Goal: Information Seeking & Learning: Learn about a topic

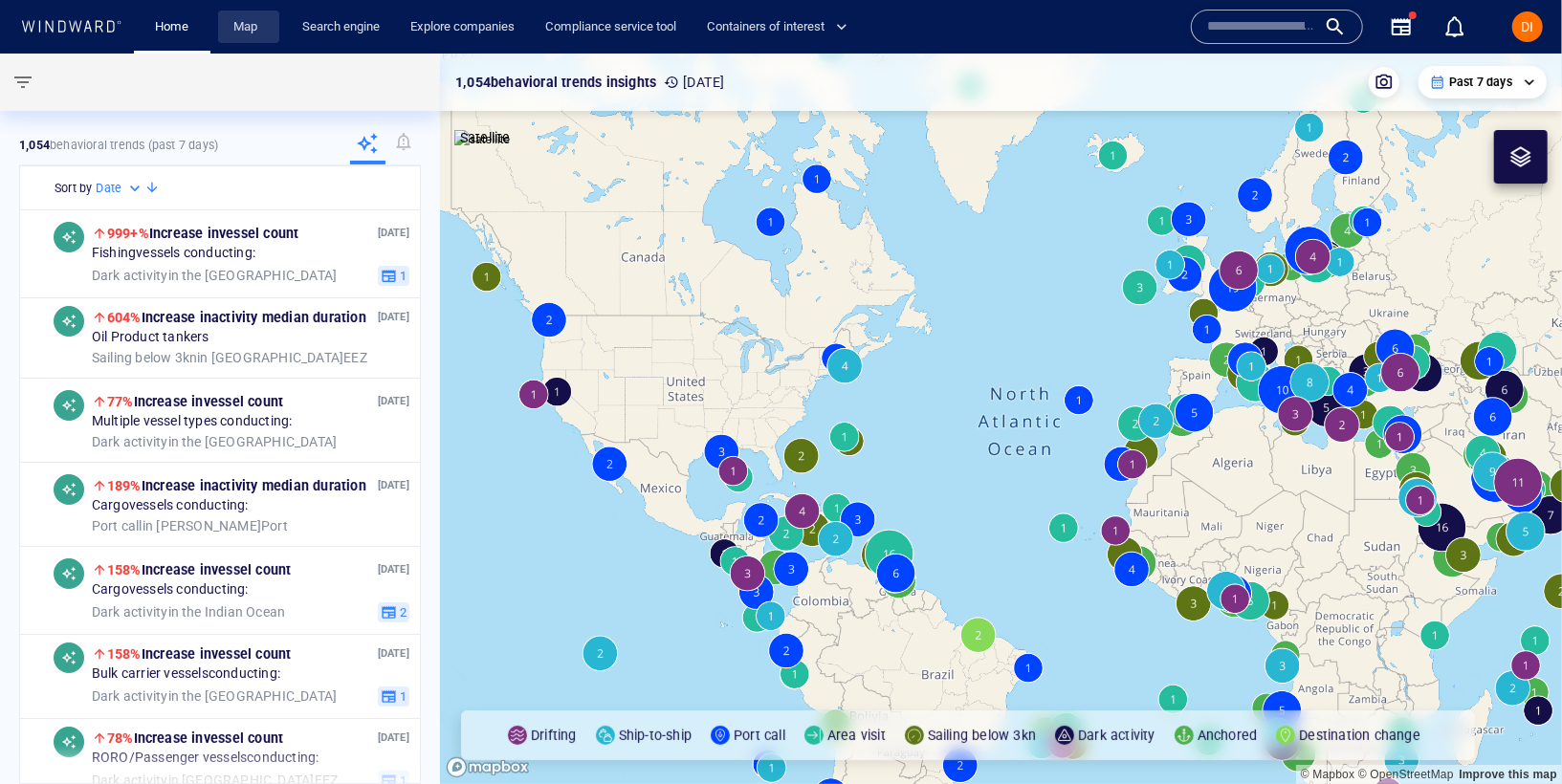
click at [261, 14] on link "Map" at bounding box center [248, 27] width 45 height 34
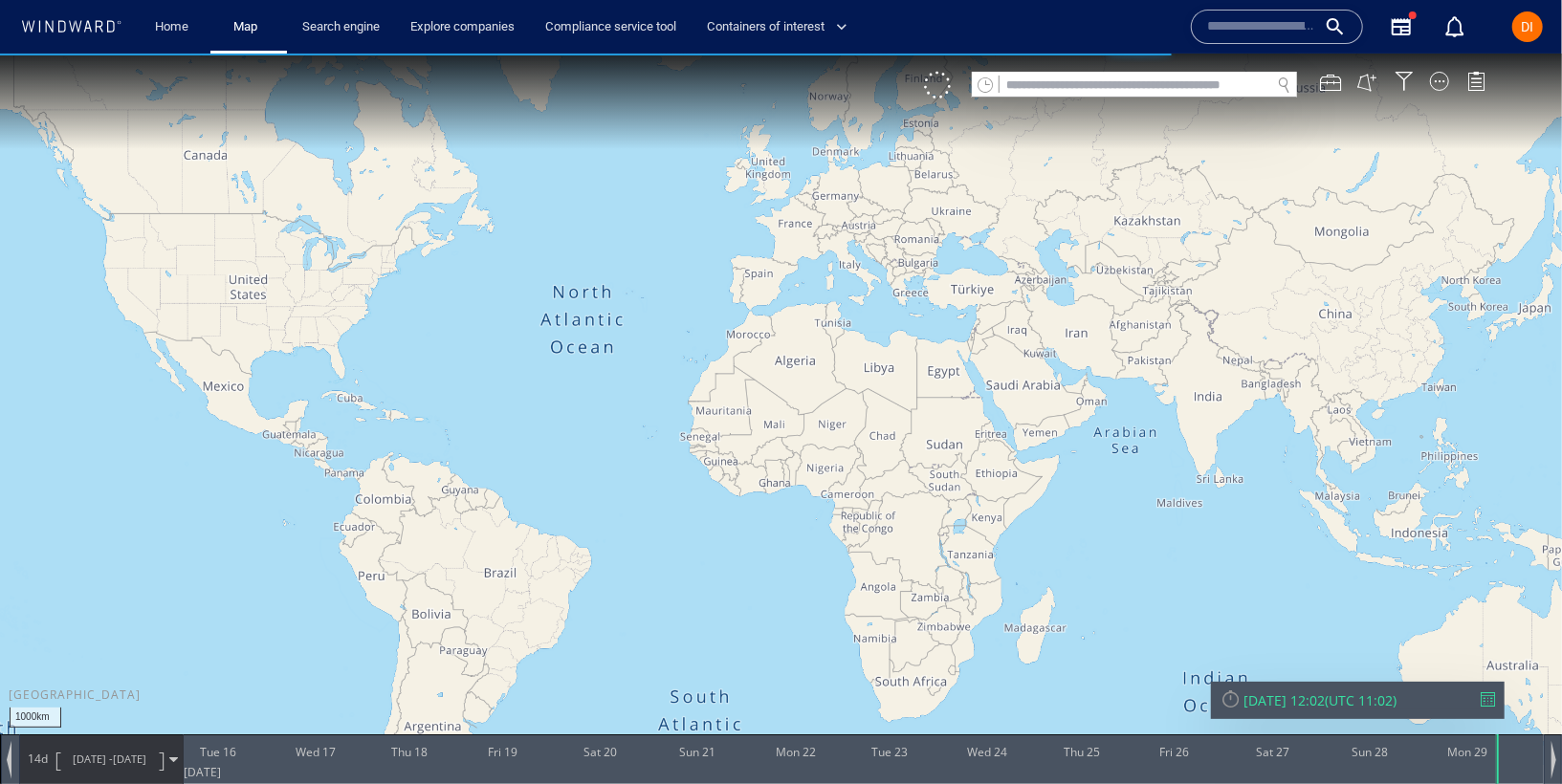
click at [1242, 47] on div "Name N/A IMO MMSI Call sign N/A Class N/A No positional data 0" at bounding box center [1338, 26] width 309 height 69
click at [1240, 27] on input "text" at bounding box center [1261, 27] width 109 height 29
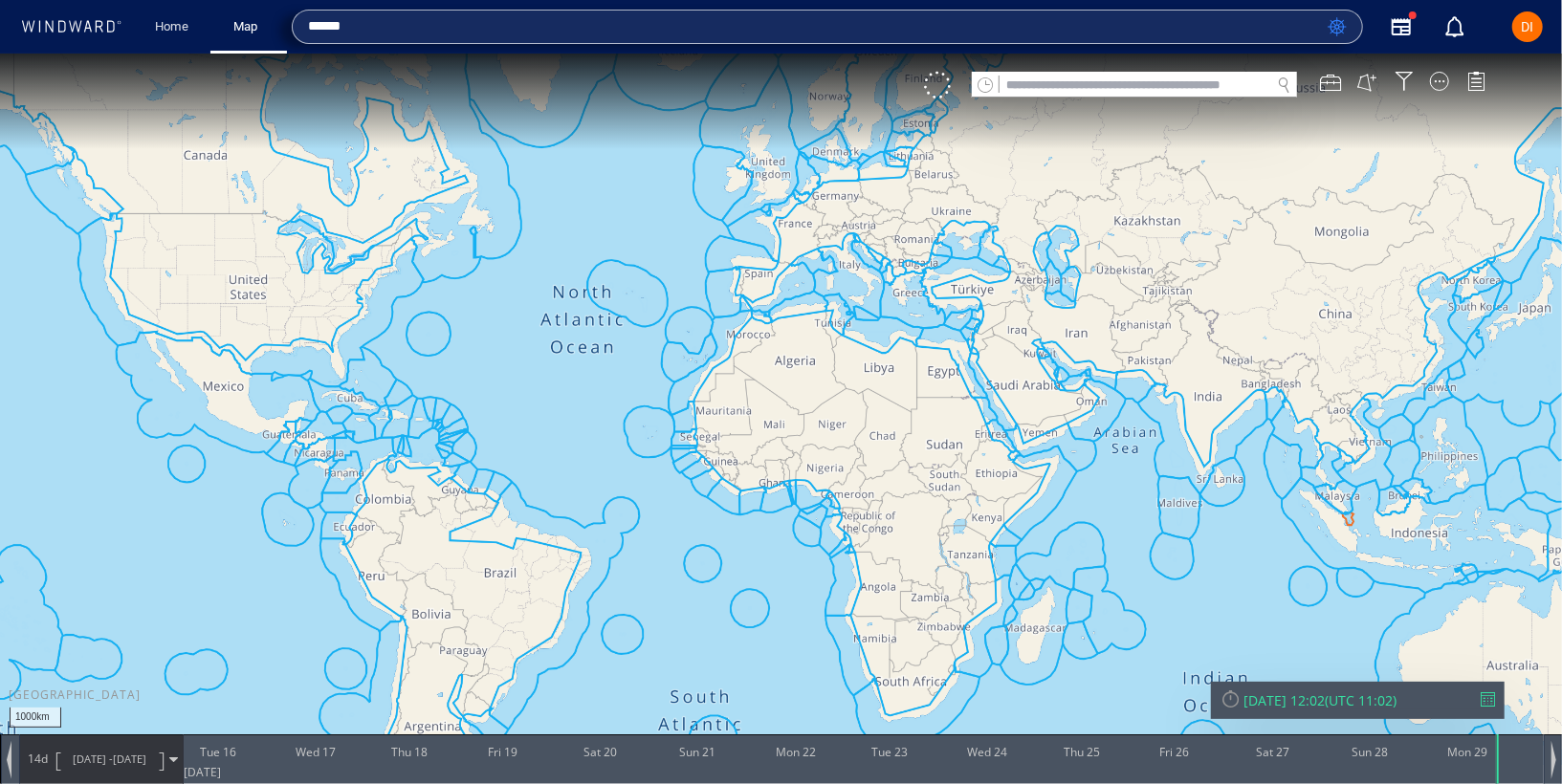
type input "******"
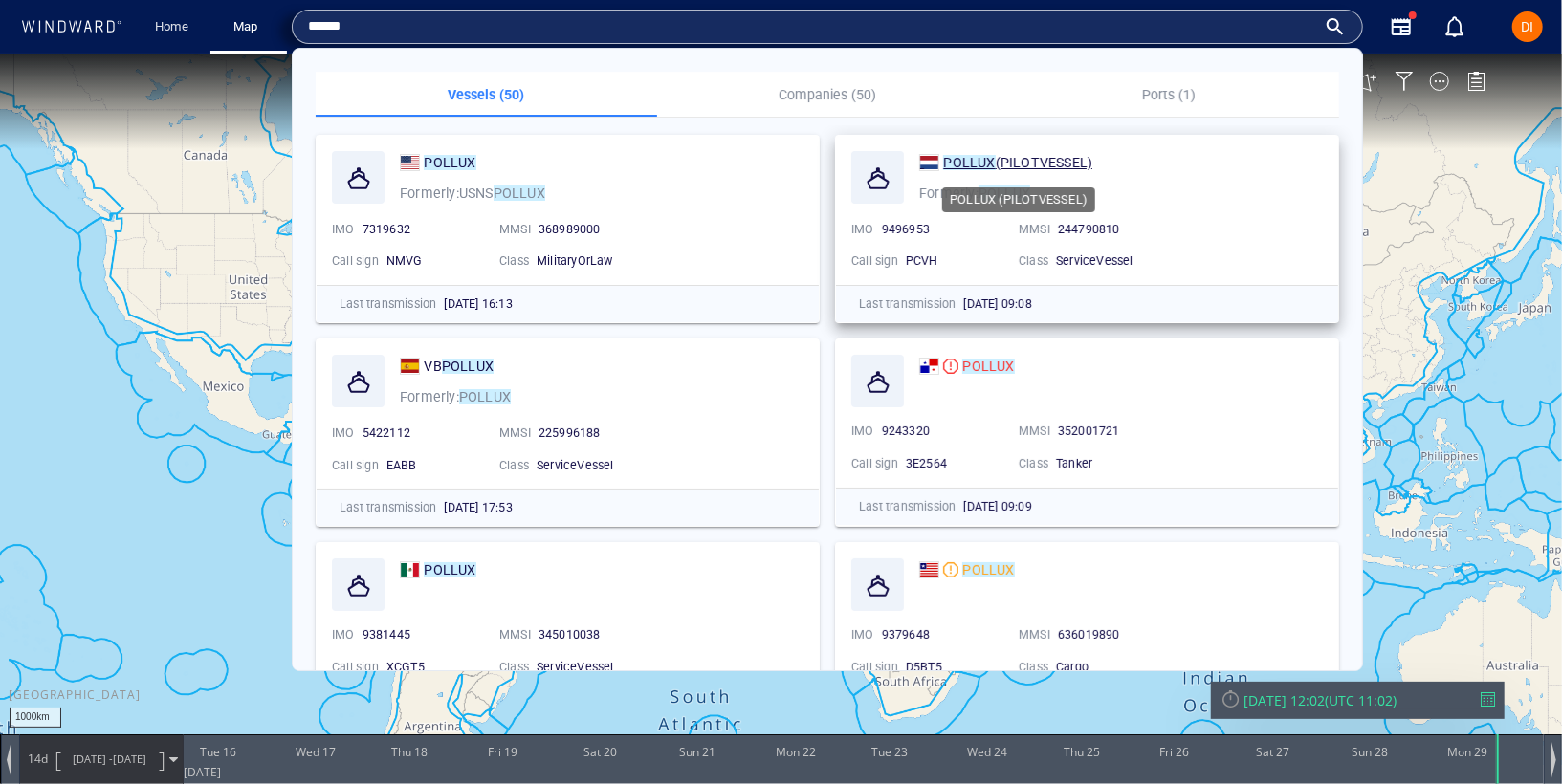
click at [1039, 160] on span "(PILOTVESSEL)" at bounding box center [1044, 162] width 98 height 15
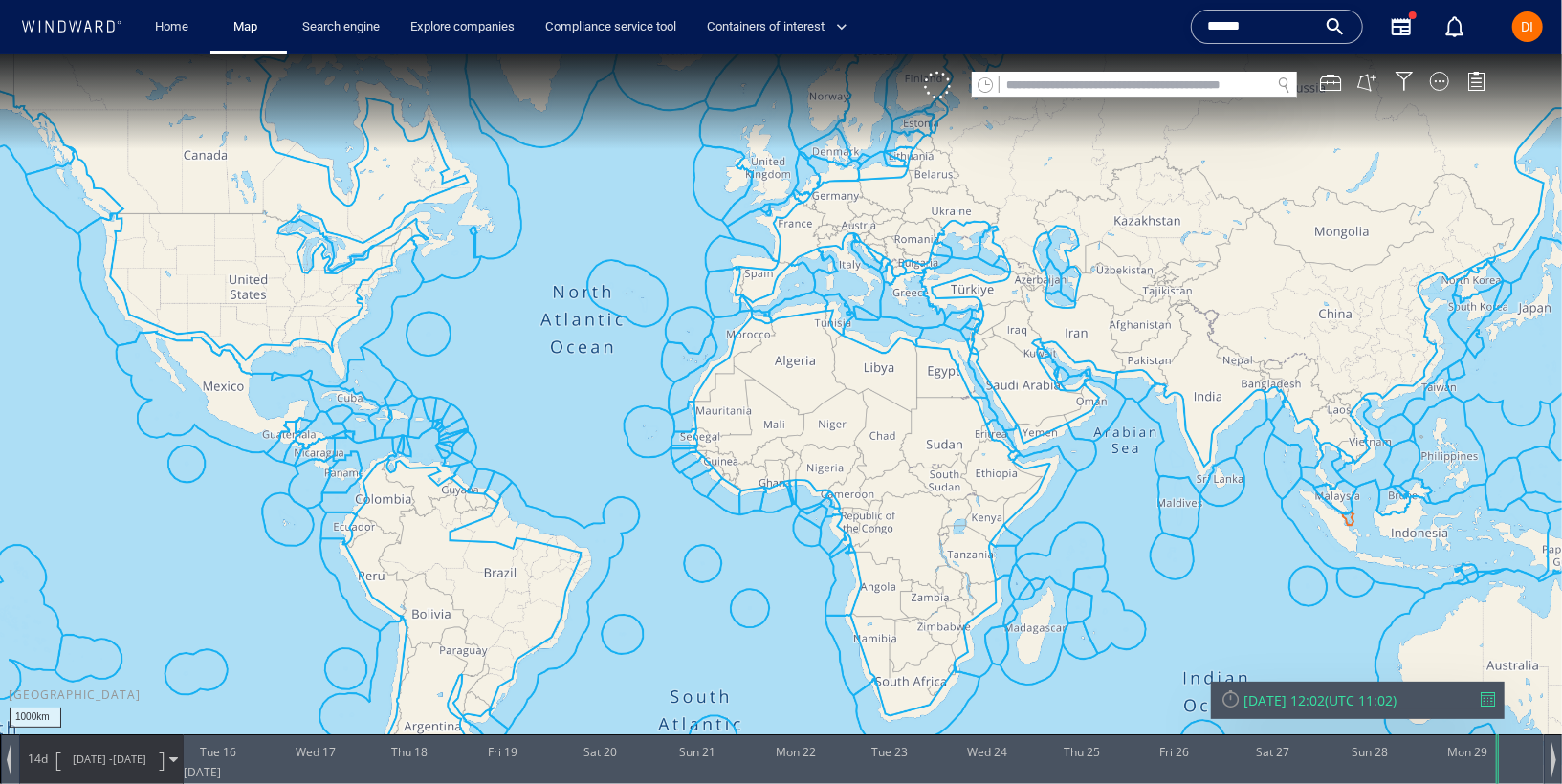
click at [1232, 16] on input "******" at bounding box center [1261, 27] width 109 height 29
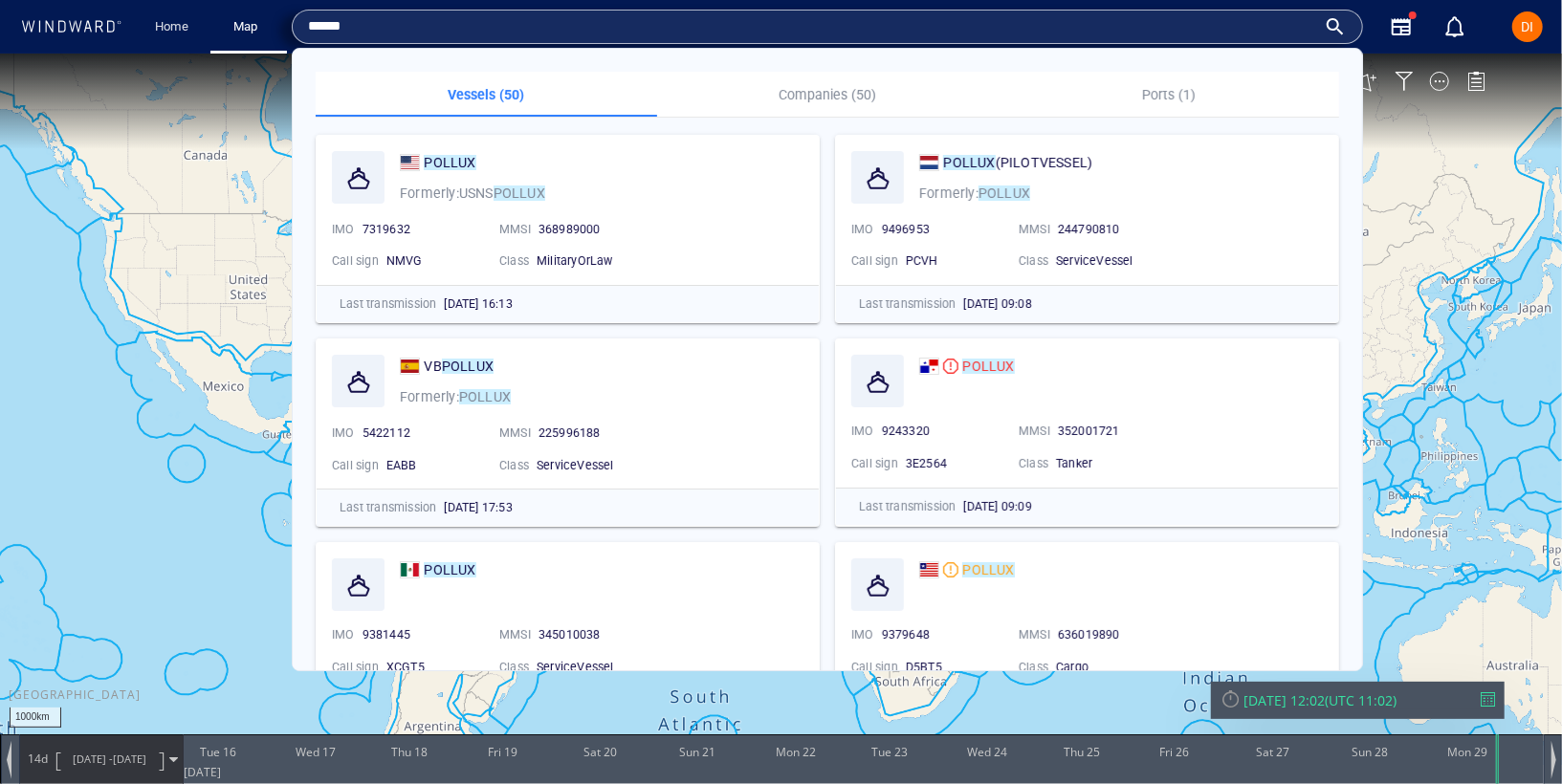
click at [1232, 16] on input "******" at bounding box center [811, 27] width 1008 height 29
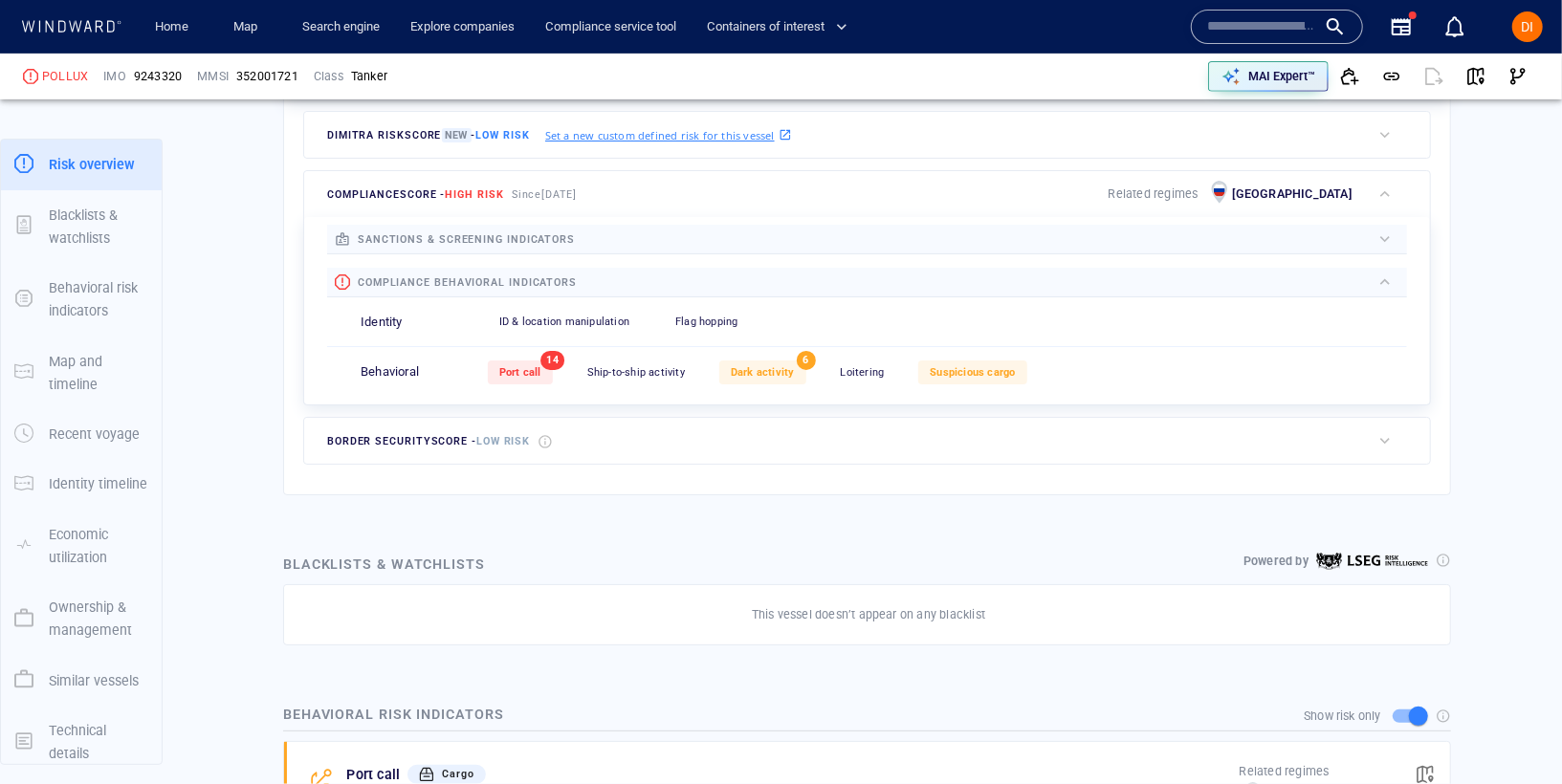
scroll to position [160, 0]
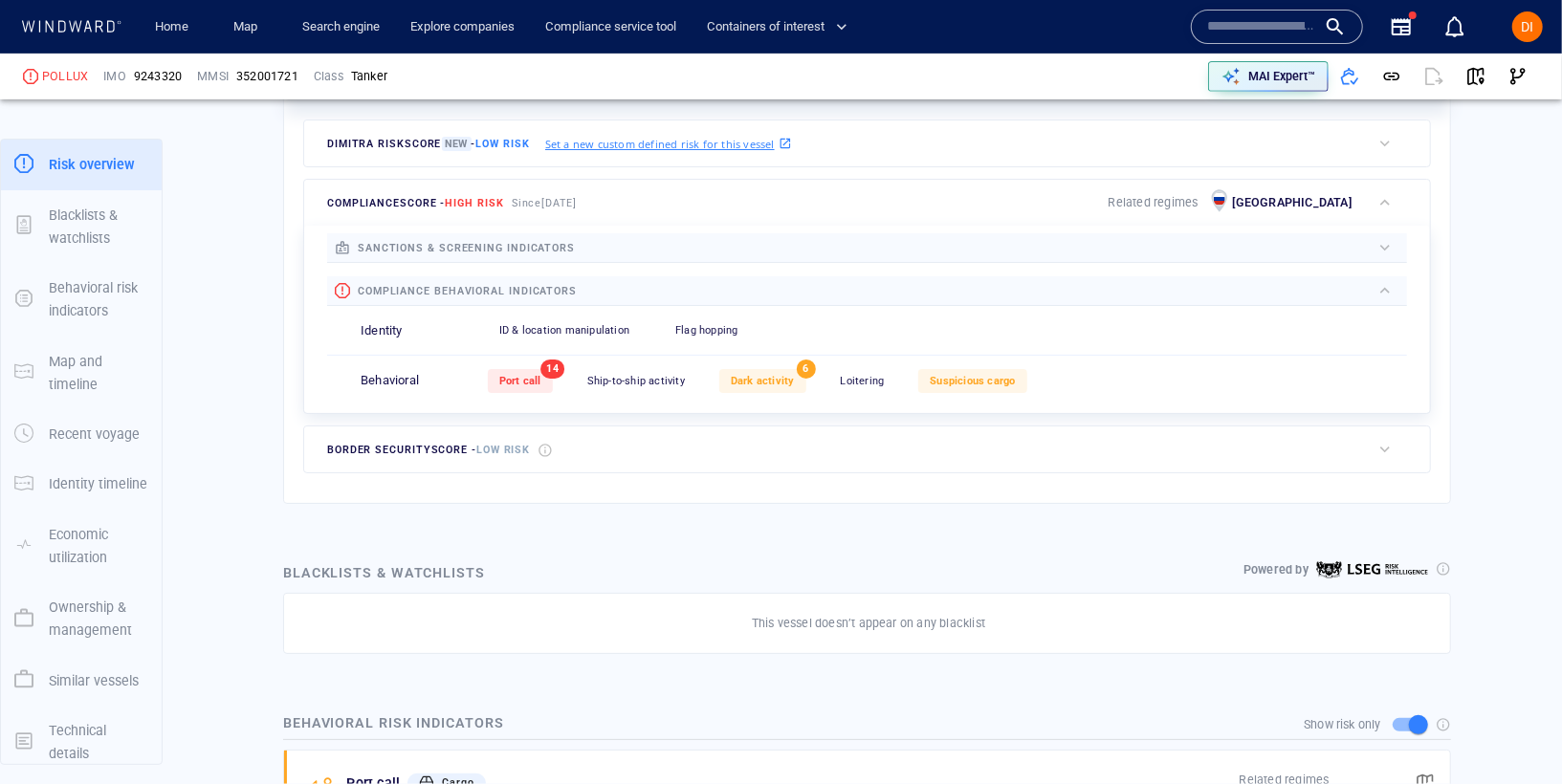
scroll to position [514, 0]
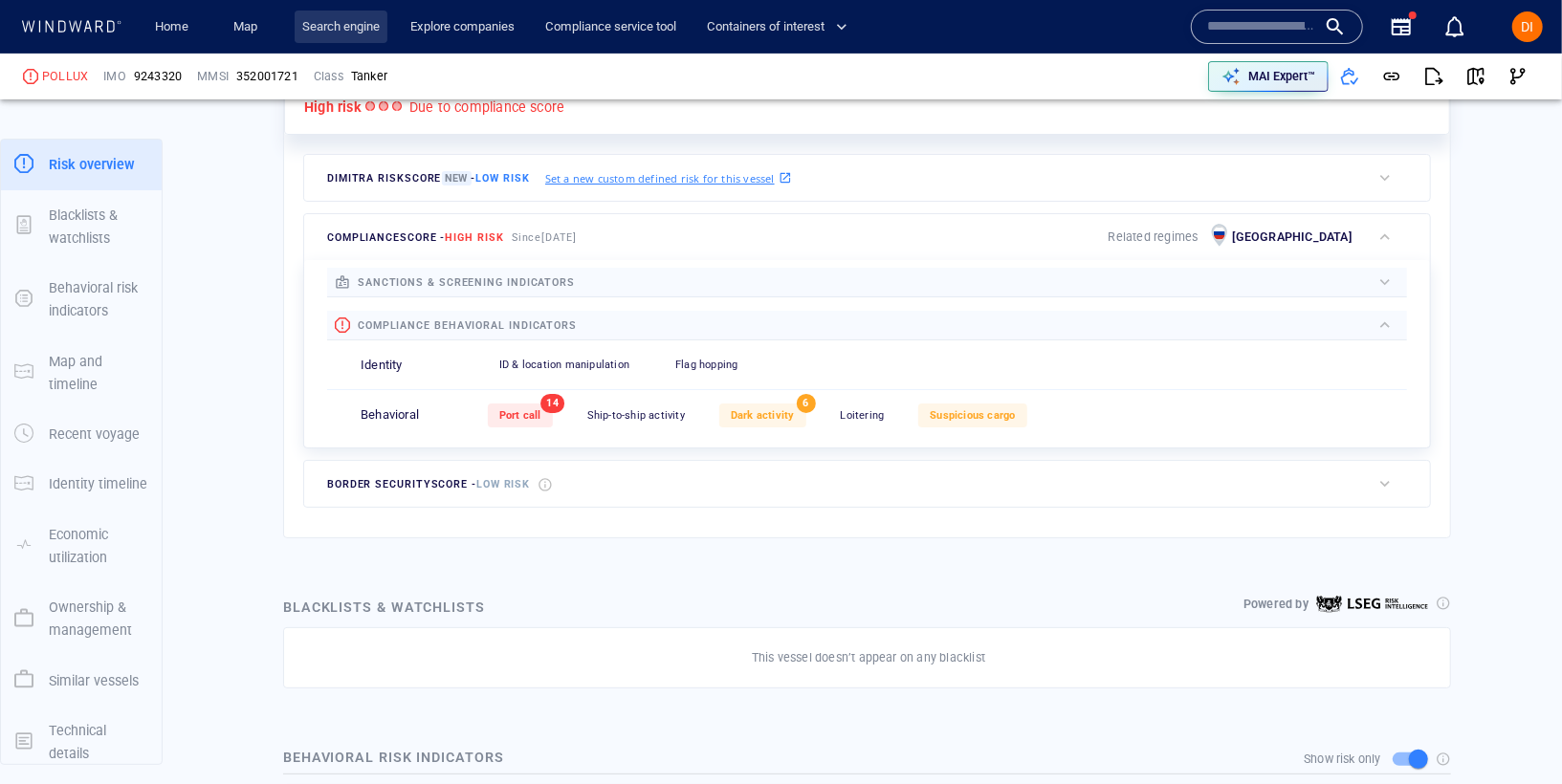
click at [358, 29] on link "Search engine" at bounding box center [341, 27] width 93 height 34
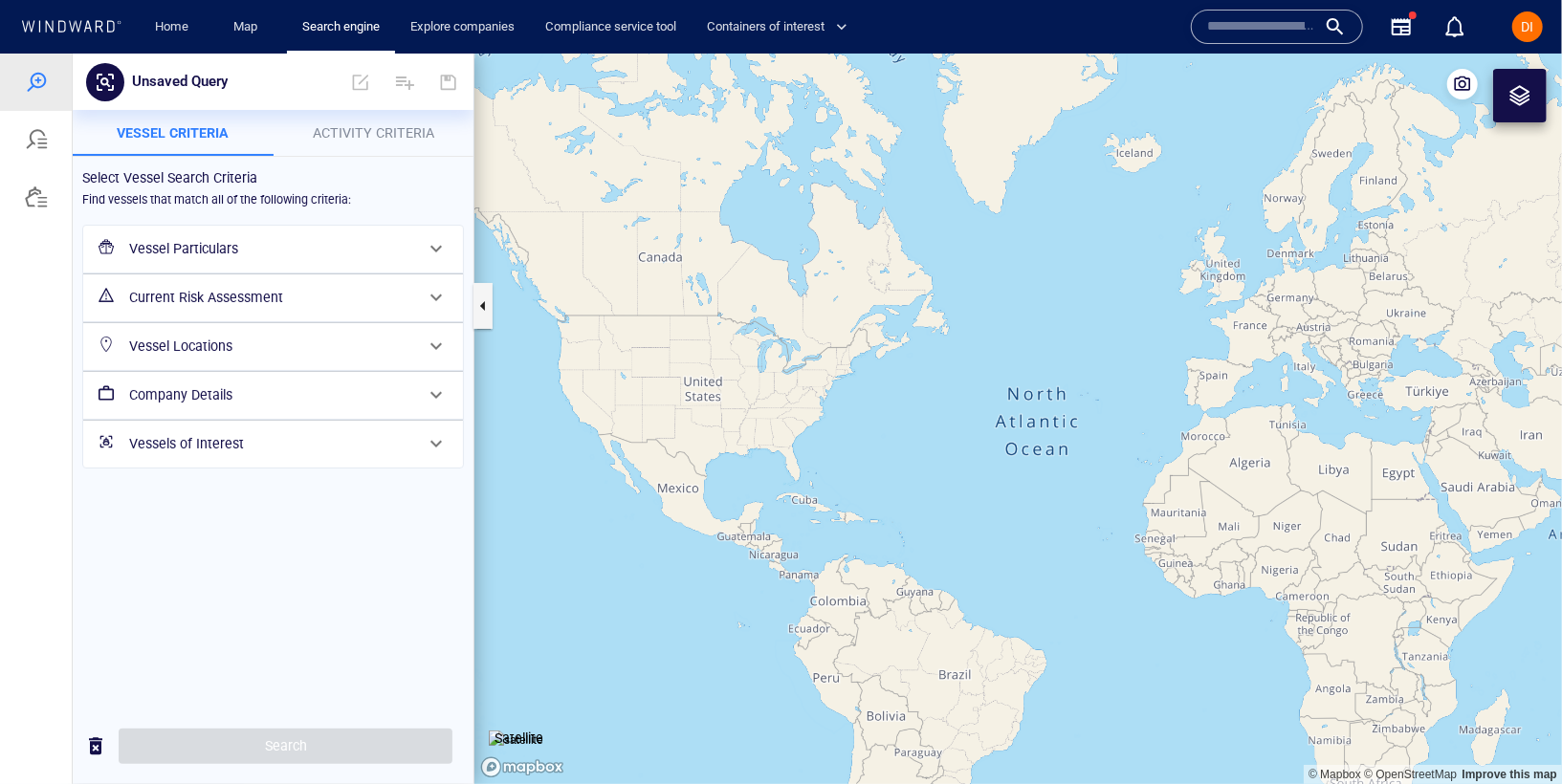
click at [276, 259] on div "Vessel Particulars" at bounding box center [272, 247] width 300 height 40
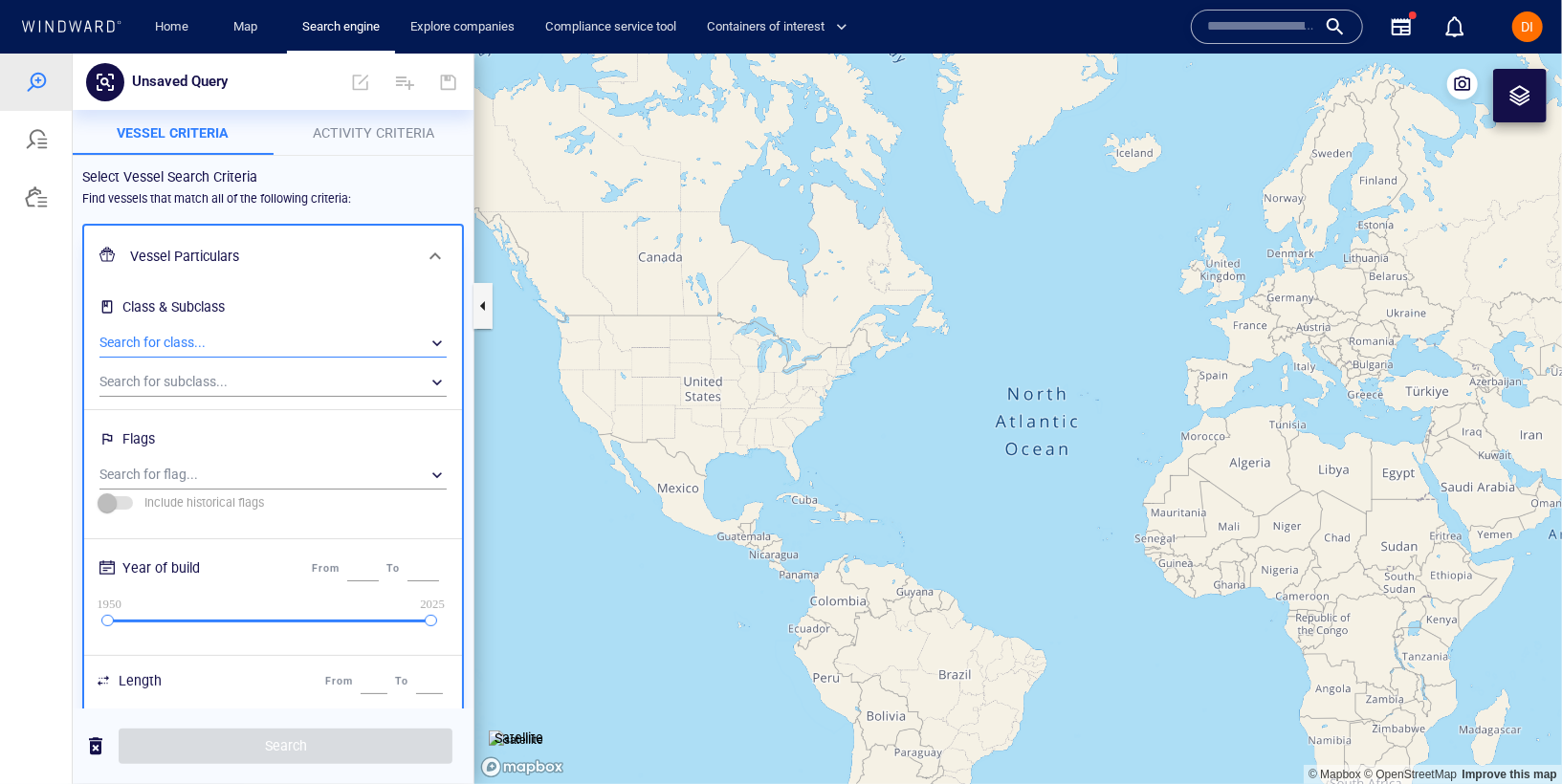
click at [238, 334] on div "​" at bounding box center [273, 342] width 347 height 29
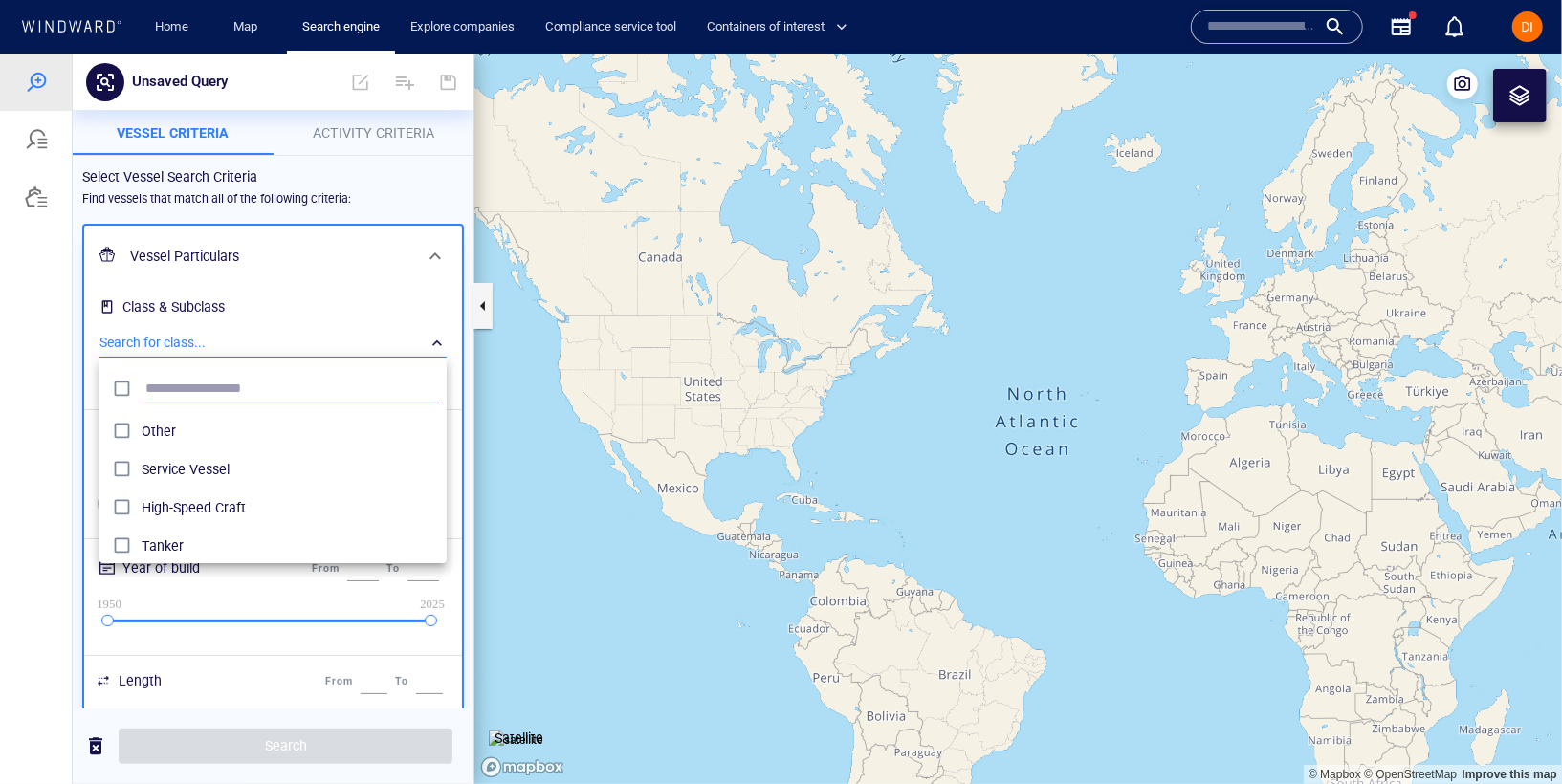
scroll to position [190, 347]
click at [191, 554] on span "Tanker" at bounding box center [290, 545] width 298 height 23
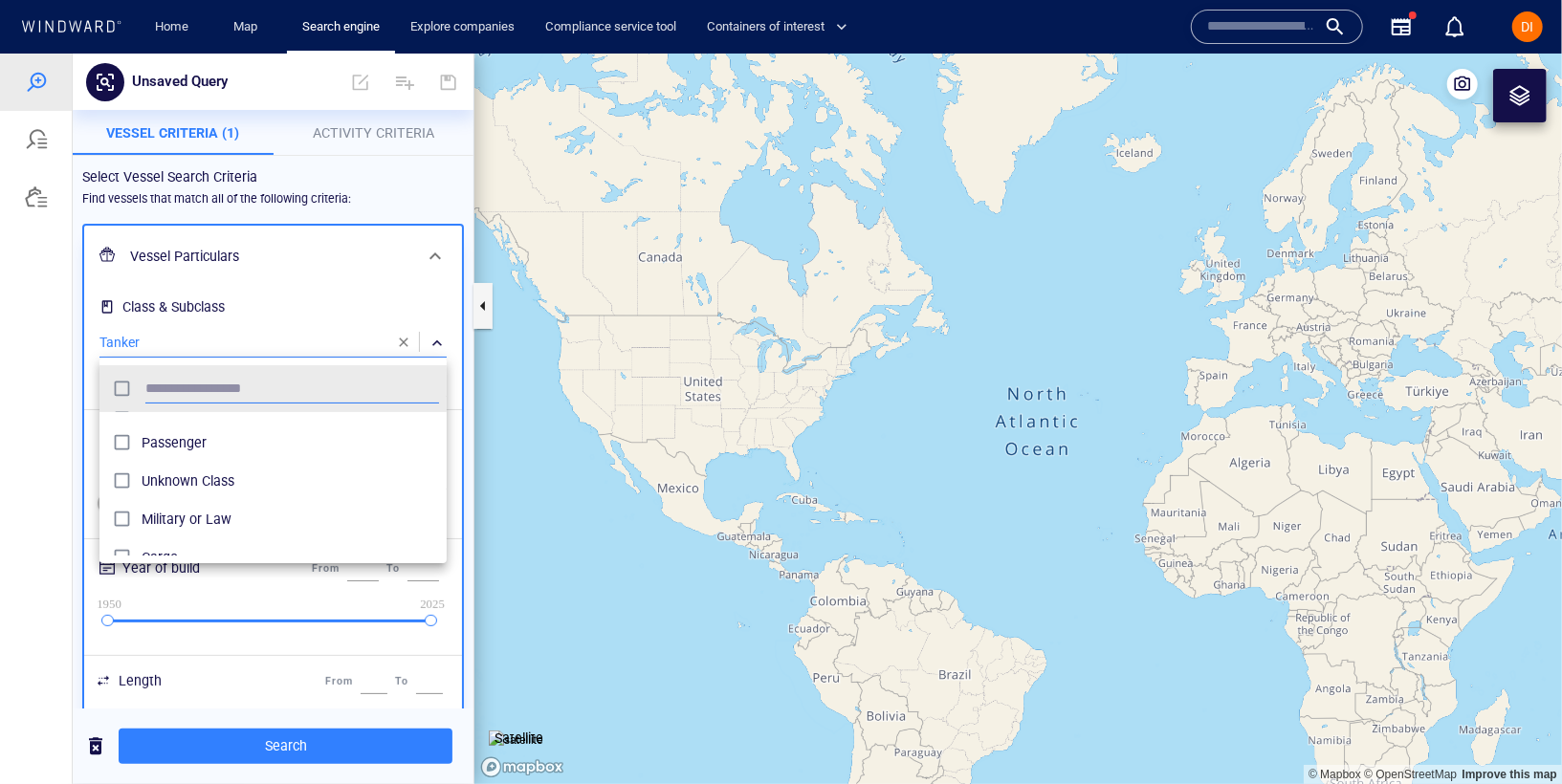
scroll to position [239, 0]
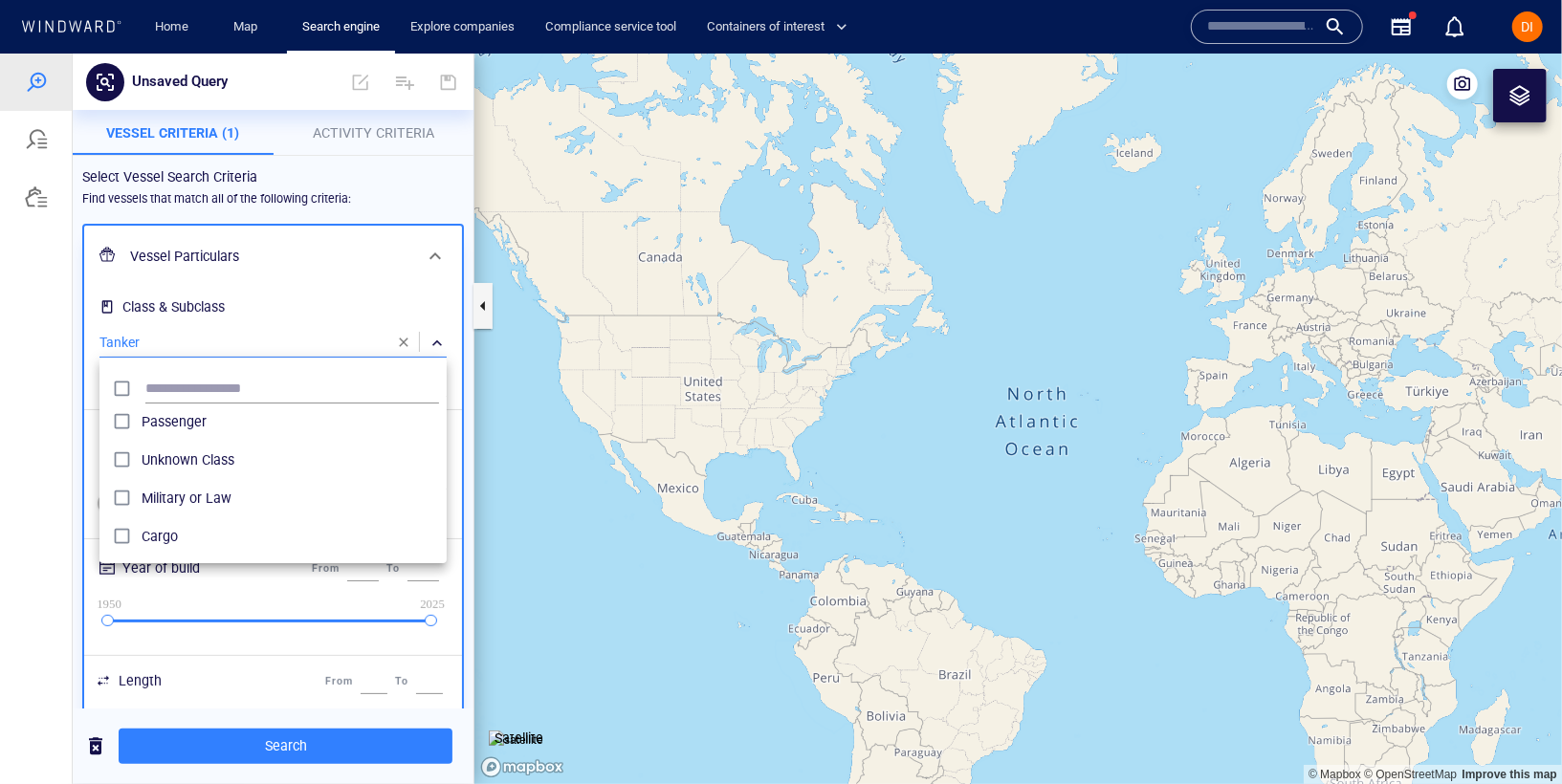
click at [311, 315] on div at bounding box center [781, 417] width 1562 height 730
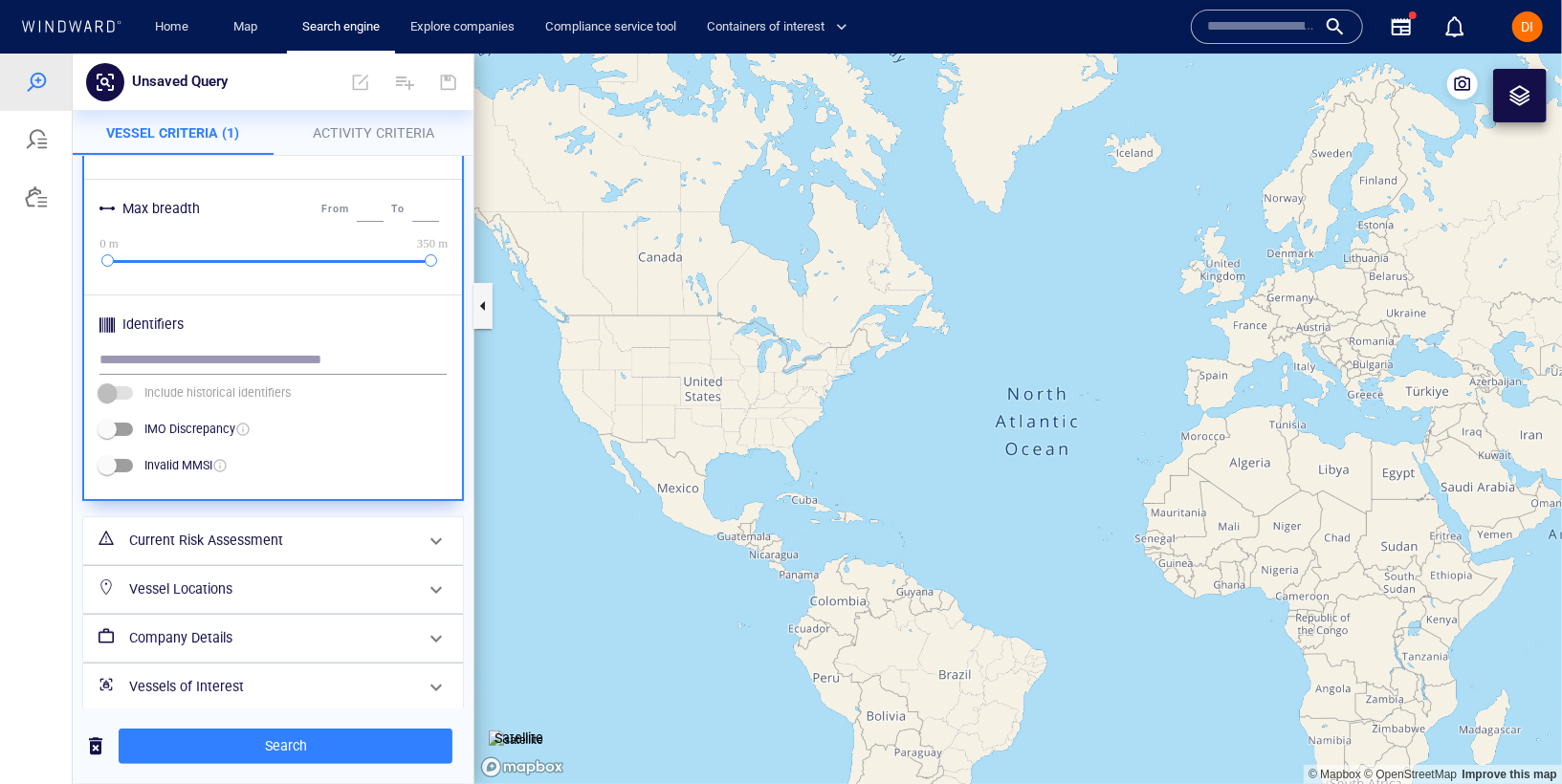
scroll to position [820, 0]
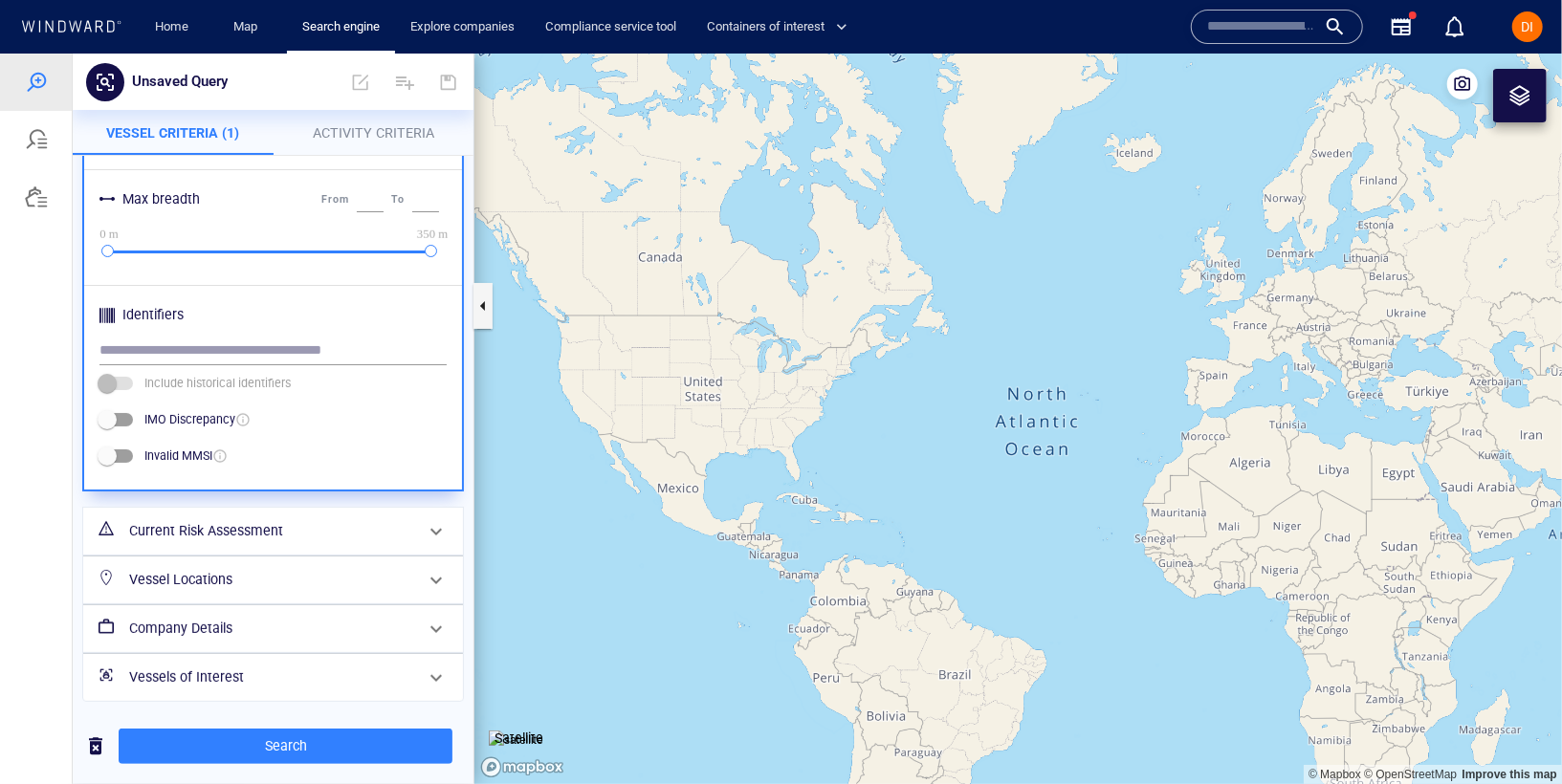
click at [263, 539] on h6 "Current Risk Assessment" at bounding box center [271, 530] width 284 height 24
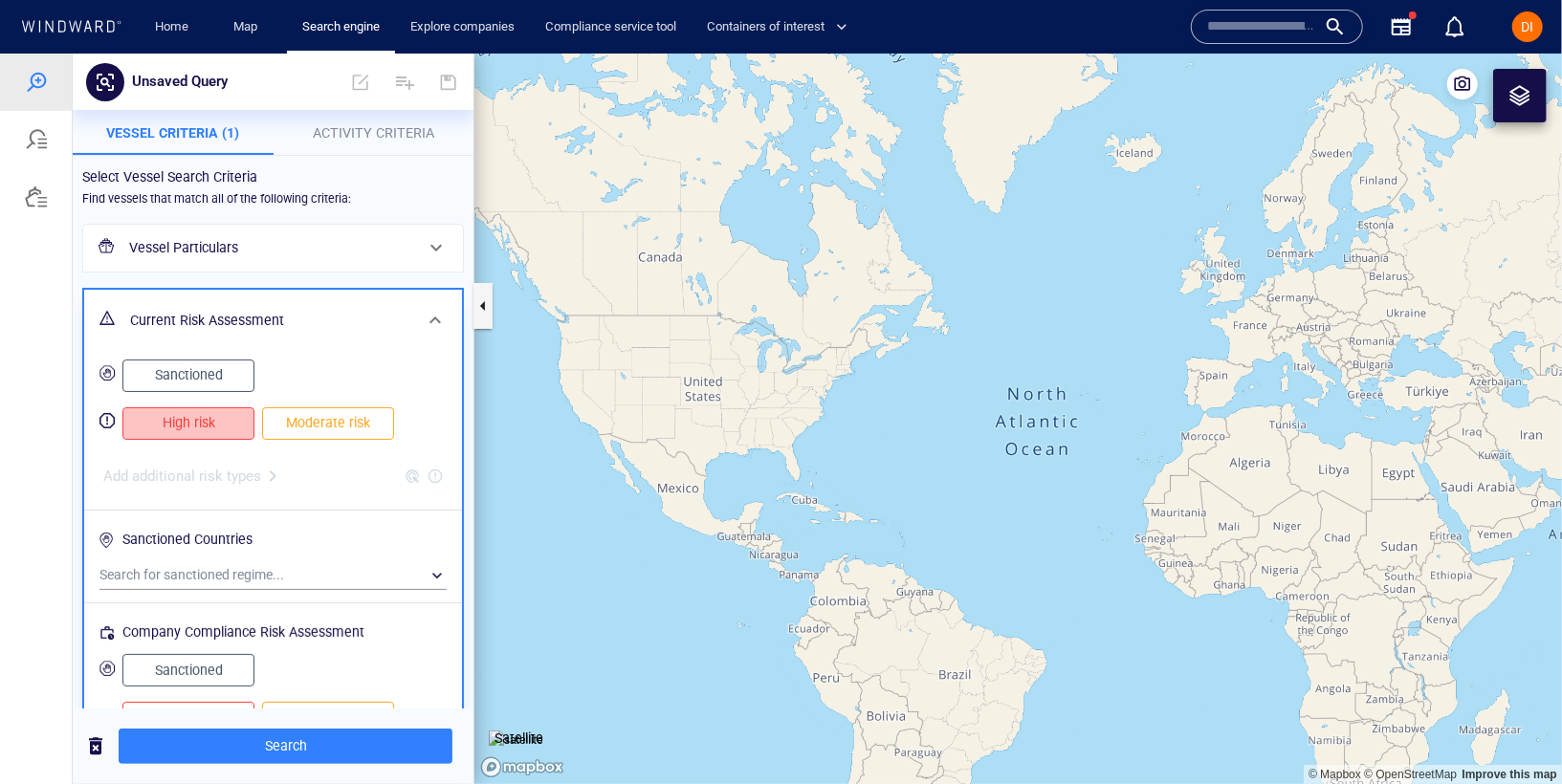
click at [217, 422] on span "High risk" at bounding box center [188, 421] width 92 height 24
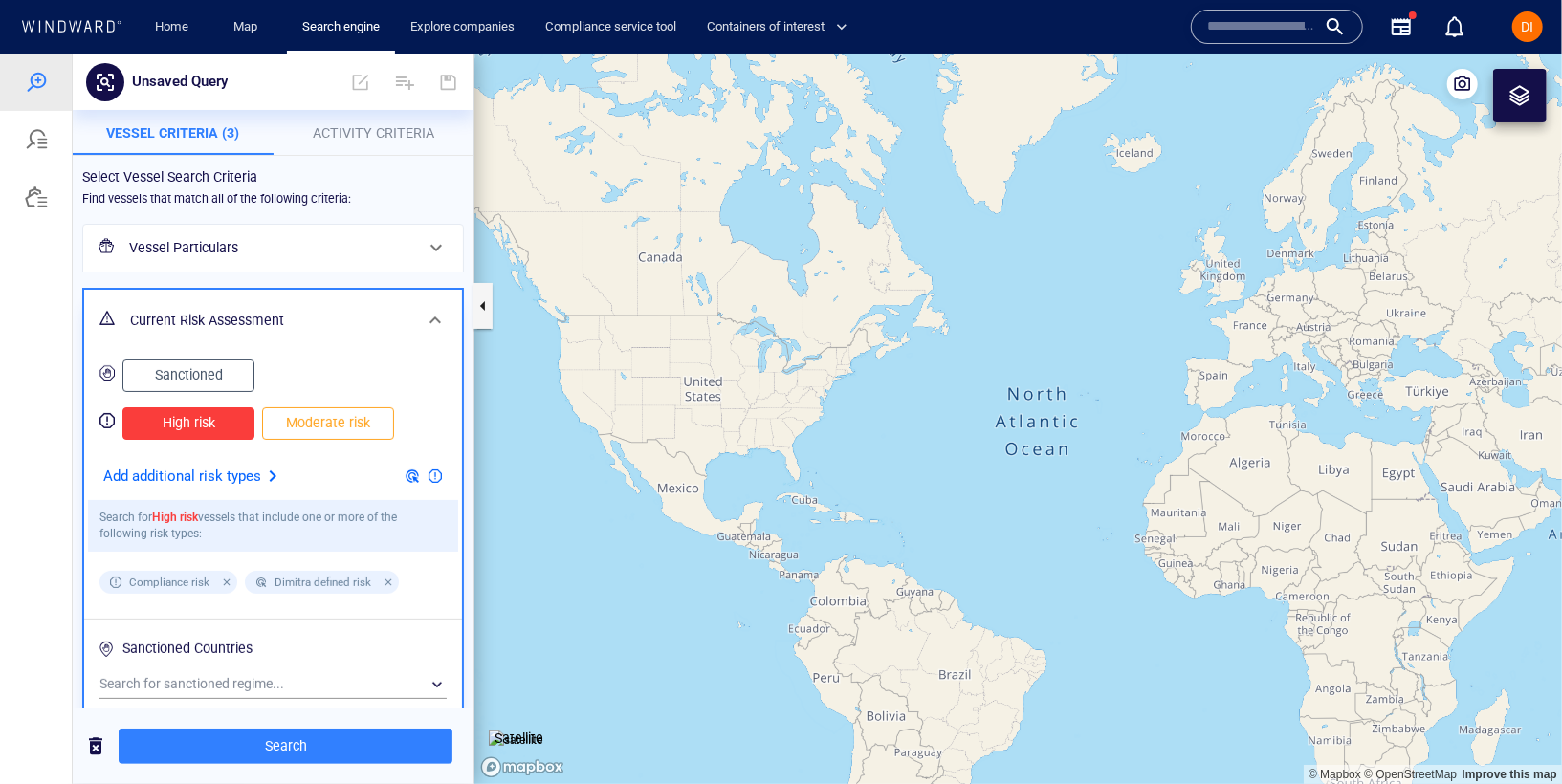
click at [299, 422] on span "Moderate risk" at bounding box center [328, 421] width 92 height 24
click at [403, 322] on h6 "Current Risk Assessment" at bounding box center [271, 319] width 282 height 24
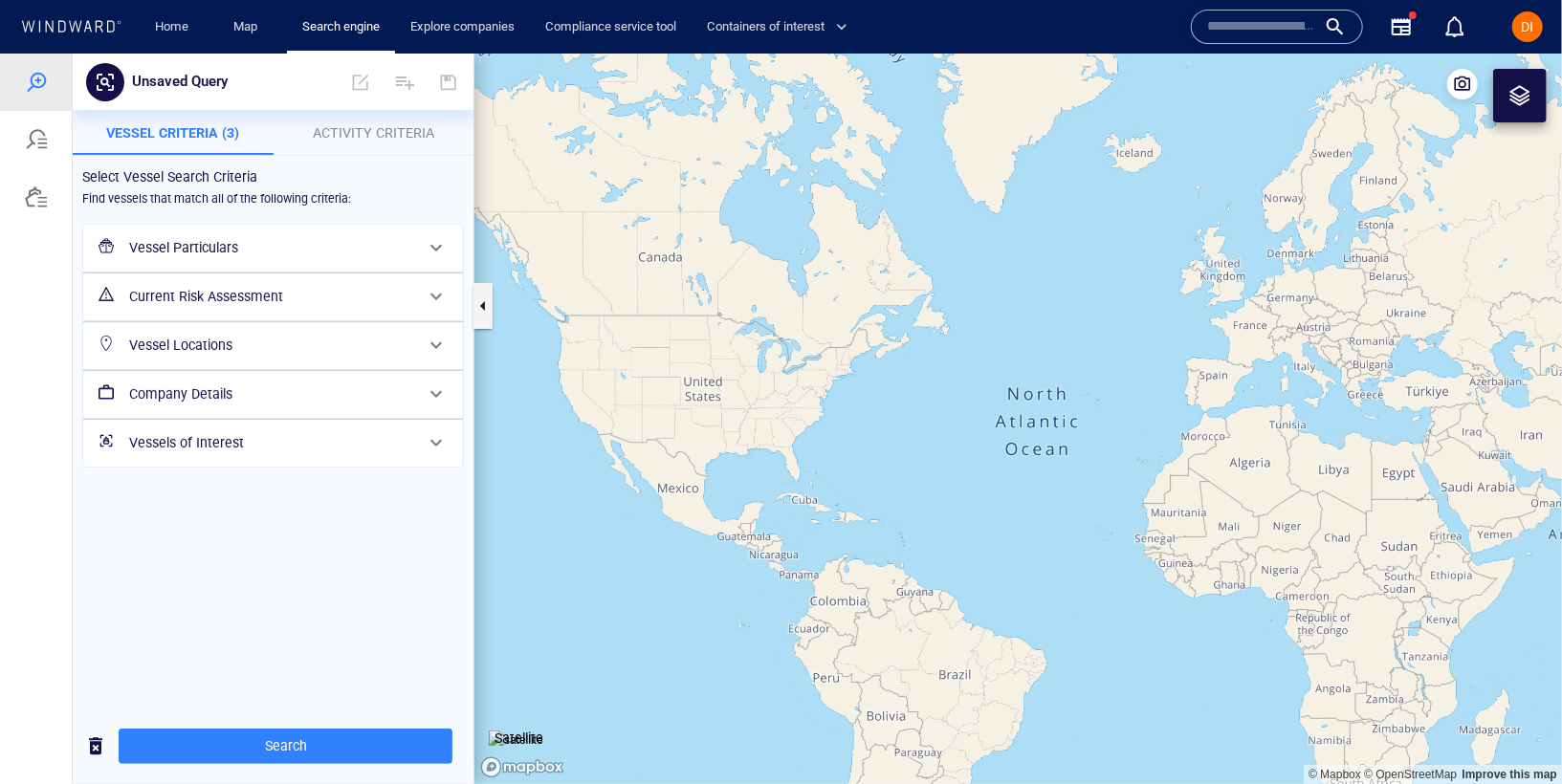
click at [344, 129] on span "Activity Criteria" at bounding box center [373, 132] width 122 height 15
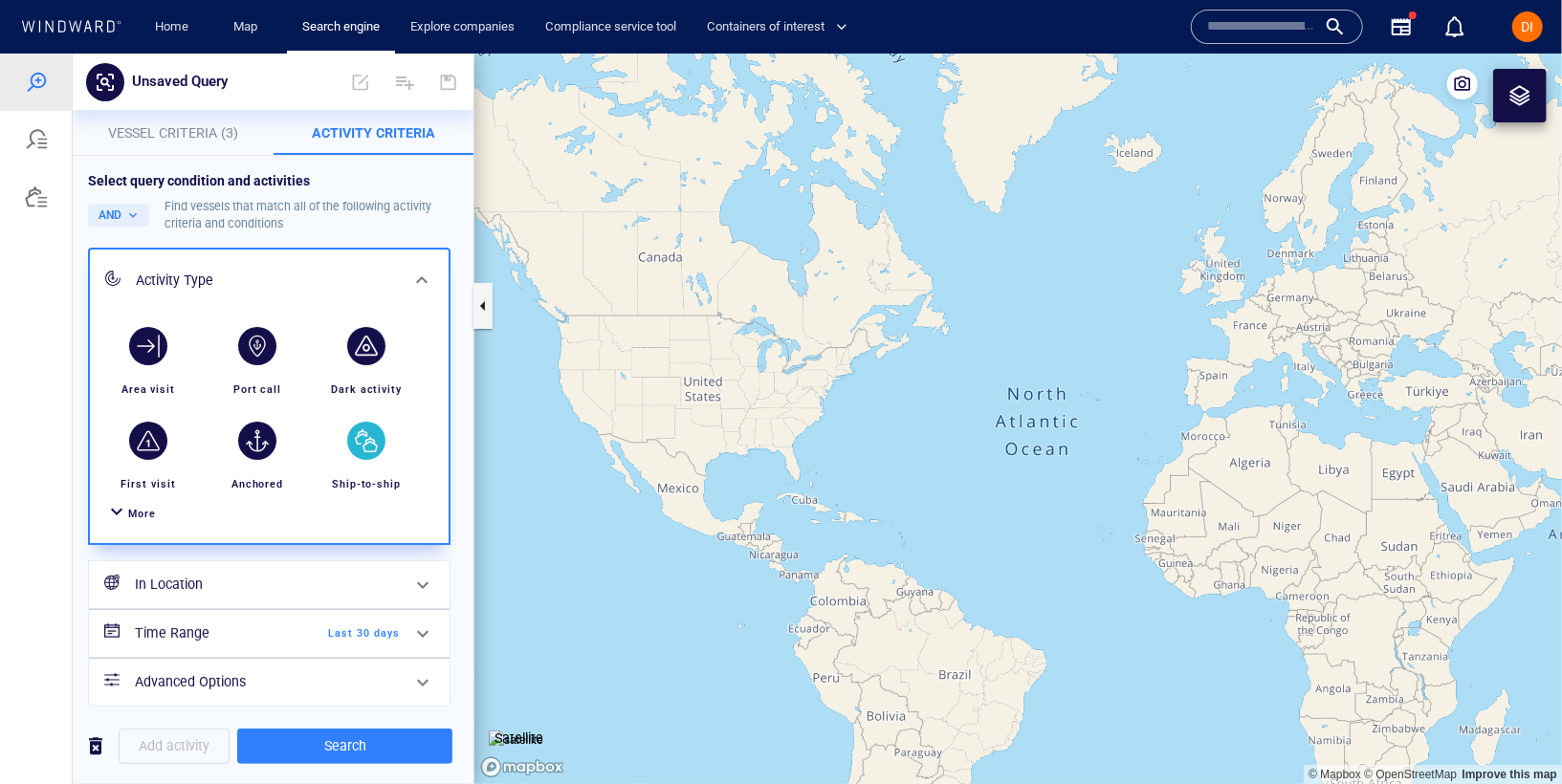
click at [366, 456] on div "button" at bounding box center [367, 440] width 39 height 39
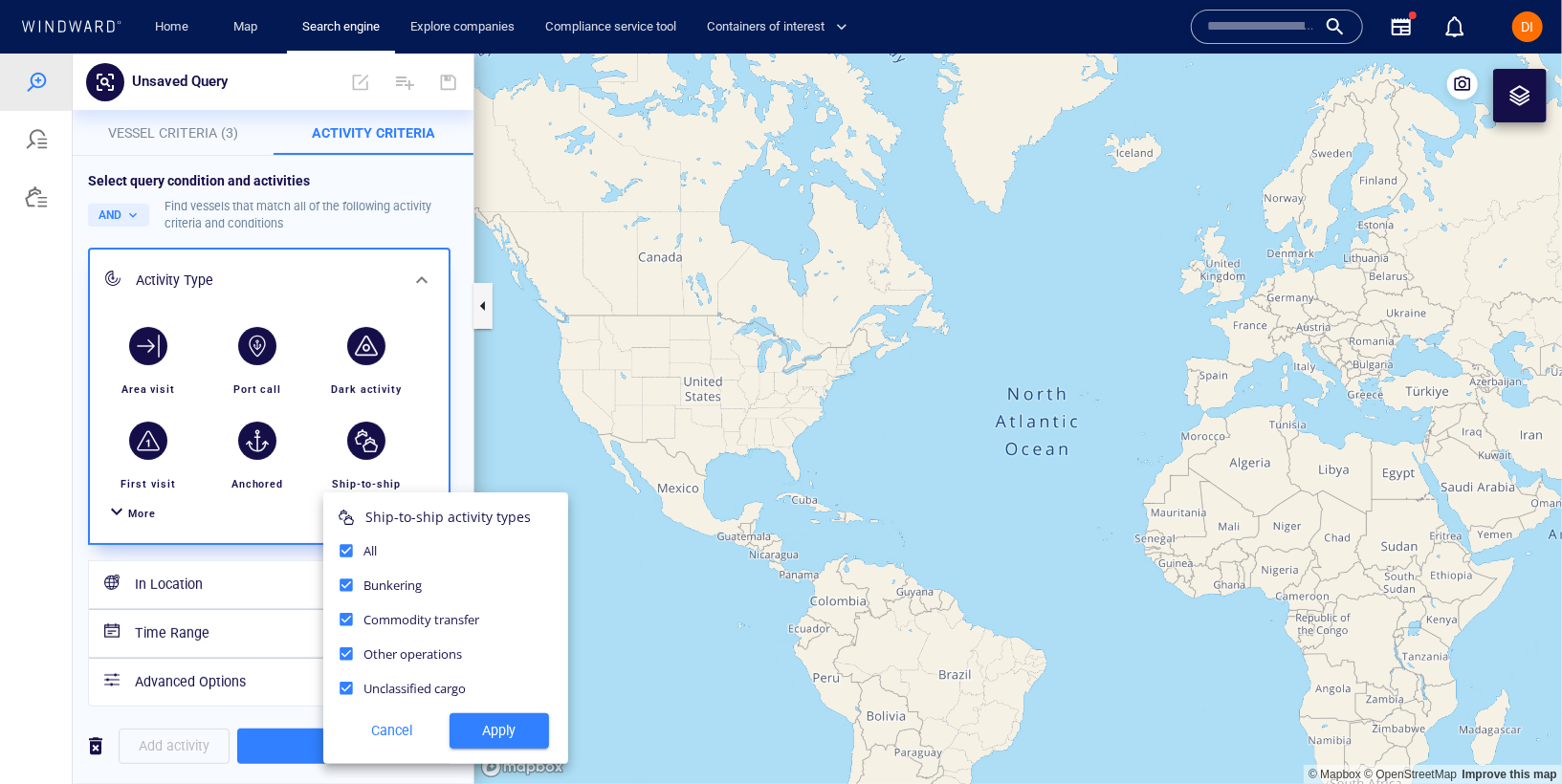
click at [507, 726] on span "Apply" at bounding box center [499, 730] width 69 height 24
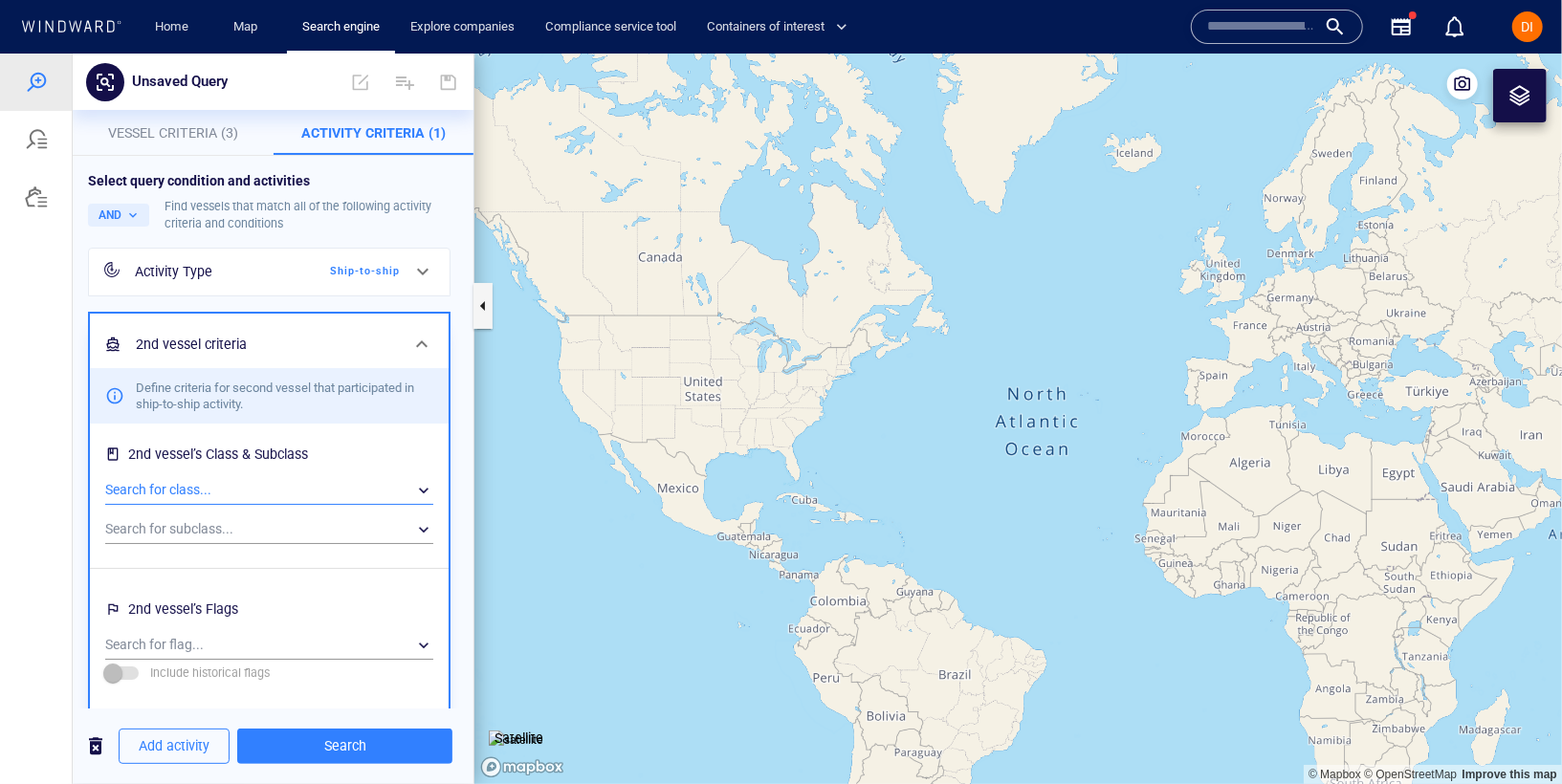
drag, startPoint x: 206, startPoint y: 489, endPoint x: 218, endPoint y: 477, distance: 17.0
click at [218, 477] on div "​" at bounding box center [269, 489] width 328 height 29
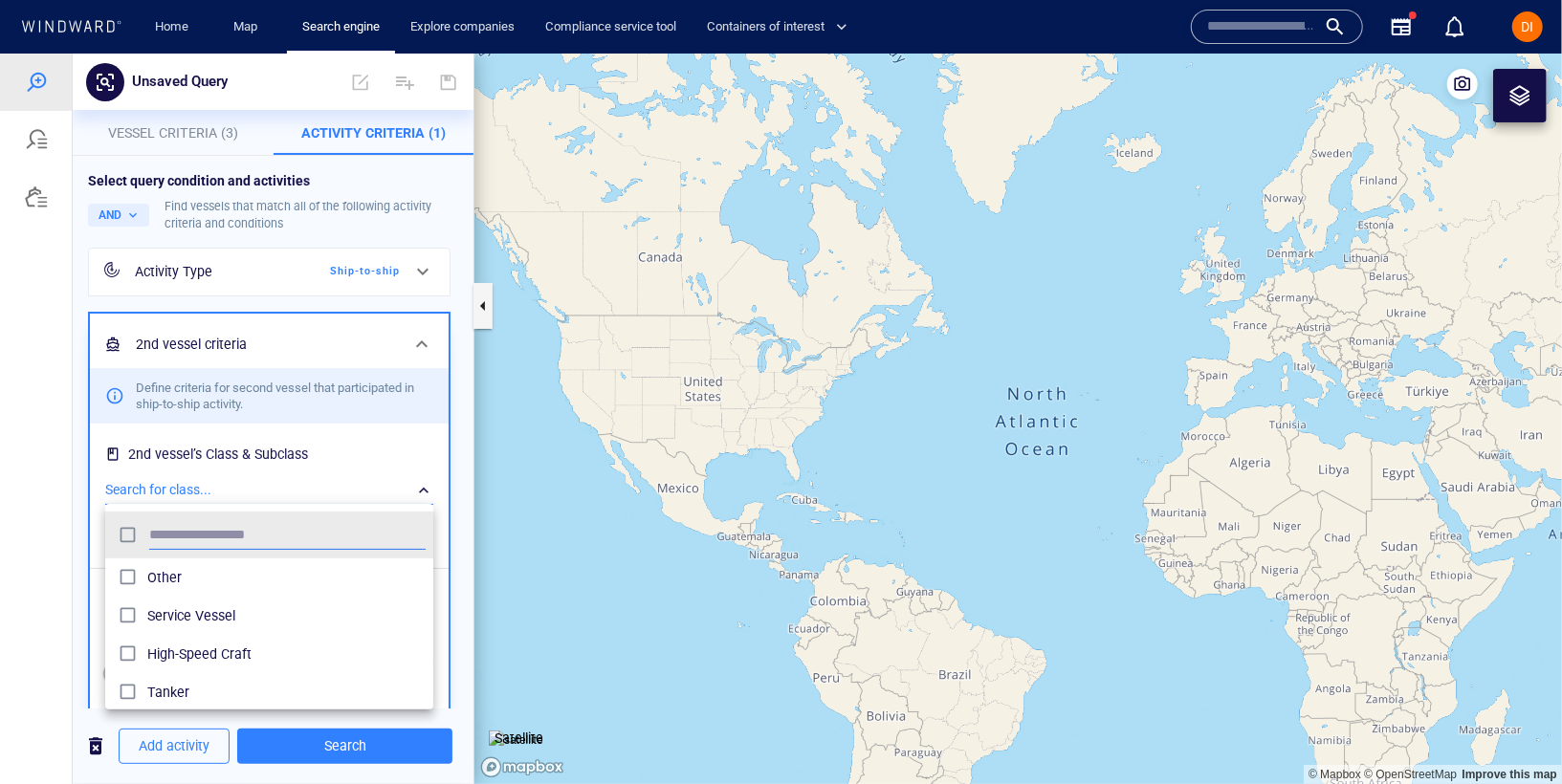
scroll to position [190, 328]
click at [218, 477] on div at bounding box center [781, 417] width 1562 height 730
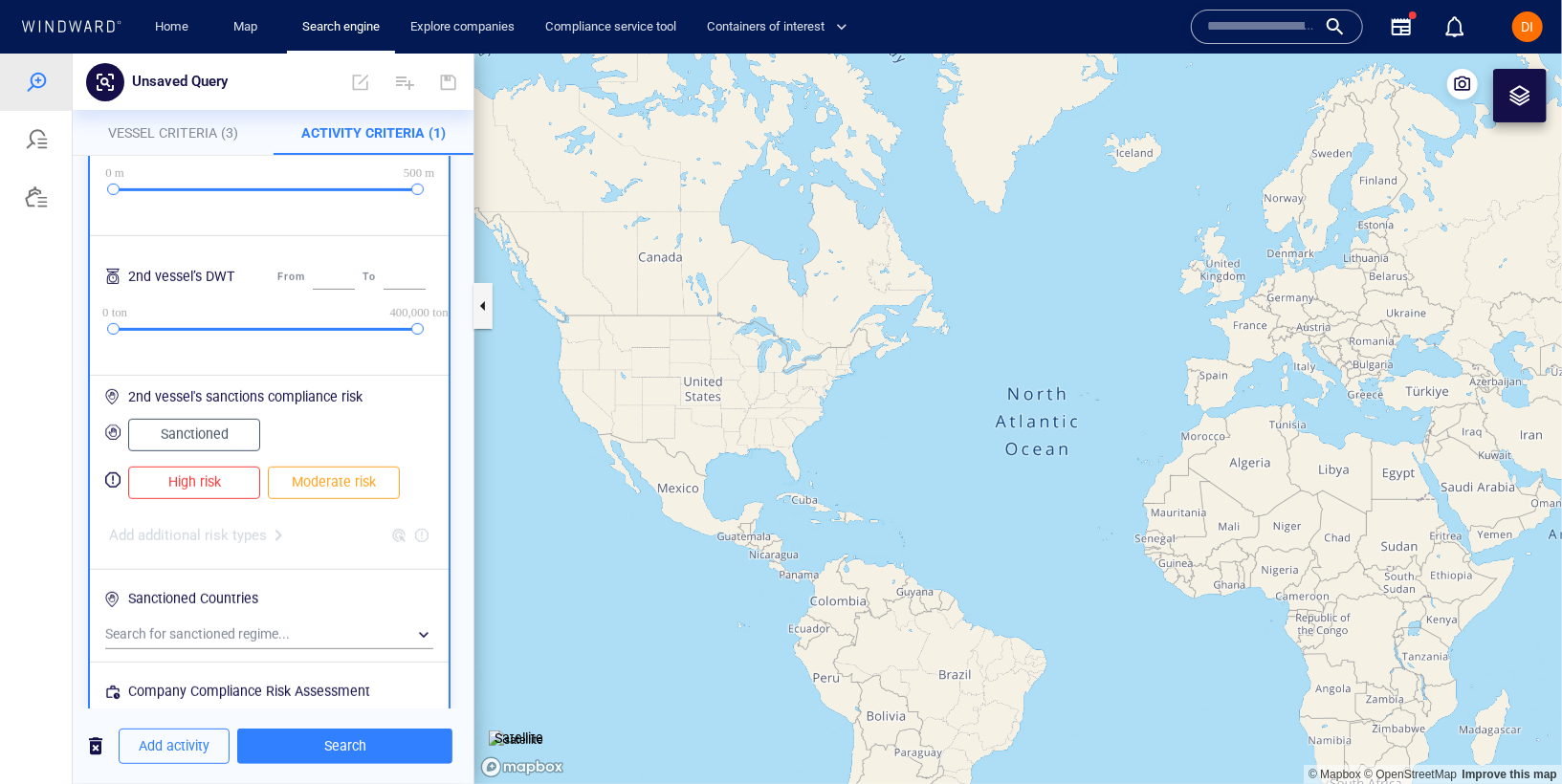
scroll to position [629, 0]
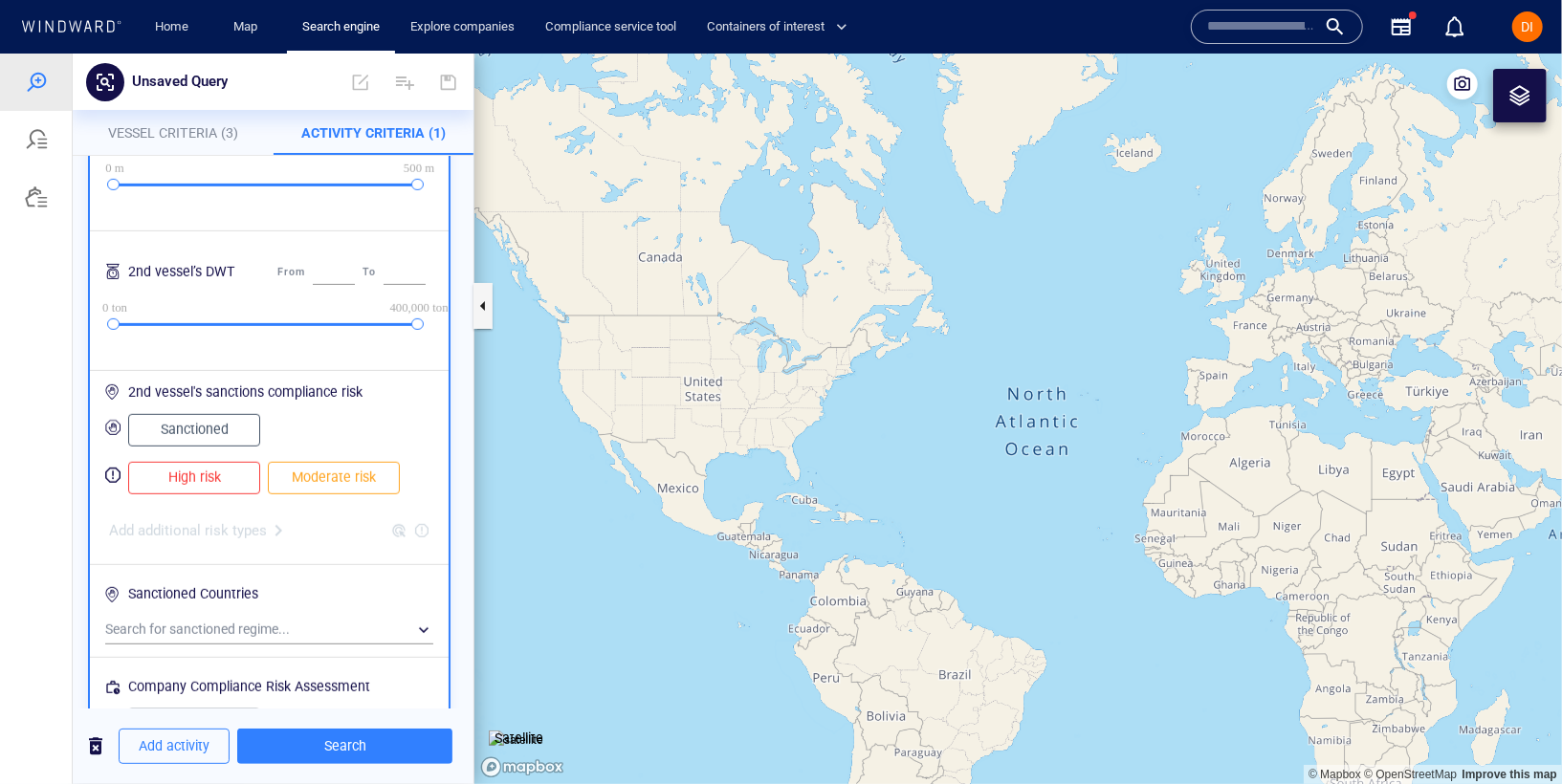
click at [231, 644] on div at bounding box center [269, 655] width 336 height 28
click at [229, 632] on div "​" at bounding box center [269, 629] width 328 height 29
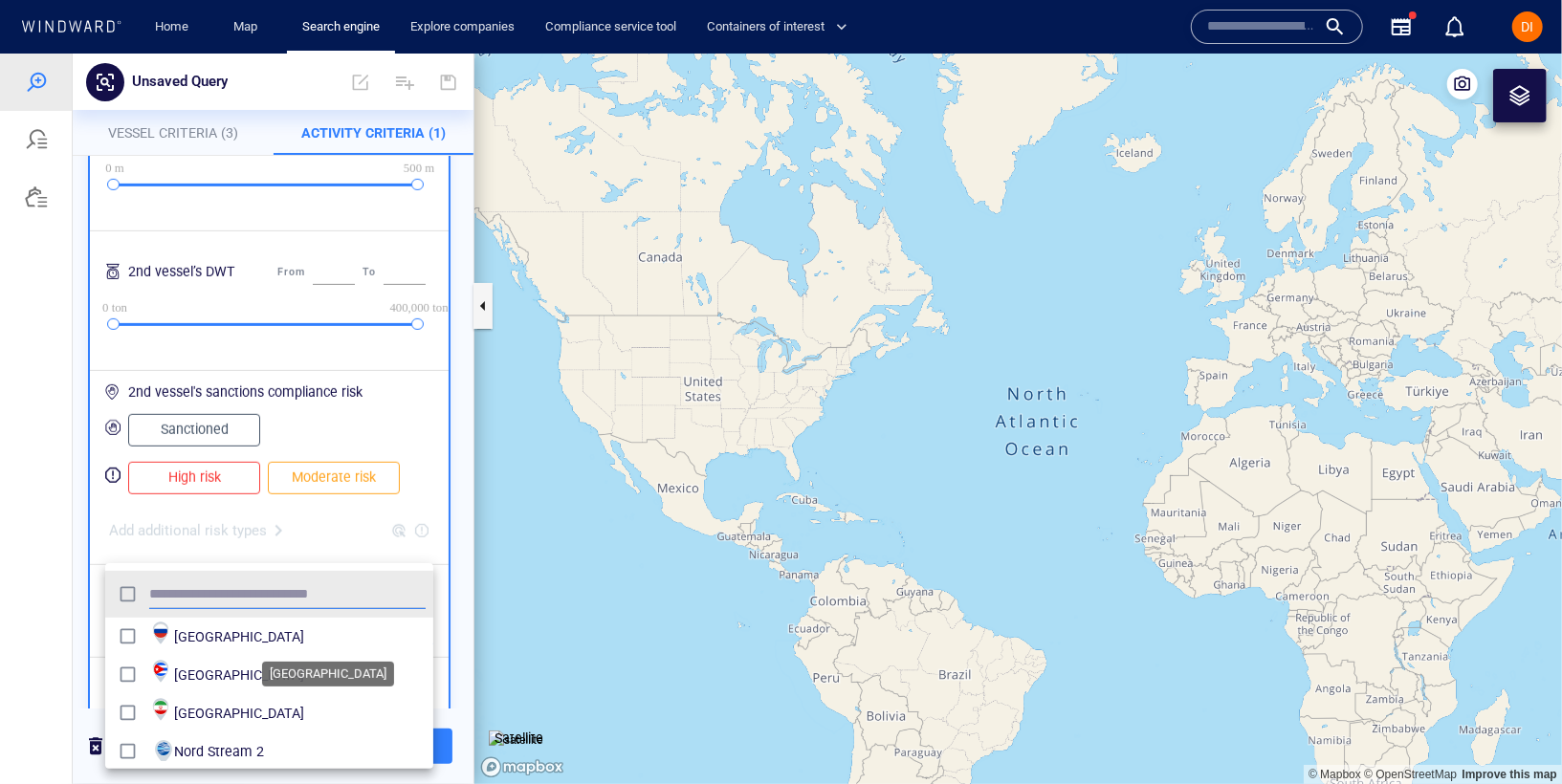
scroll to position [190, 328]
type input "******"
click at [221, 643] on span "[GEOGRAPHIC_DATA]" at bounding box center [300, 636] width 251 height 23
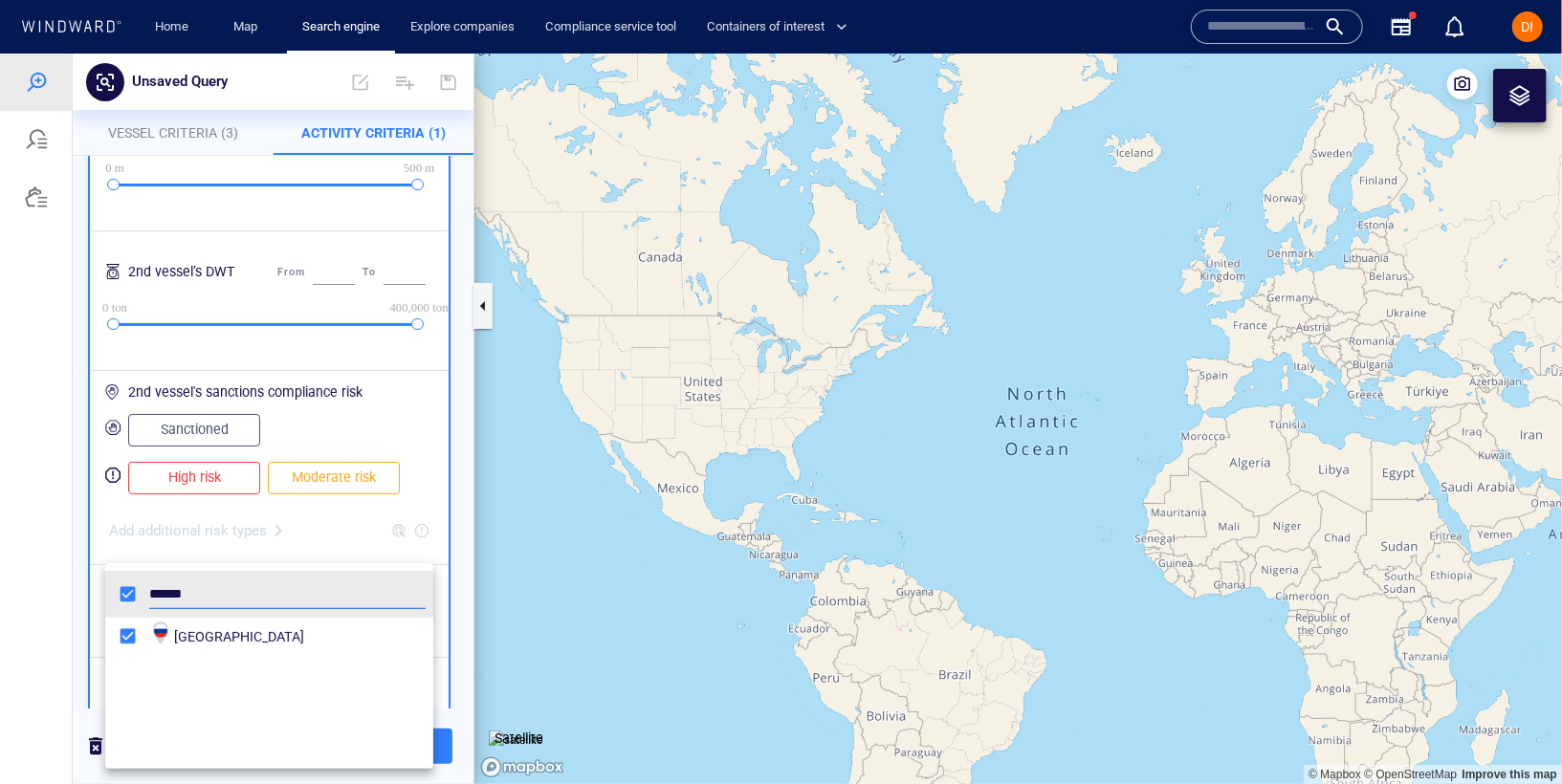
click at [221, 548] on div at bounding box center [781, 417] width 1562 height 730
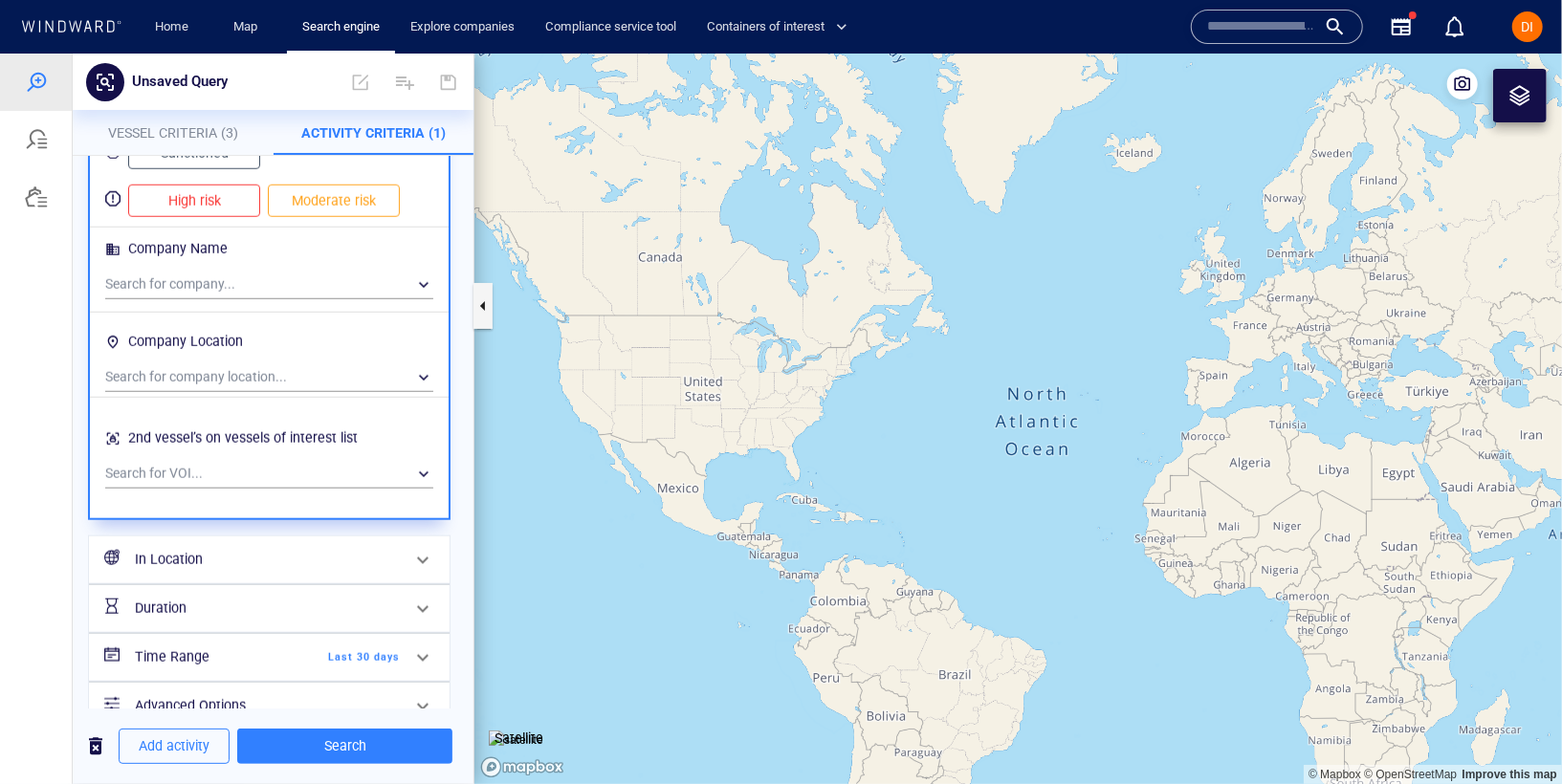
scroll to position [1212, 0]
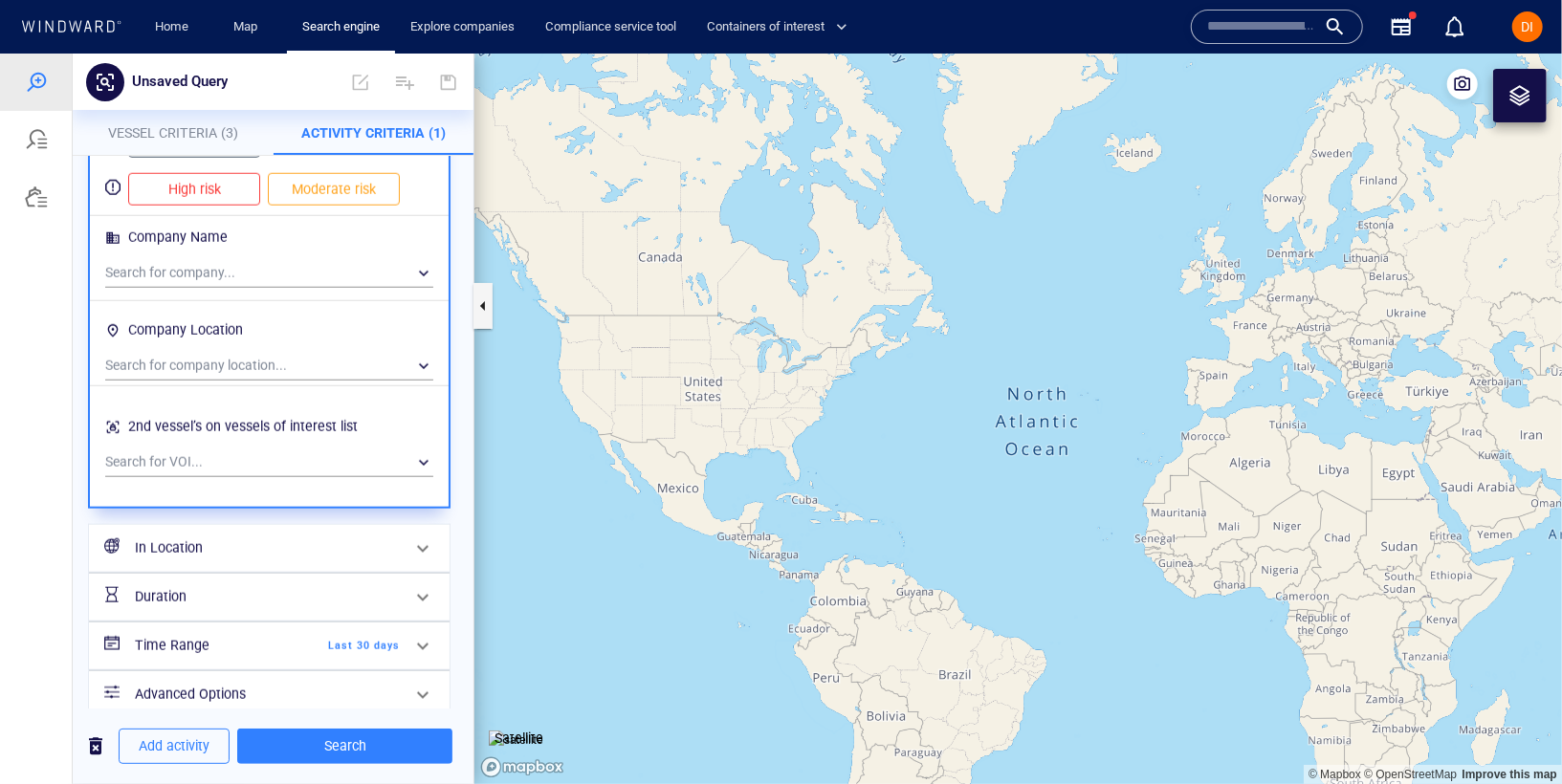
click at [248, 544] on h6 "In Location" at bounding box center [267, 547] width 265 height 24
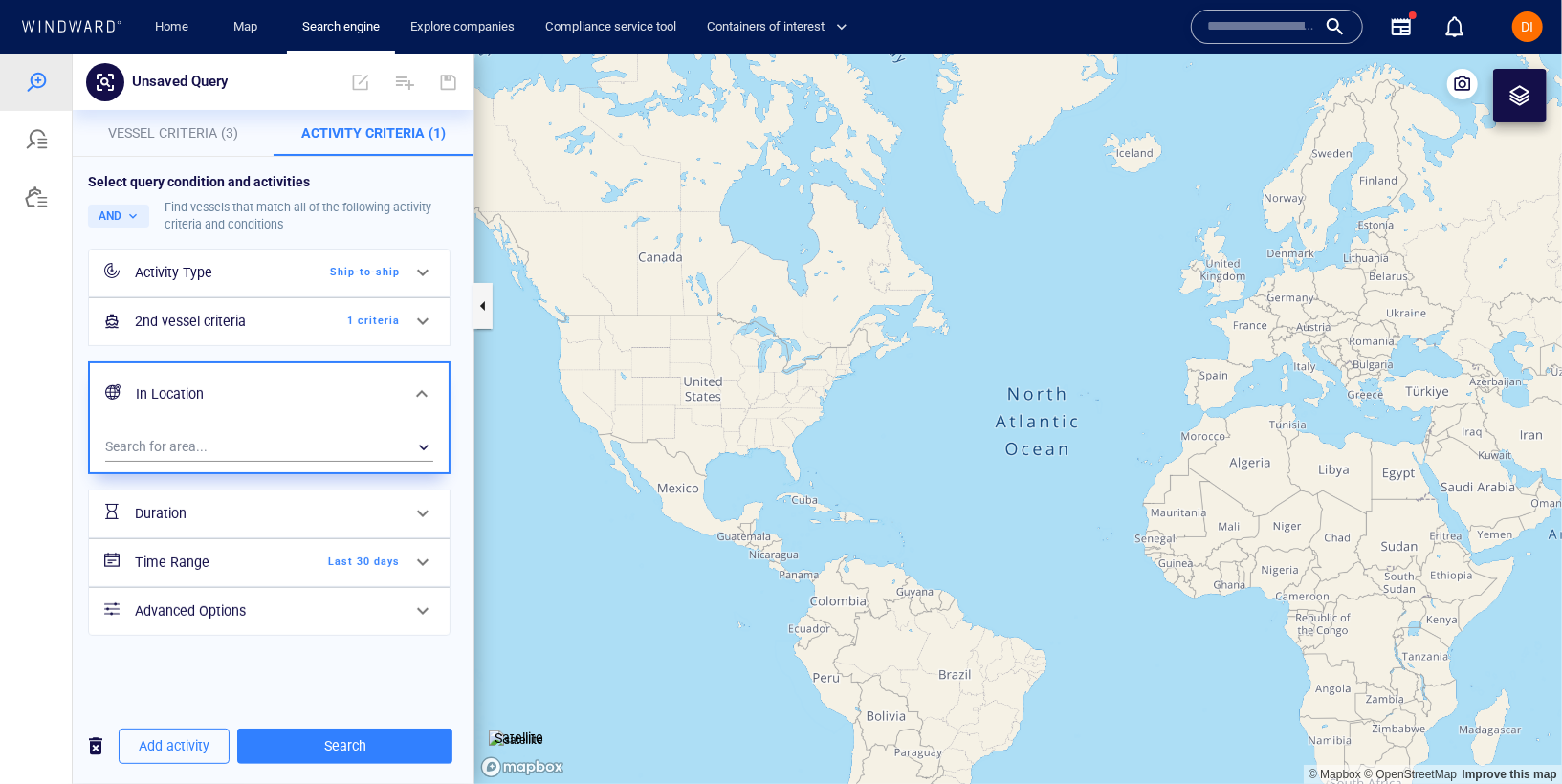
scroll to position [0, 0]
click at [248, 544] on div "Time Range Last 30 days" at bounding box center [268, 562] width 280 height 40
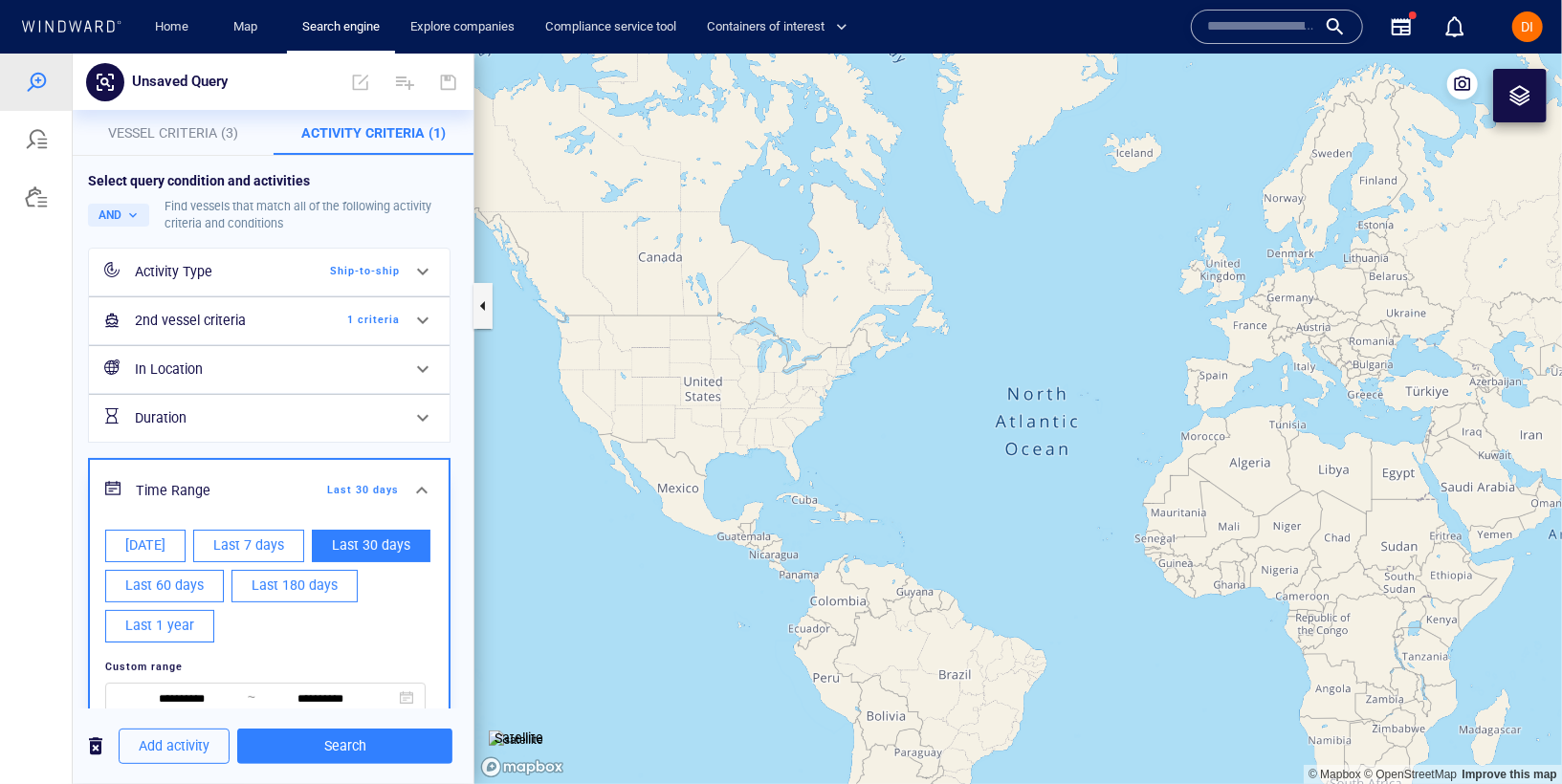
click at [267, 462] on div "Time Range Last 30 days" at bounding box center [269, 490] width 359 height 62
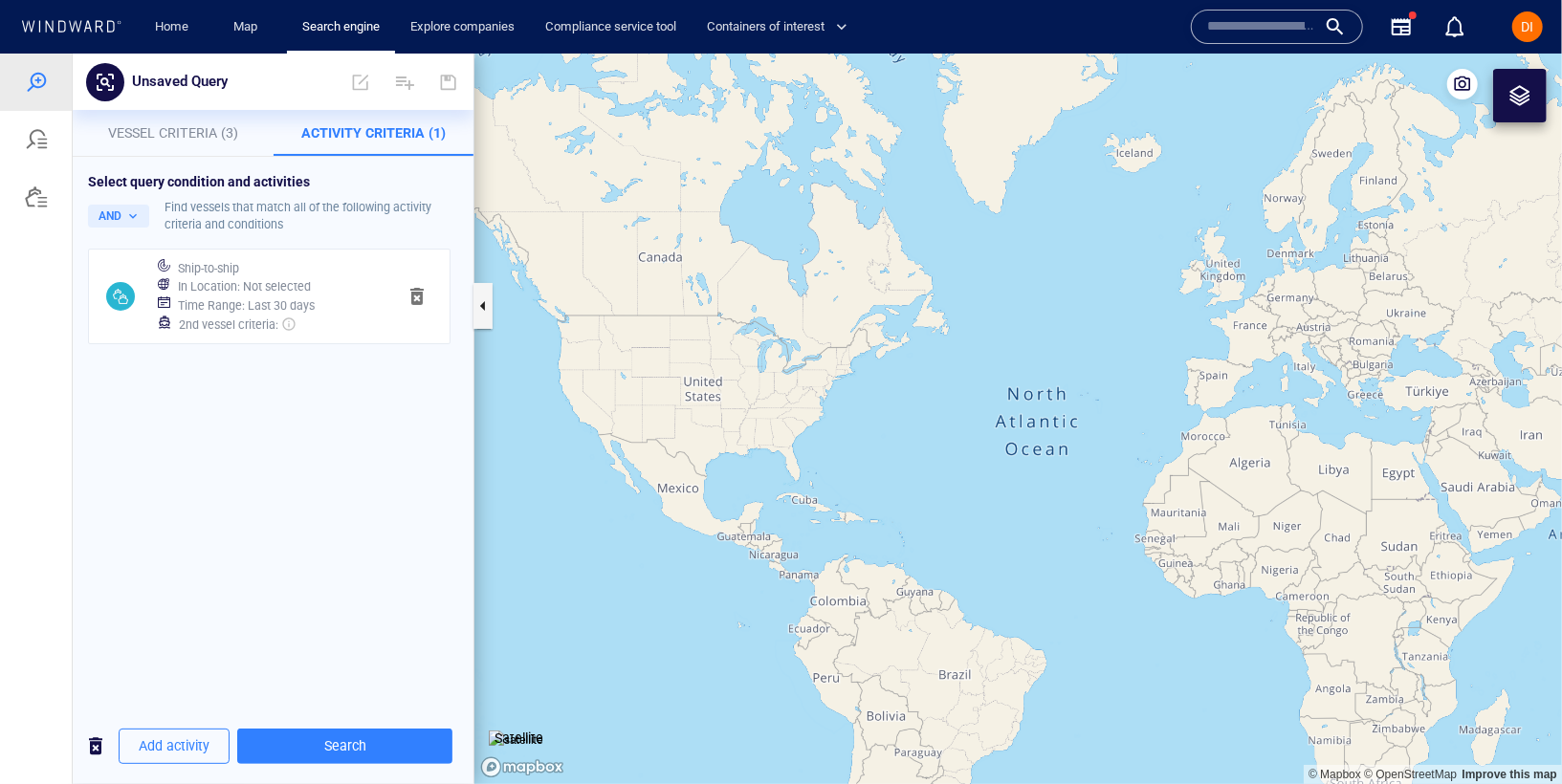
click at [317, 284] on div "In Location : Not selected" at bounding box center [280, 286] width 211 height 27
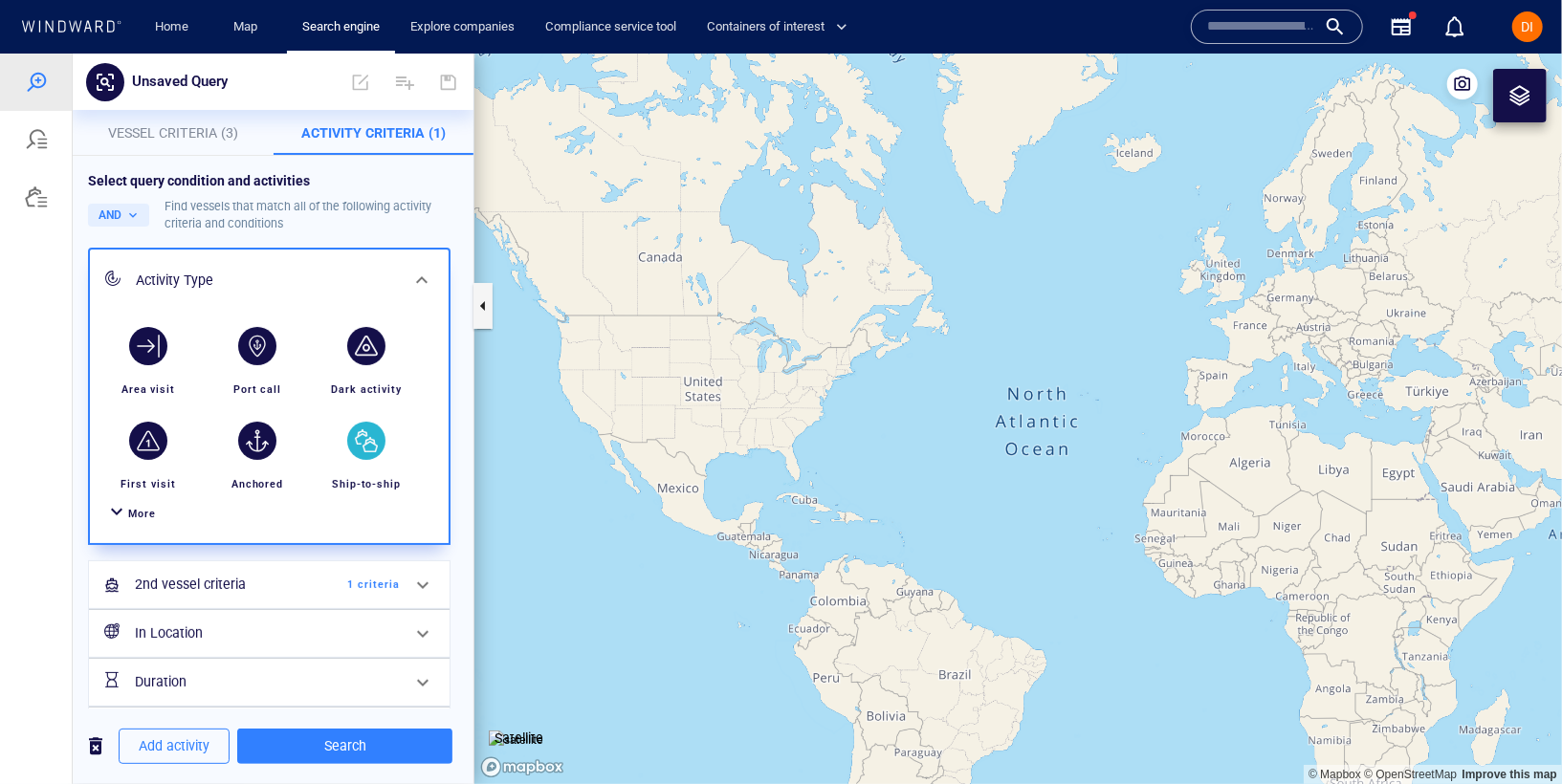
click at [369, 252] on div "Activity Type" at bounding box center [269, 279] width 359 height 62
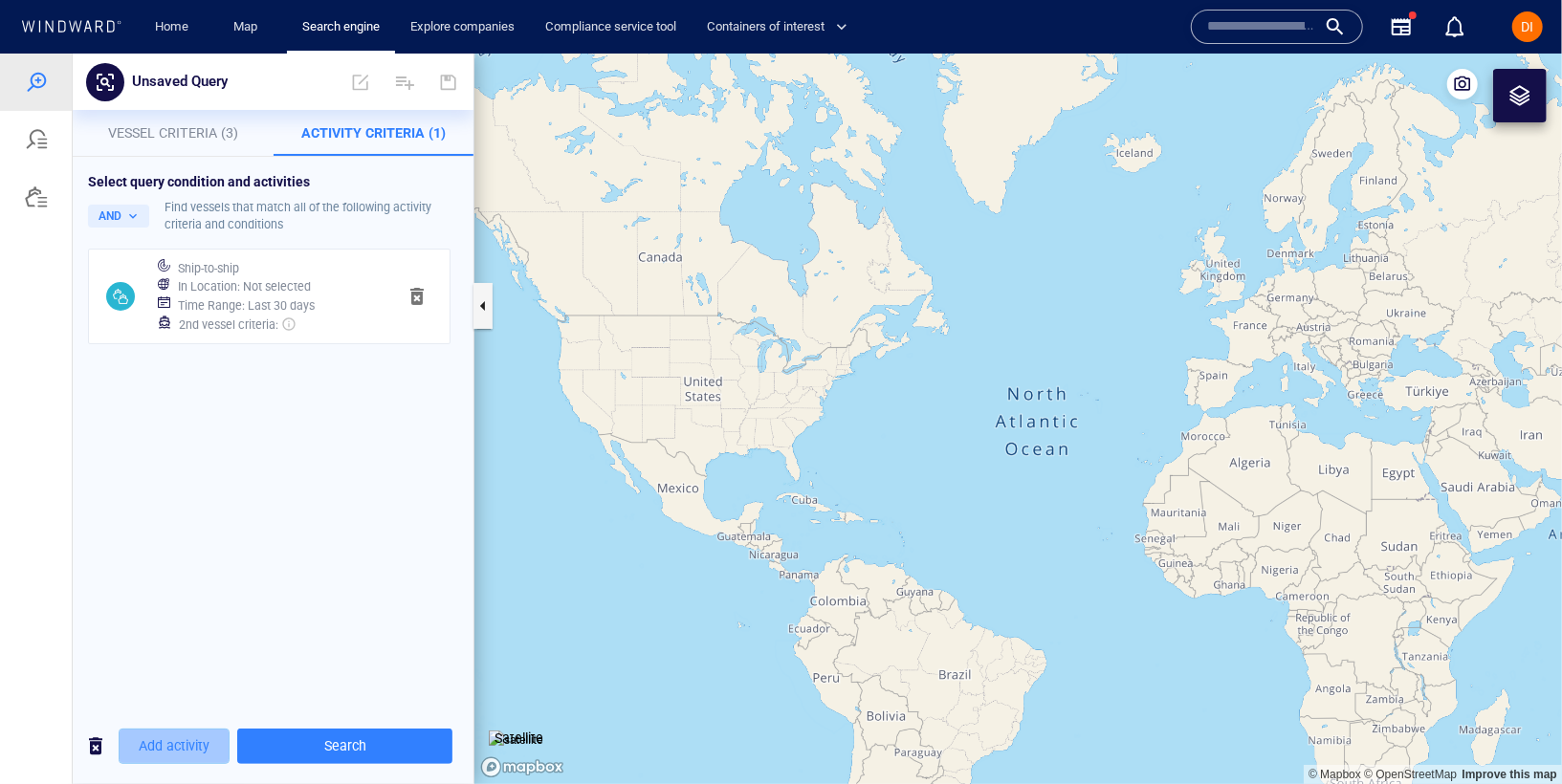
click at [190, 758] on button "Add activity" at bounding box center [174, 744] width 111 height 36
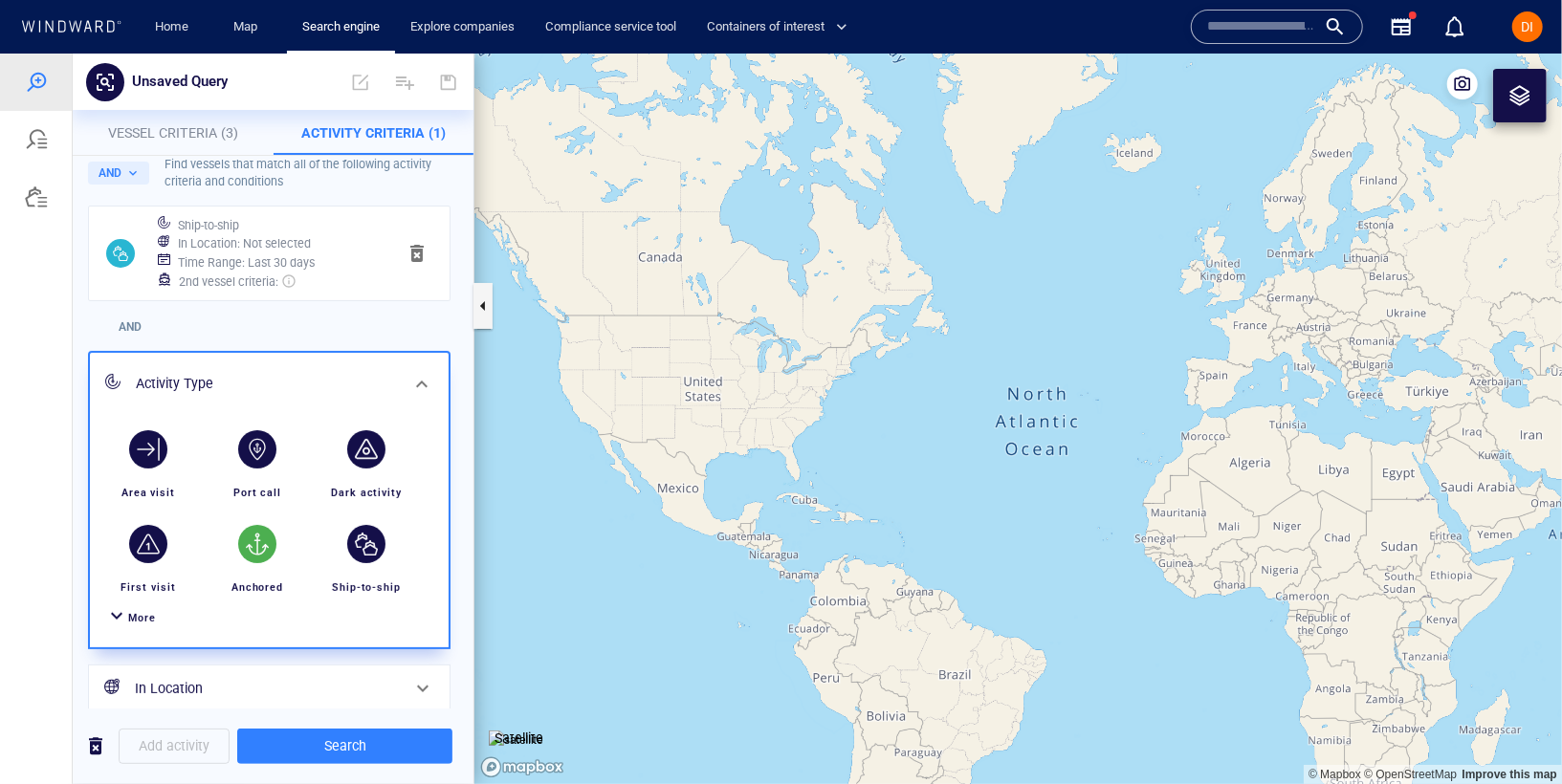
scroll to position [52, 0]
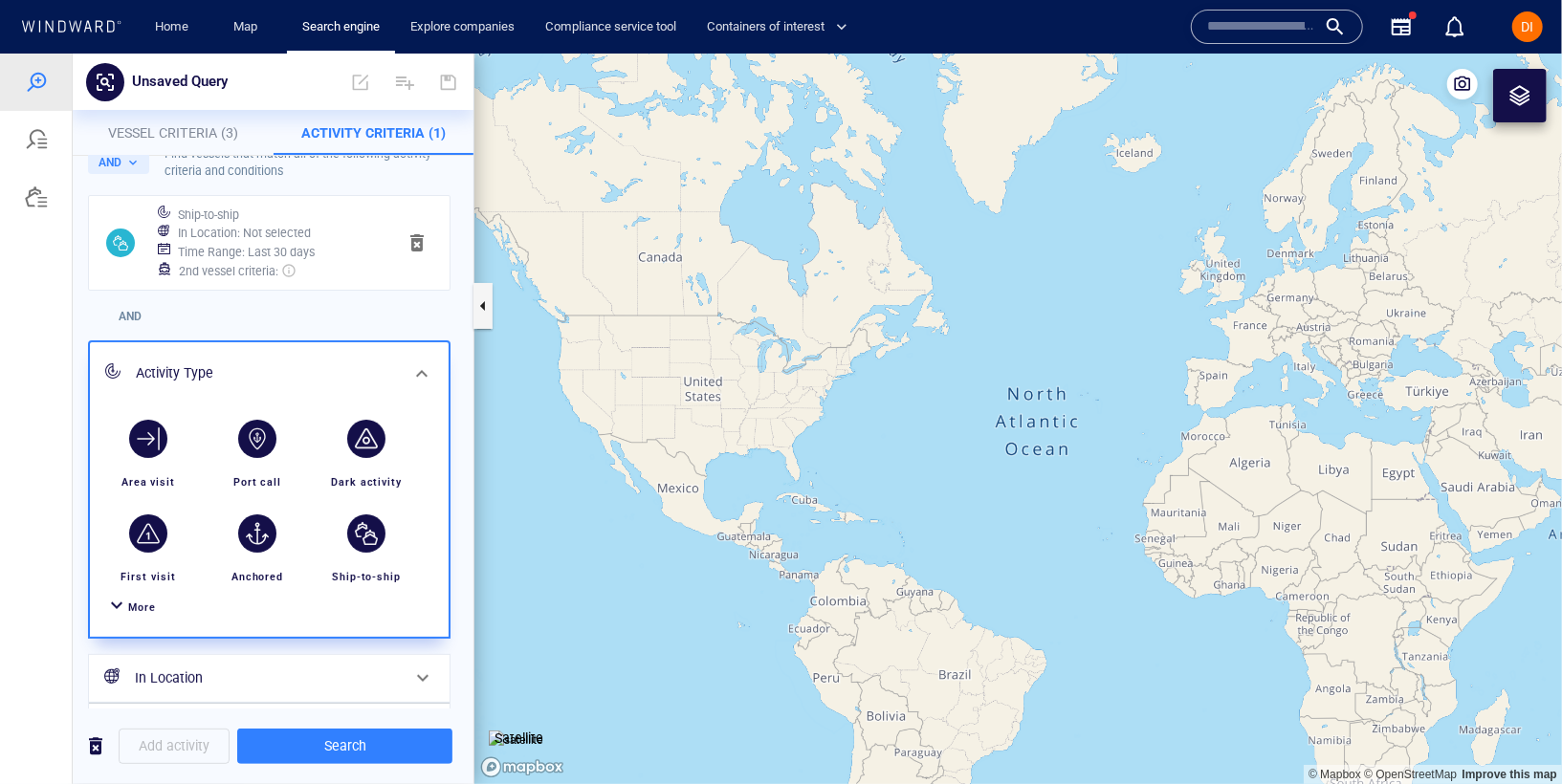
click at [364, 428] on div "button" at bounding box center [367, 438] width 39 height 39
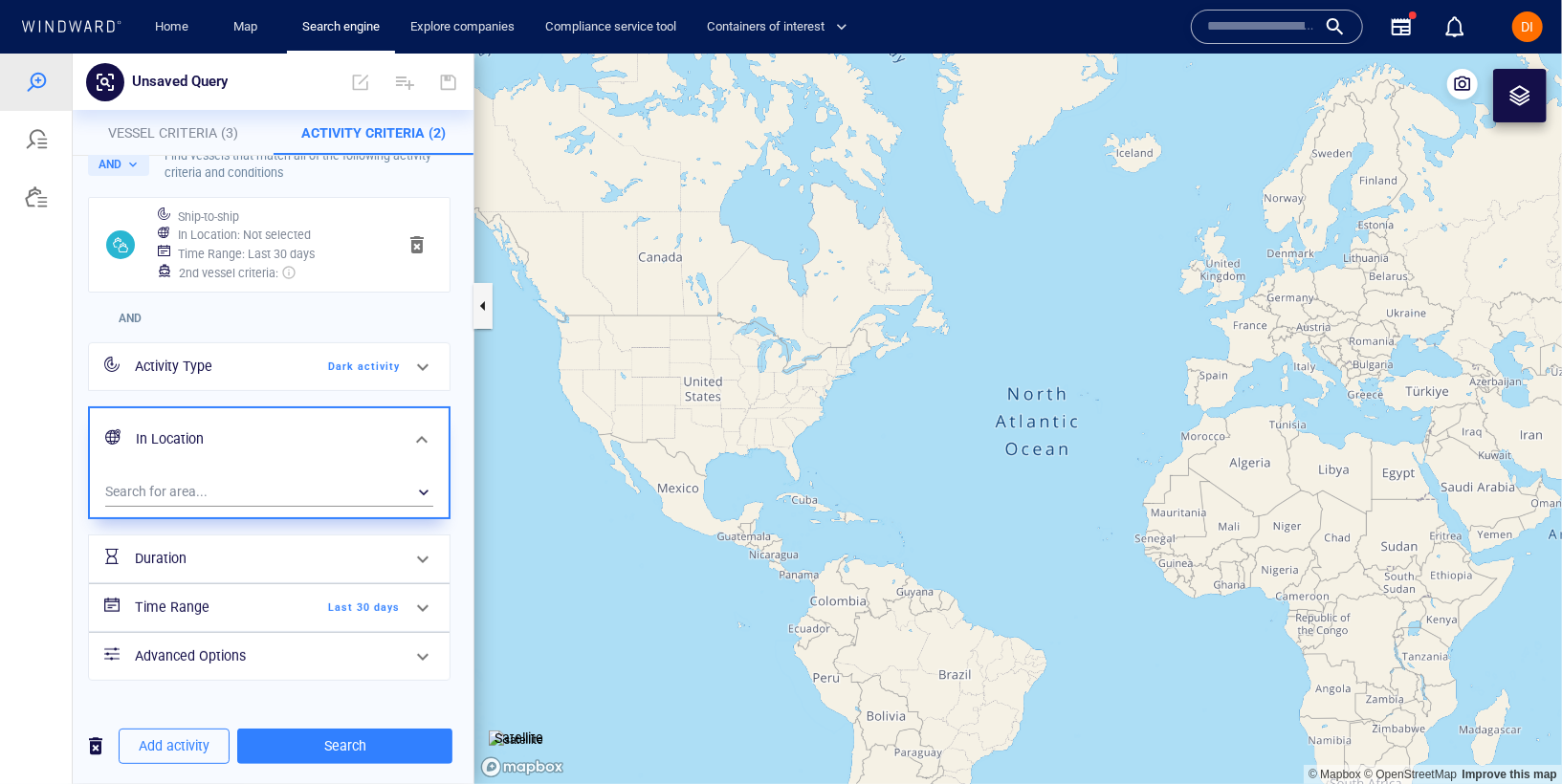
scroll to position [52, 0]
click at [398, 755] on span "Search" at bounding box center [344, 744] width 185 height 24
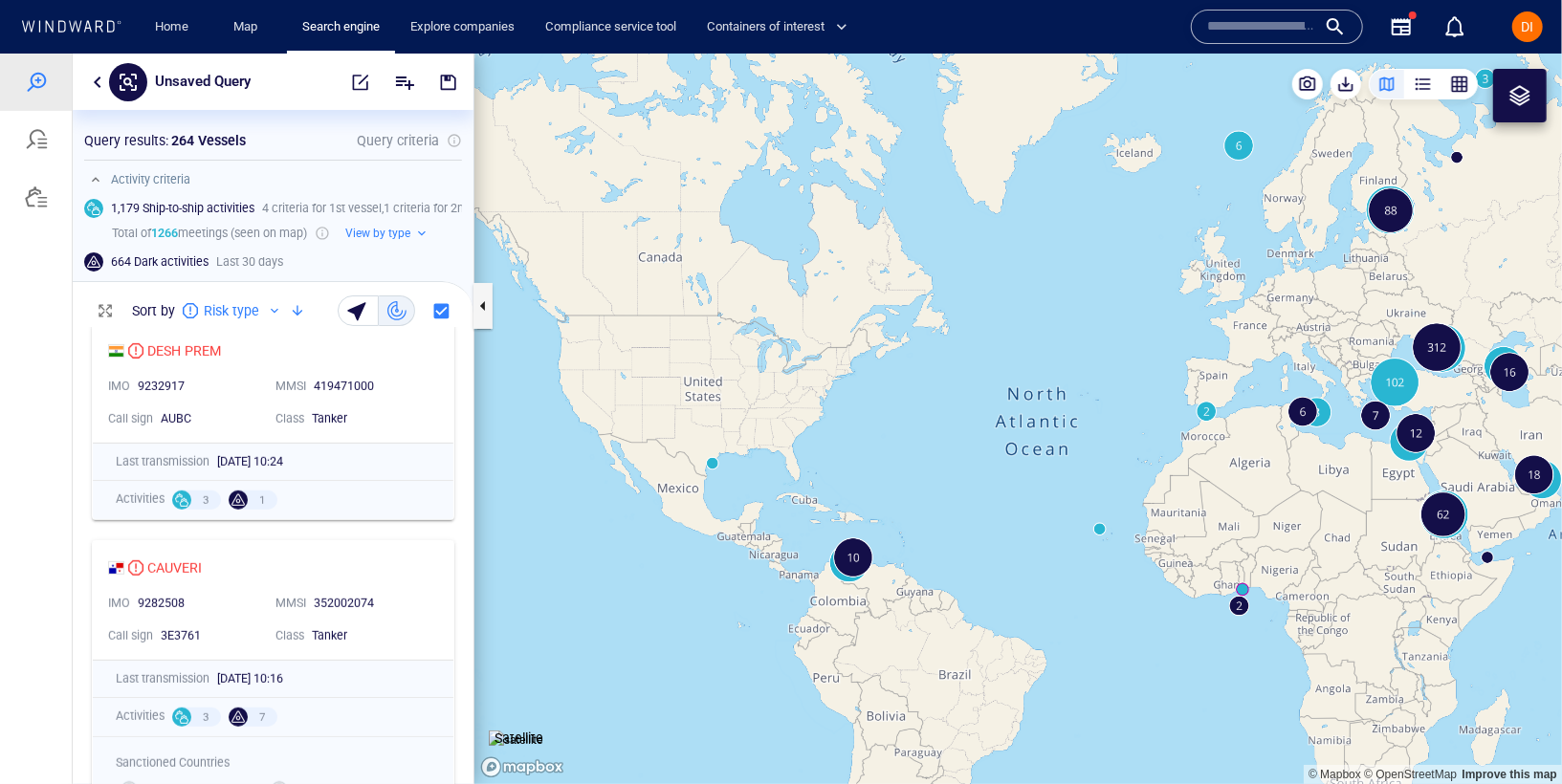
scroll to position [0, 0]
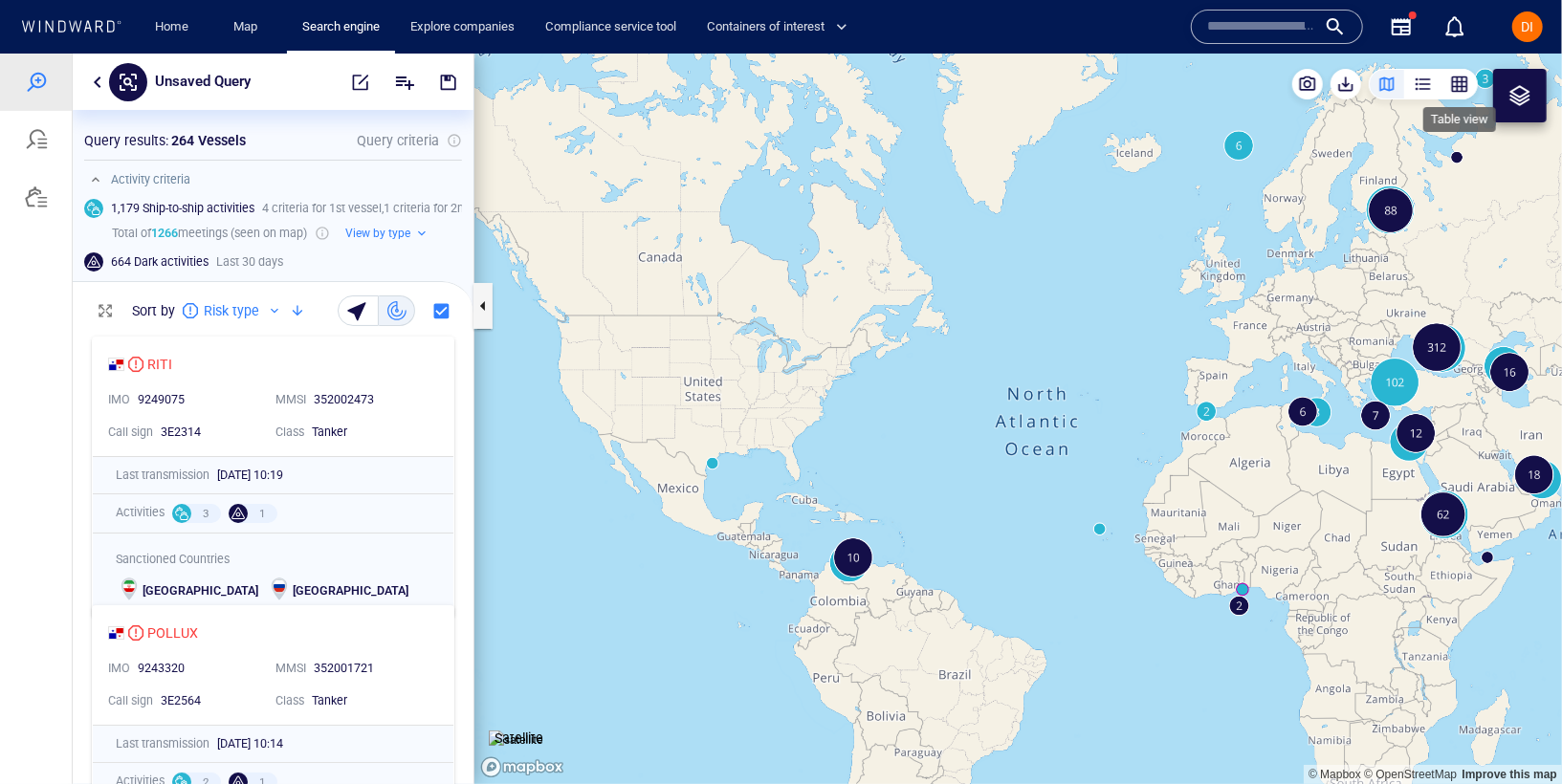
click at [1459, 85] on div "button" at bounding box center [1459, 83] width 19 height 19
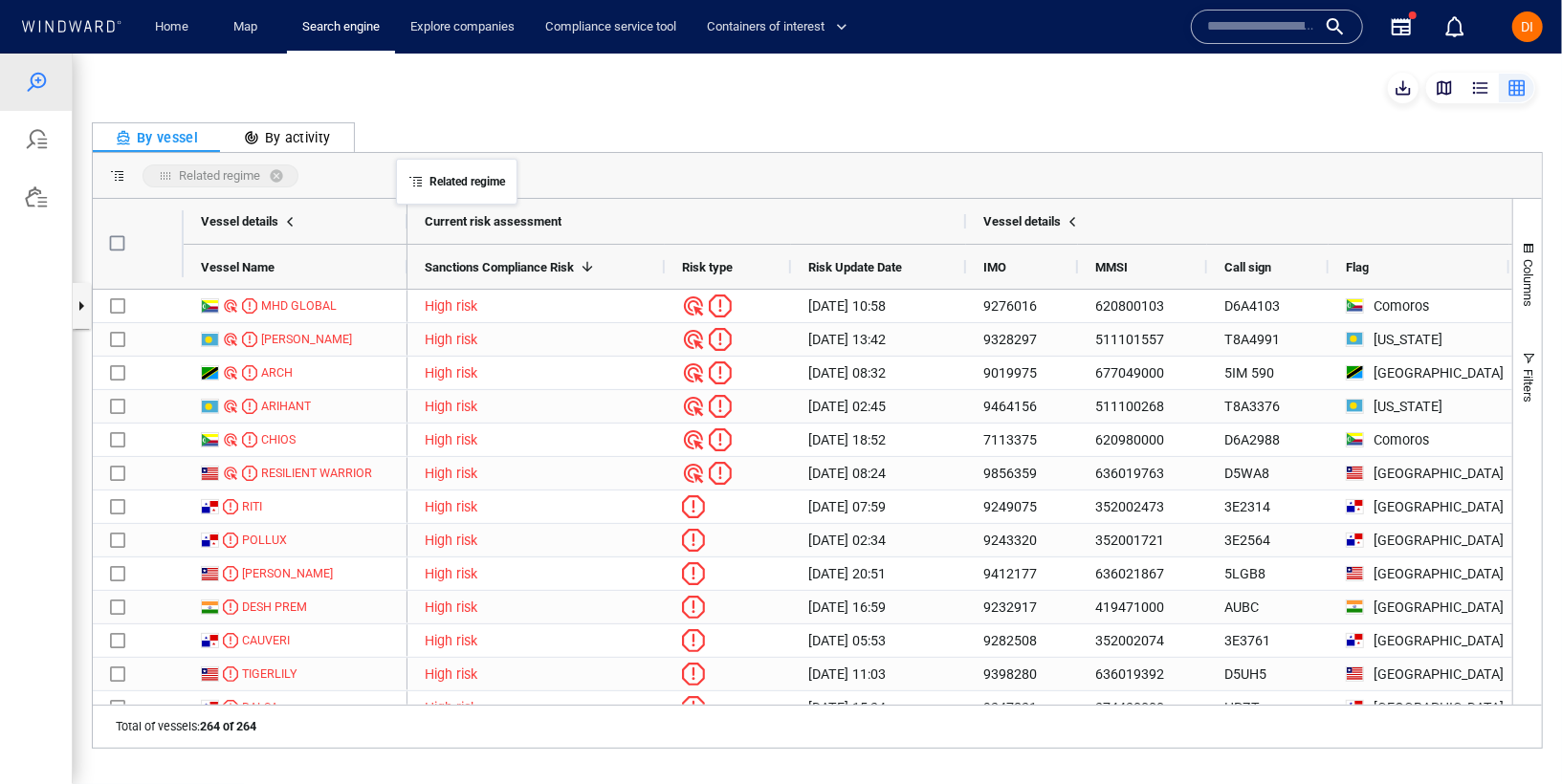
drag, startPoint x: 501, startPoint y: 268, endPoint x: 405, endPoint y: 169, distance: 137.9
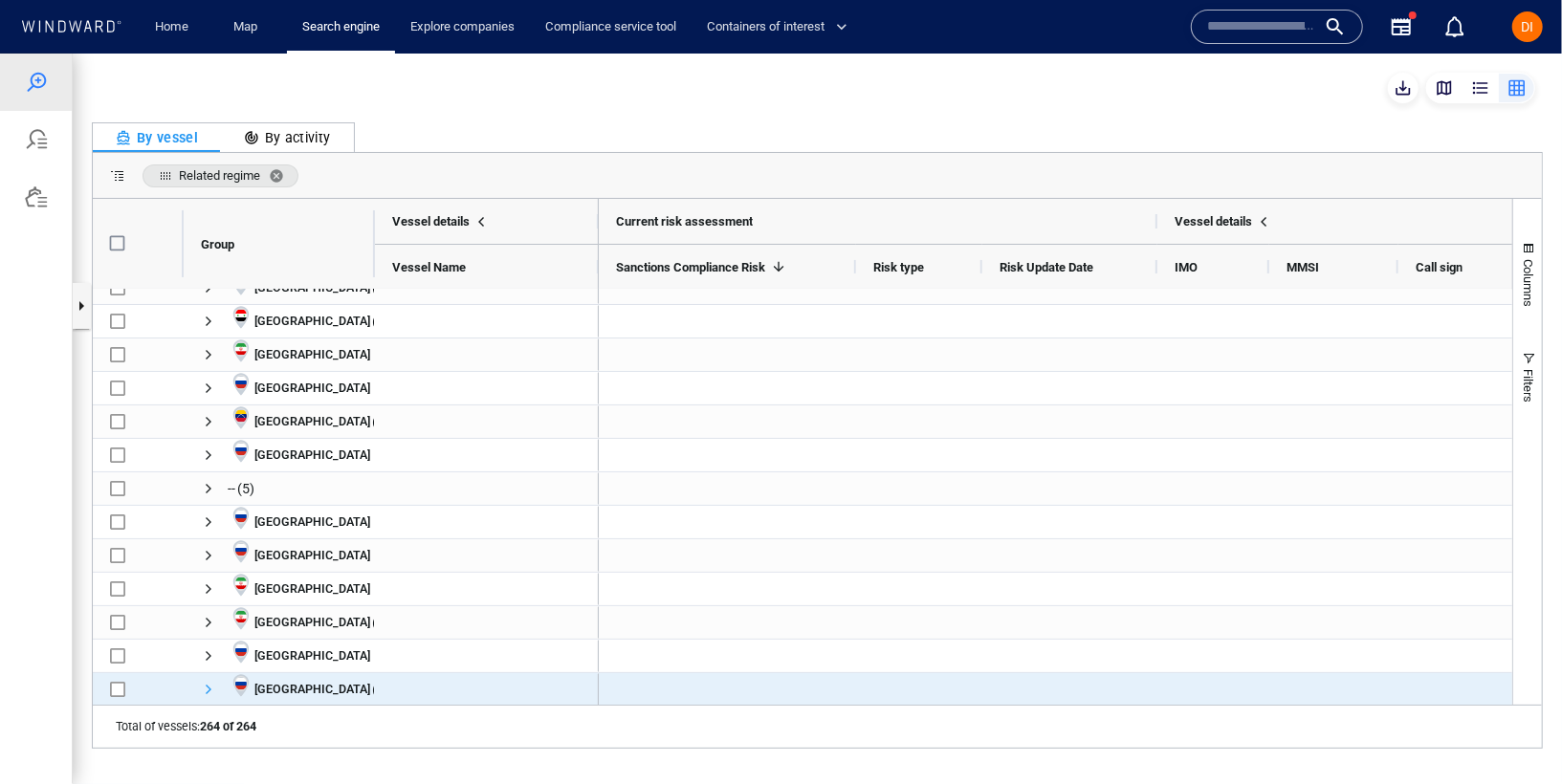
click at [205, 685] on span "Press SPACE to select this row." at bounding box center [209, 688] width 15 height 15
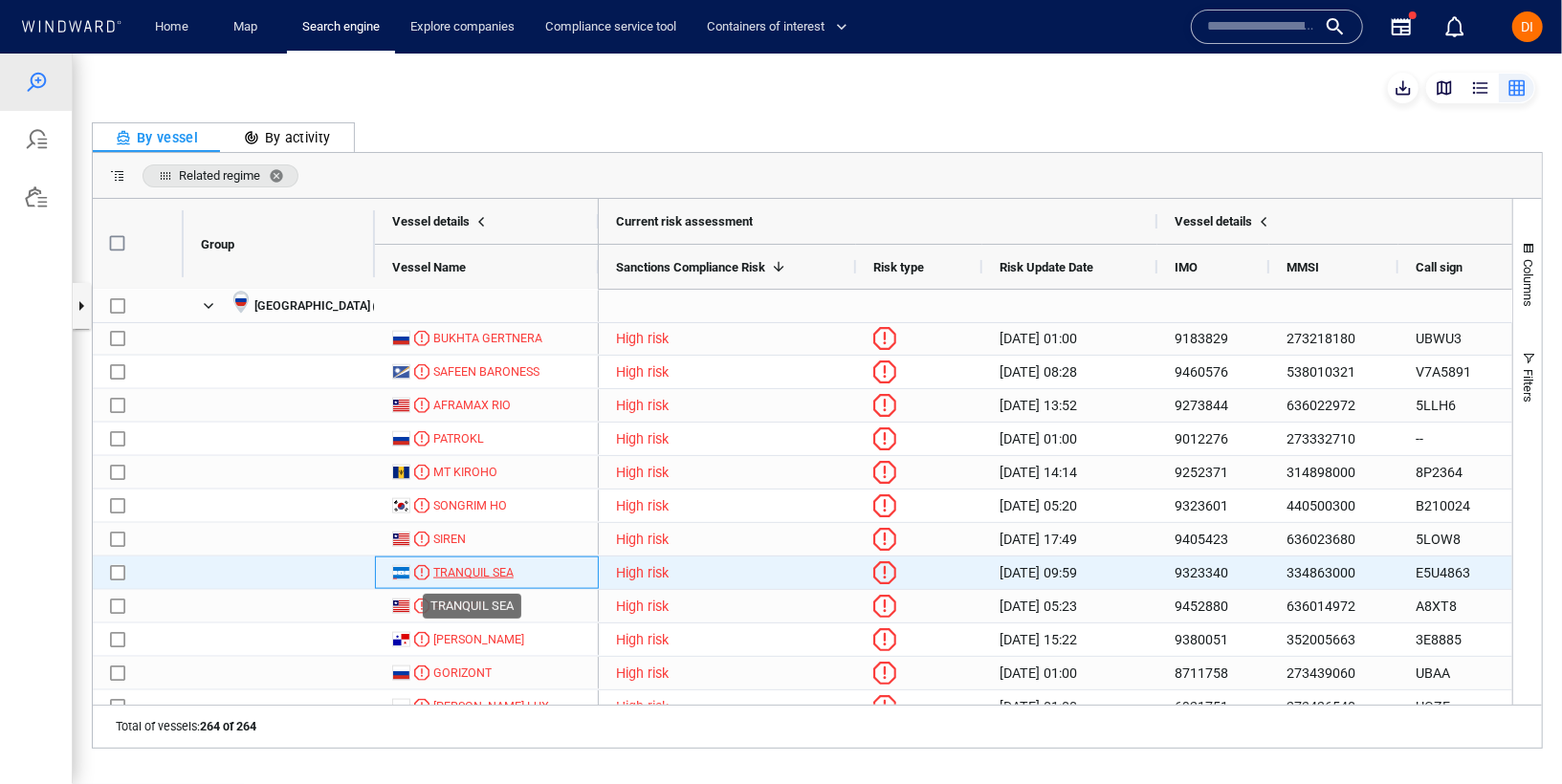
click at [482, 570] on div "TRANQUIL SEA" at bounding box center [473, 571] width 80 height 17
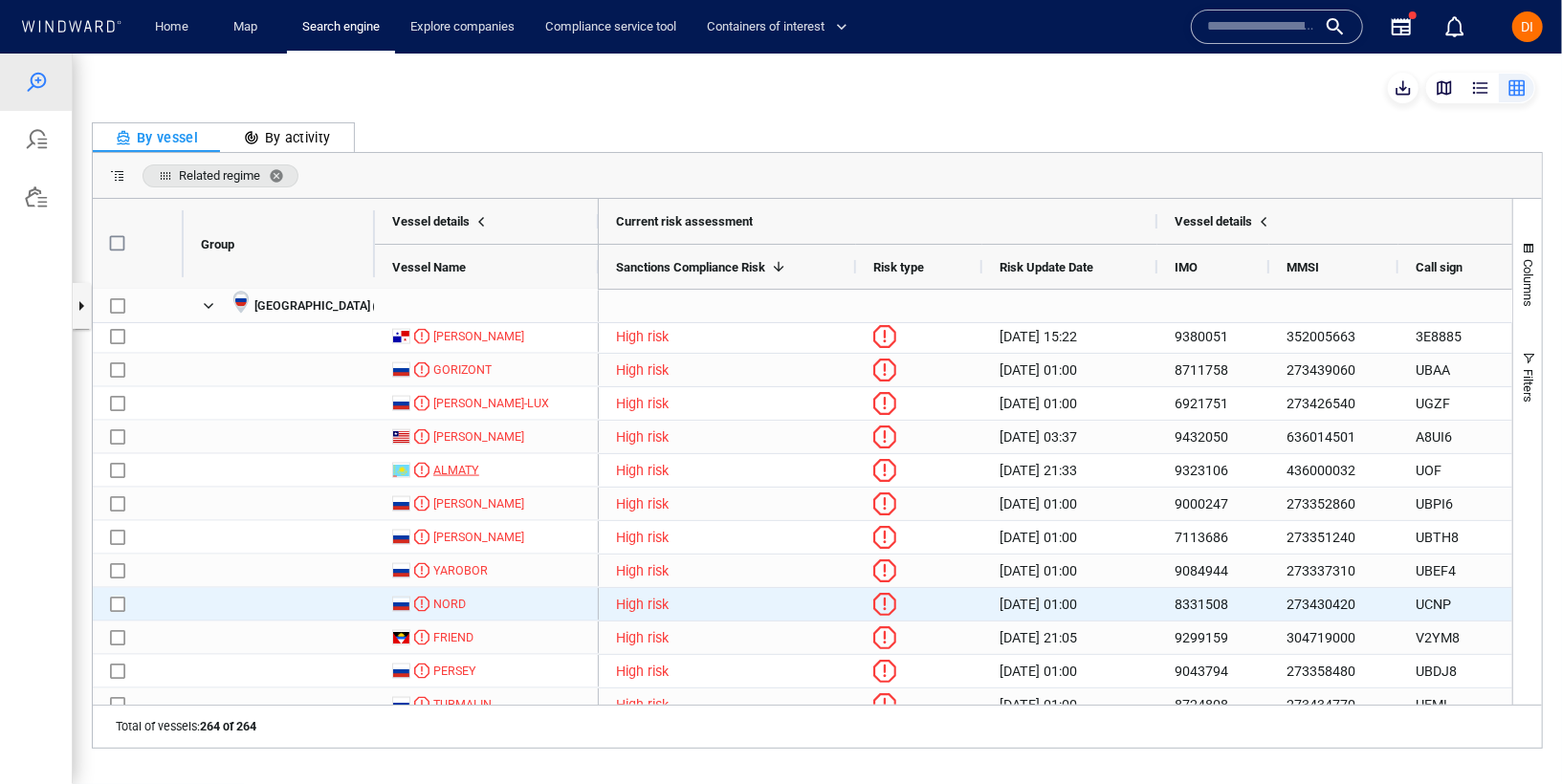
scroll to position [1878, 0]
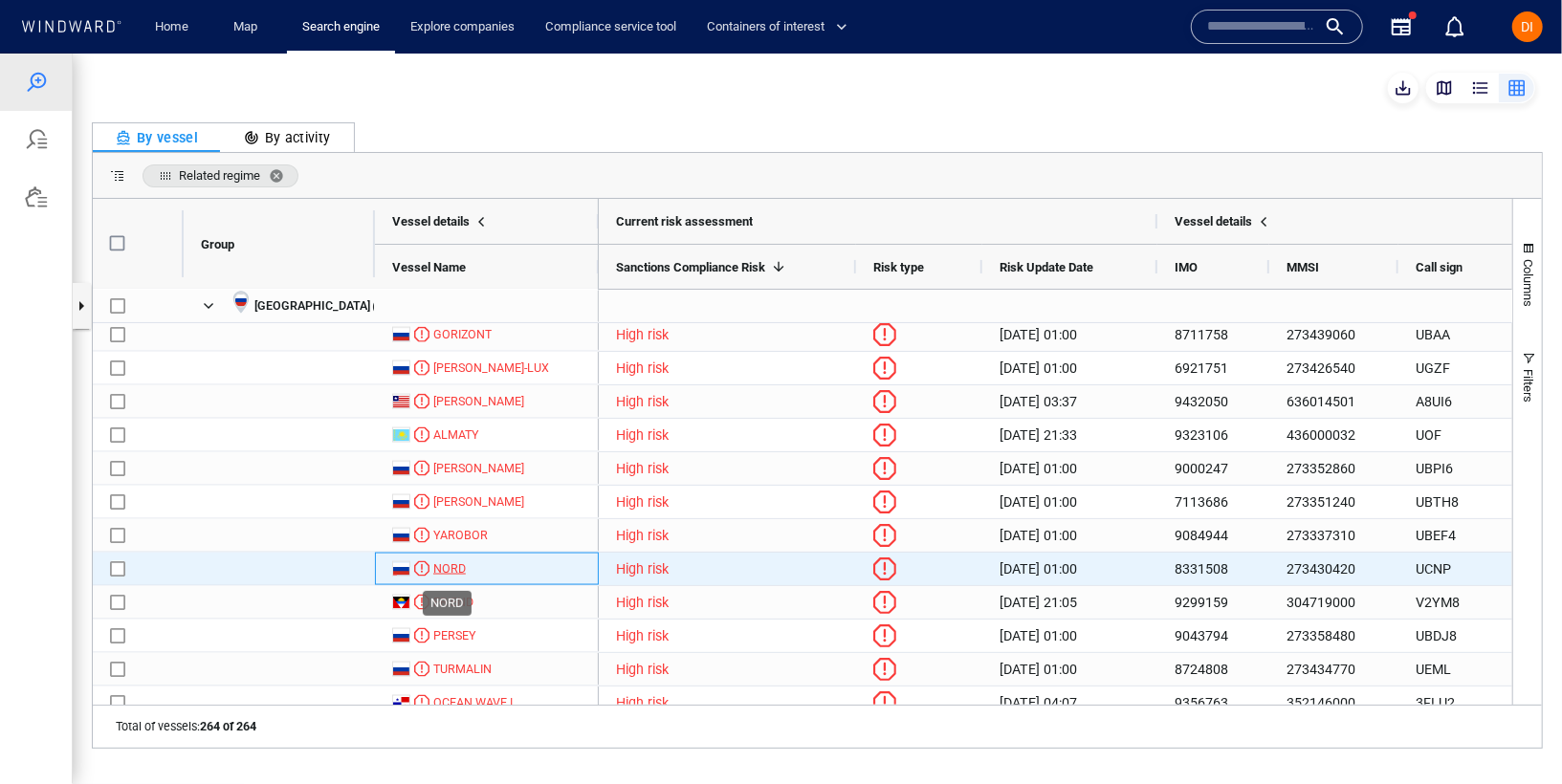
click at [454, 566] on div "NORD" at bounding box center [450, 567] width 33 height 17
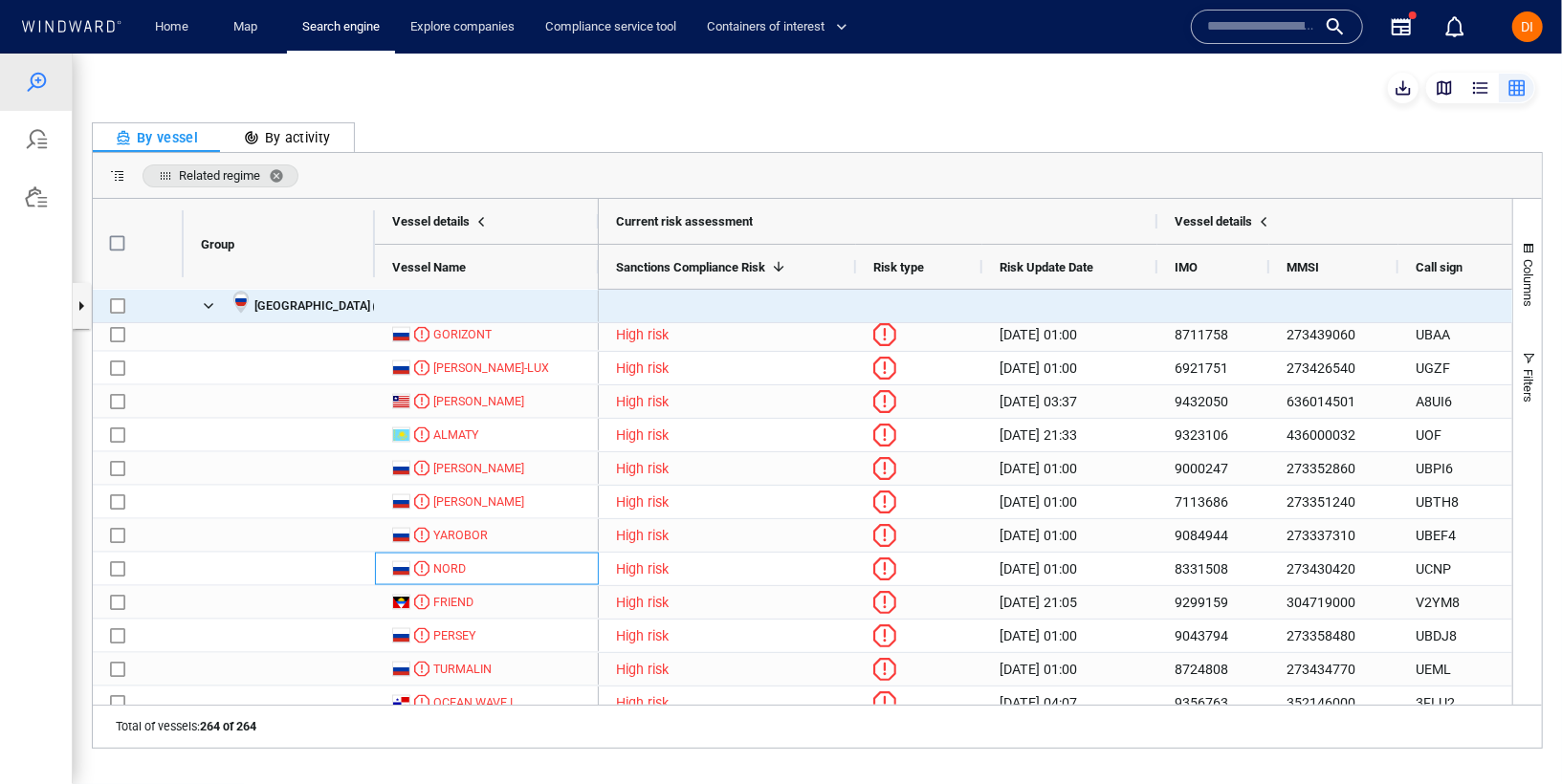
scroll to position [1844, 0]
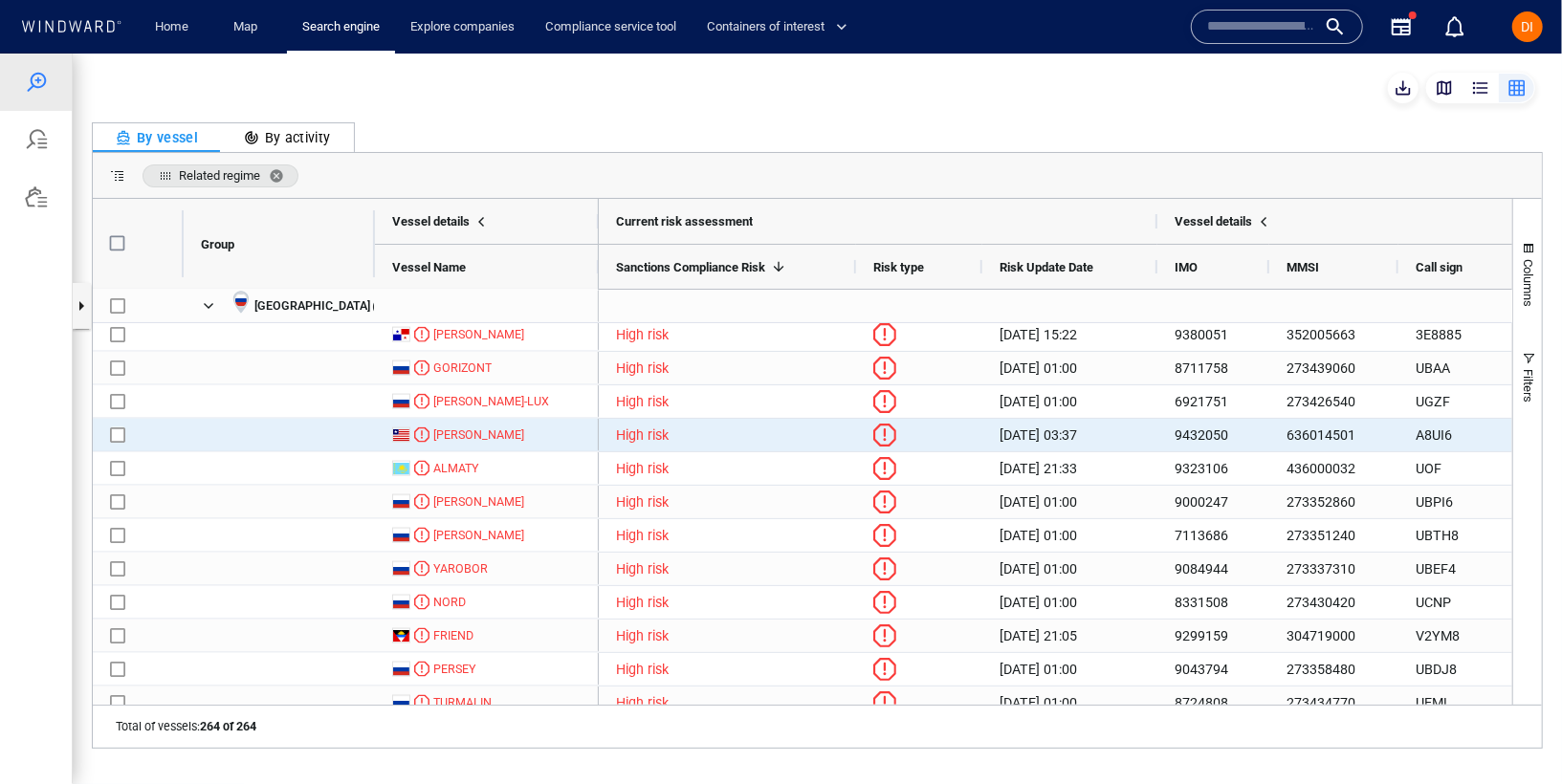
click at [446, 423] on div "GIANNIS" at bounding box center [486, 434] width 223 height 33
click at [451, 435] on div "GIANNIS" at bounding box center [479, 434] width 91 height 17
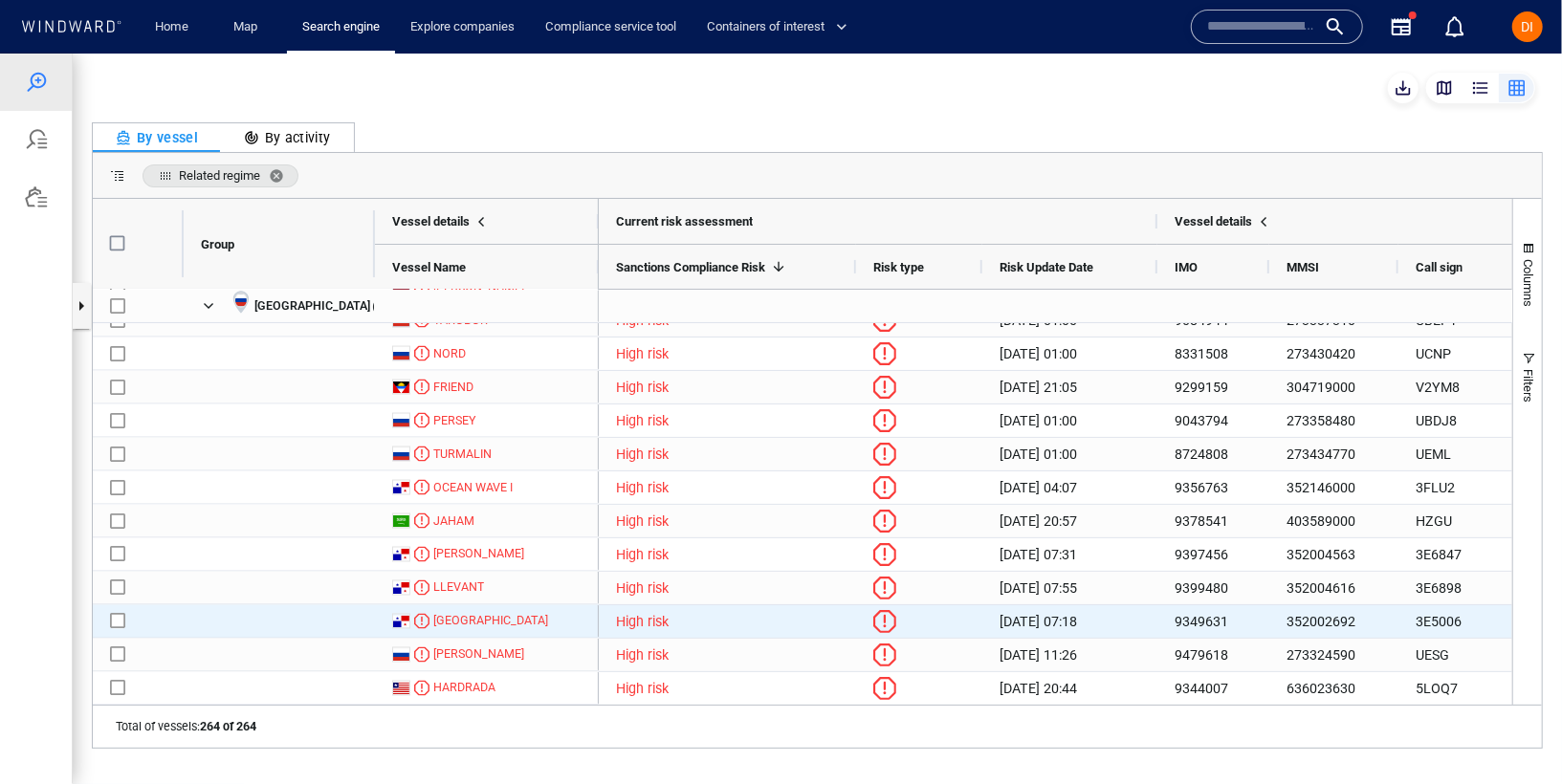
scroll to position [2096, 0]
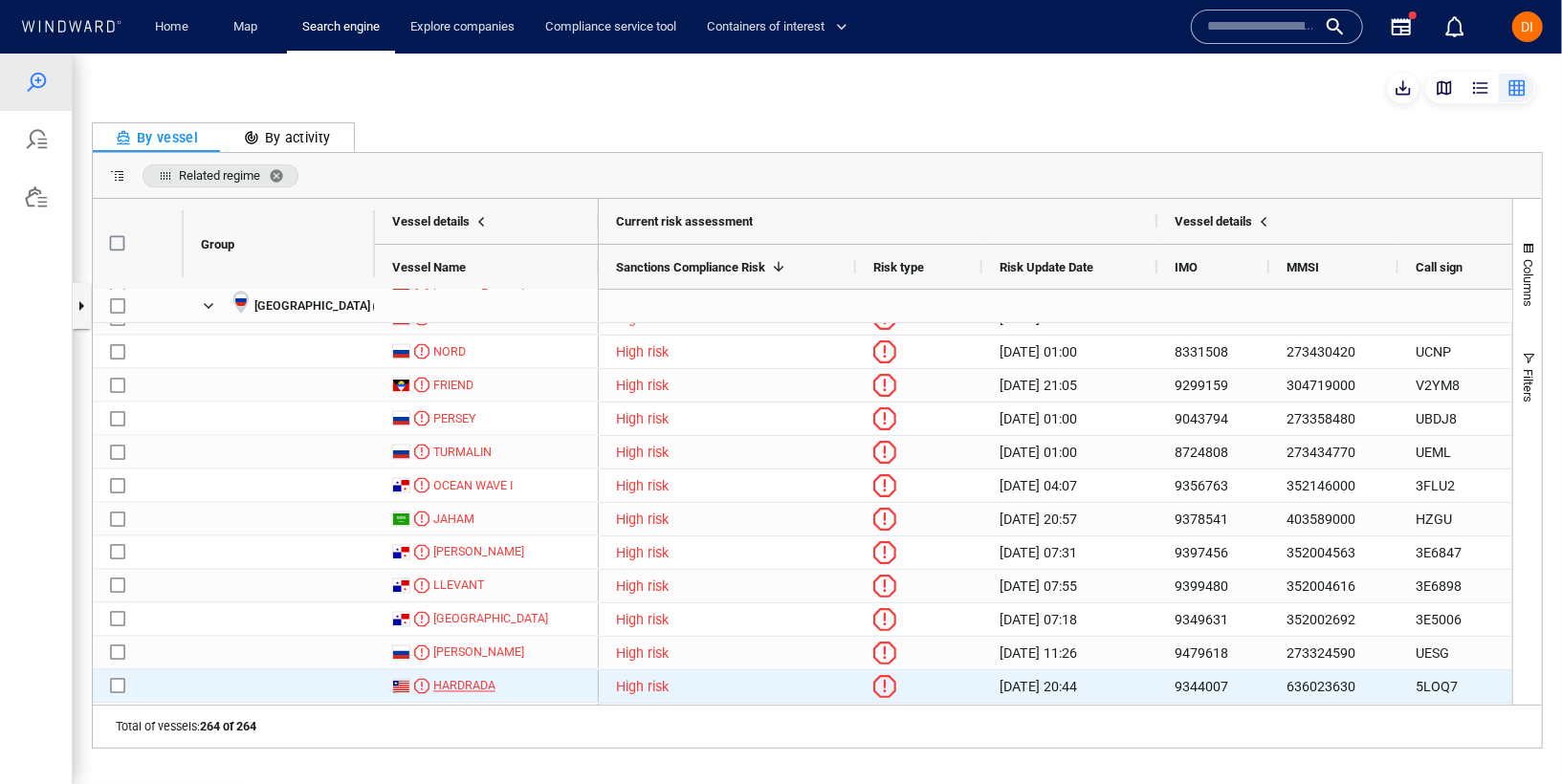
click at [445, 681] on div "HARDRADA" at bounding box center [464, 685] width 62 height 17
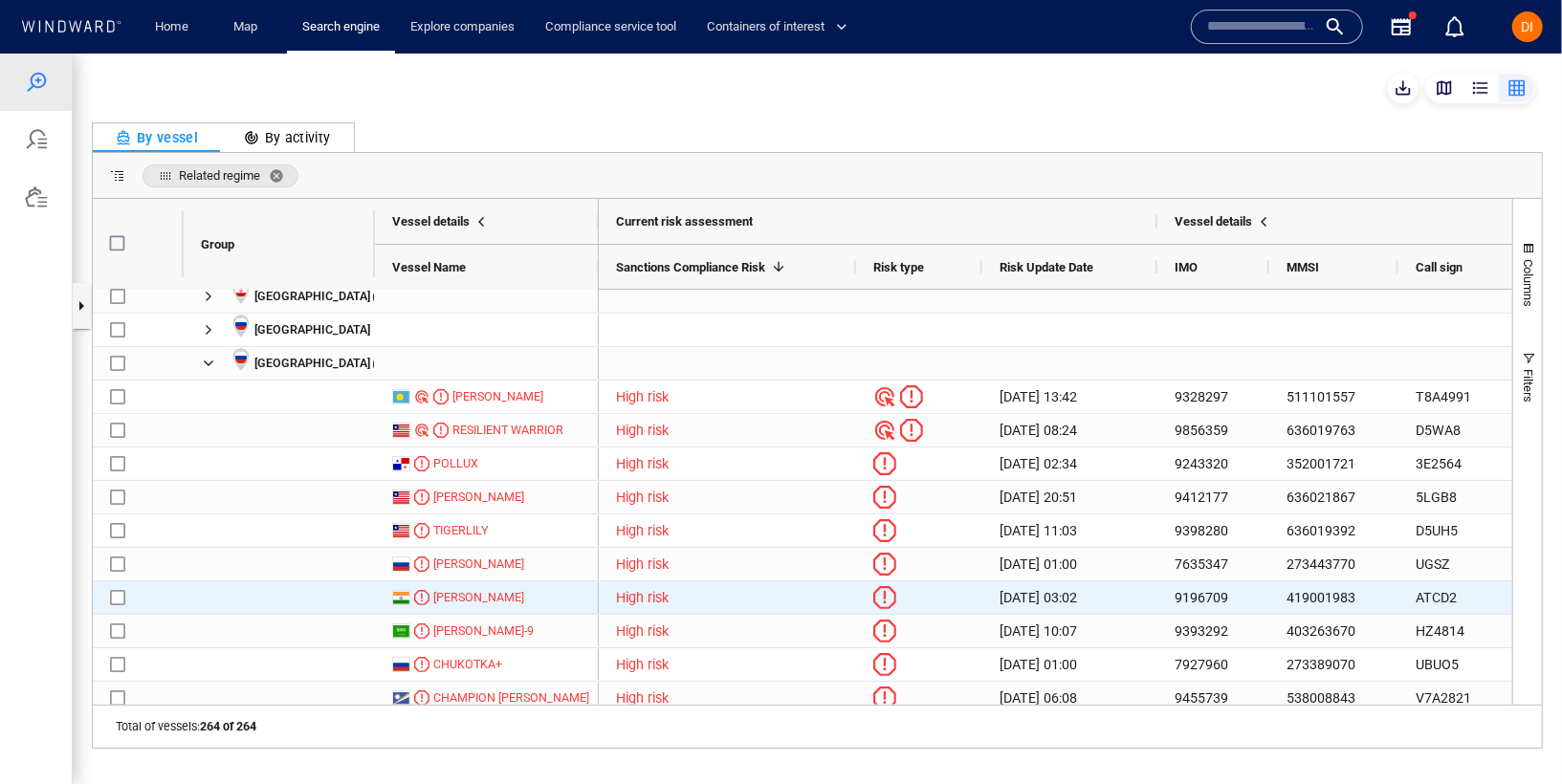
scroll to position [513, 0]
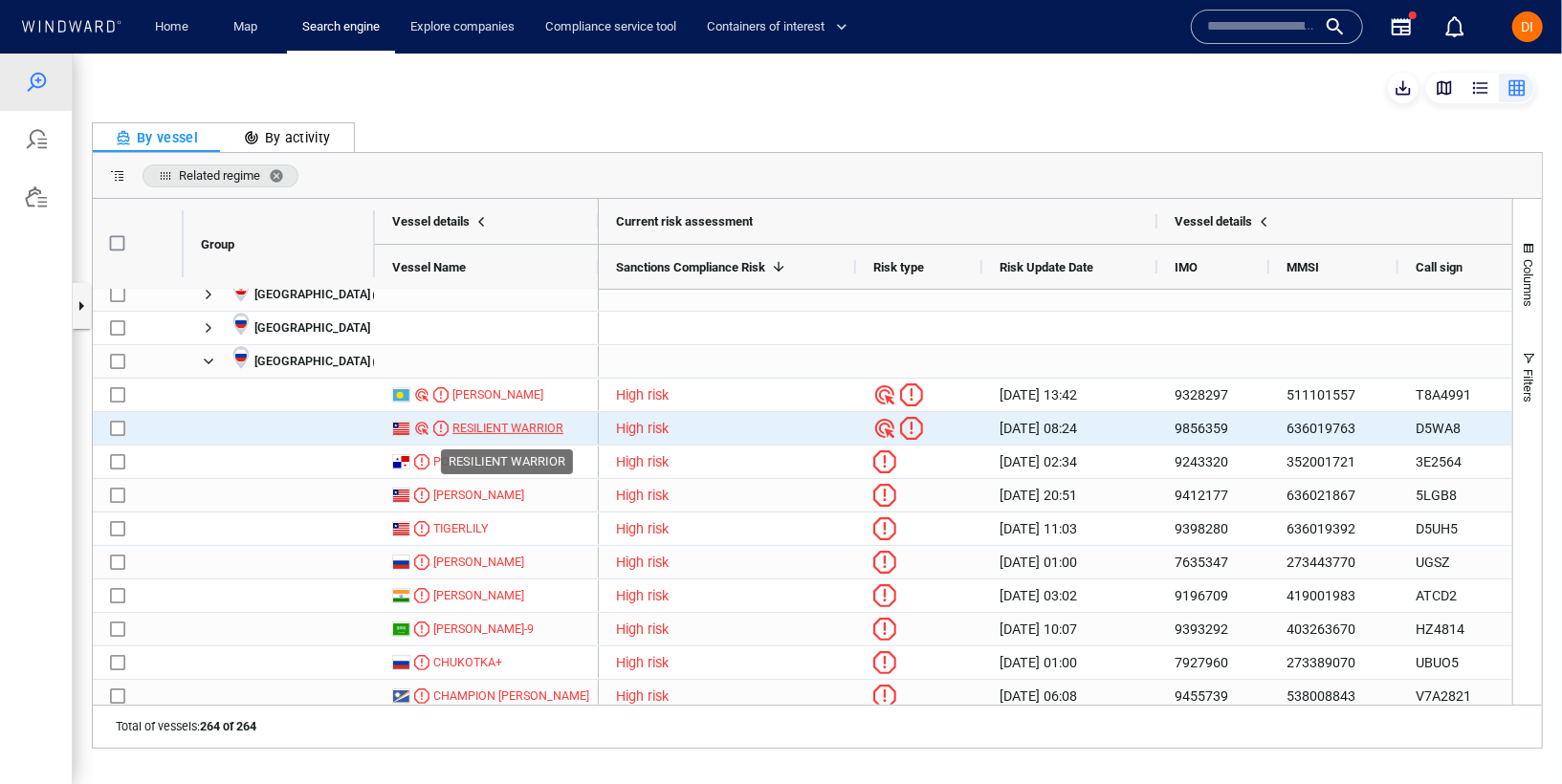
click at [486, 425] on div "RESILIENT WARRIOR" at bounding box center [508, 427] width 111 height 17
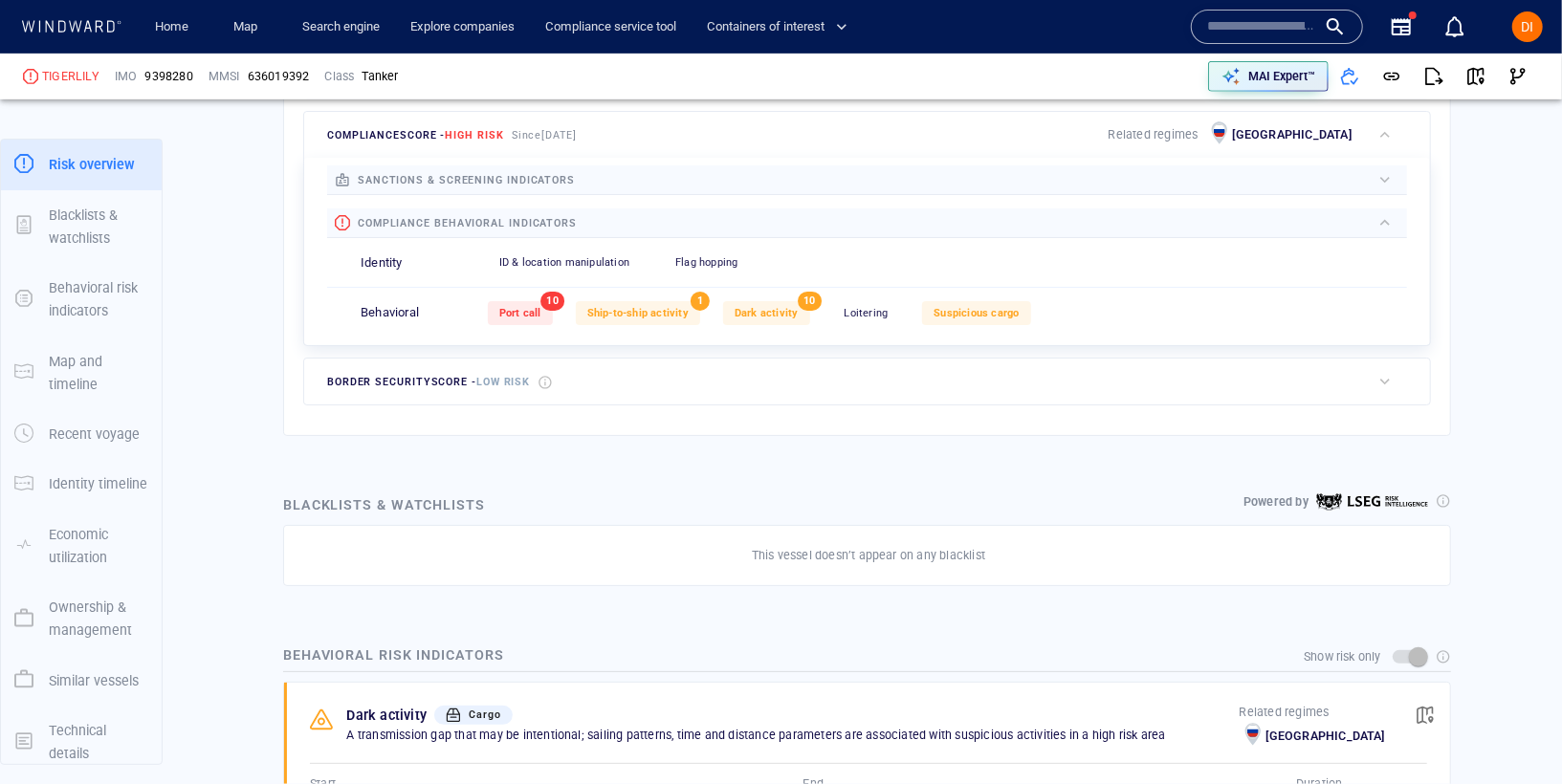
scroll to position [613, 0]
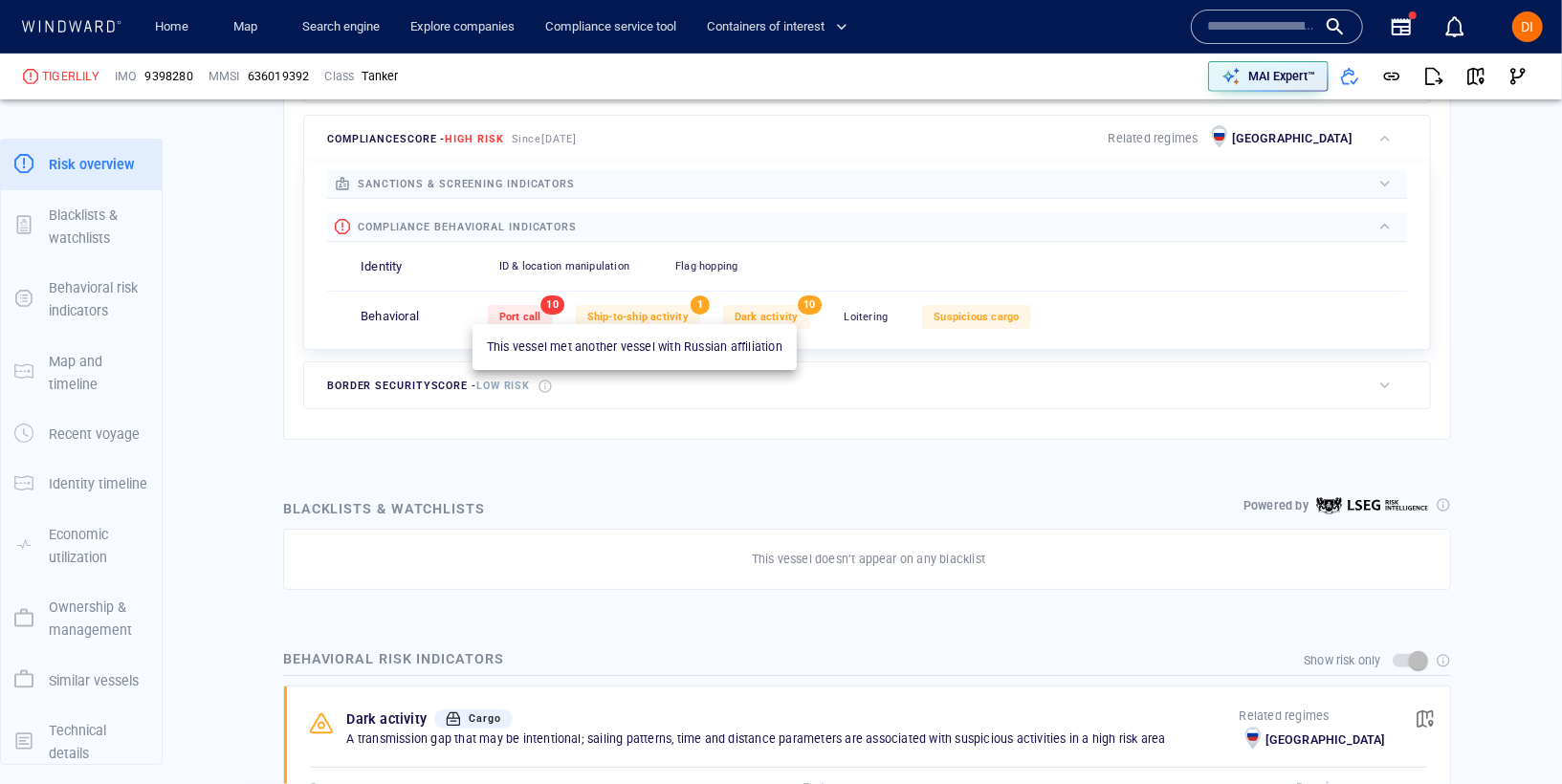
click at [605, 310] on span "Ship-to-ship activity" at bounding box center [637, 316] width 102 height 13
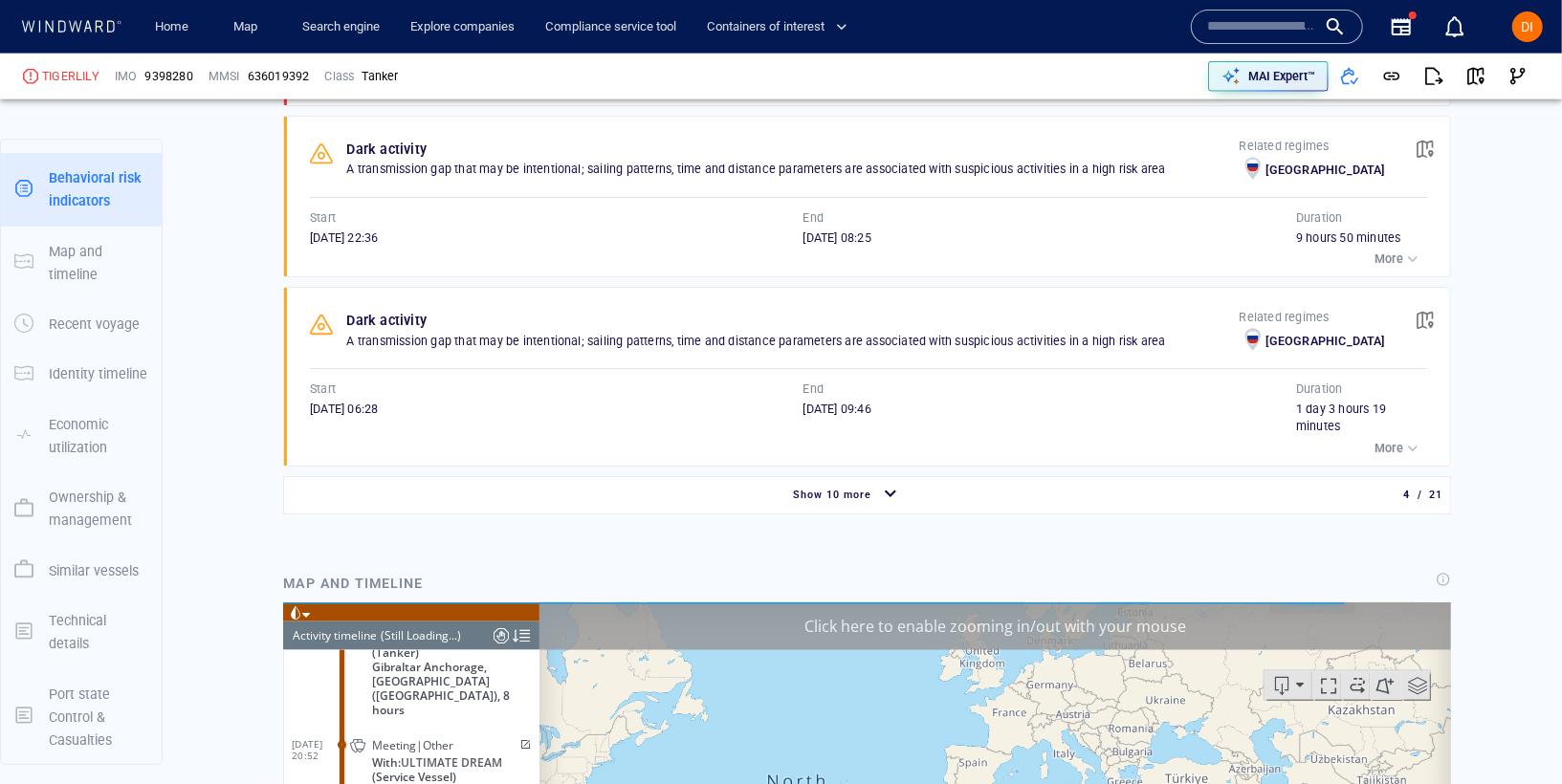
scroll to position [1514, 0]
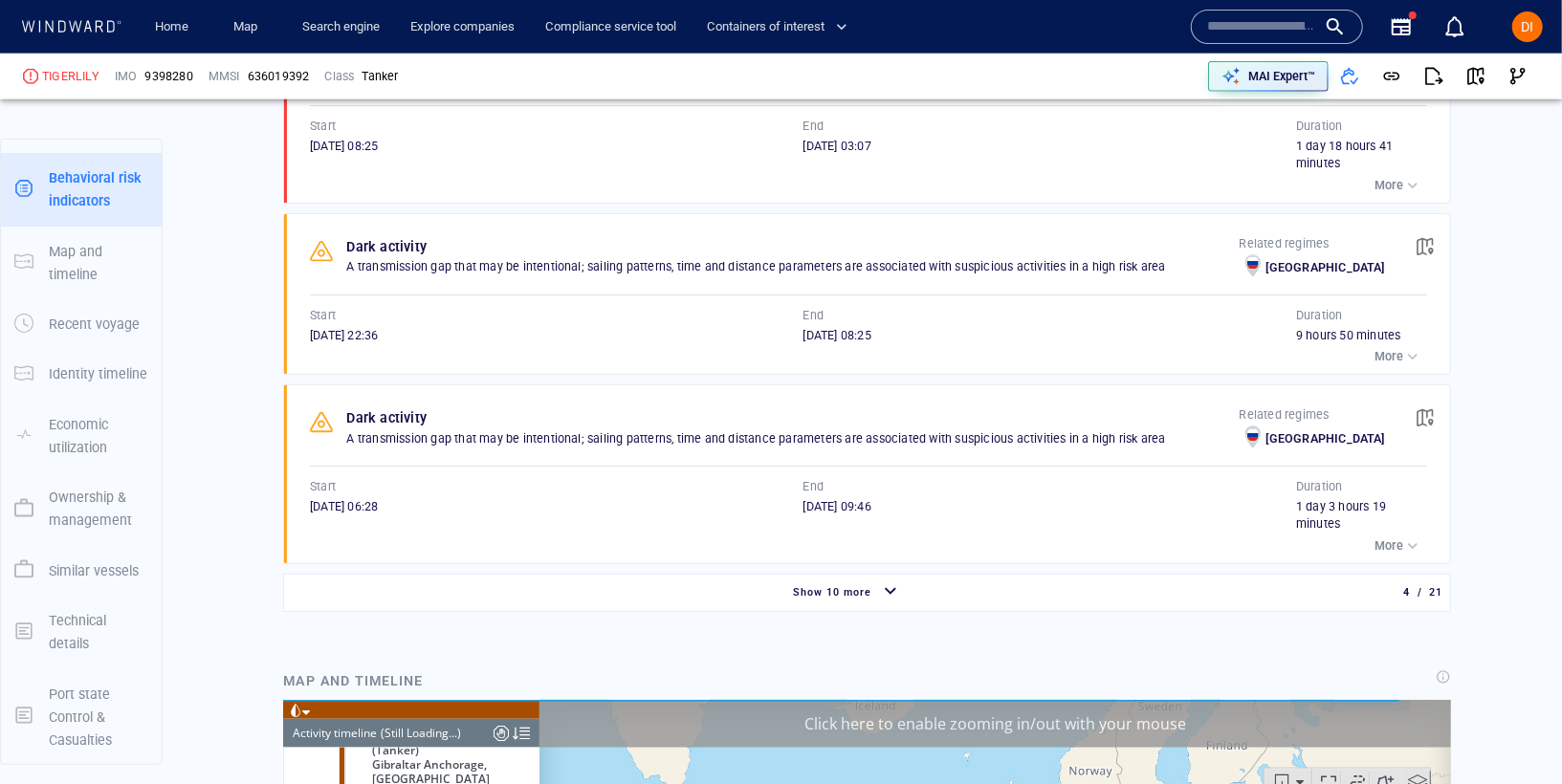
click at [708, 576] on div "Show 10 more" at bounding box center [847, 592] width 1119 height 34
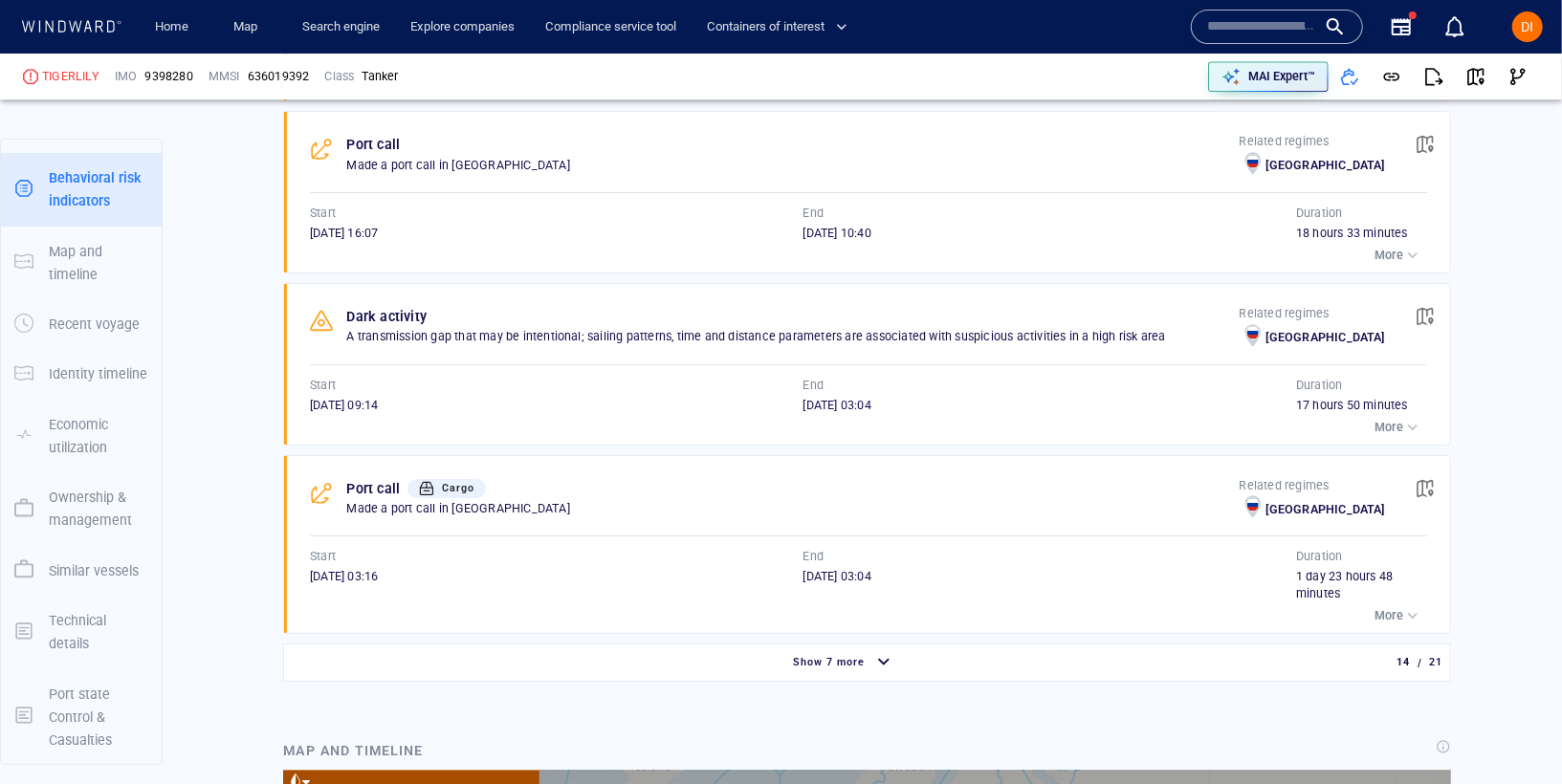
scroll to position [3275, 0]
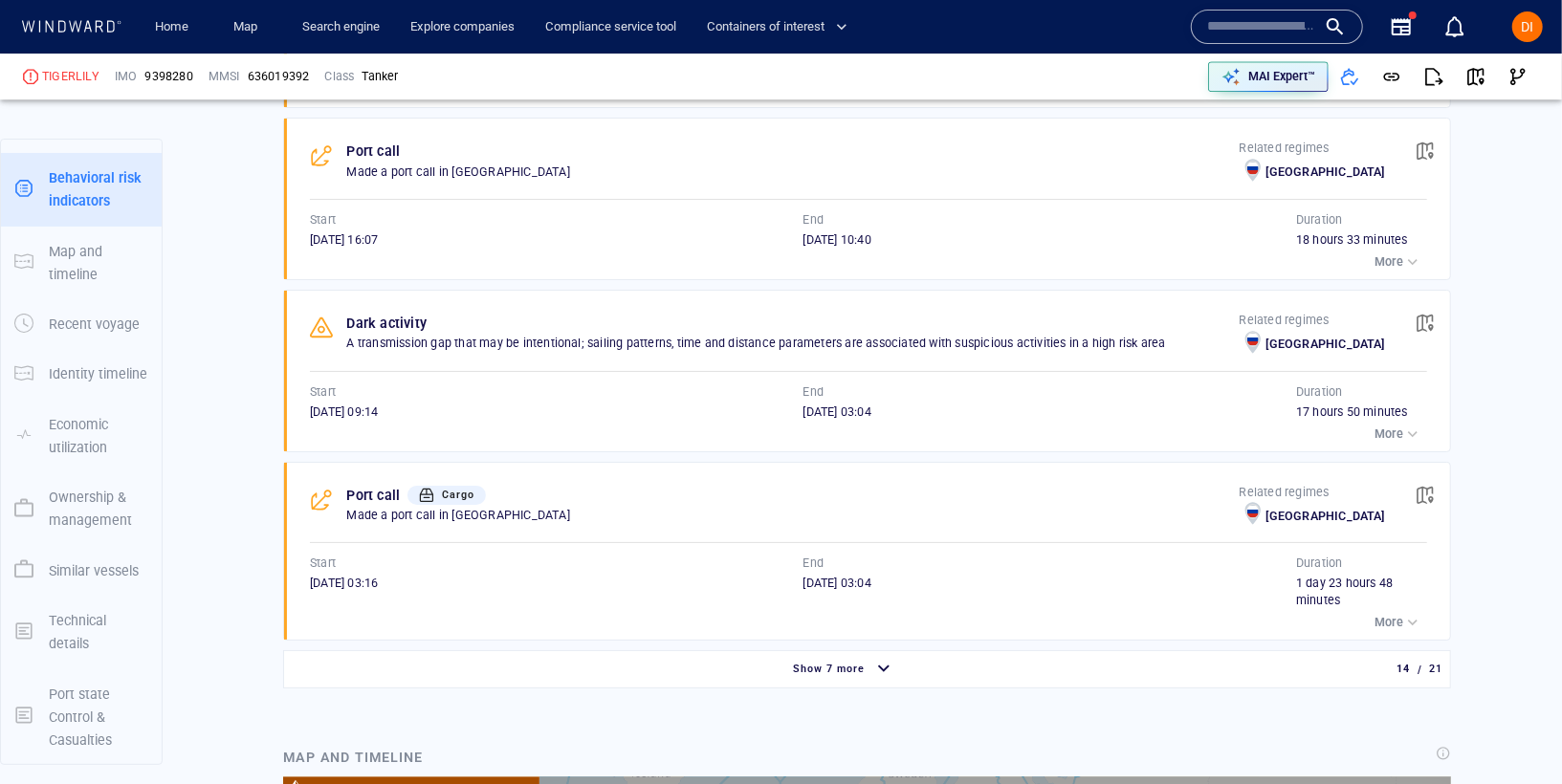
click at [740, 653] on div "Show 7 more" at bounding box center [844, 669] width 1112 height 34
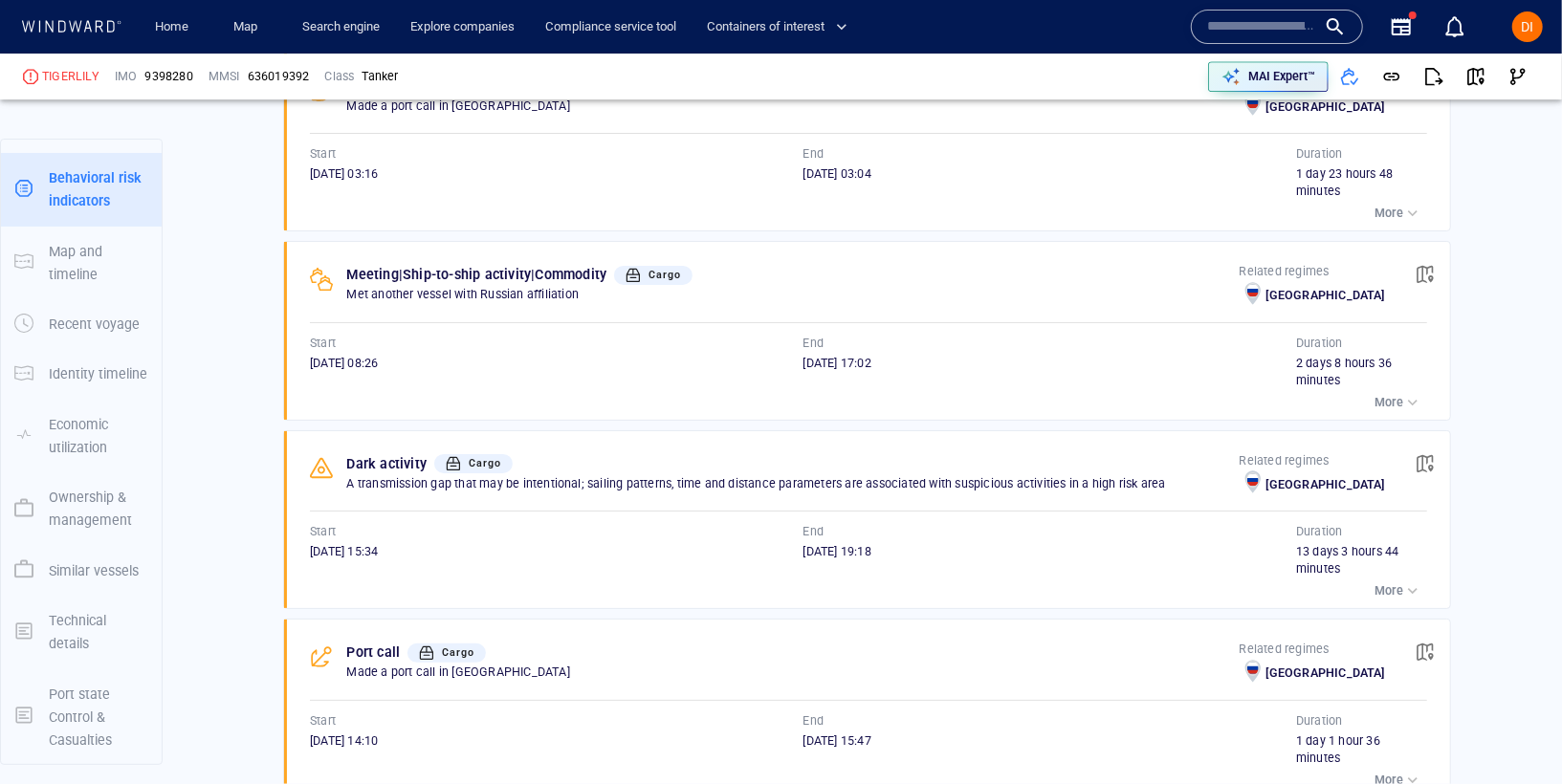
scroll to position [3686, 0]
click at [1411, 253] on button "button" at bounding box center [1426, 273] width 43 height 43
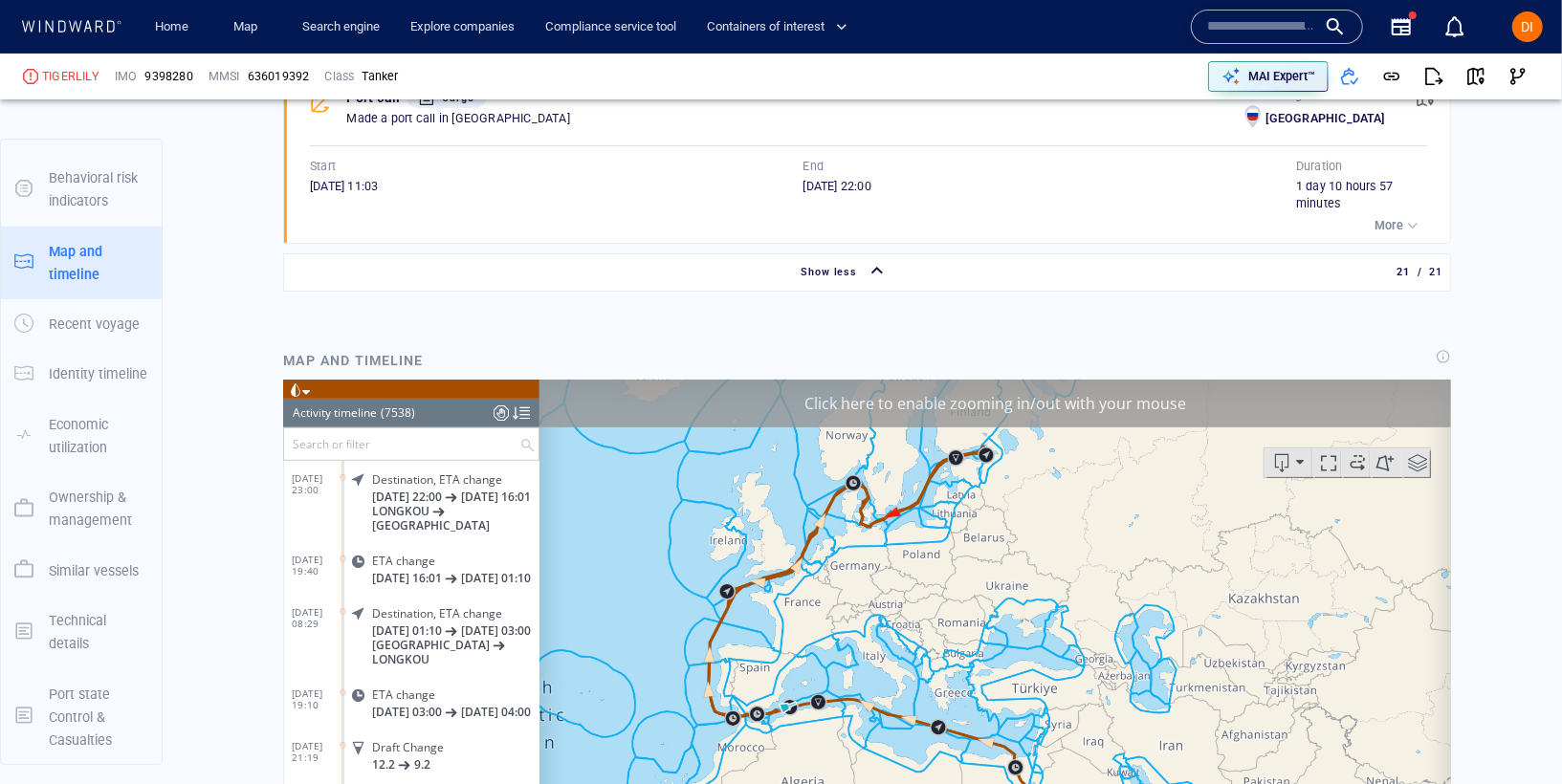
scroll to position [331643, 0]
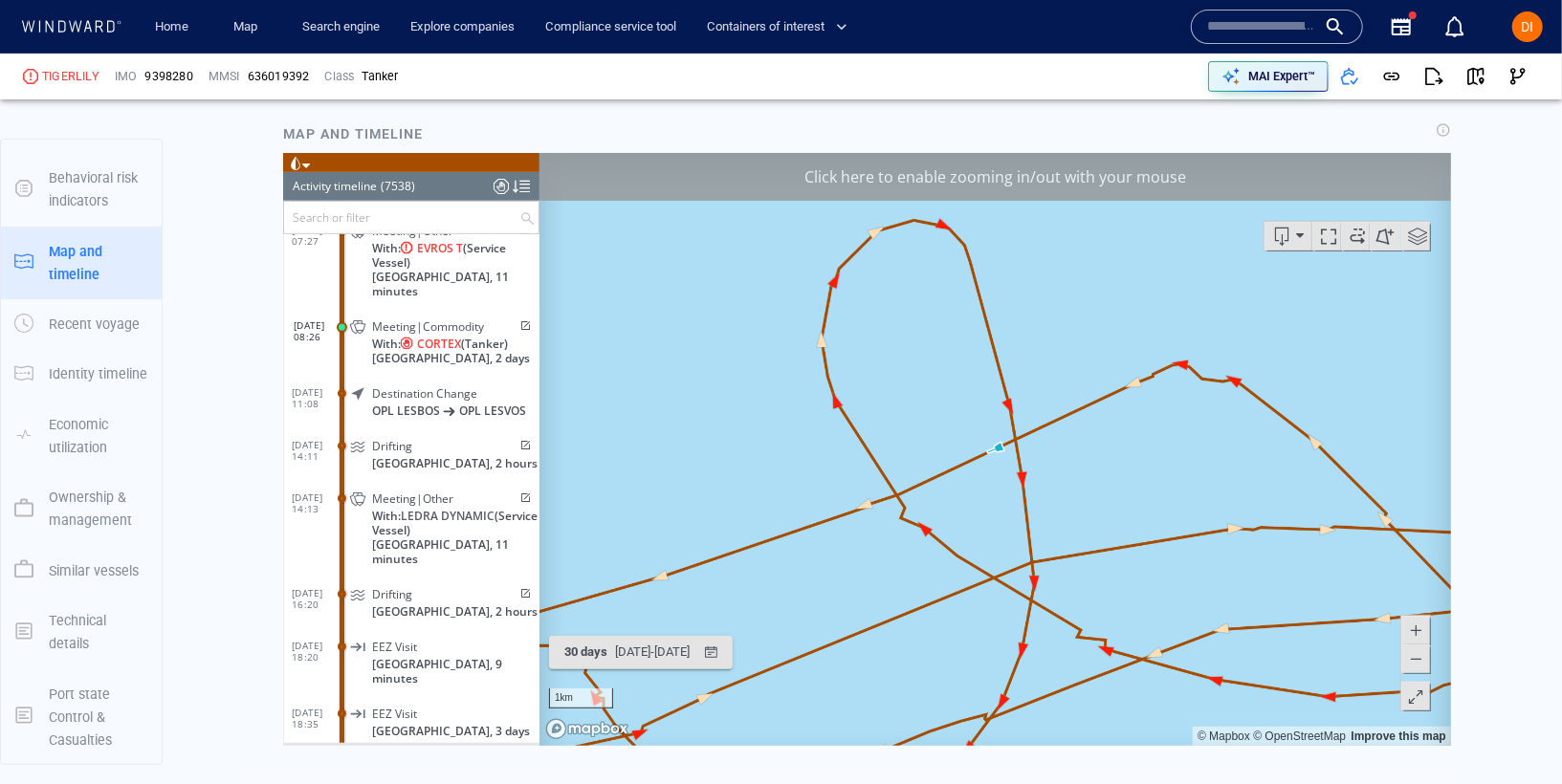
scroll to position [5173, 0]
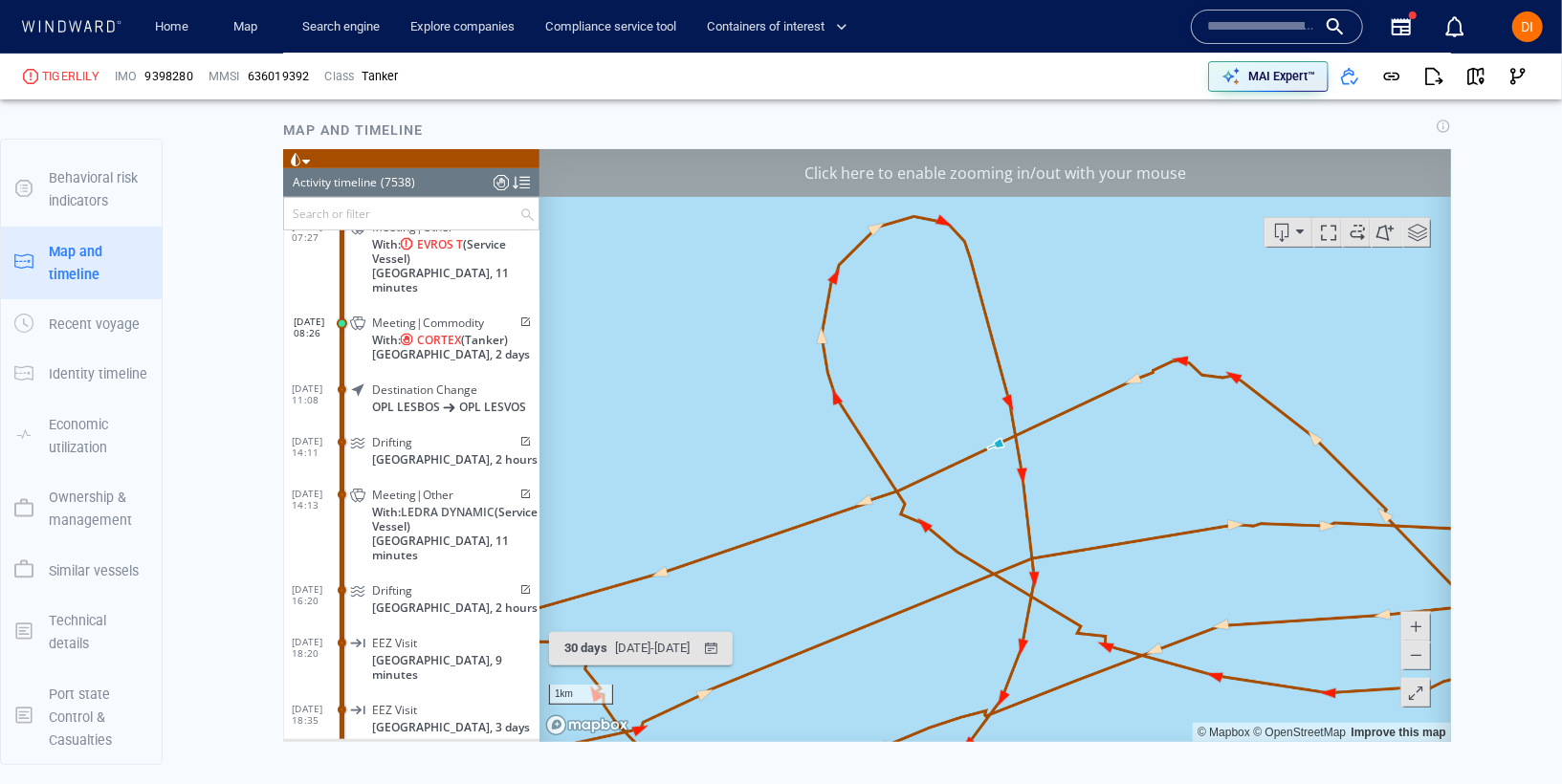
click at [1045, 188] on div "Click here to enable zooming in/out with your mouse" at bounding box center [994, 172] width 911 height 47
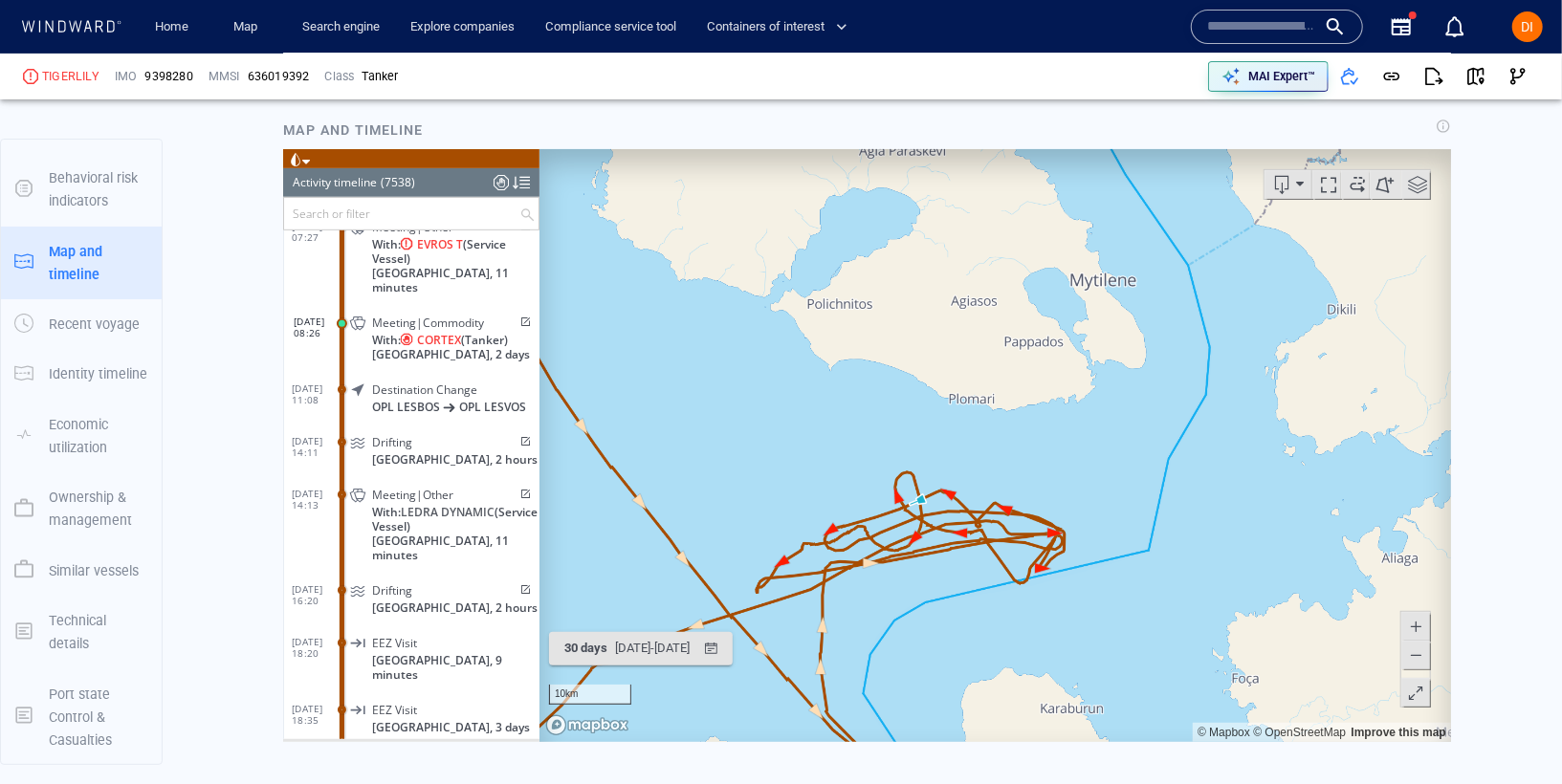
drag, startPoint x: 945, startPoint y: 733, endPoint x: 952, endPoint y: 558, distance: 175.1
click at [952, 558] on canvas "Map" at bounding box center [994, 445] width 911 height 593
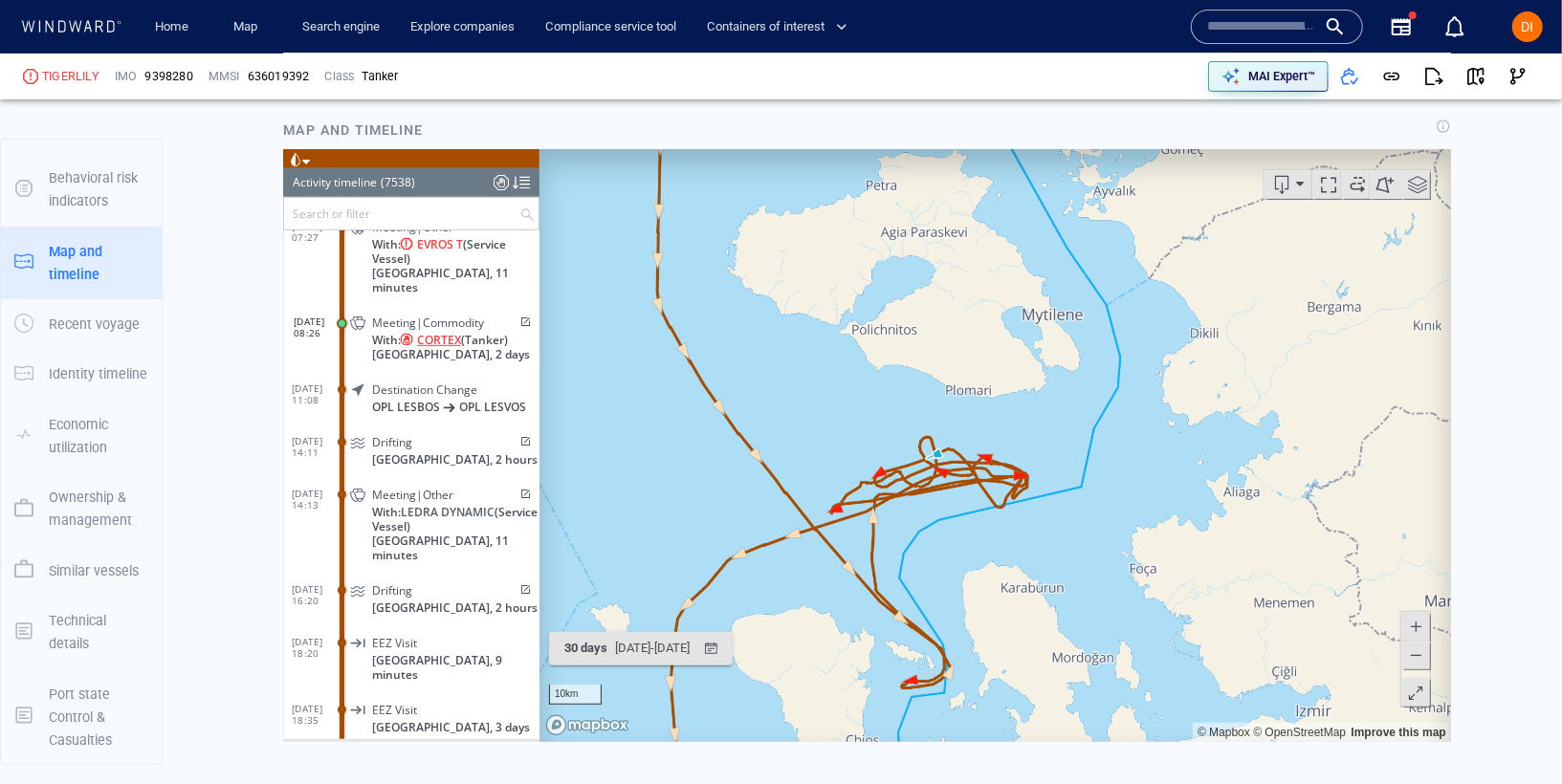
click at [441, 333] on span "CORTEX" at bounding box center [437, 339] width 44 height 15
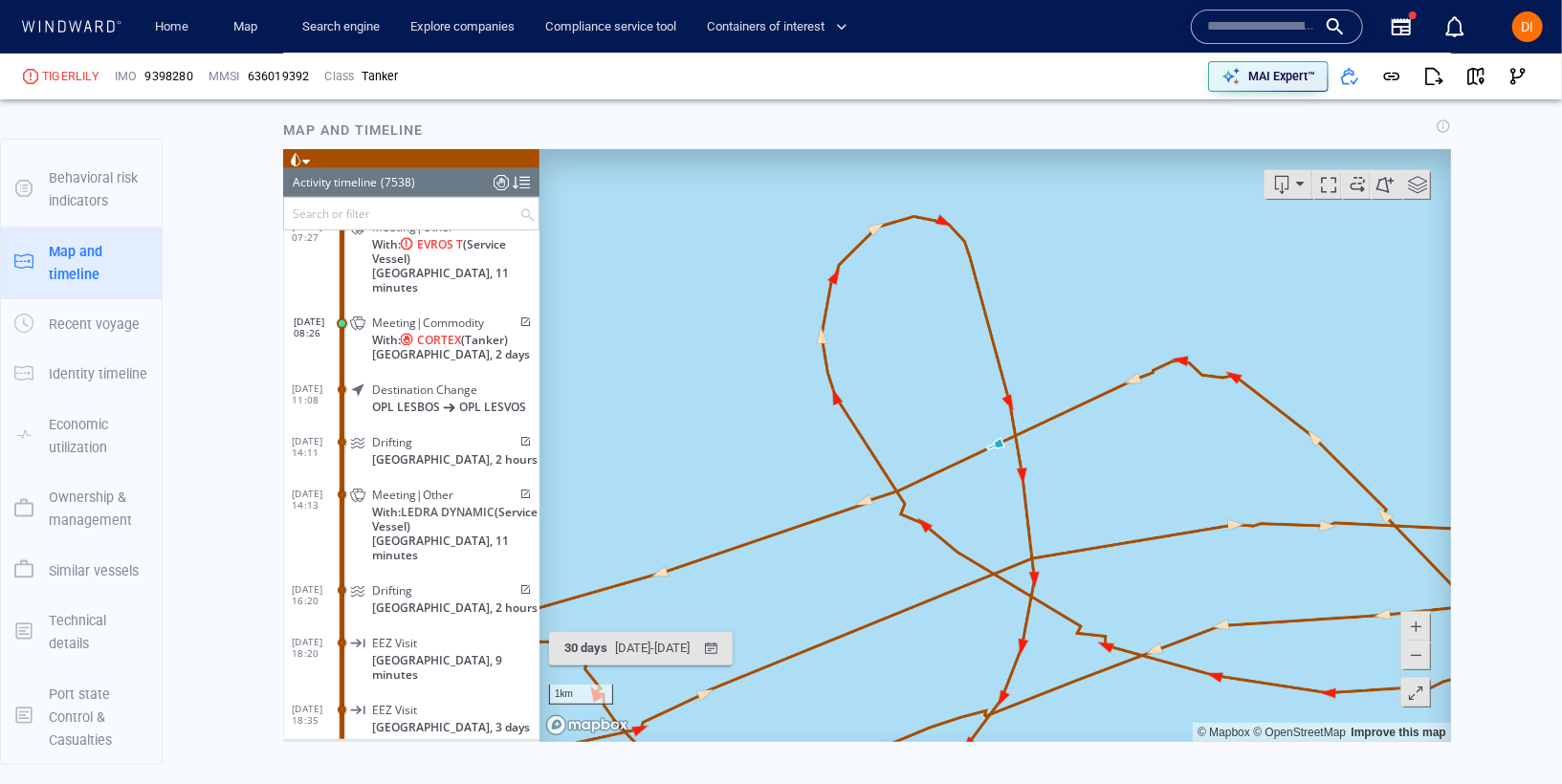
click at [360, 308] on div "Meeting|Commodity With: CORTEX (Tanker) Greece, 2 days" at bounding box center [442, 336] width 192 height 57
click at [369, 308] on div "Meeting|Commodity With: CORTEX (Tanker) Greece, 2 days" at bounding box center [442, 336] width 192 height 57
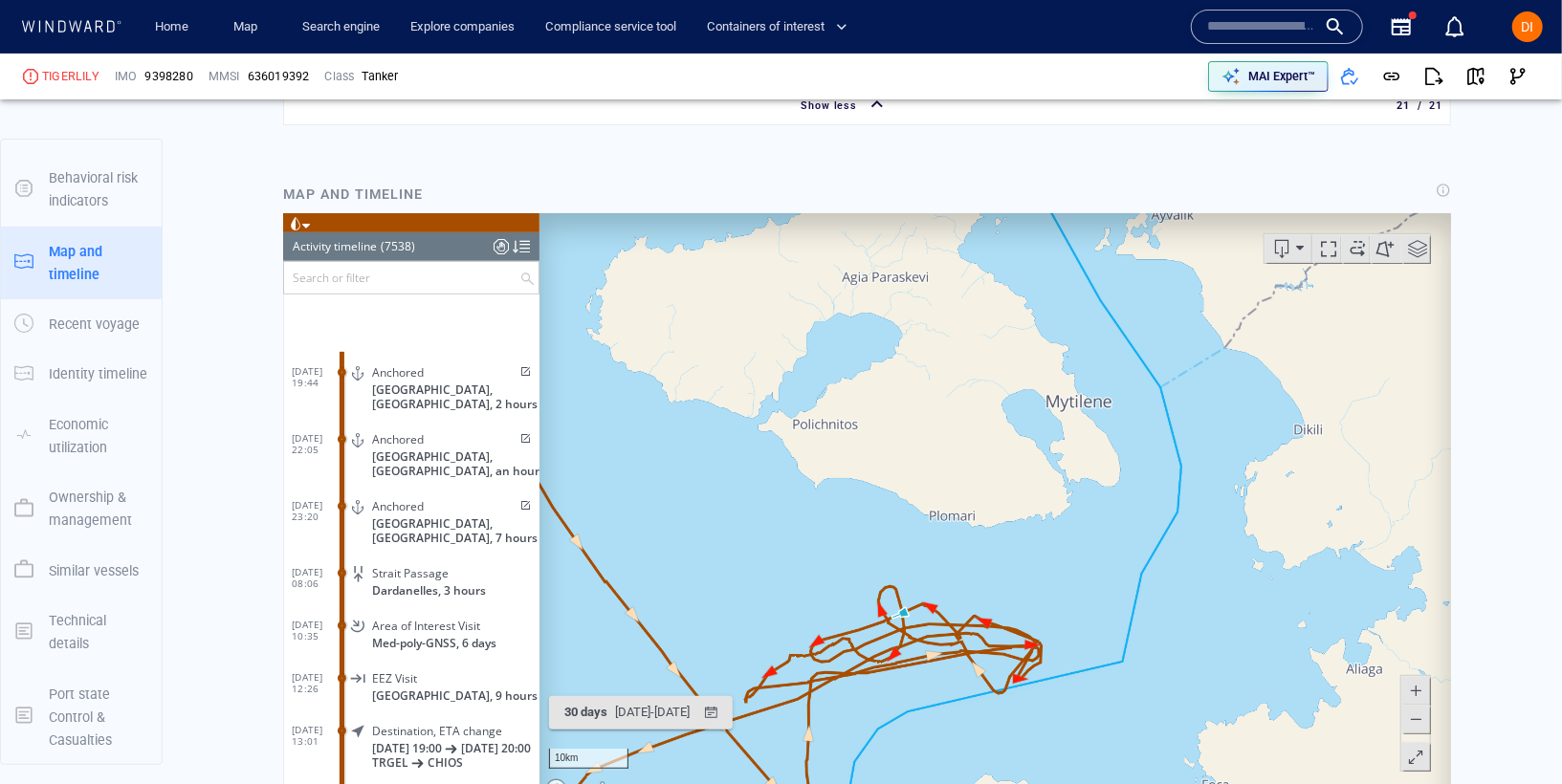
scroll to position [330884, 0]
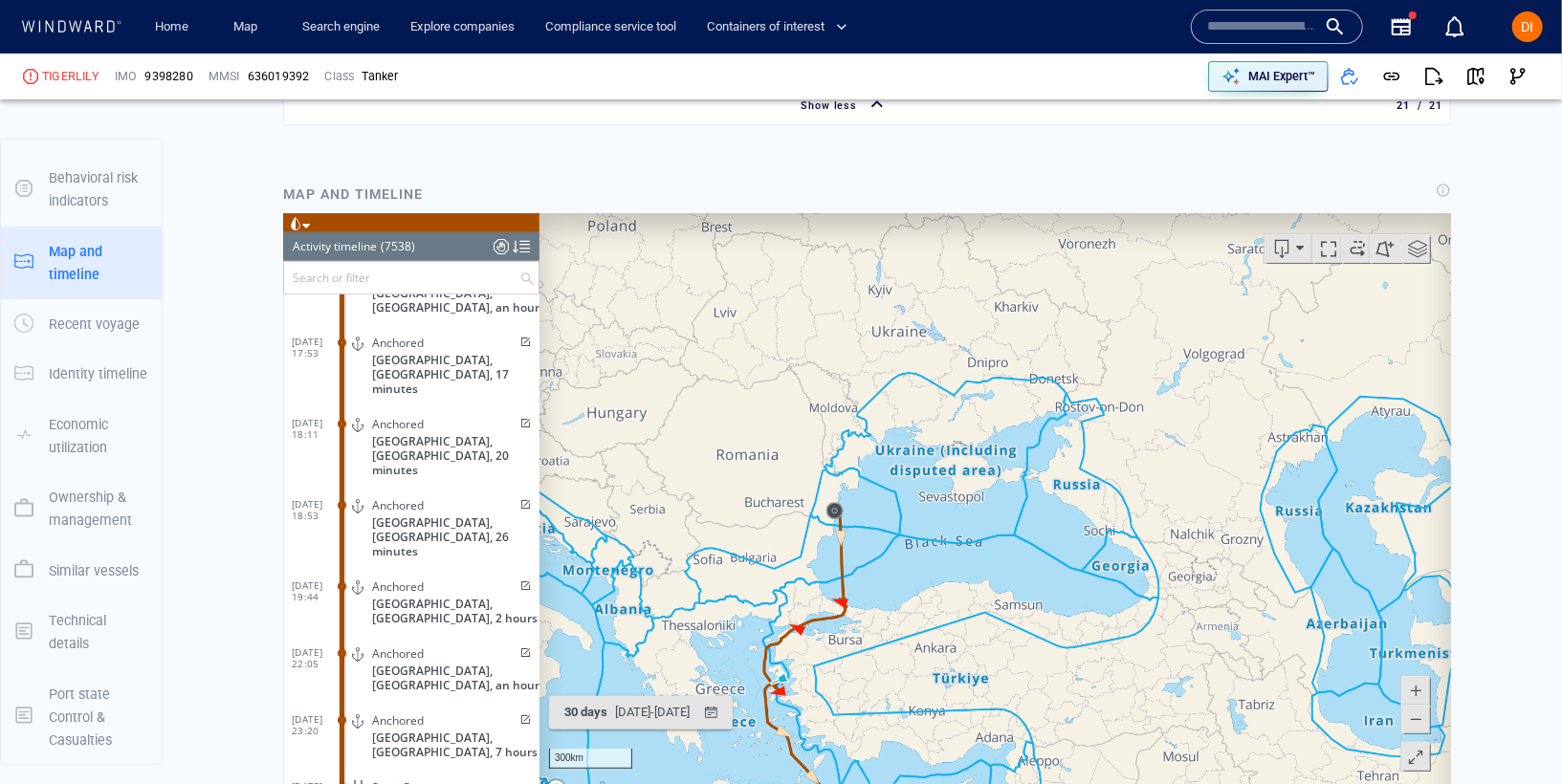
drag, startPoint x: 957, startPoint y: 724, endPoint x: 934, endPoint y: 493, distance: 232.1
click at [934, 496] on canvas "Map" at bounding box center [994, 509] width 911 height 593
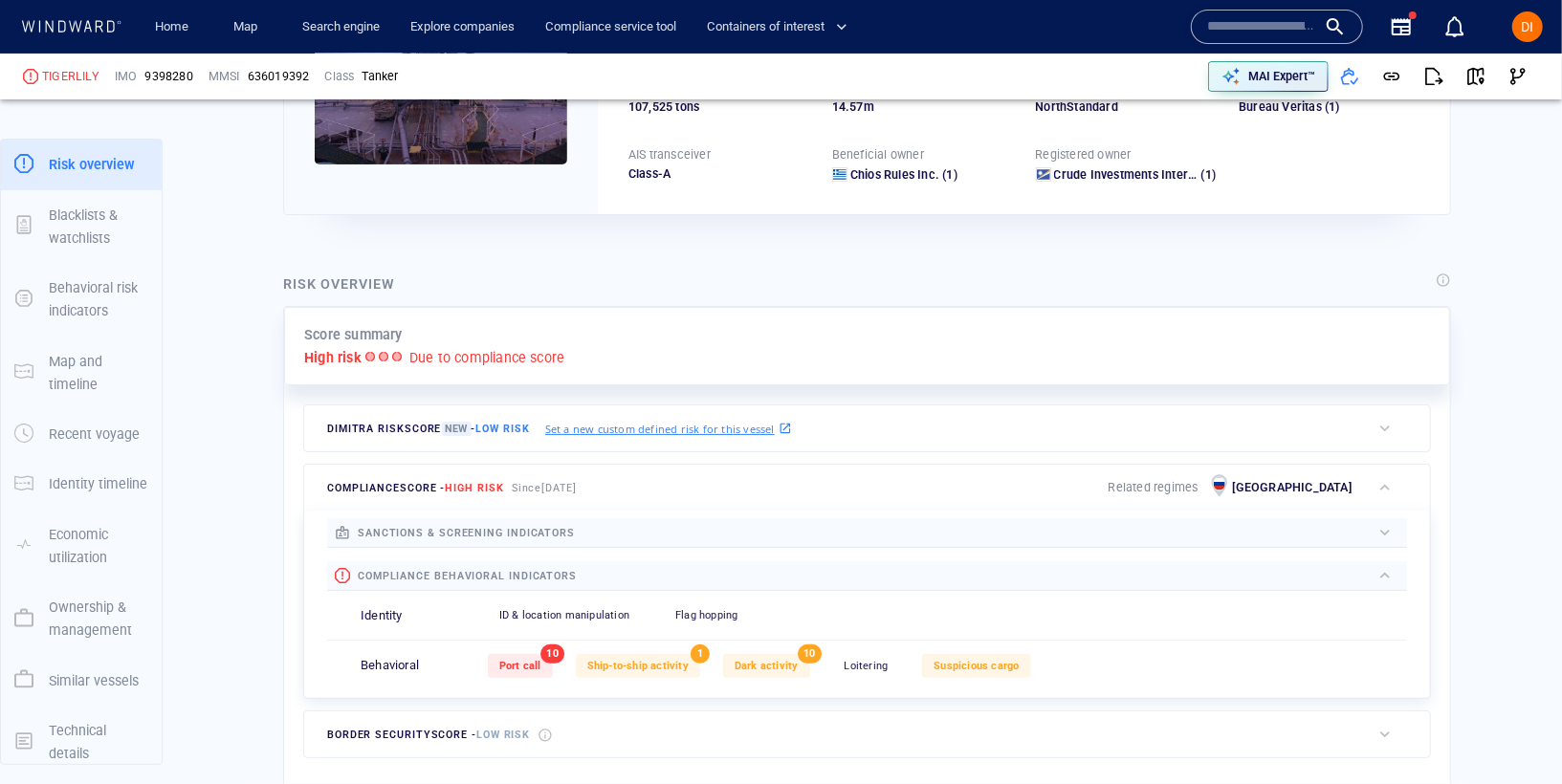
scroll to position [404, 0]
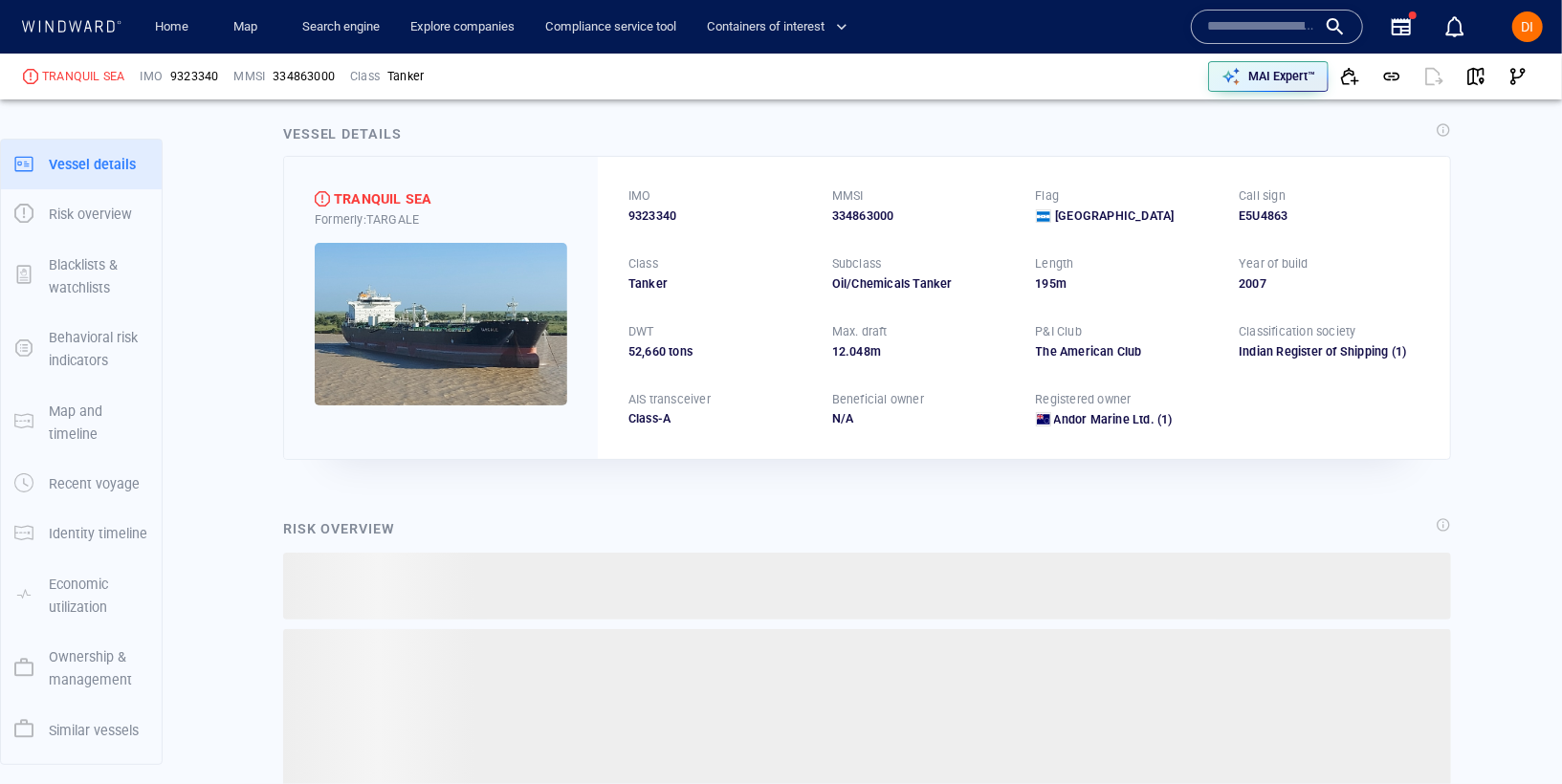
scroll to position [23, 0]
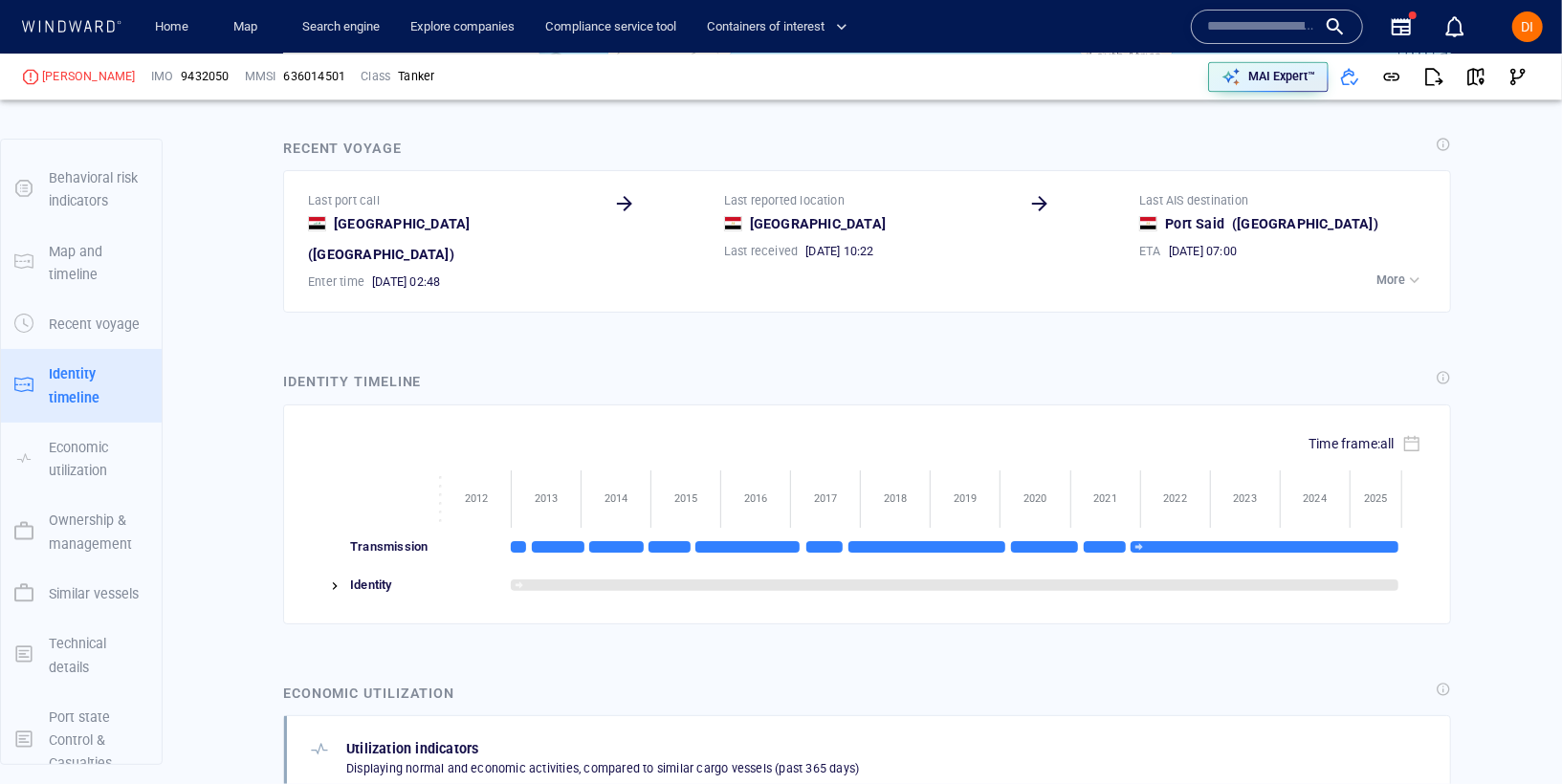
scroll to position [15645, 0]
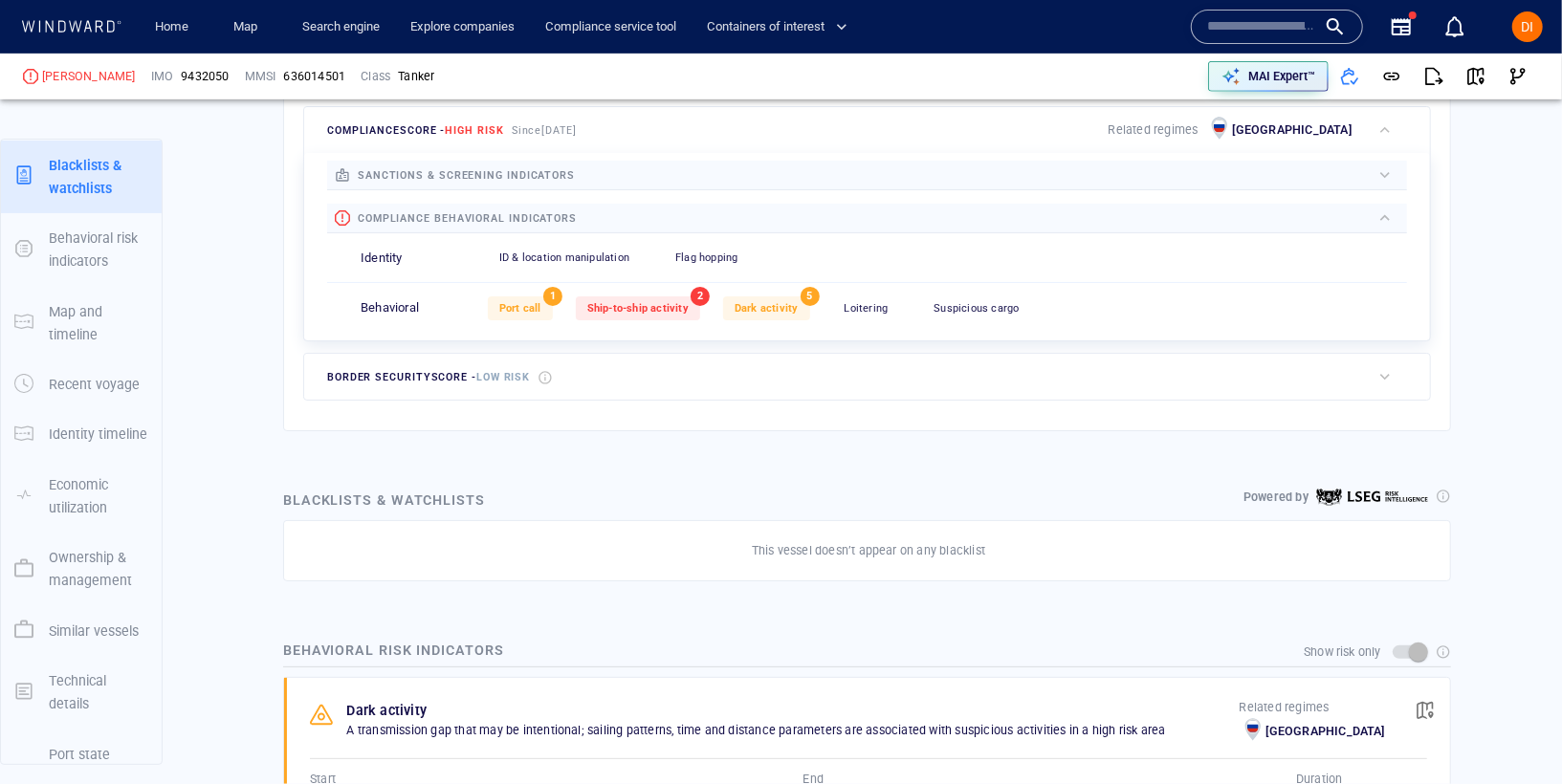
scroll to position [49, 0]
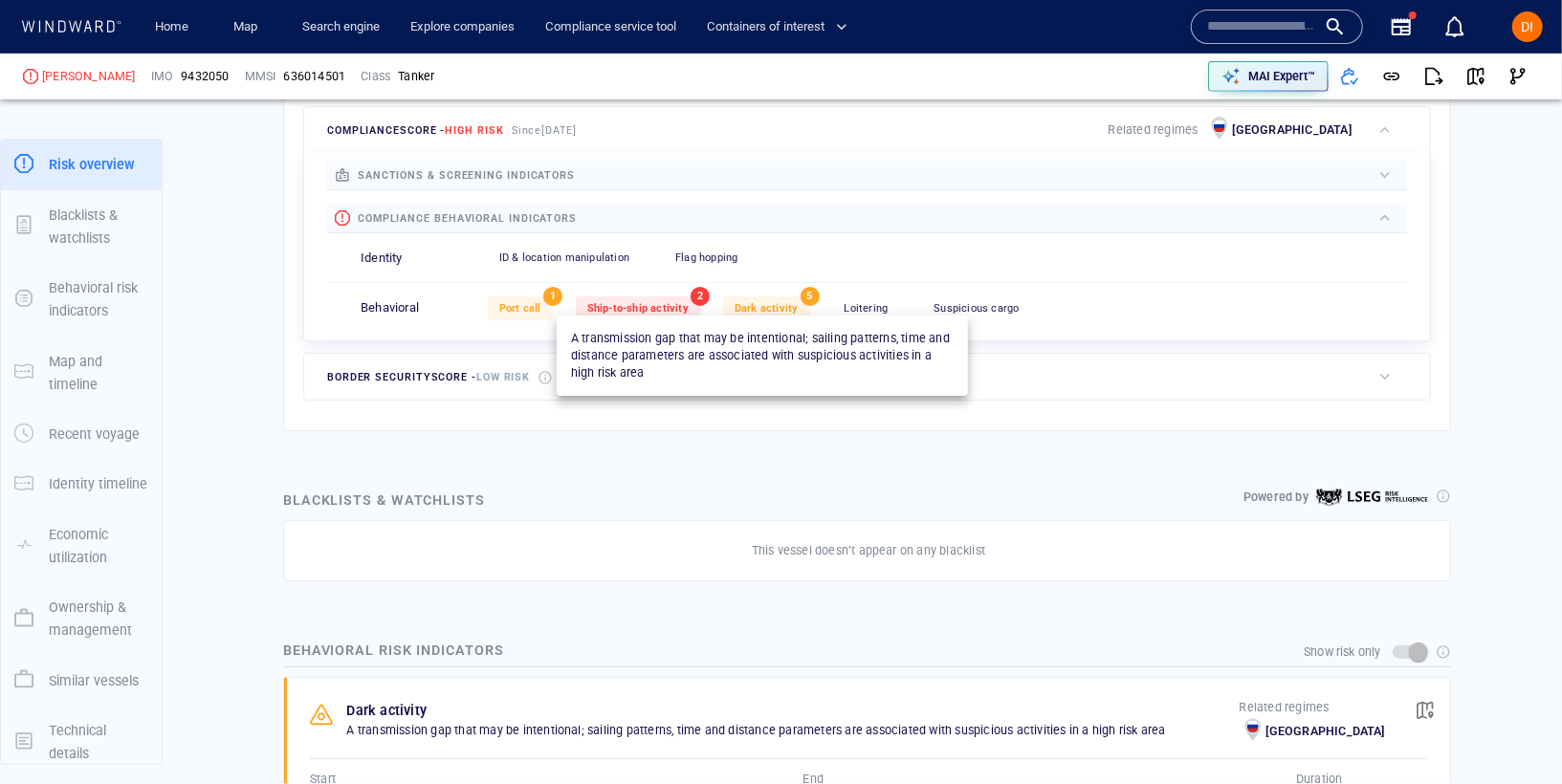
click at [773, 297] on div "Dark activity" at bounding box center [767, 308] width 87 height 24
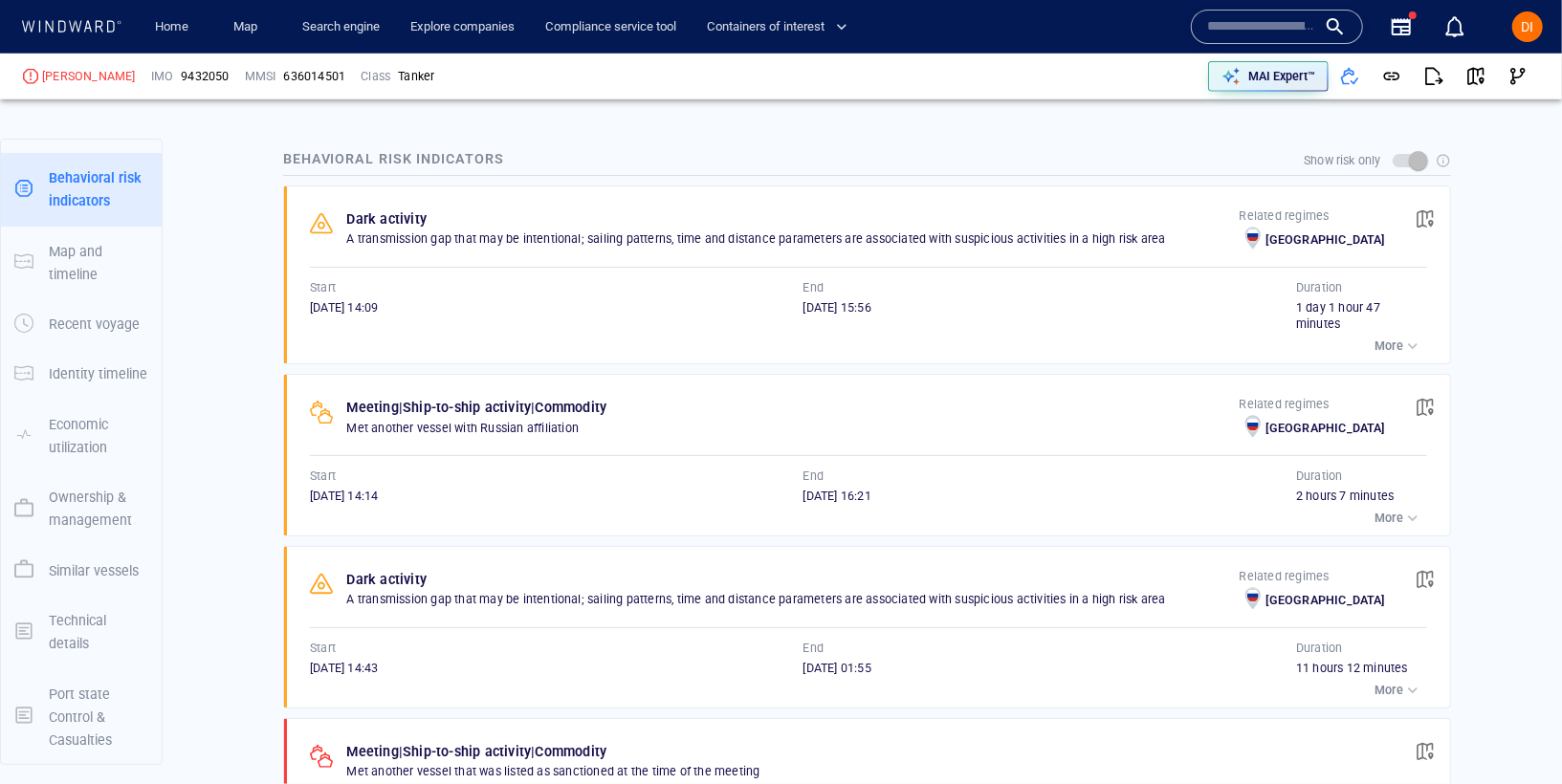
scroll to position [1068, 0]
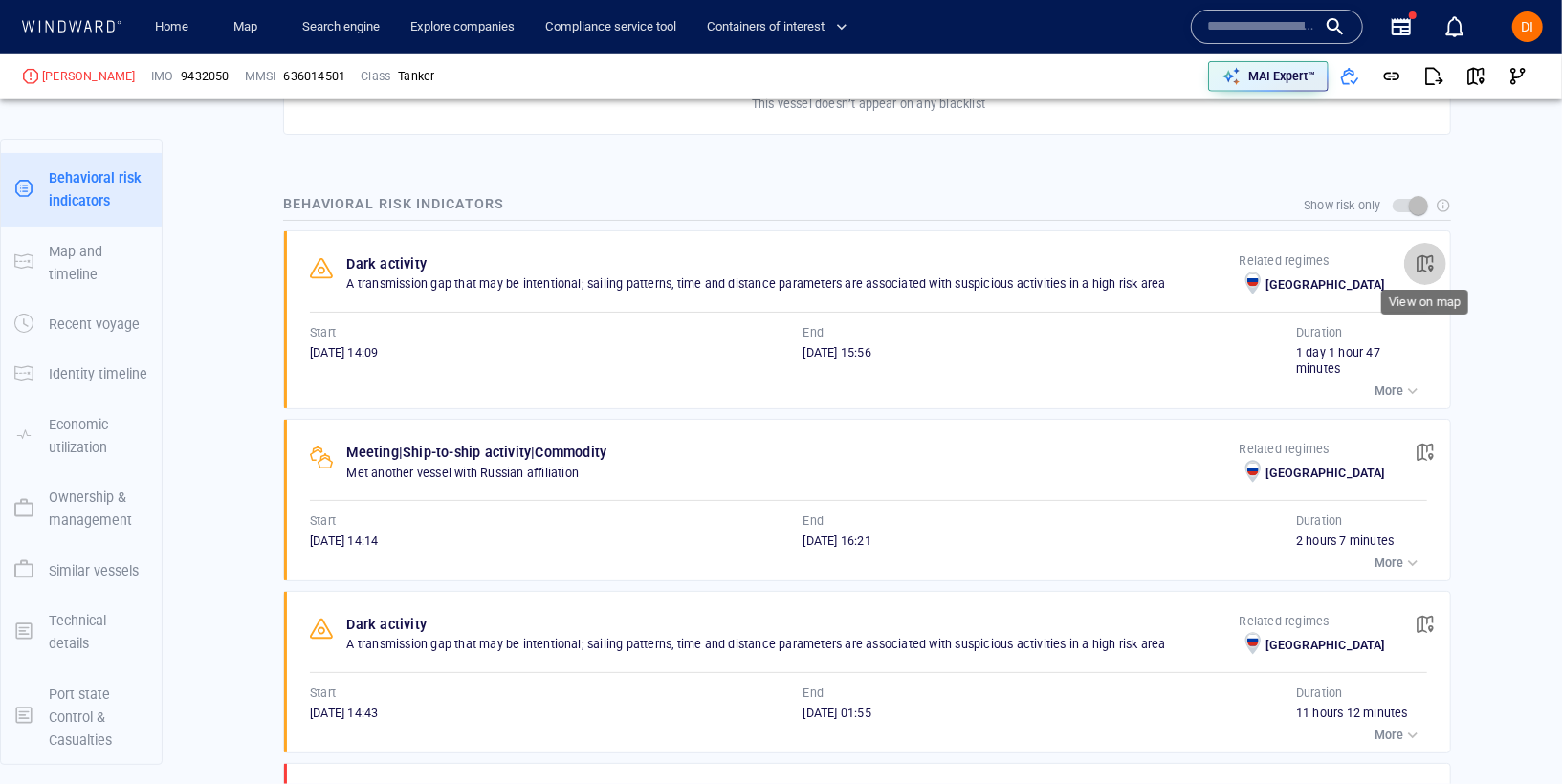
click at [1425, 254] on span "button" at bounding box center [1425, 264] width 19 height 19
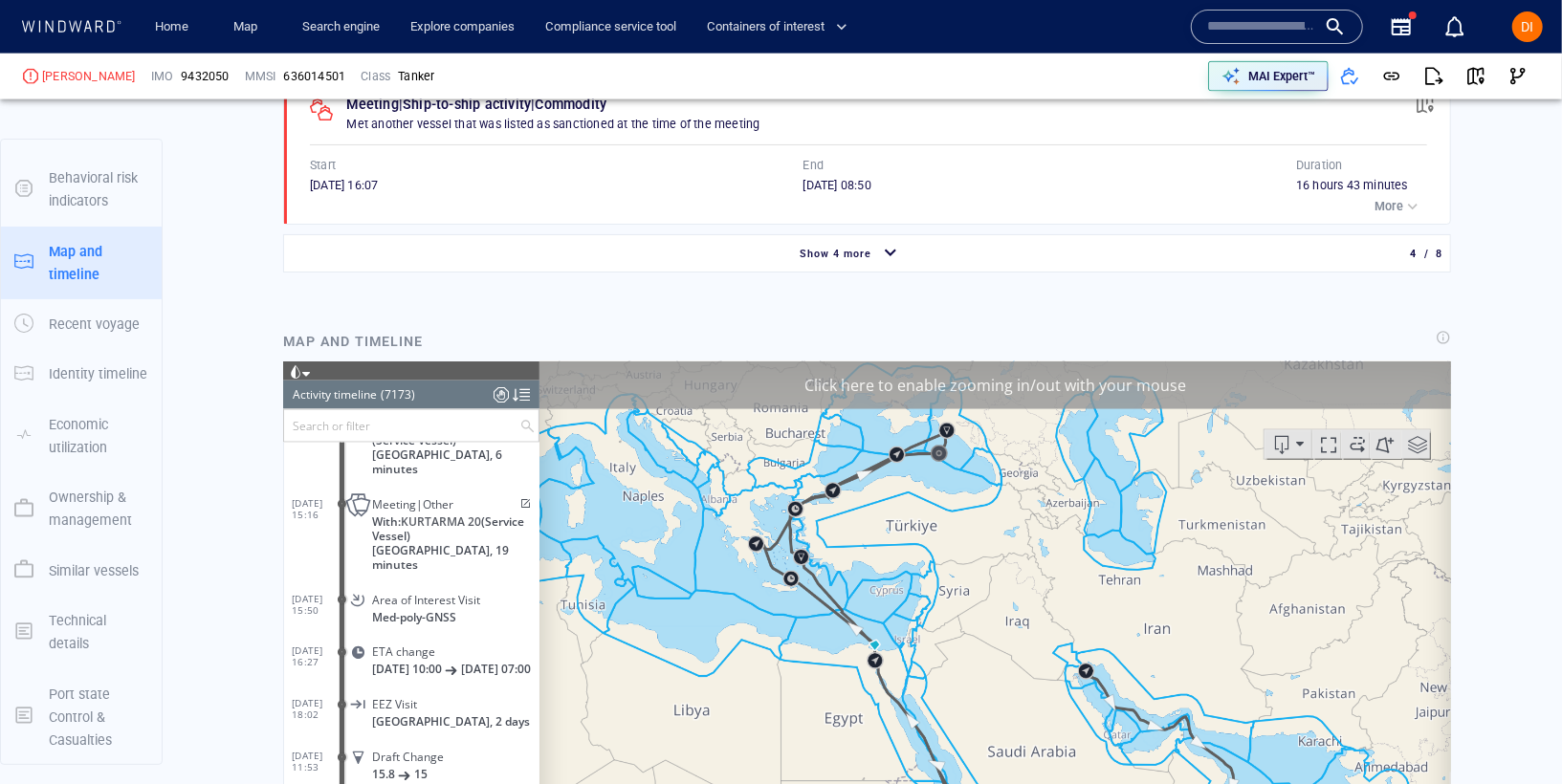
scroll to position [375859, 0]
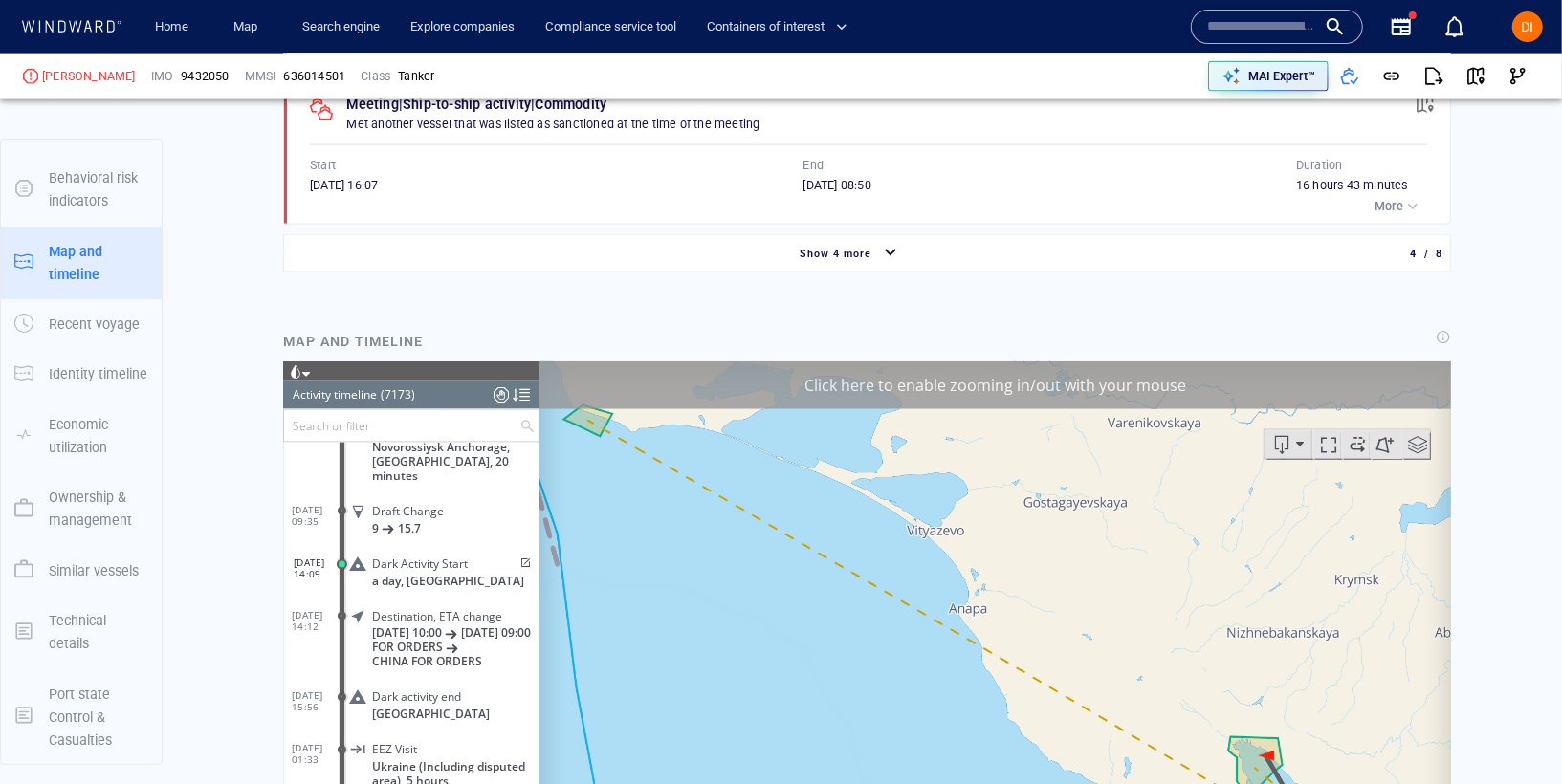
drag, startPoint x: 1105, startPoint y: 572, endPoint x: 983, endPoint y: 412, distance: 201.2
click at [983, 412] on canvas "Map" at bounding box center [994, 656] width 911 height 593
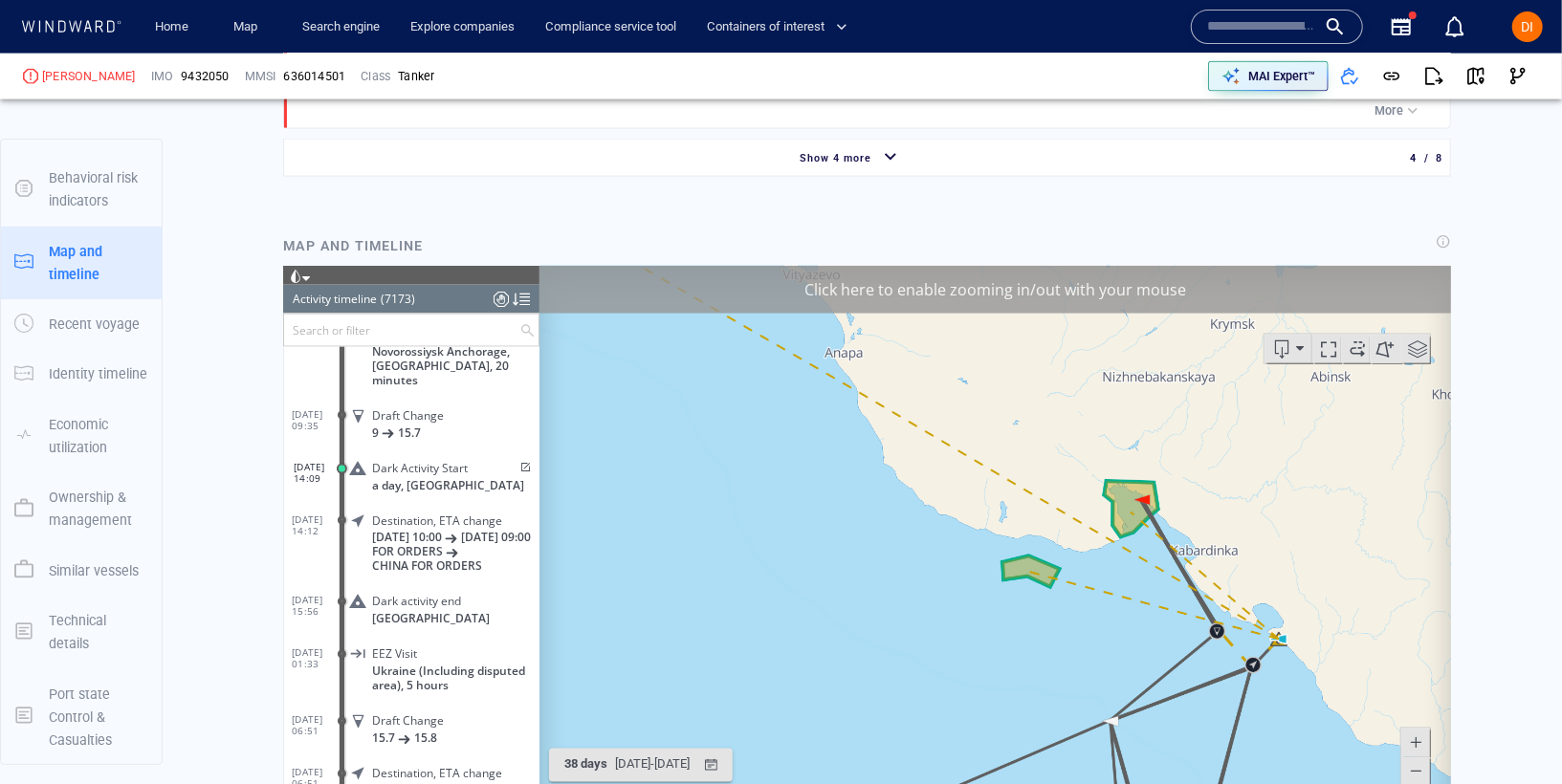
scroll to position [1857, 0]
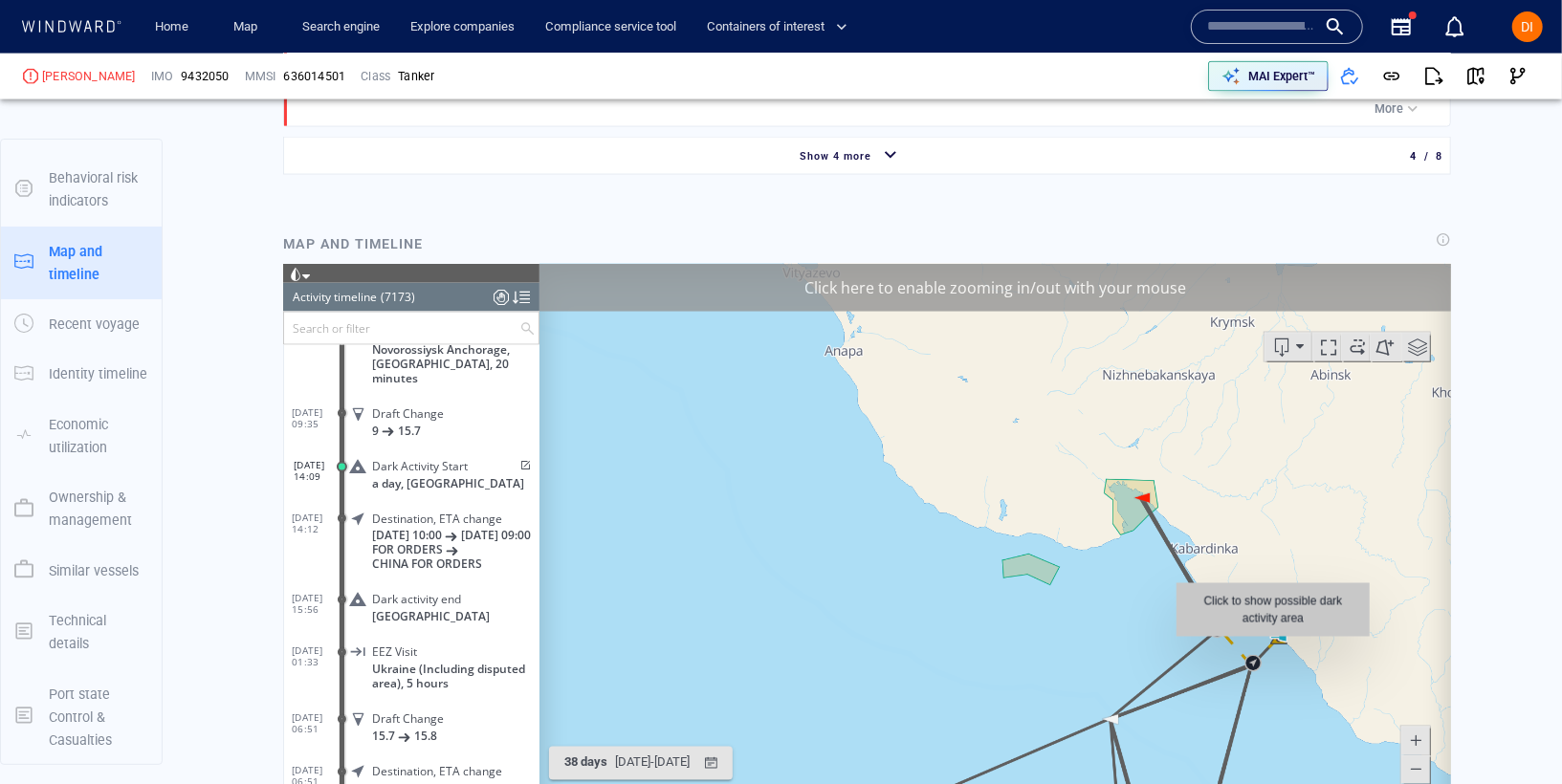
click at [1274, 650] on canvas "Map" at bounding box center [994, 559] width 911 height 593
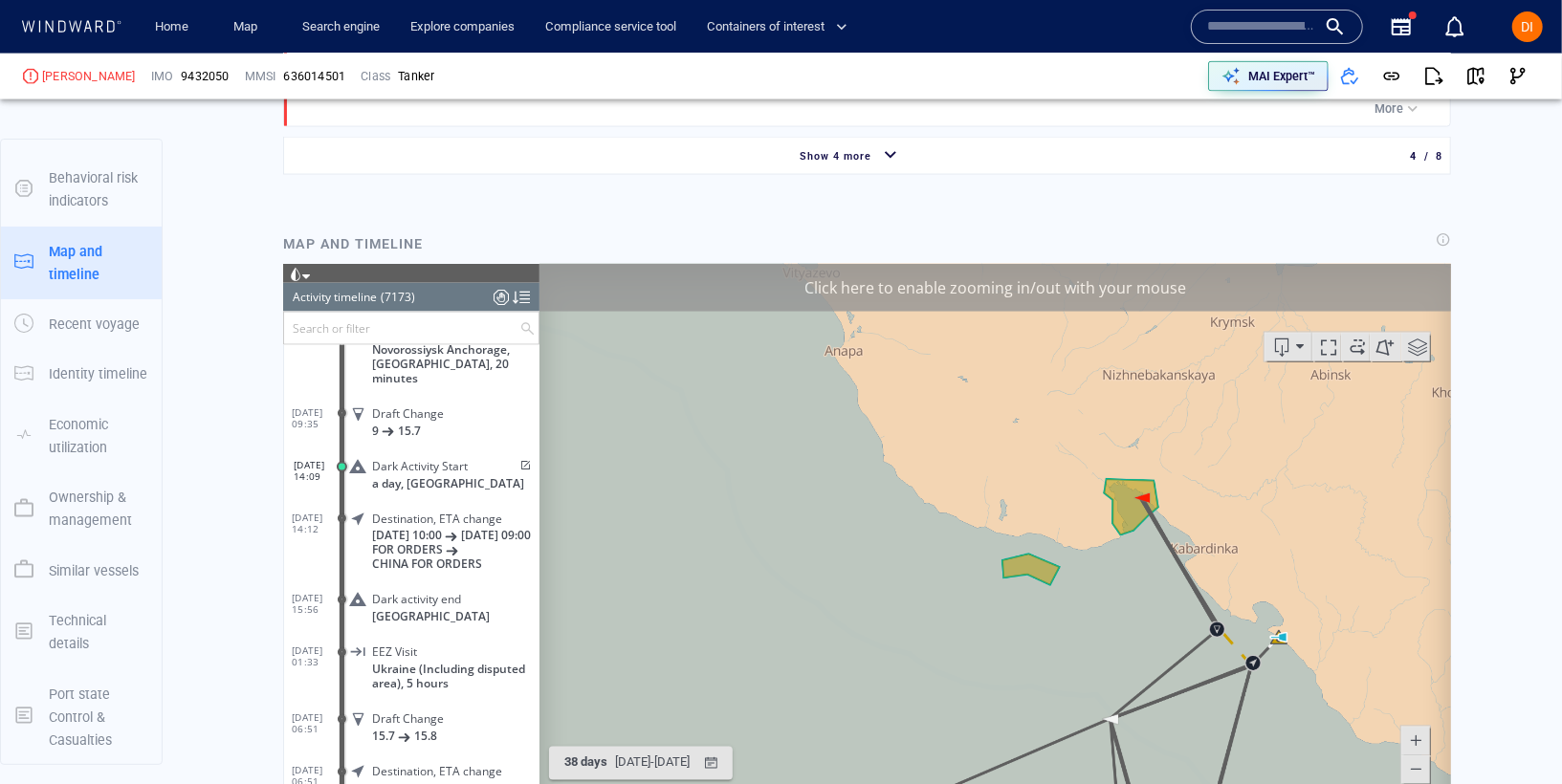
click at [1298, 659] on canvas "Map" at bounding box center [994, 559] width 911 height 593
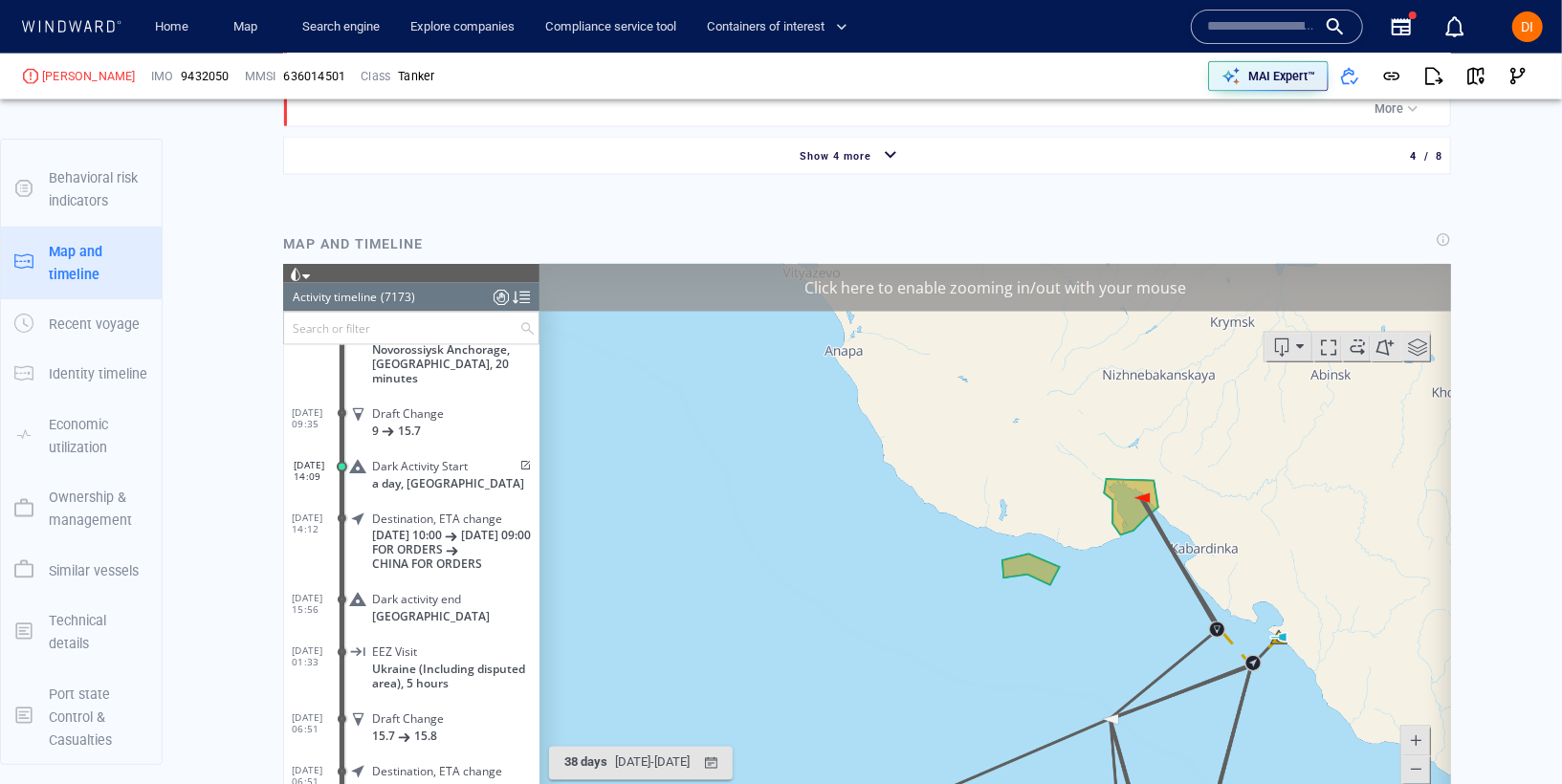
click at [1188, 287] on div "Click here to enable zooming in/out with your mouse" at bounding box center [994, 286] width 911 height 47
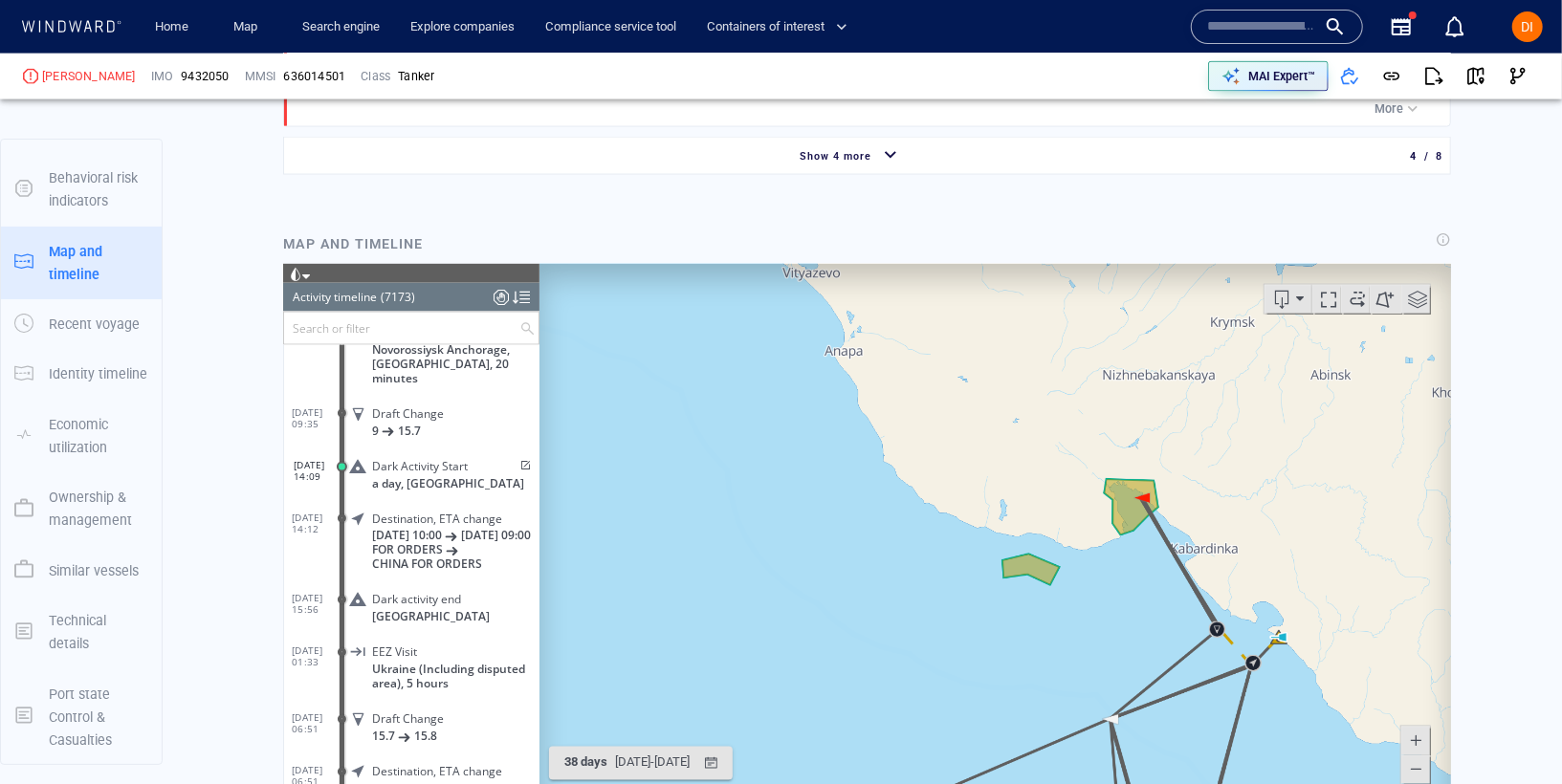
drag, startPoint x: 1266, startPoint y: 596, endPoint x: 992, endPoint y: 480, distance: 297.5
click at [994, 483] on canvas "Map" at bounding box center [994, 559] width 911 height 593
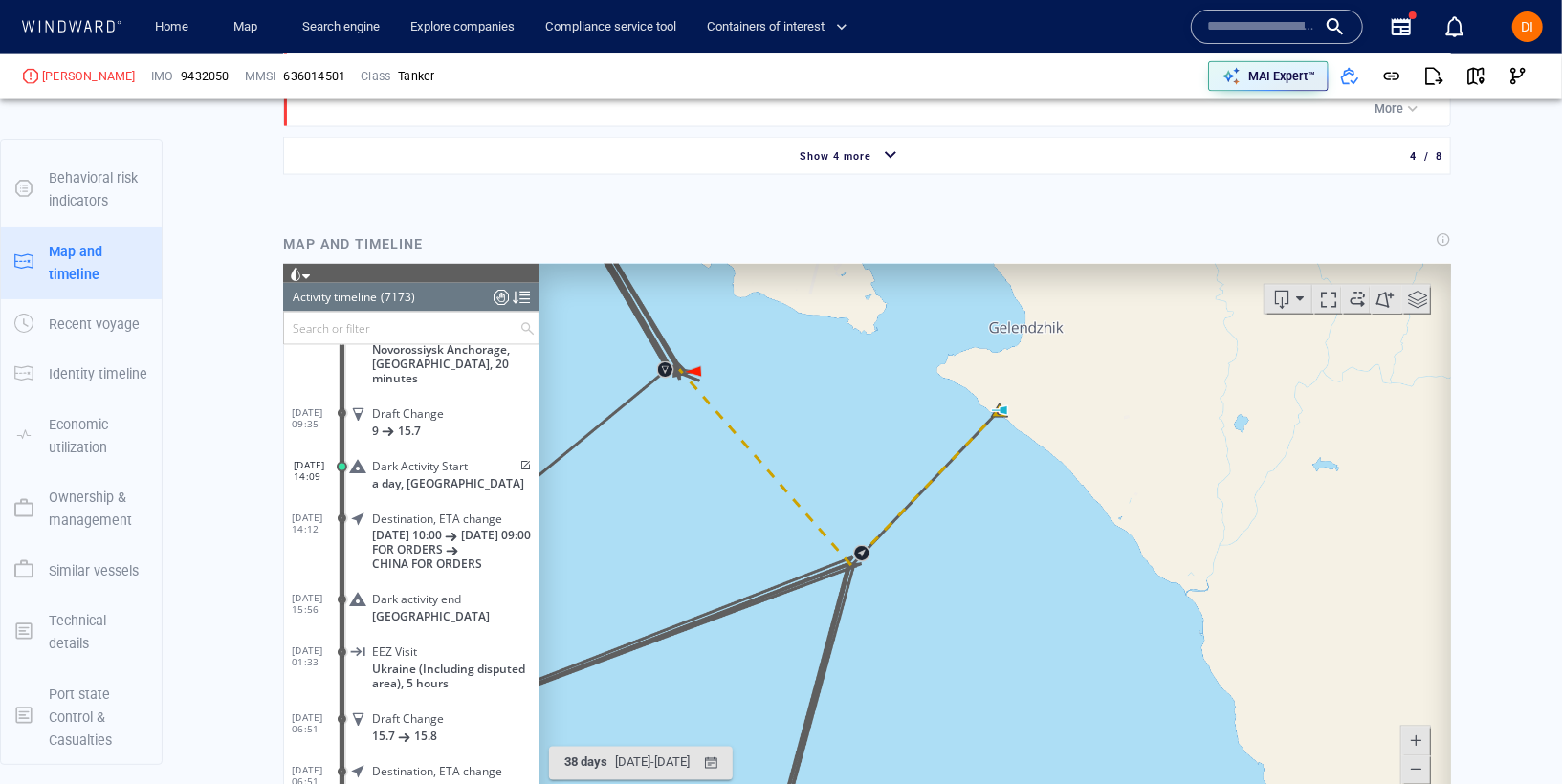
click at [1007, 414] on canvas "Map" at bounding box center [994, 559] width 911 height 593
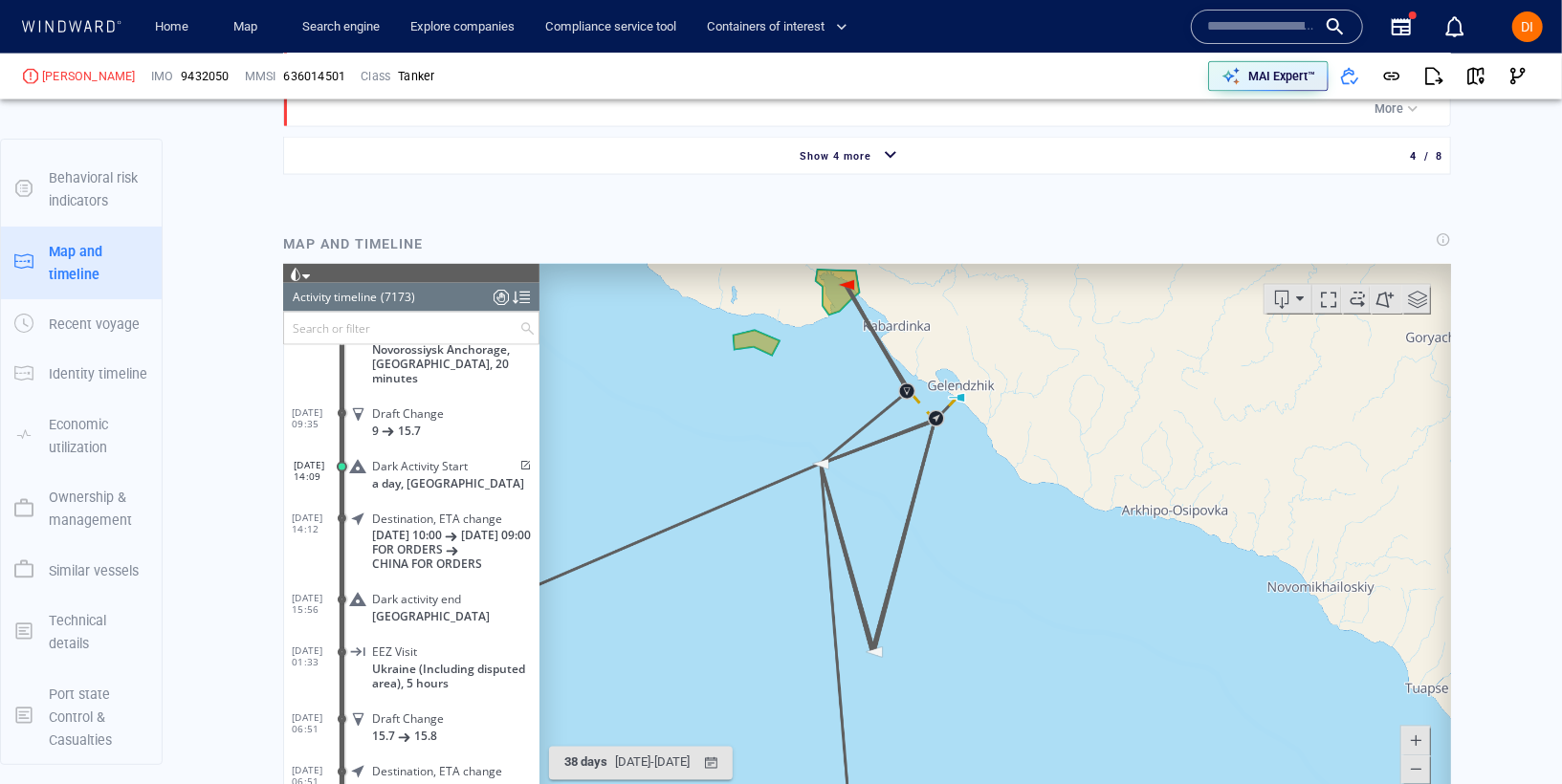
drag, startPoint x: 1064, startPoint y: 778, endPoint x: 1248, endPoint y: 478, distance: 351.9
click at [1248, 478] on canvas "Map" at bounding box center [994, 559] width 911 height 593
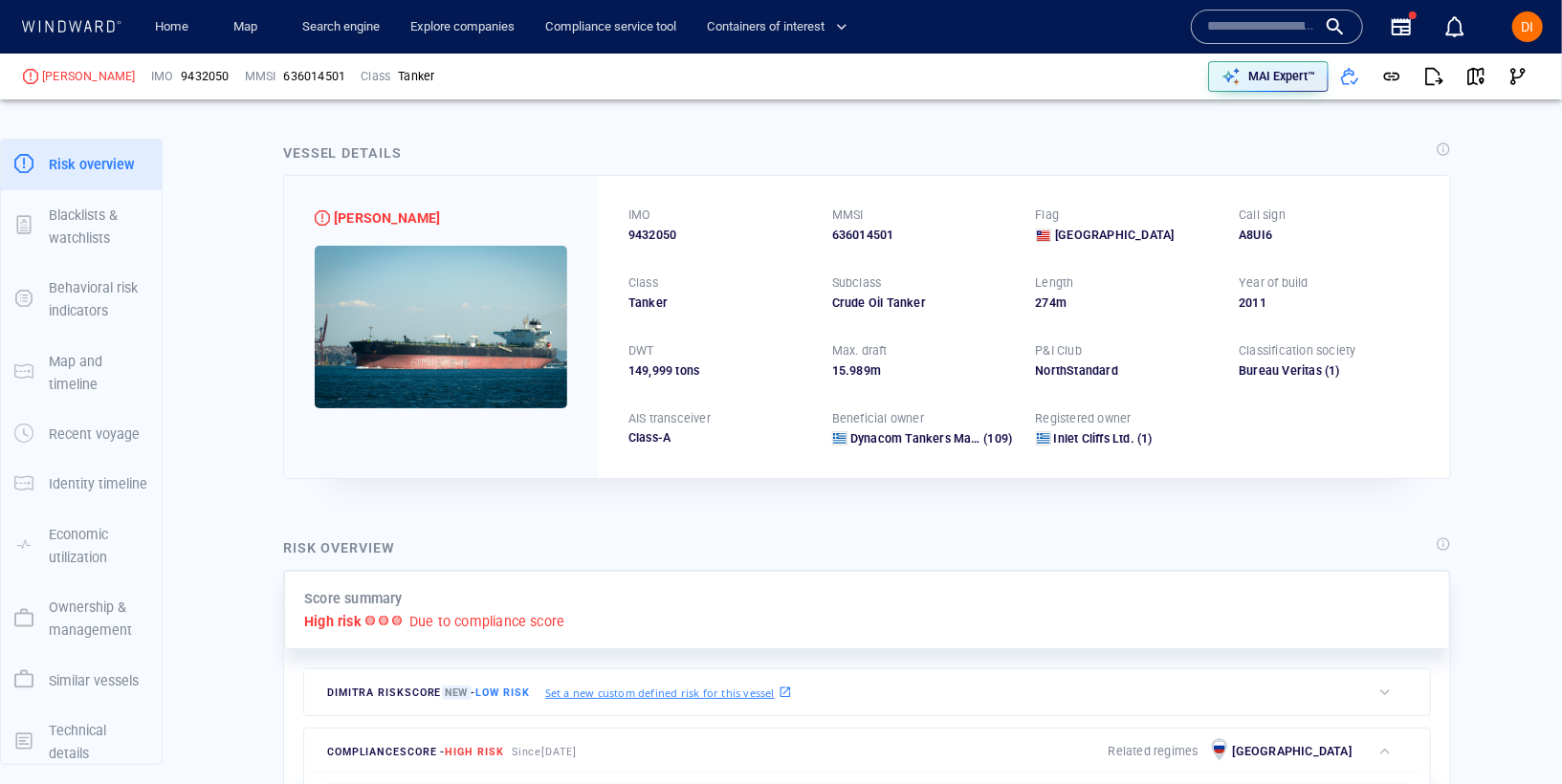
scroll to position [0, 0]
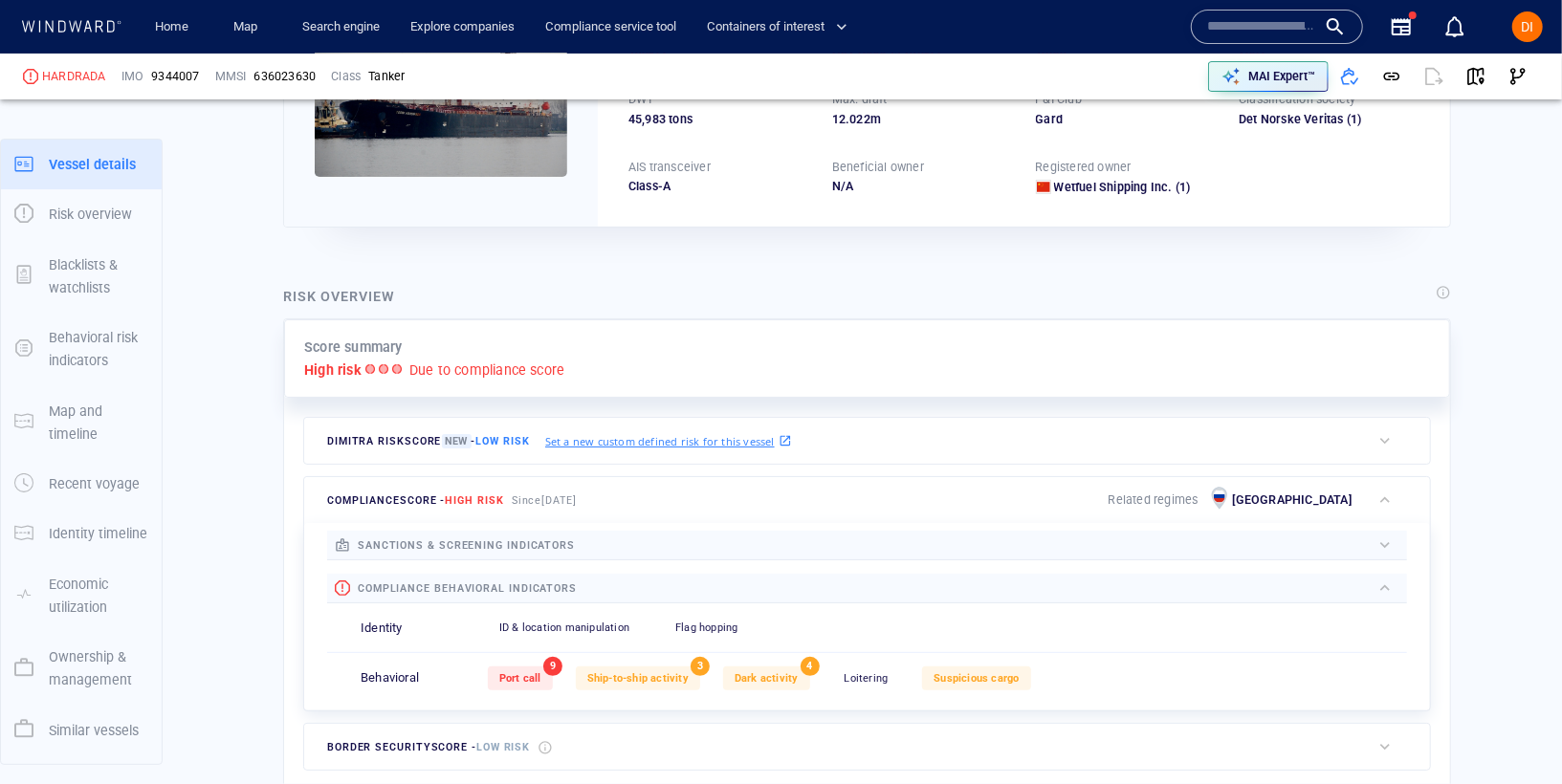
scroll to position [49, 0]
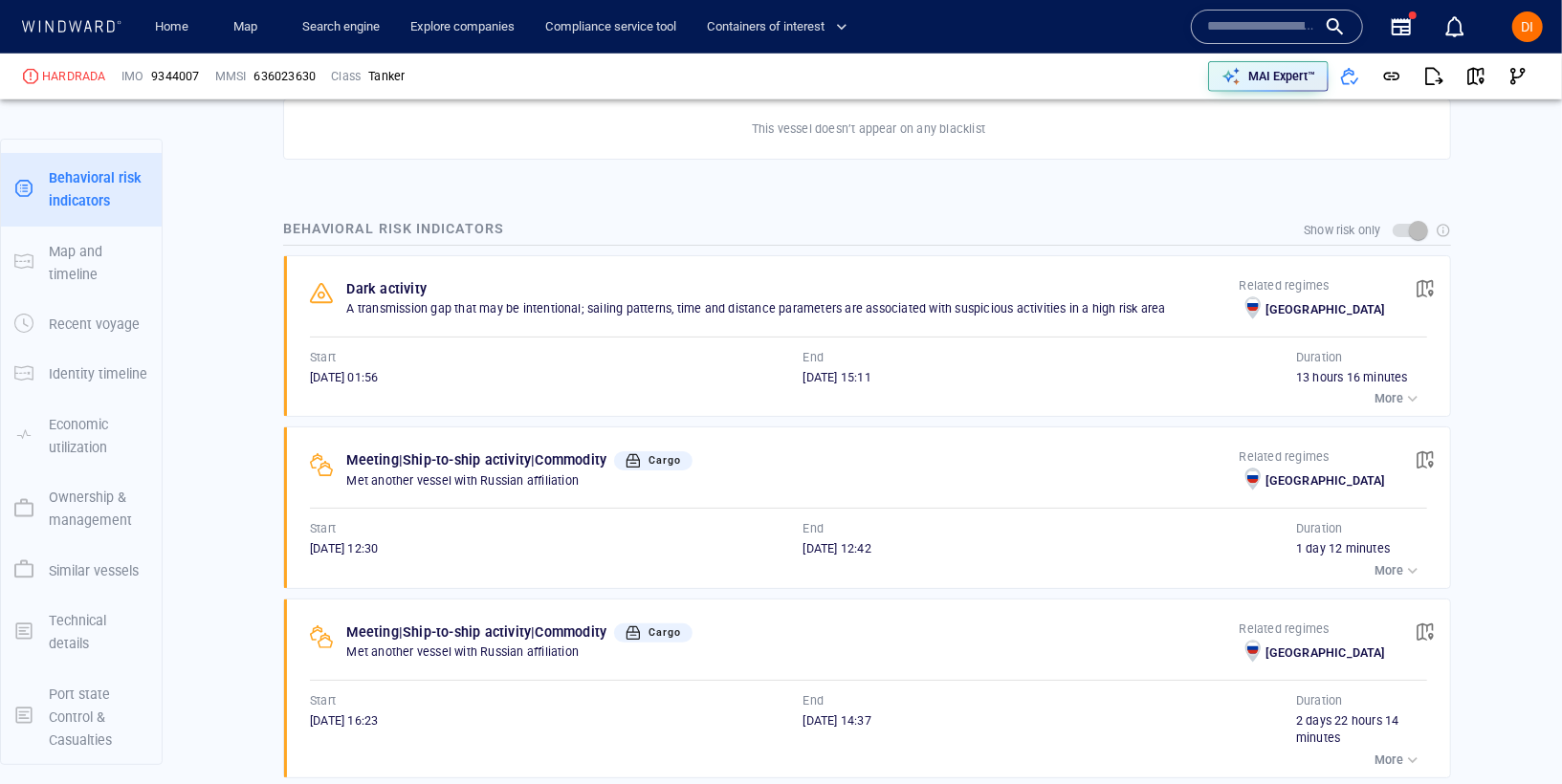
scroll to position [1057, 0]
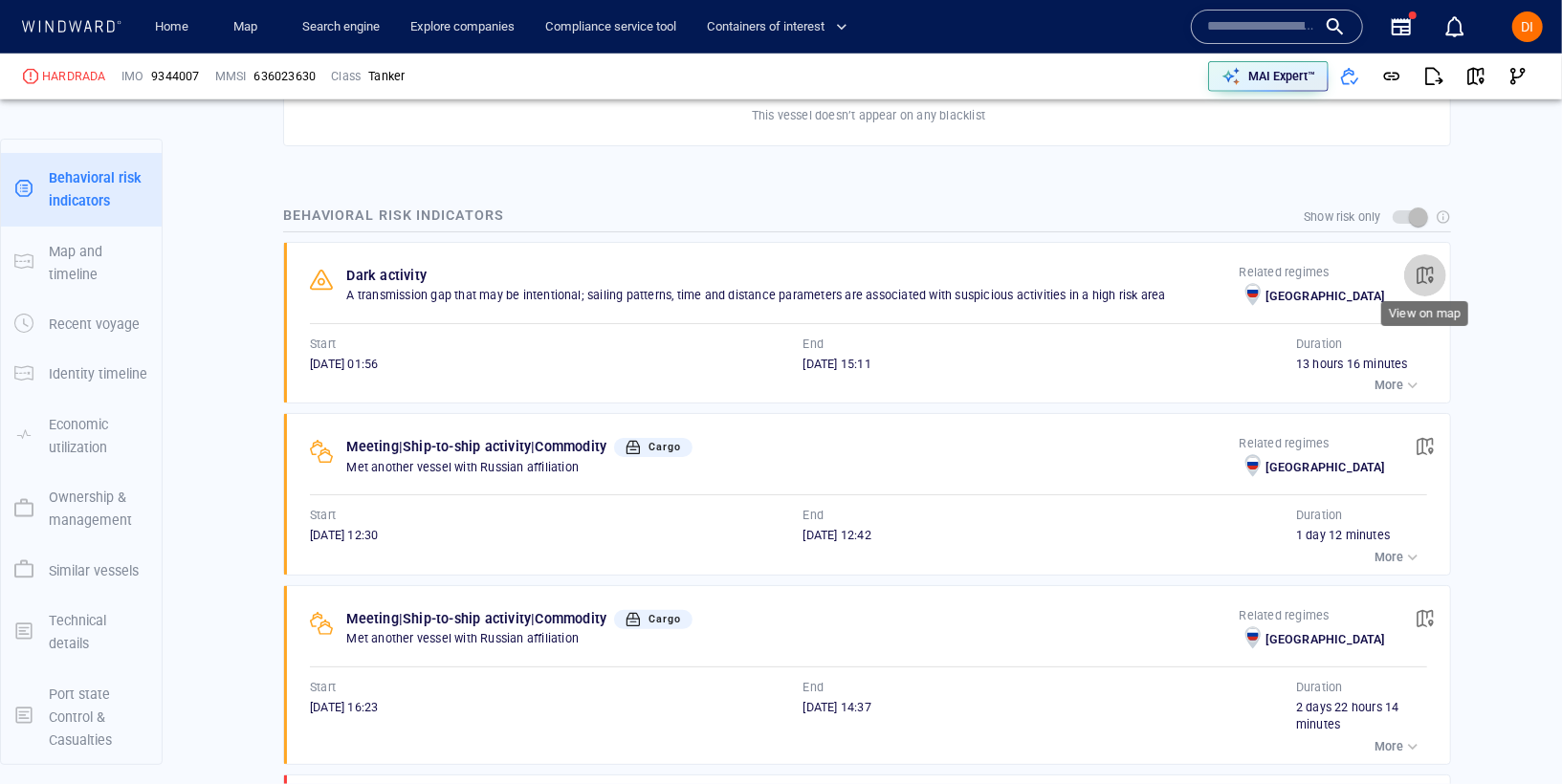
click at [1423, 266] on span "button" at bounding box center [1425, 276] width 19 height 19
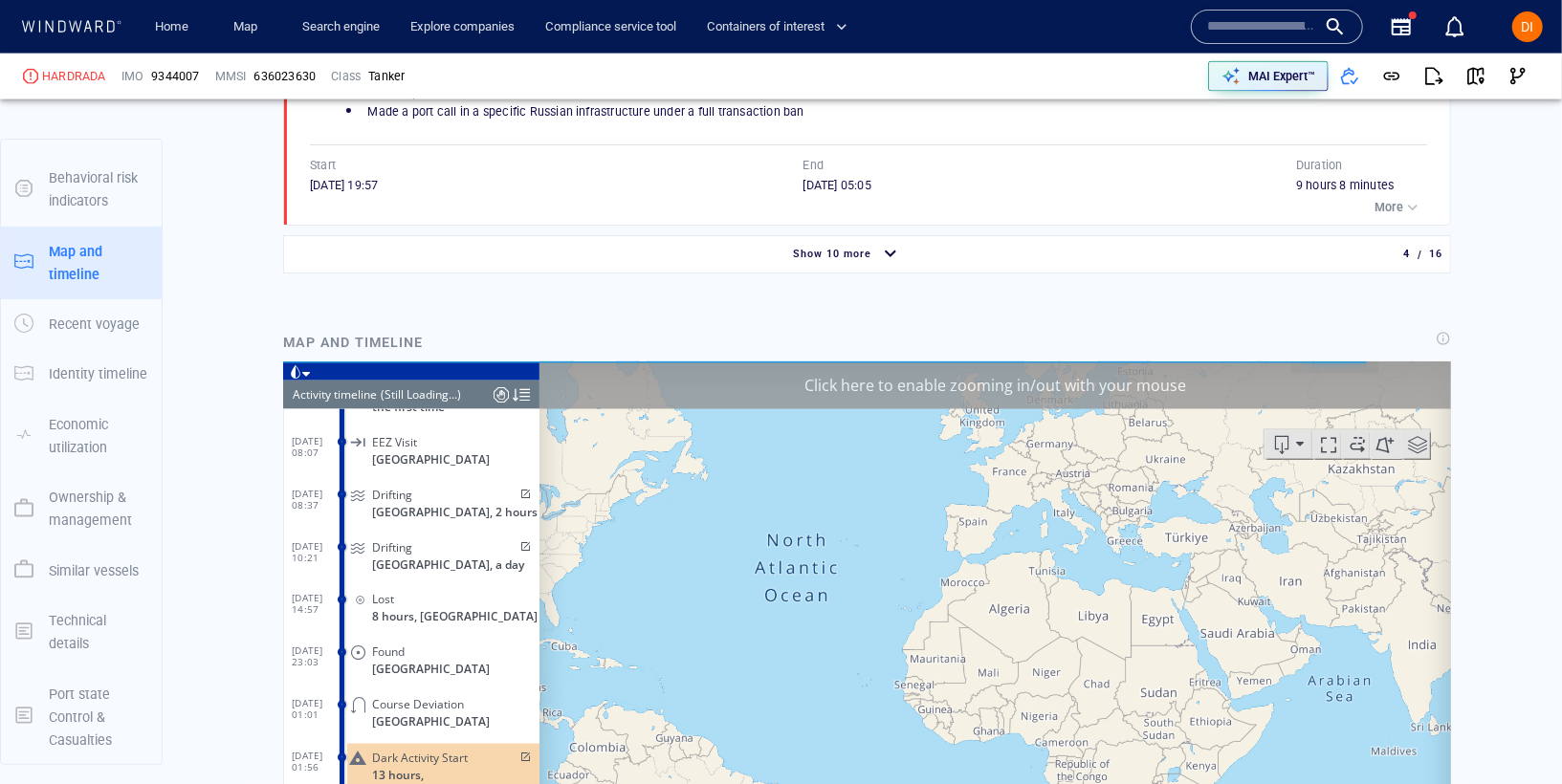
scroll to position [11239, 0]
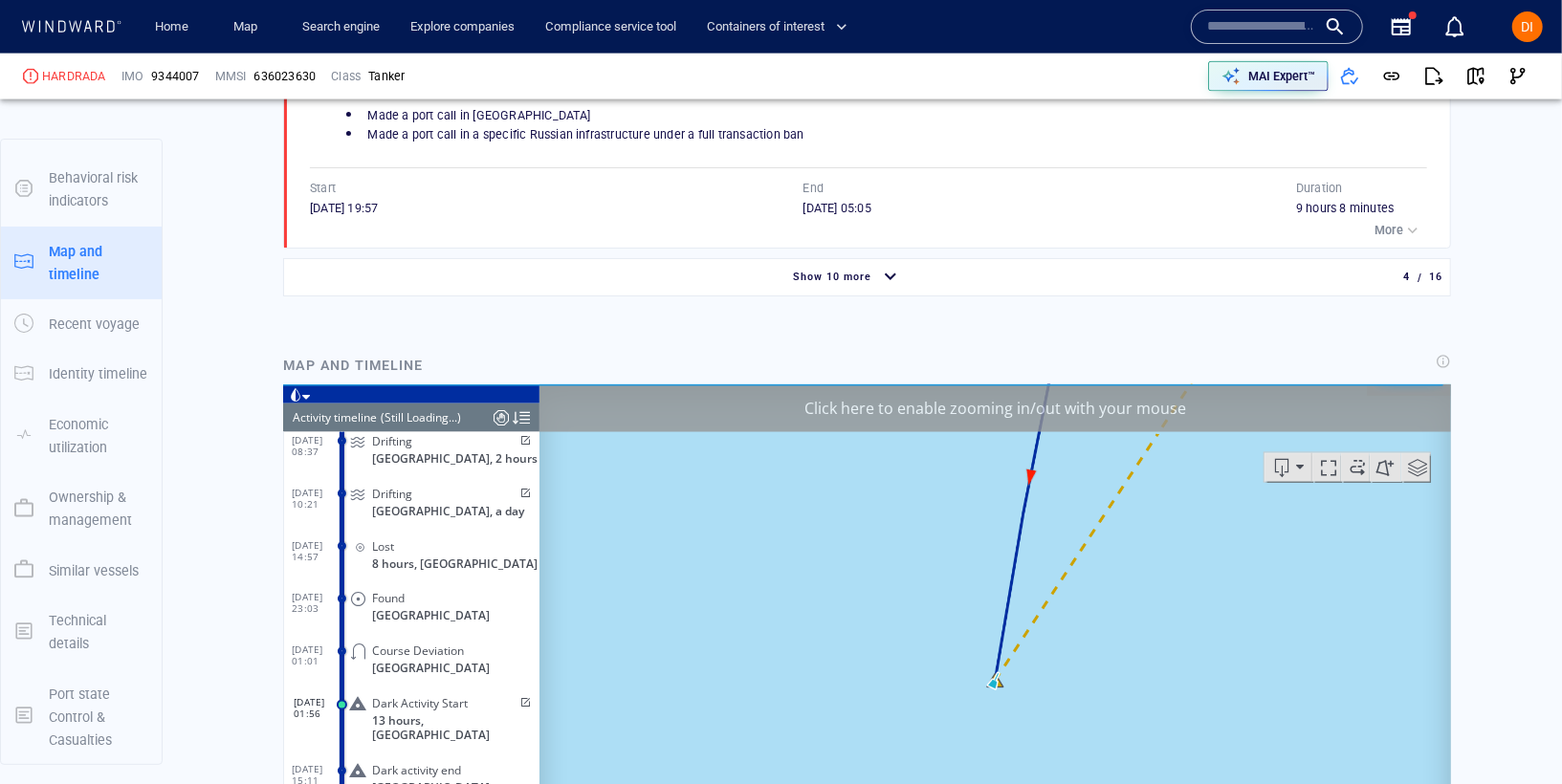
scroll to position [1814, 0]
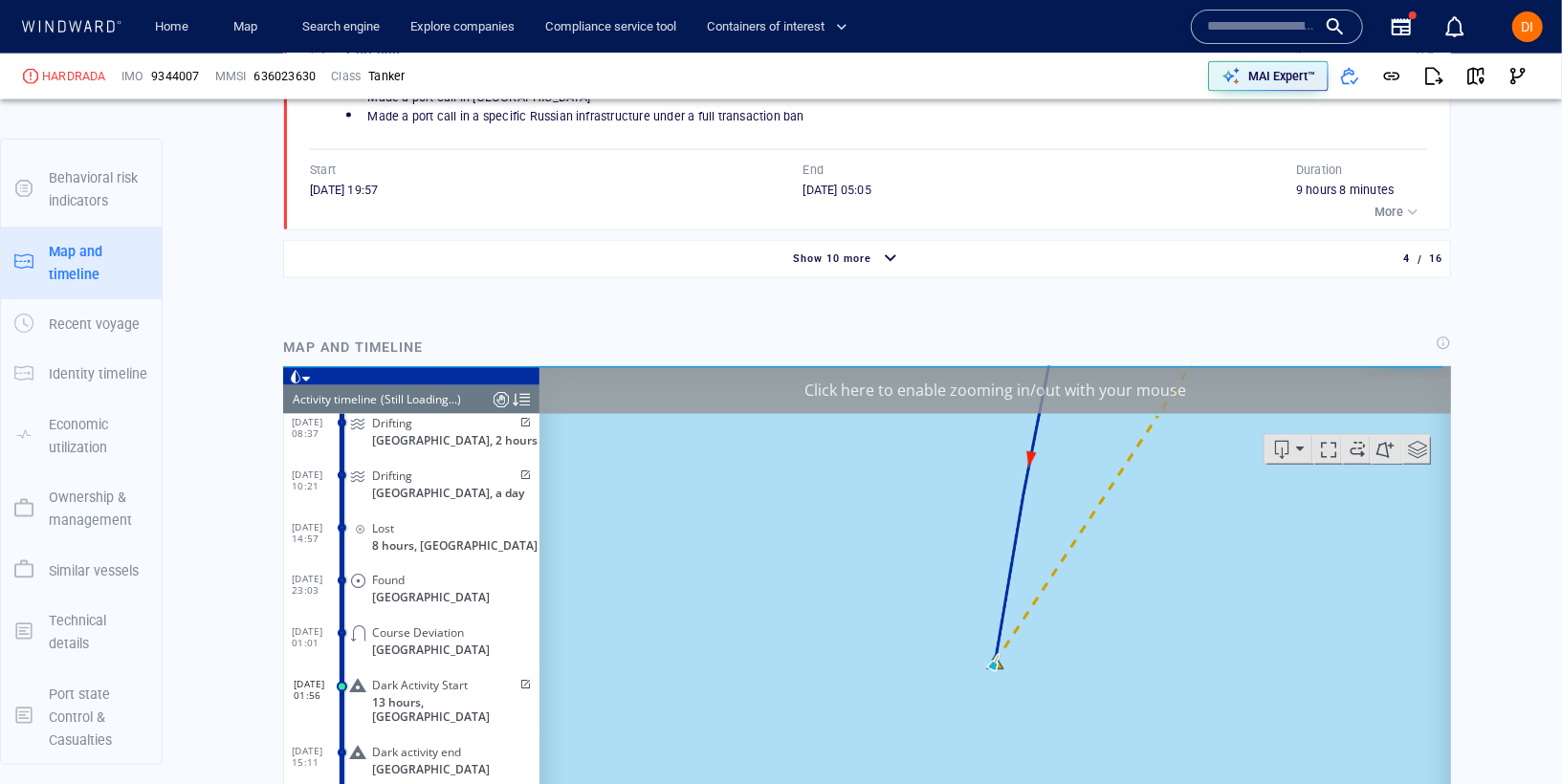
click at [922, 405] on div "Click here to enable zooming in/out with your mouse" at bounding box center [994, 390] width 911 height 47
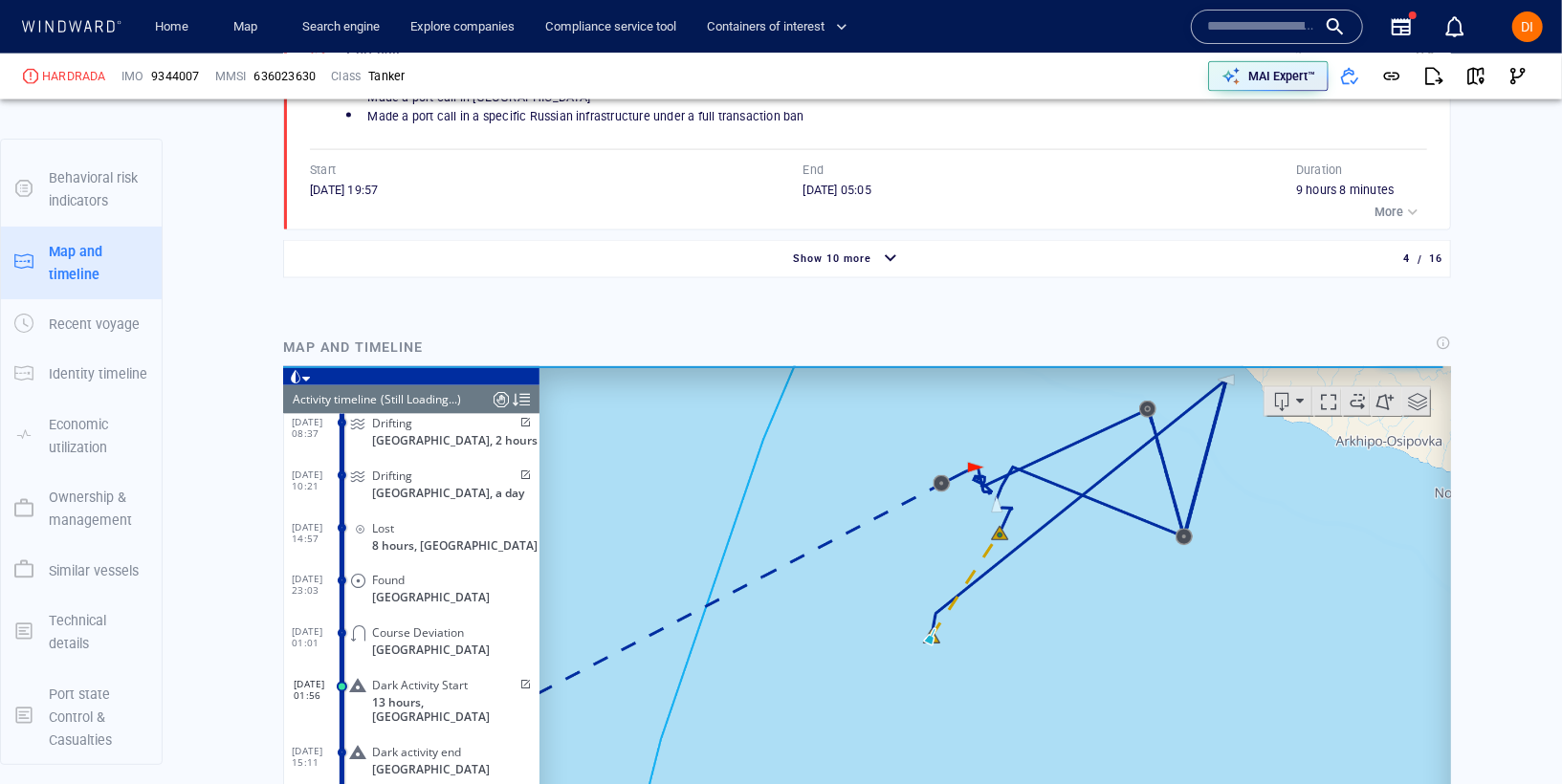
click at [933, 646] on canvas "Map" at bounding box center [994, 662] width 911 height 593
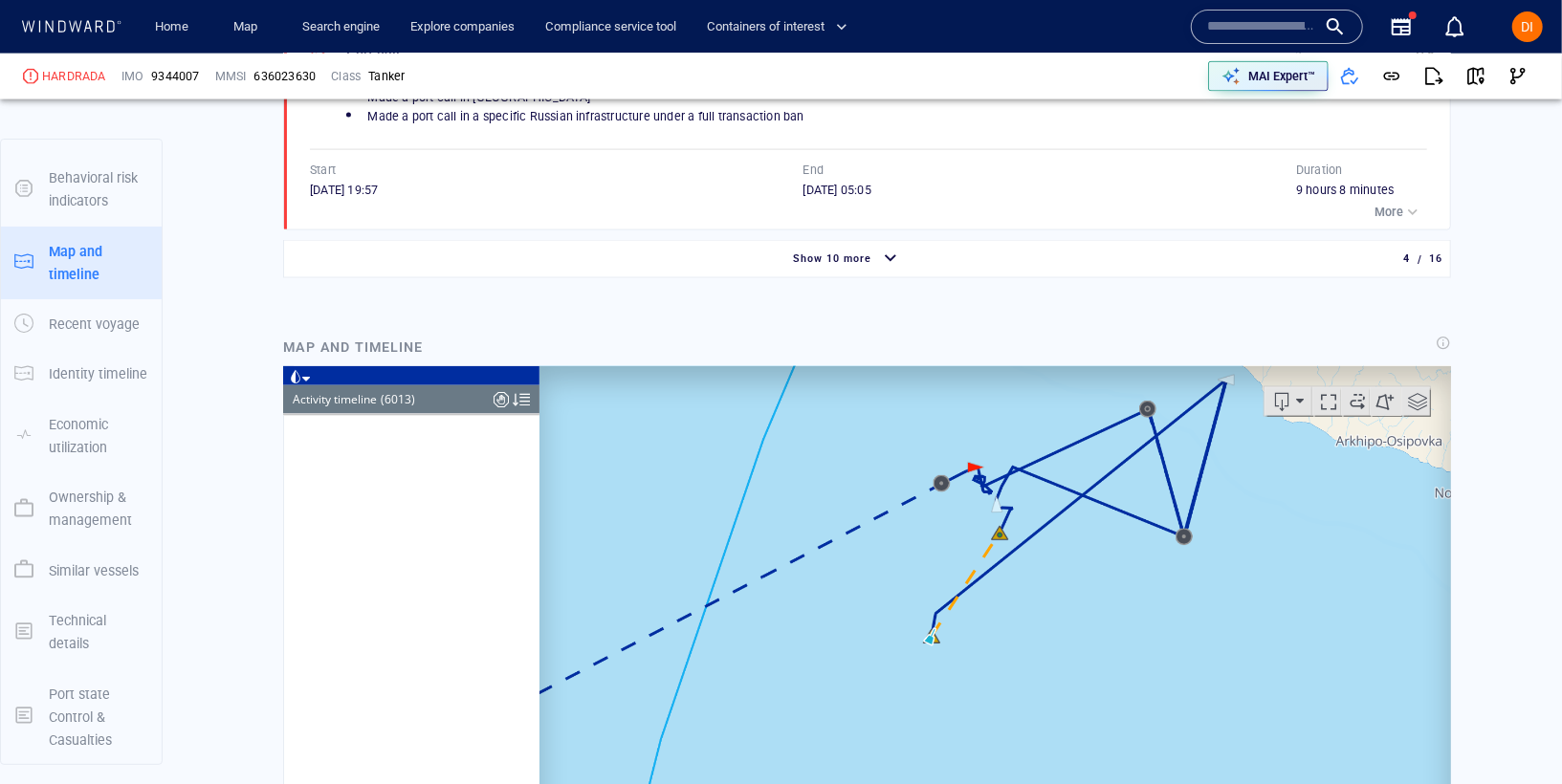
scroll to position [315623, 0]
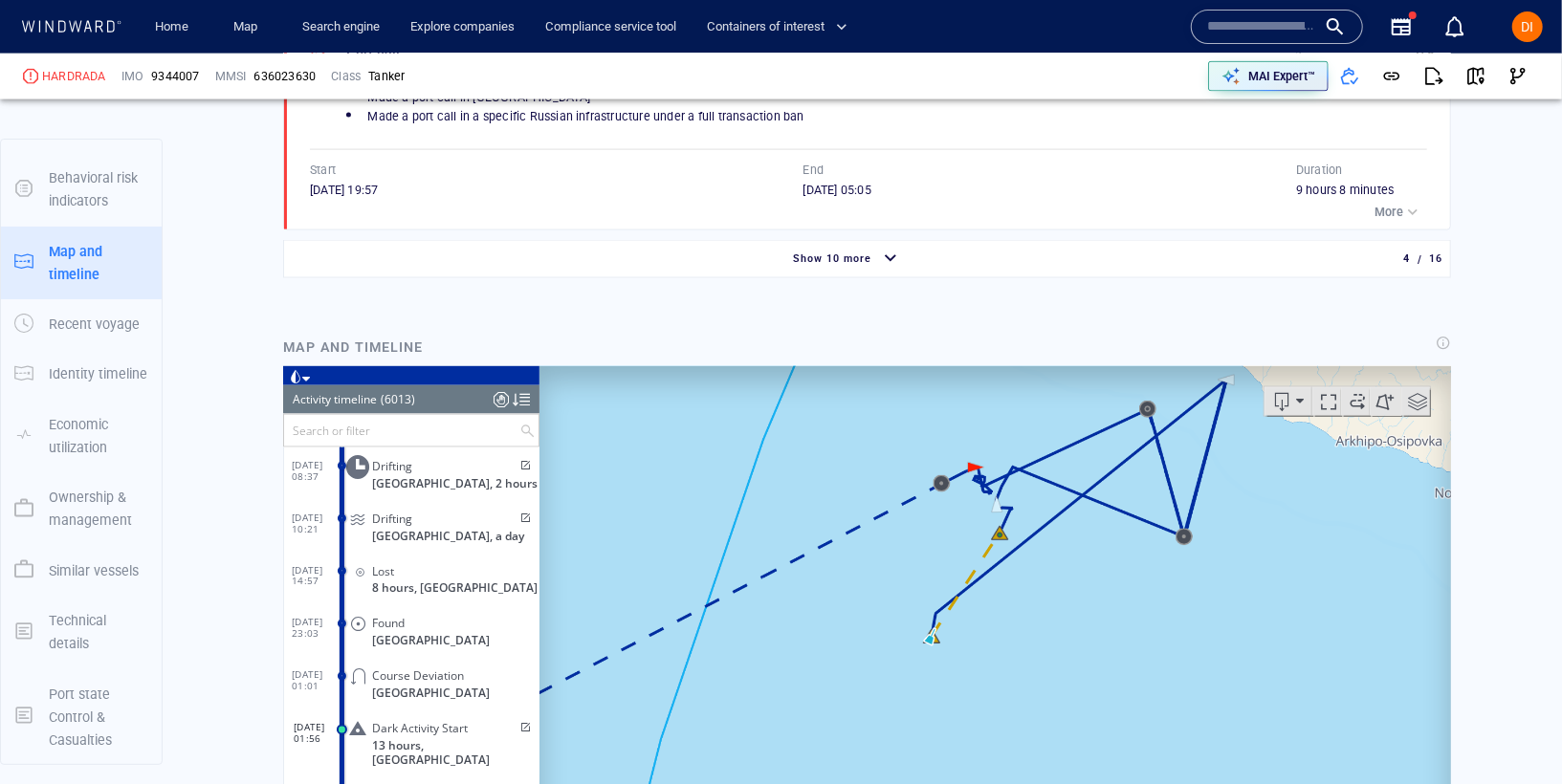
click at [937, 643] on canvas "Map" at bounding box center [994, 662] width 911 height 593
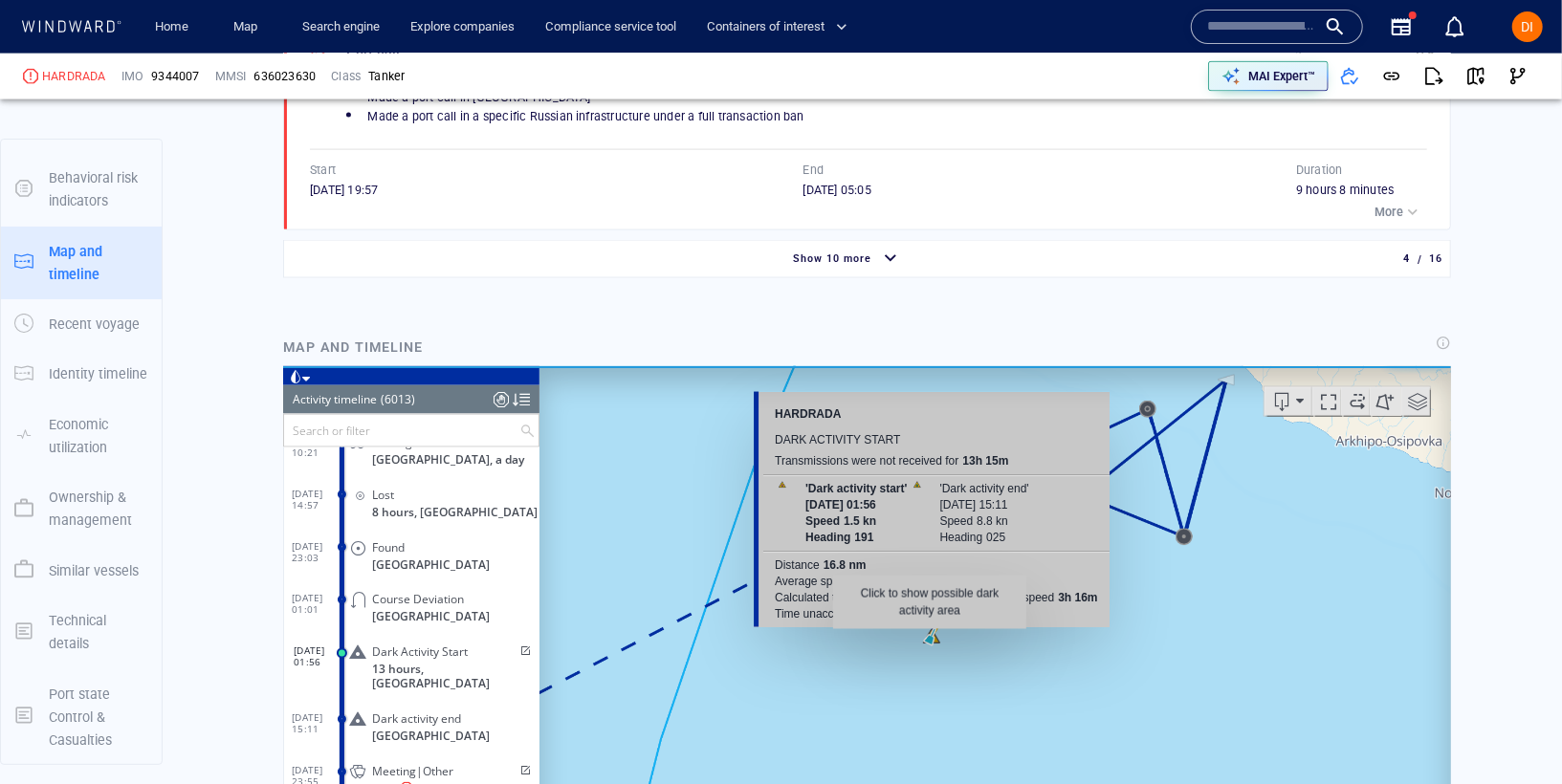
click at [928, 638] on canvas "Map" at bounding box center [994, 662] width 911 height 593
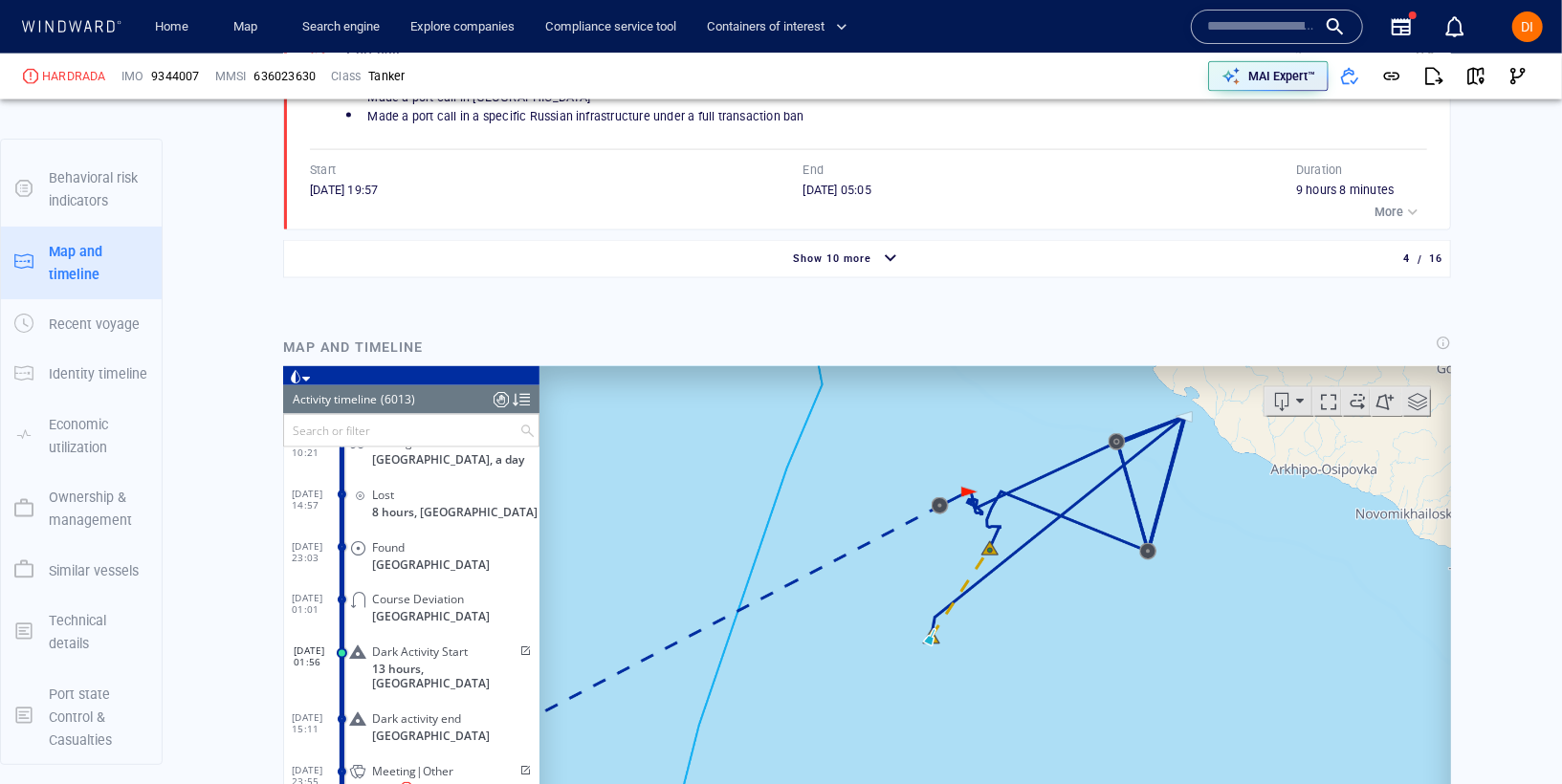
drag, startPoint x: 1047, startPoint y: 699, endPoint x: 1047, endPoint y: 713, distance: 14.0
click at [1047, 713] on canvas "Map" at bounding box center [994, 662] width 911 height 593
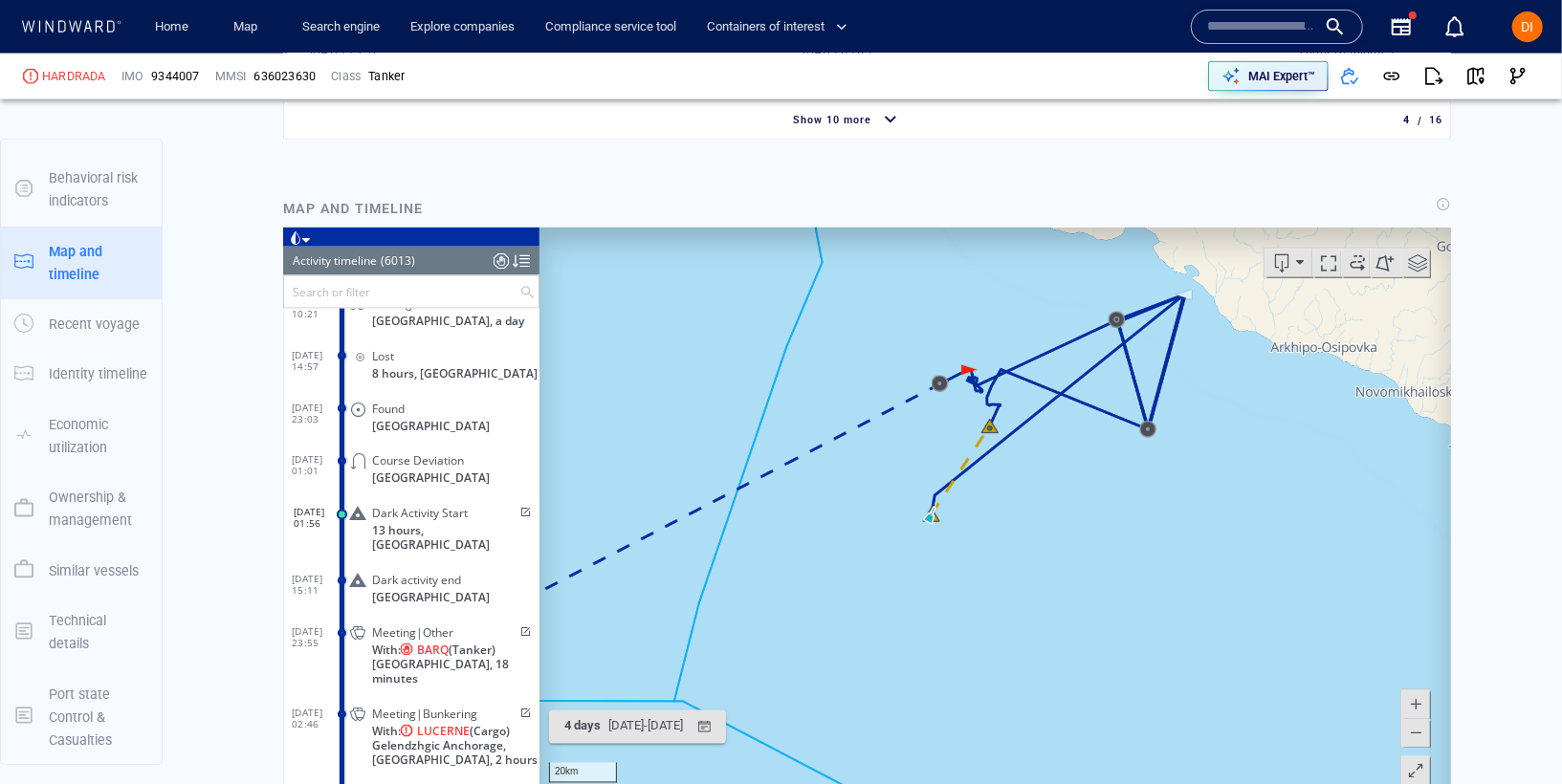
scroll to position [1982, 0]
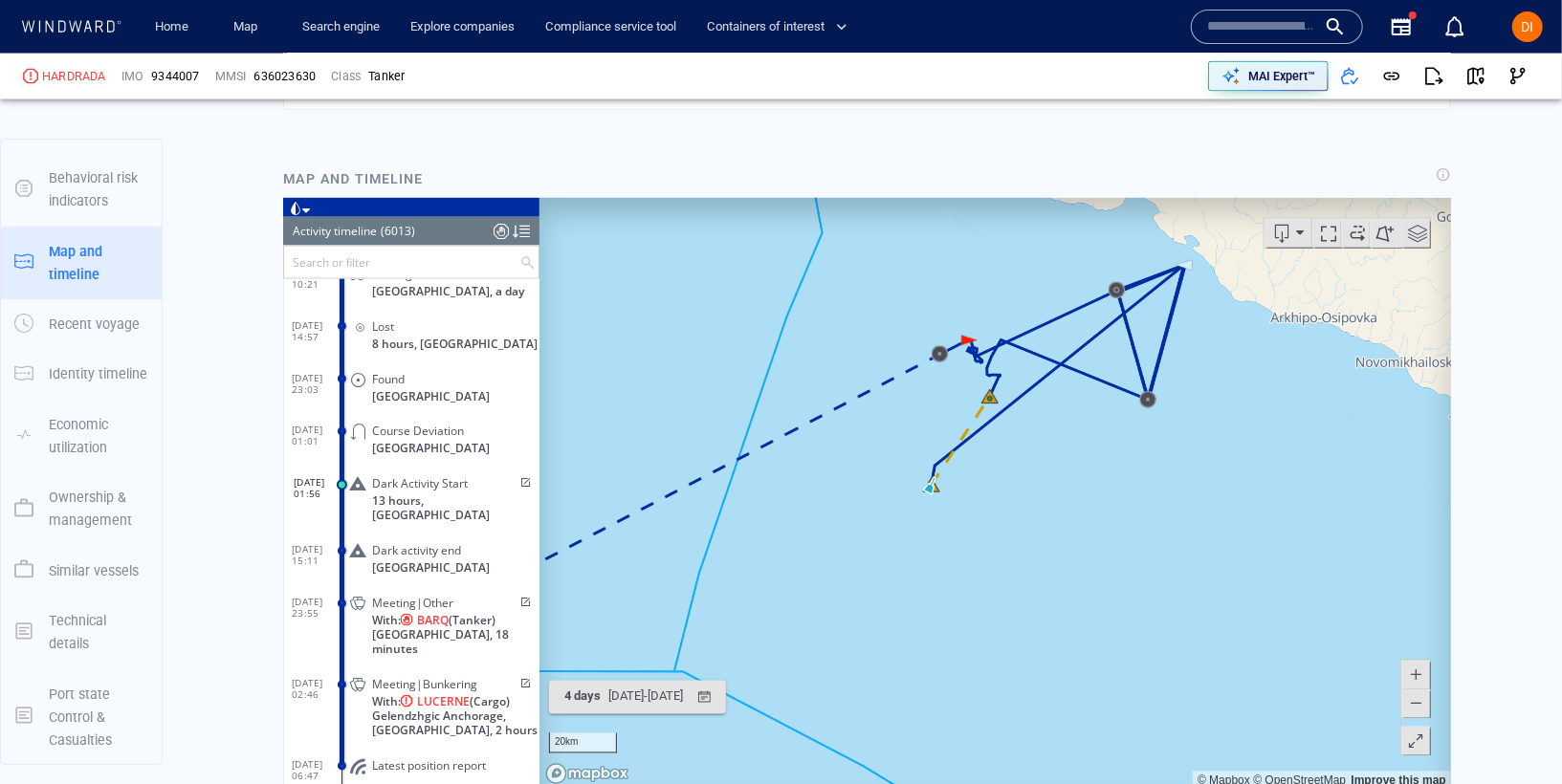
click at [933, 498] on canvas "Map" at bounding box center [994, 494] width 911 height 593
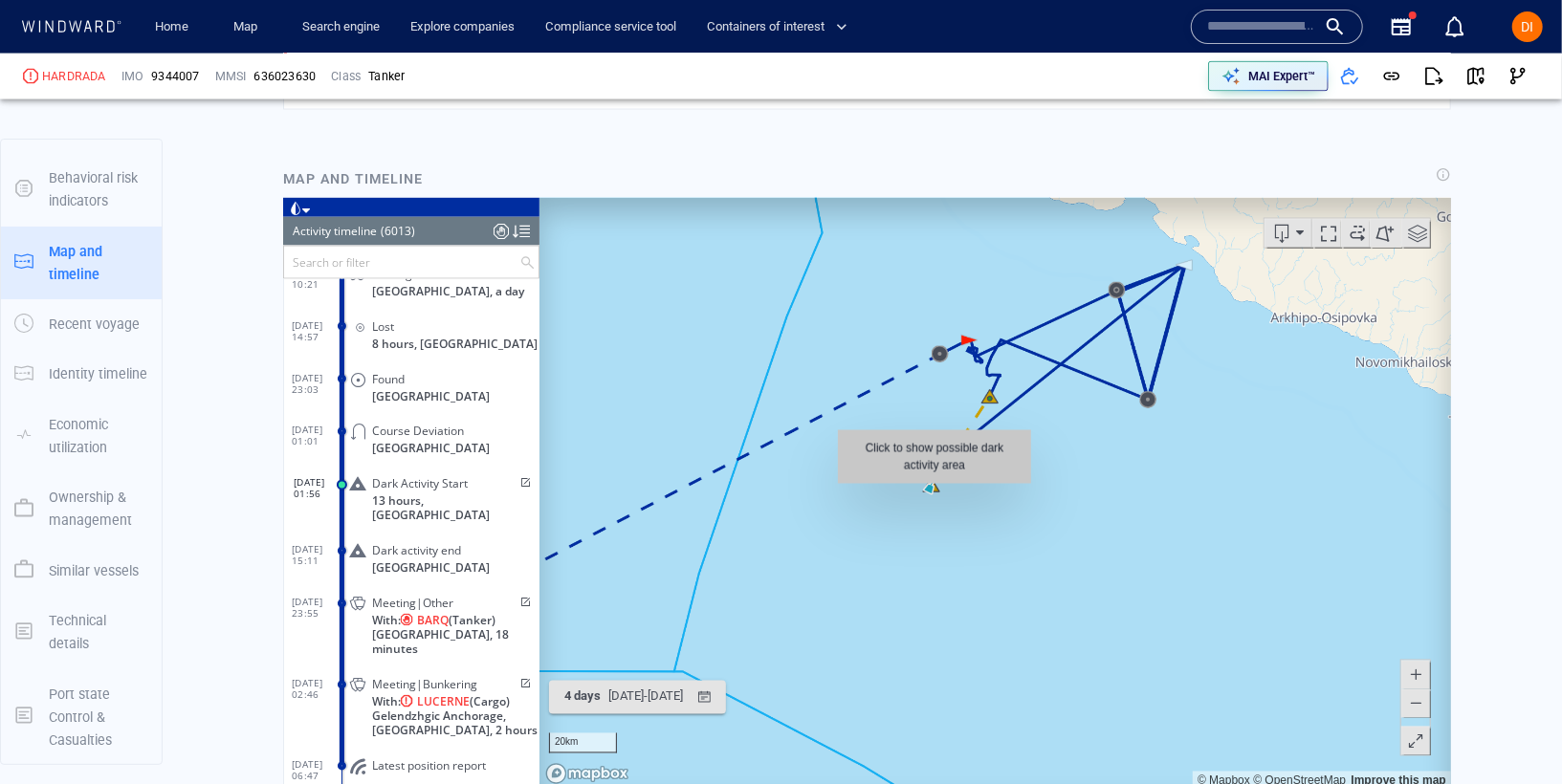
click at [932, 493] on canvas "Map" at bounding box center [994, 494] width 911 height 593
click at [928, 485] on canvas "Map" at bounding box center [994, 494] width 911 height 593
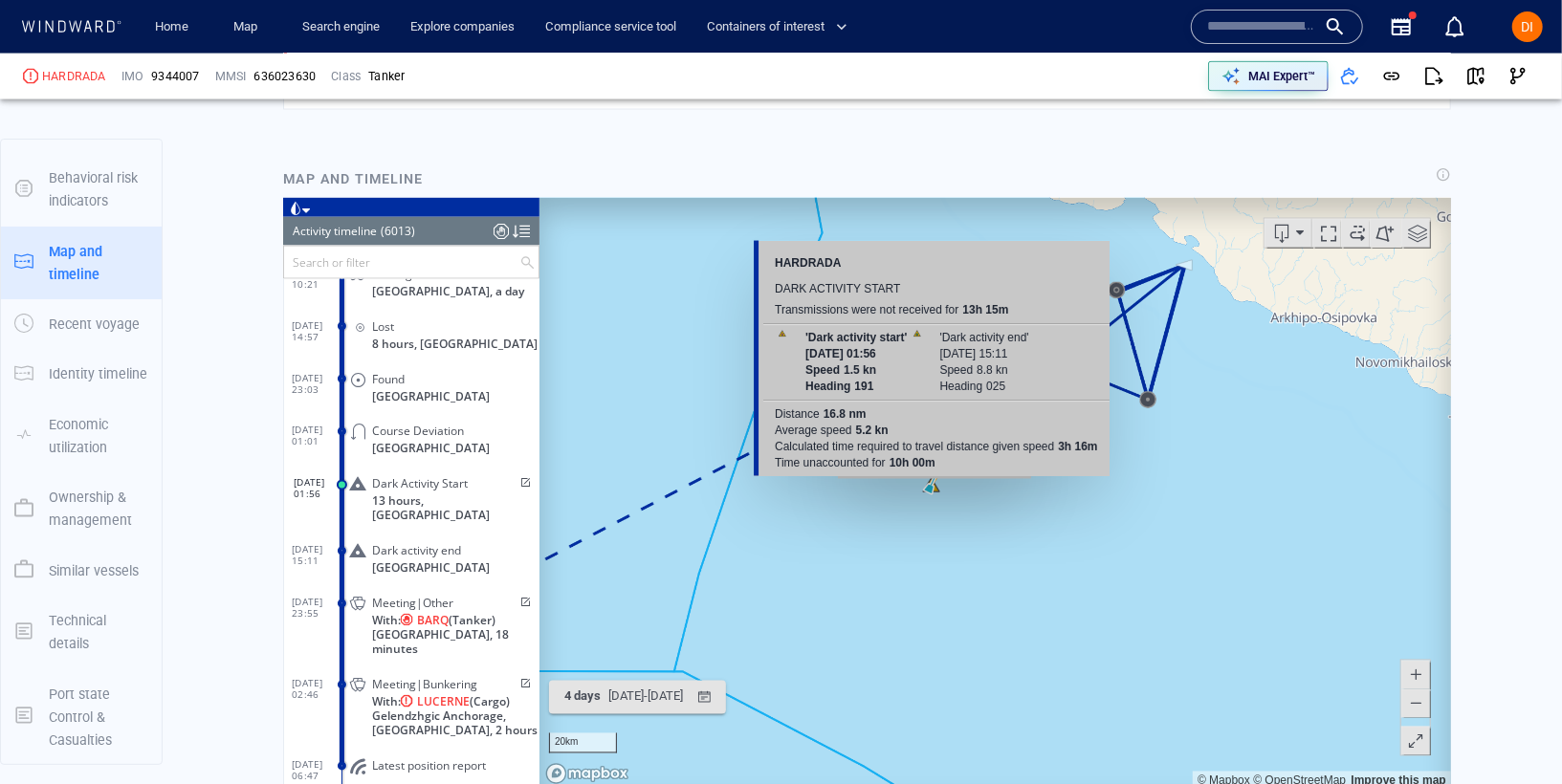
click at [933, 488] on canvas "Map" at bounding box center [994, 494] width 911 height 593
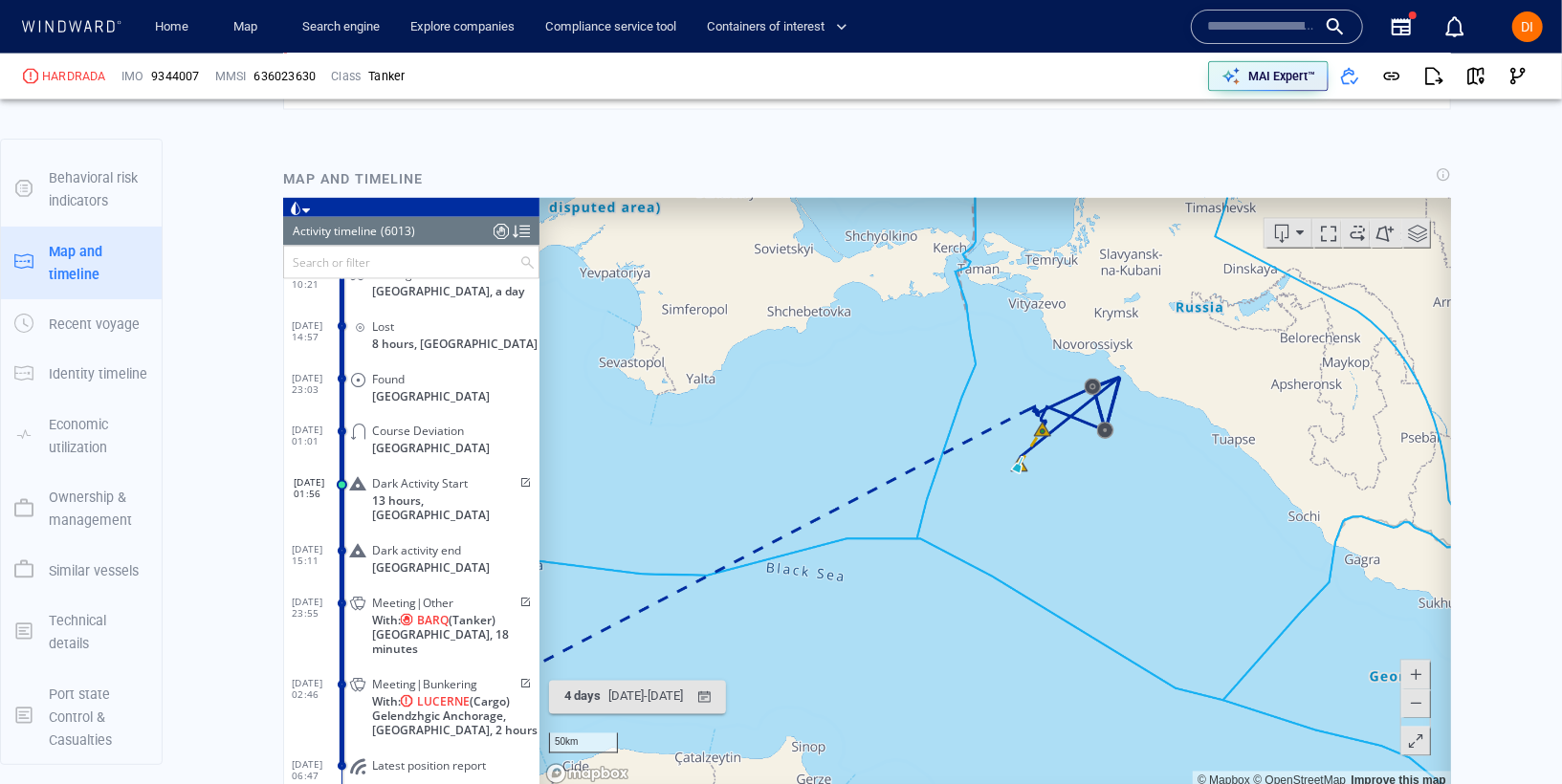
drag, startPoint x: 1121, startPoint y: 318, endPoint x: 1072, endPoint y: 510, distance: 198.2
click at [1071, 511] on canvas "Map" at bounding box center [994, 494] width 911 height 593
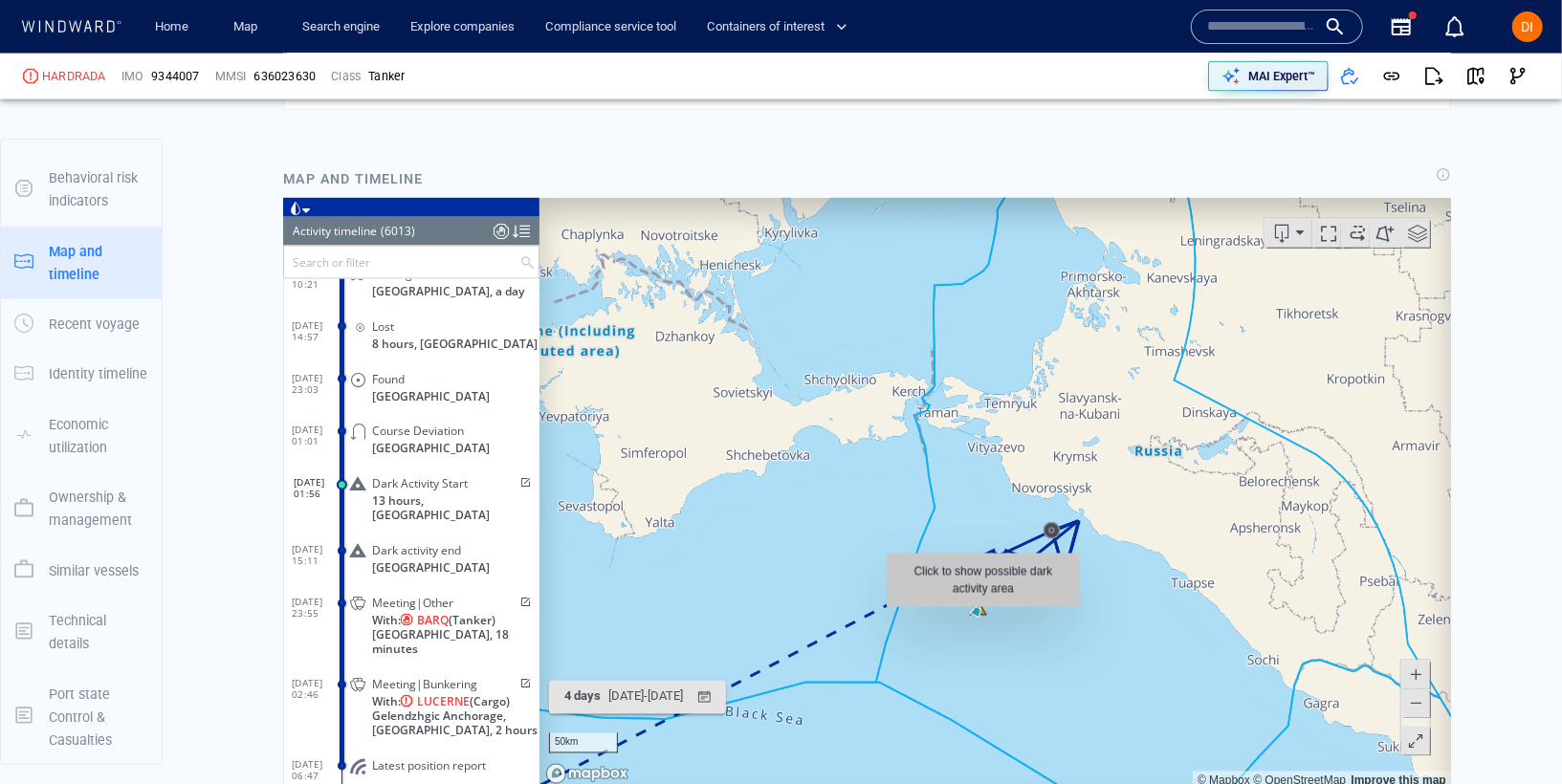
click at [983, 617] on canvas "Map" at bounding box center [994, 494] width 911 height 593
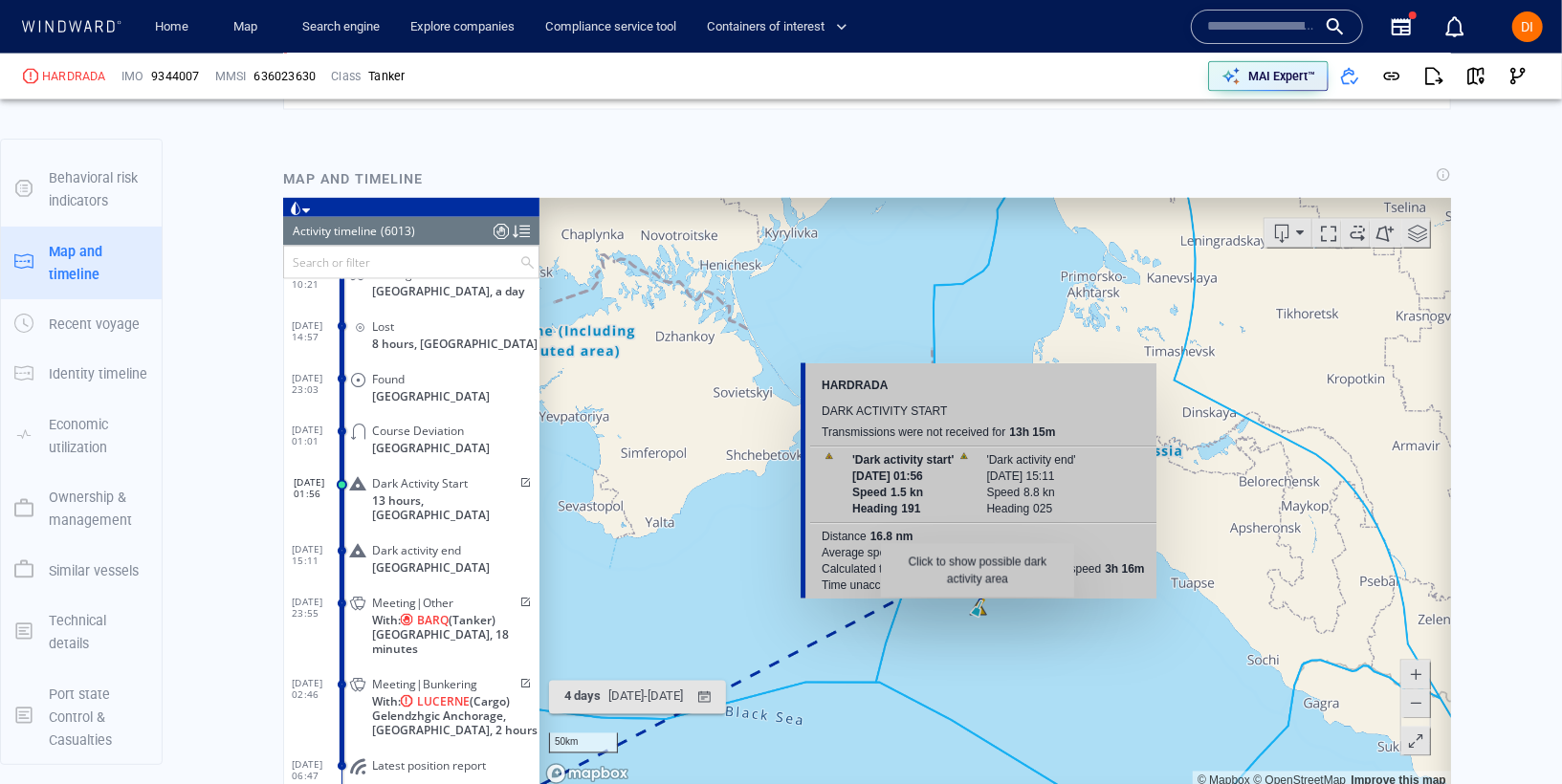
click at [976, 606] on canvas "Map" at bounding box center [994, 494] width 911 height 593
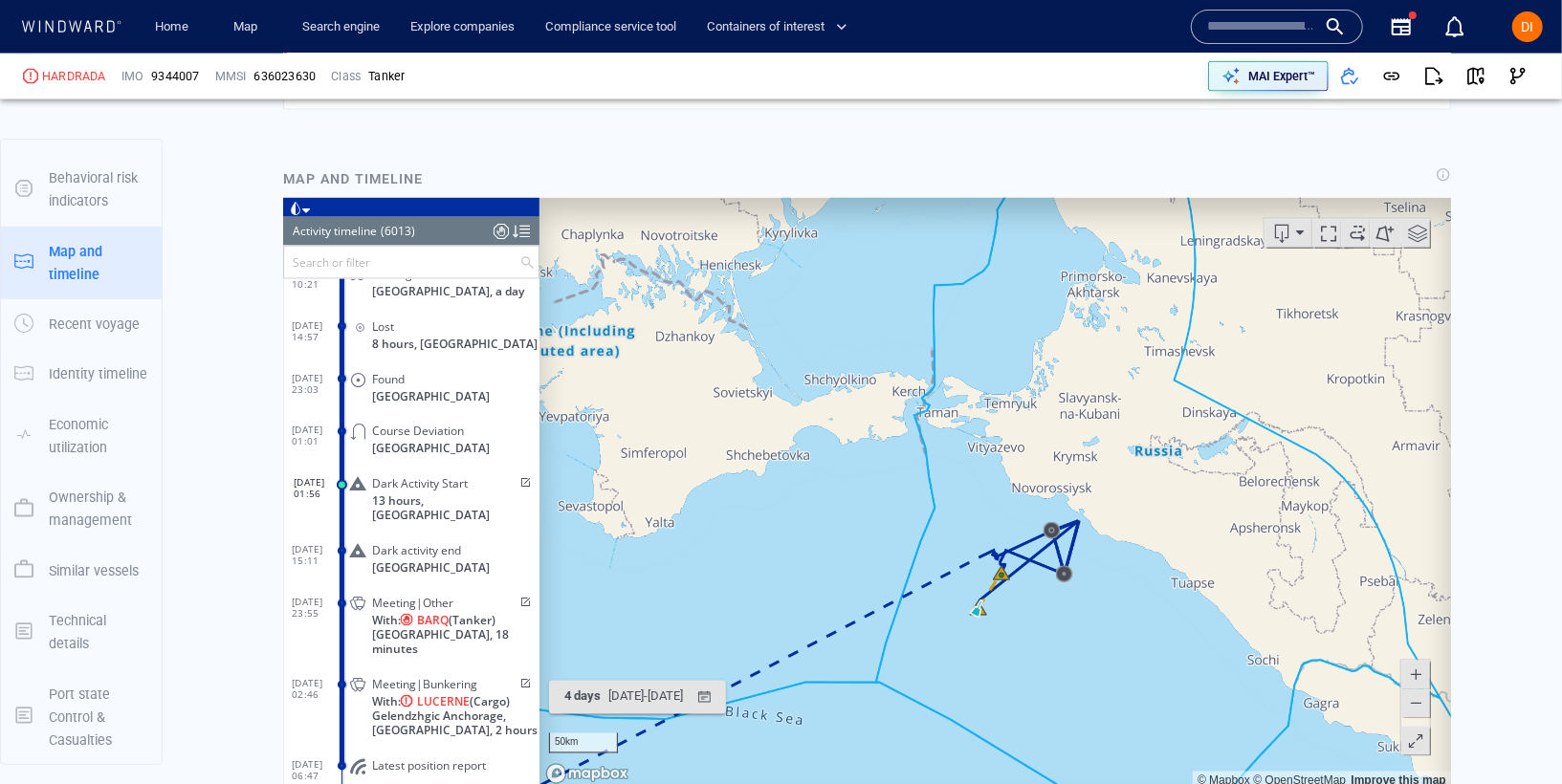
click at [976, 606] on canvas "Map" at bounding box center [994, 494] width 911 height 593
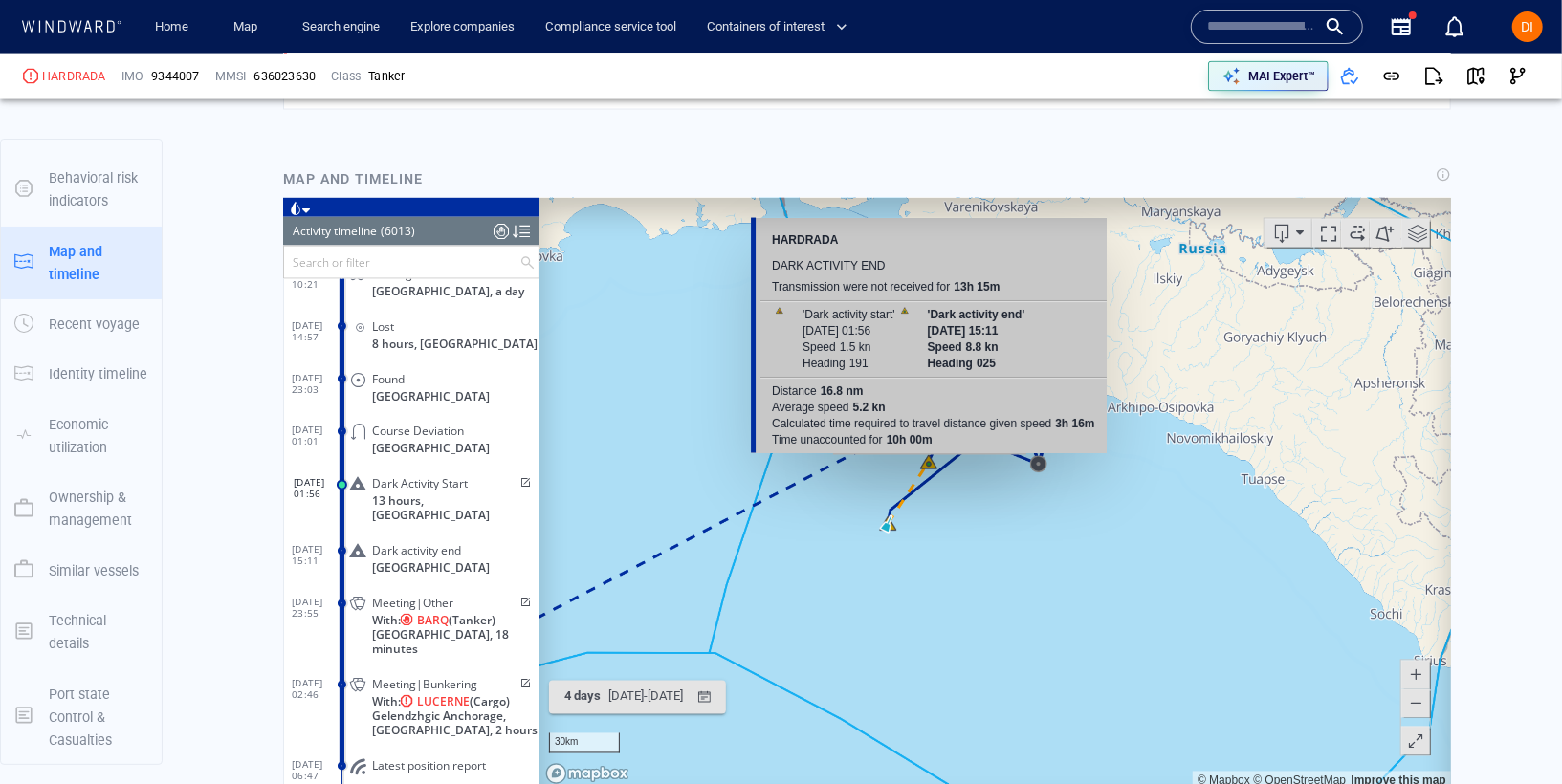
click at [928, 465] on canvas "Map" at bounding box center [994, 494] width 911 height 593
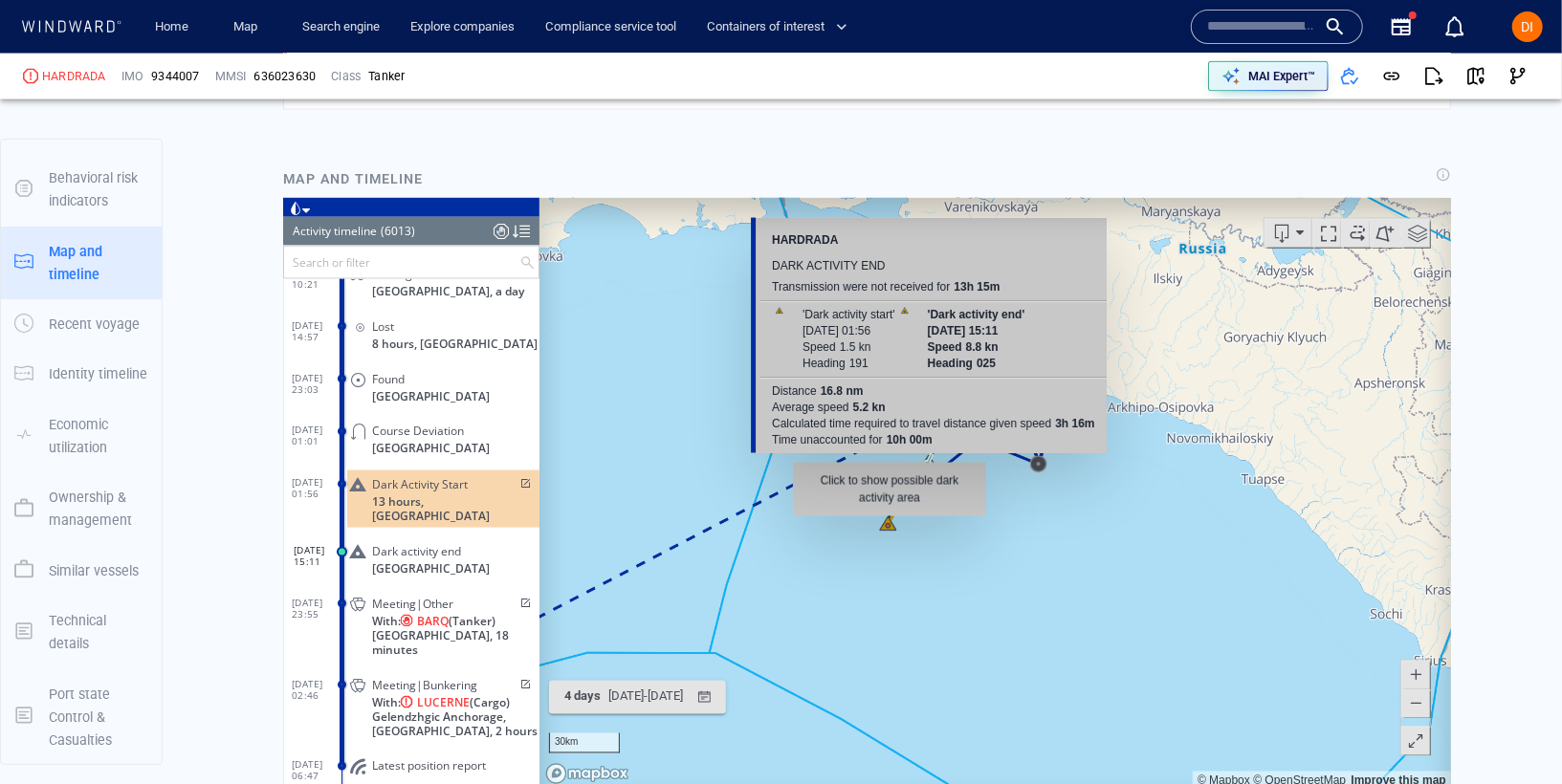
click at [887, 527] on canvas "Map" at bounding box center [994, 494] width 911 height 593
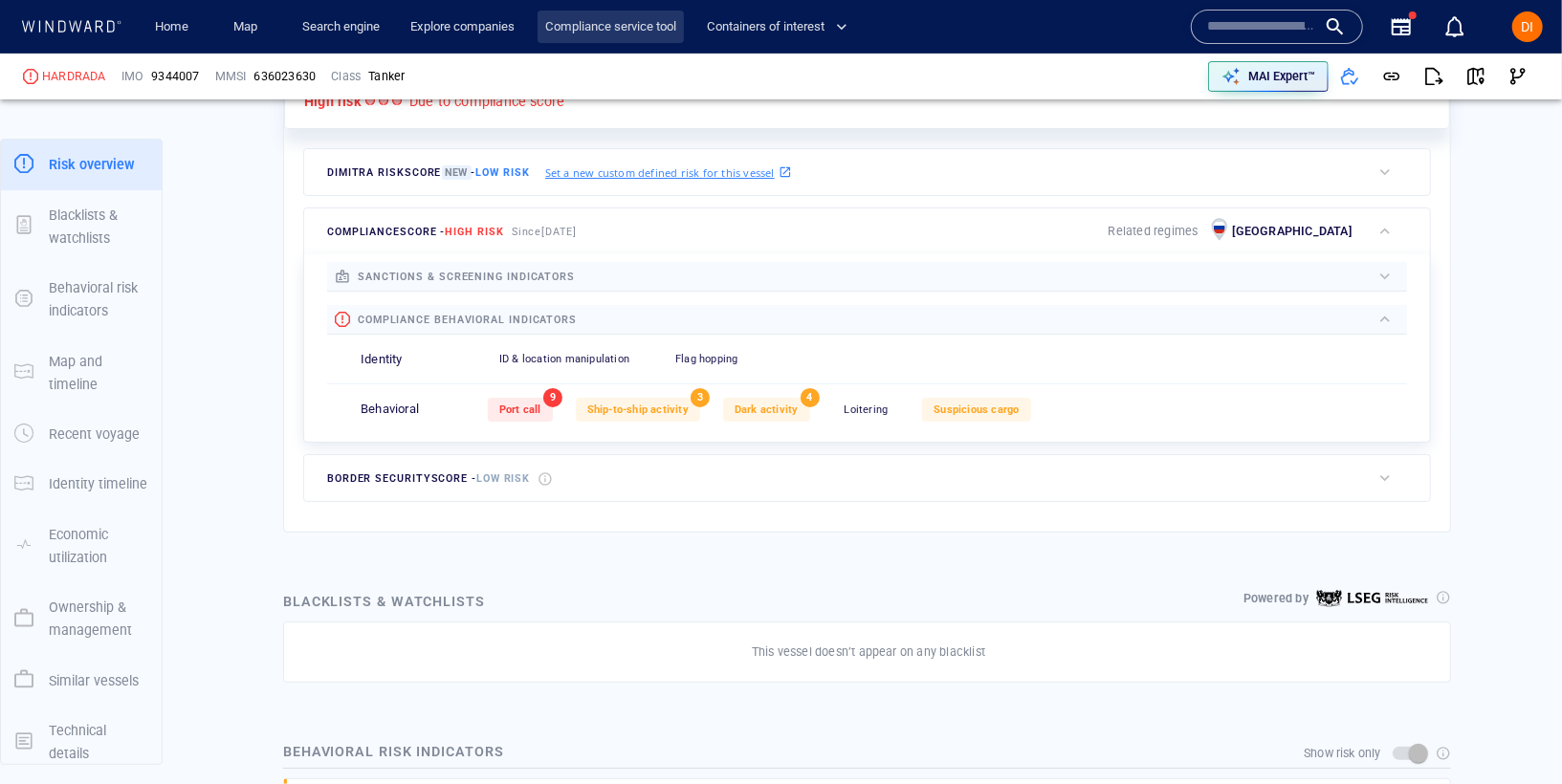
scroll to position [454, 0]
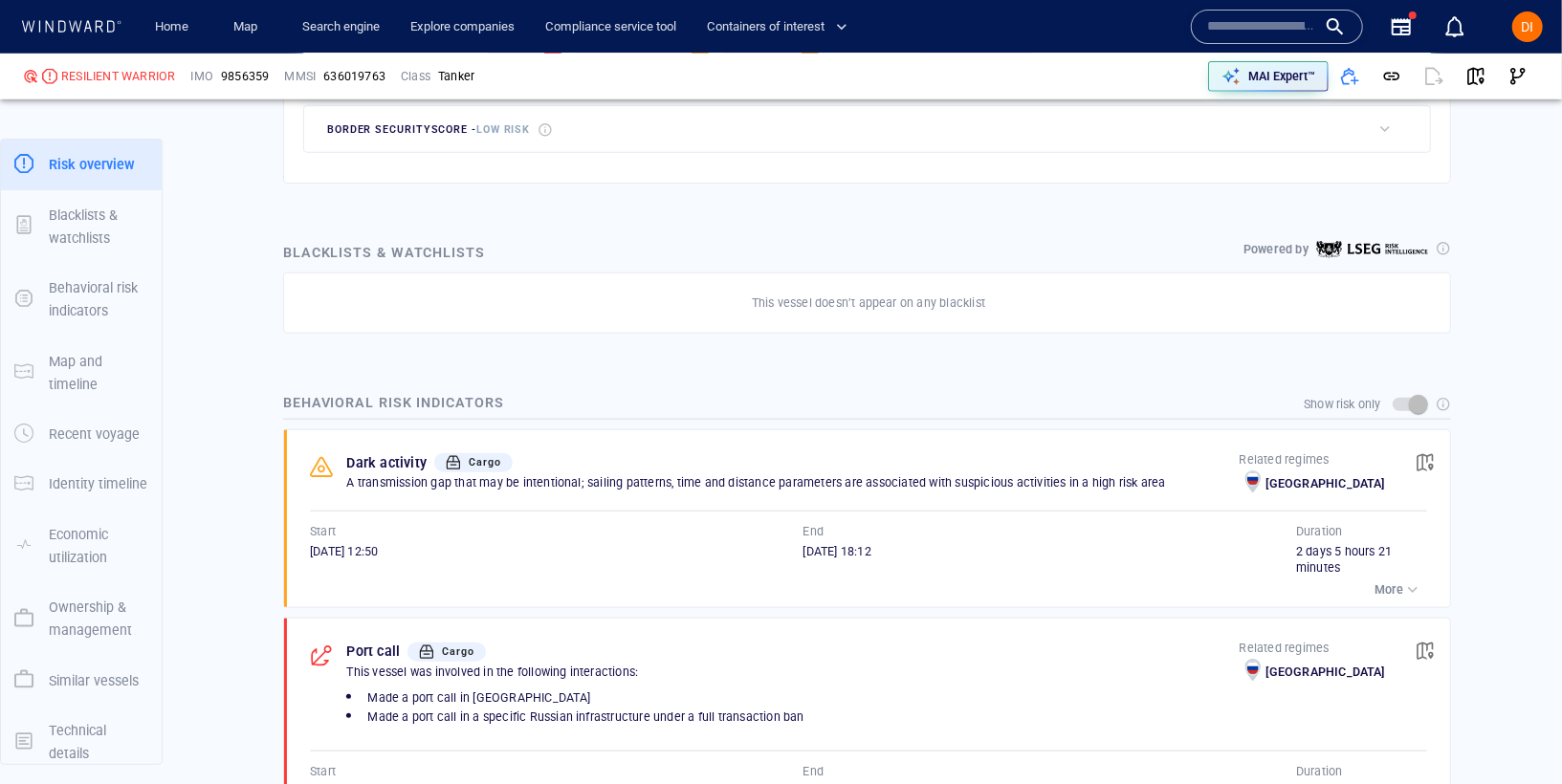
scroll to position [160, 0]
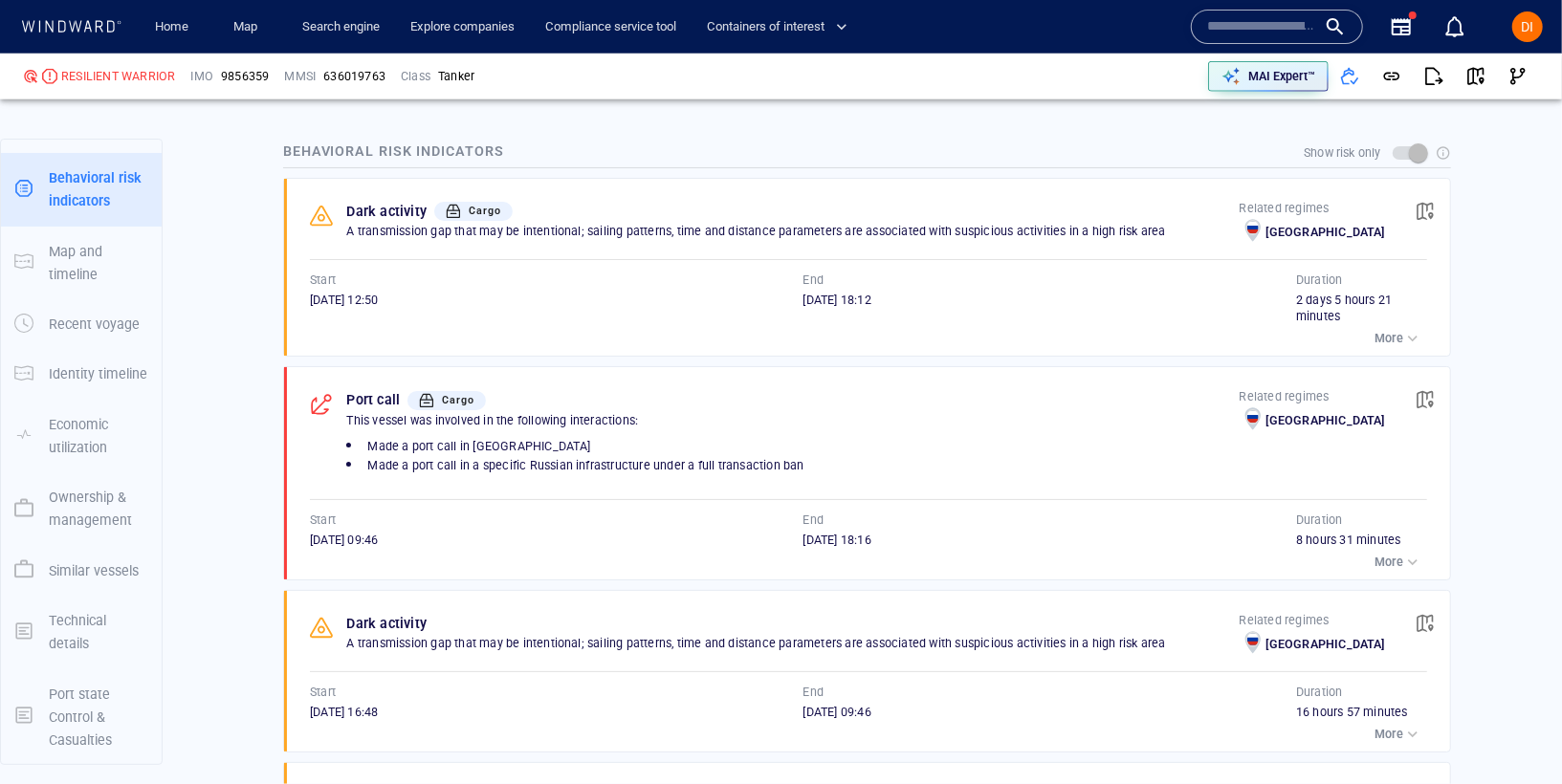
scroll to position [1304, 0]
click at [1421, 207] on span "button" at bounding box center [1425, 211] width 19 height 19
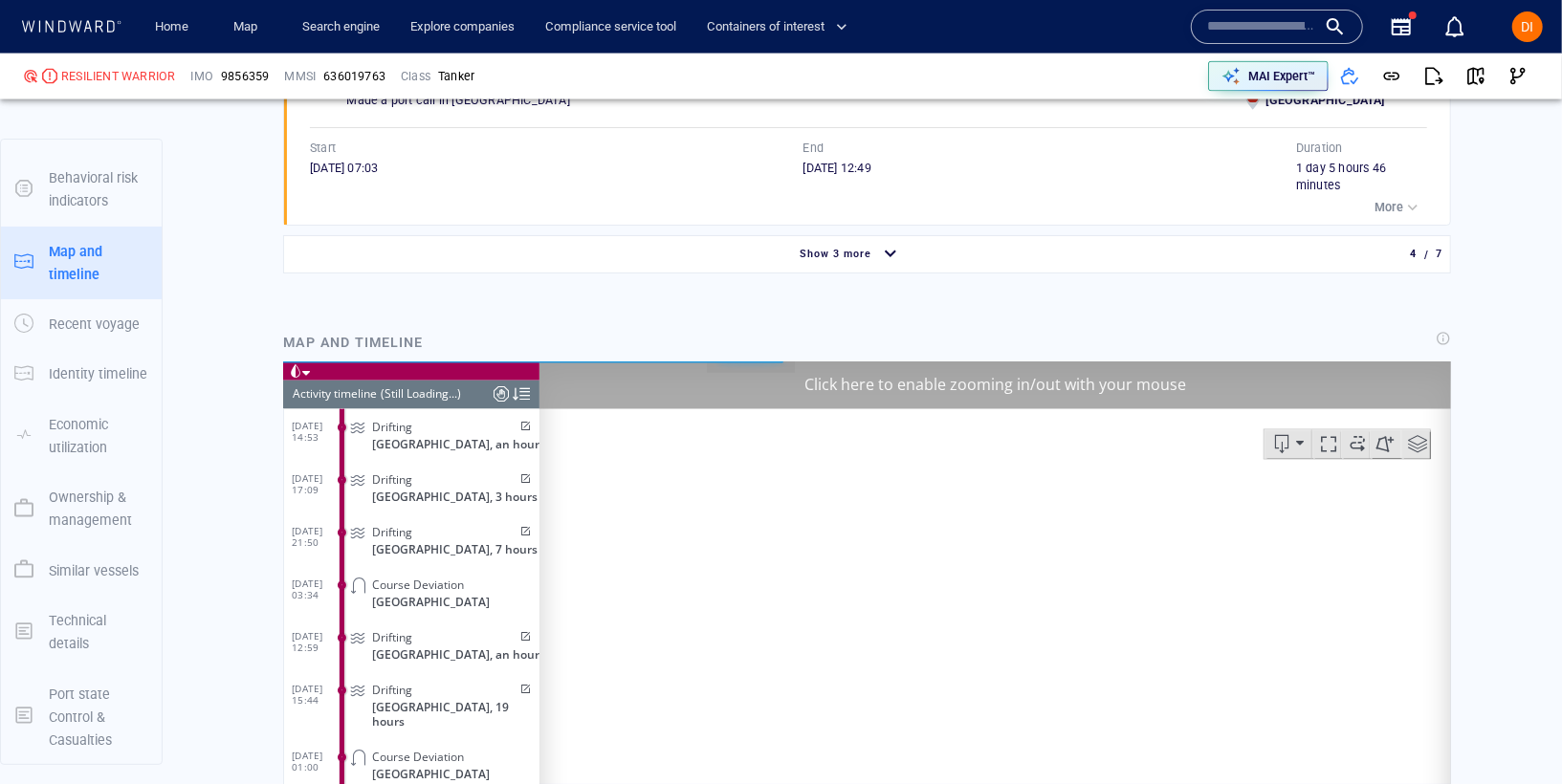
scroll to position [11301, 0]
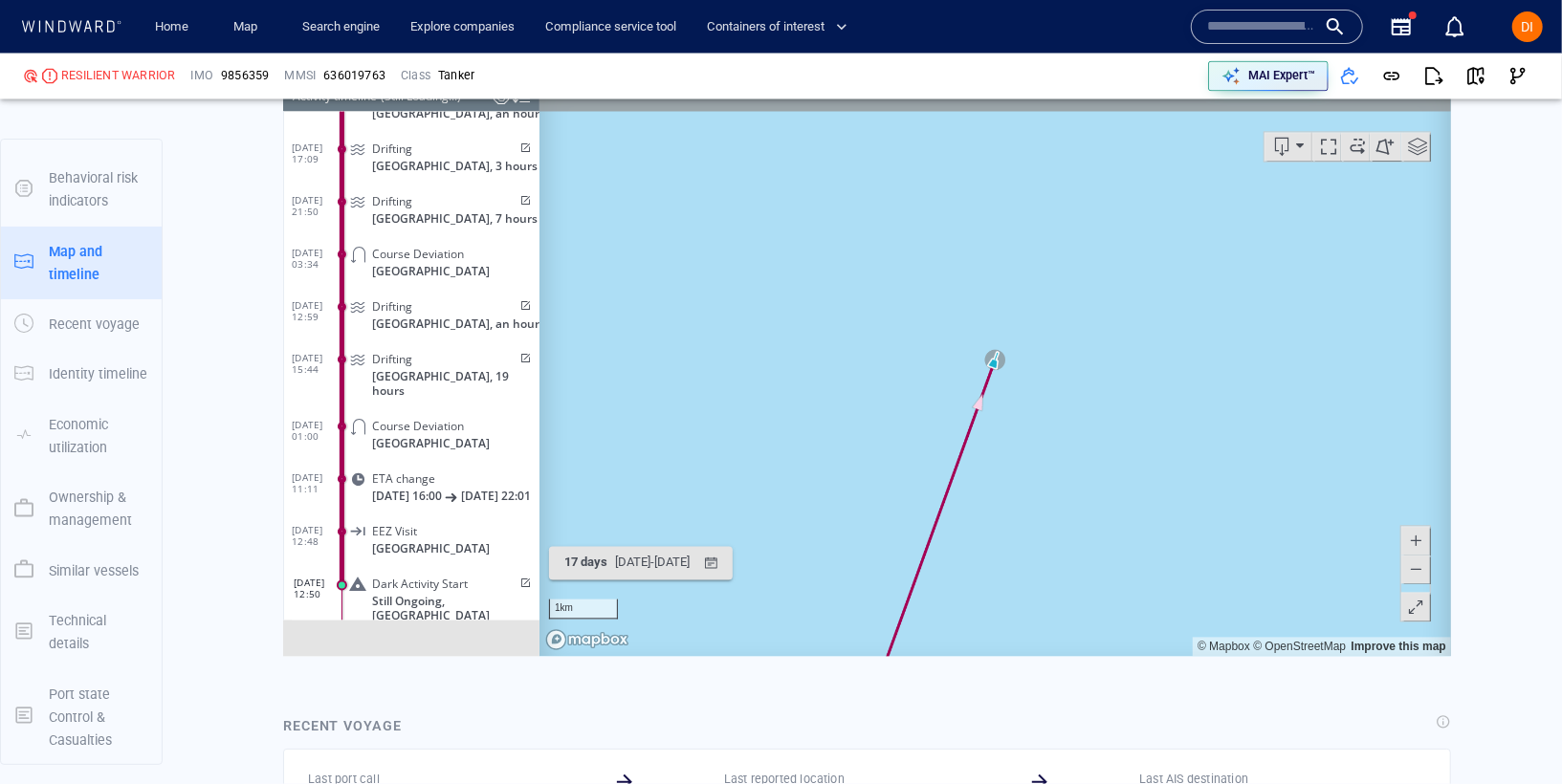
scroll to position [2345, 0]
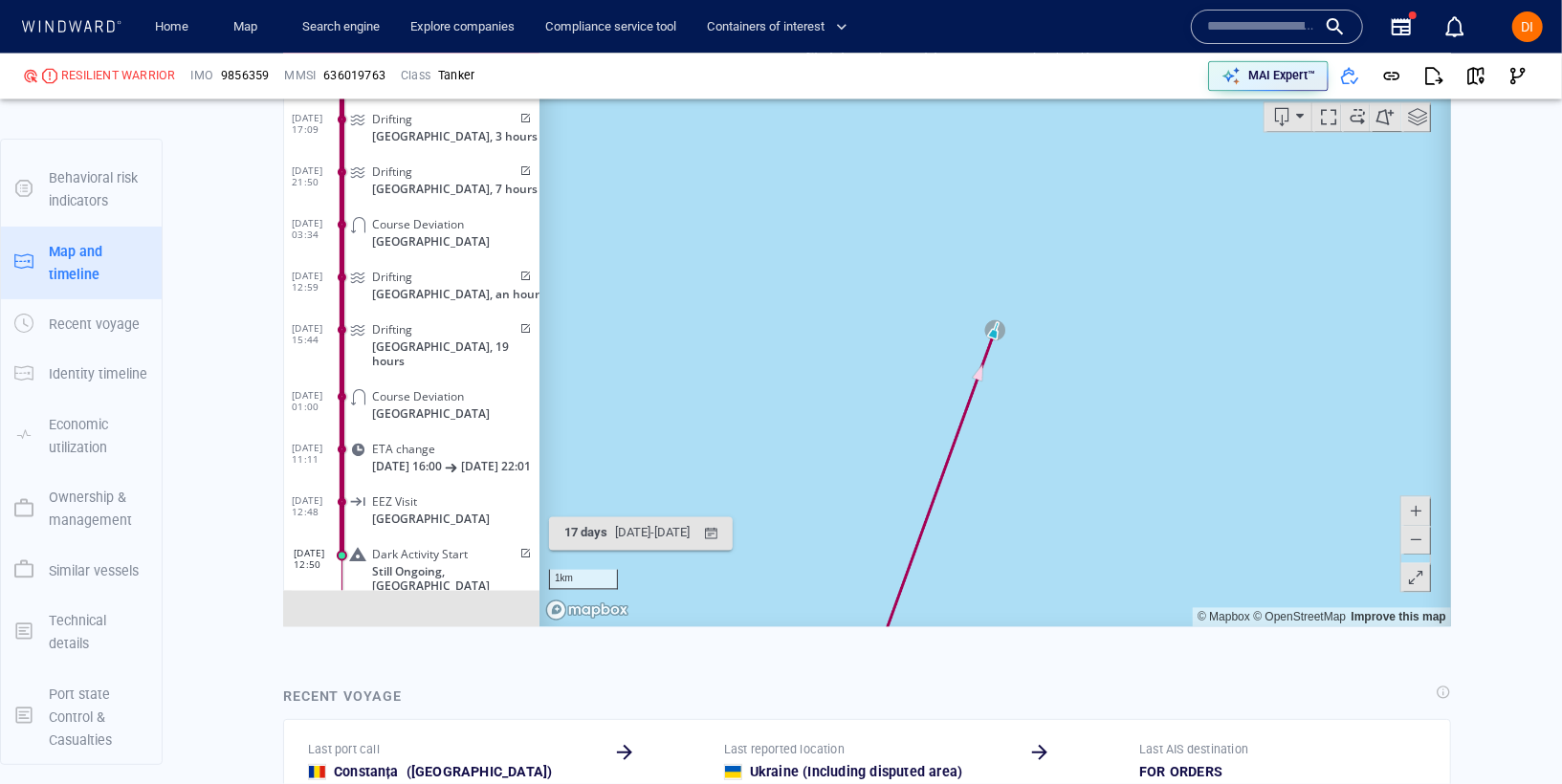
click at [1415, 585] on span at bounding box center [1416, 578] width 19 height 29
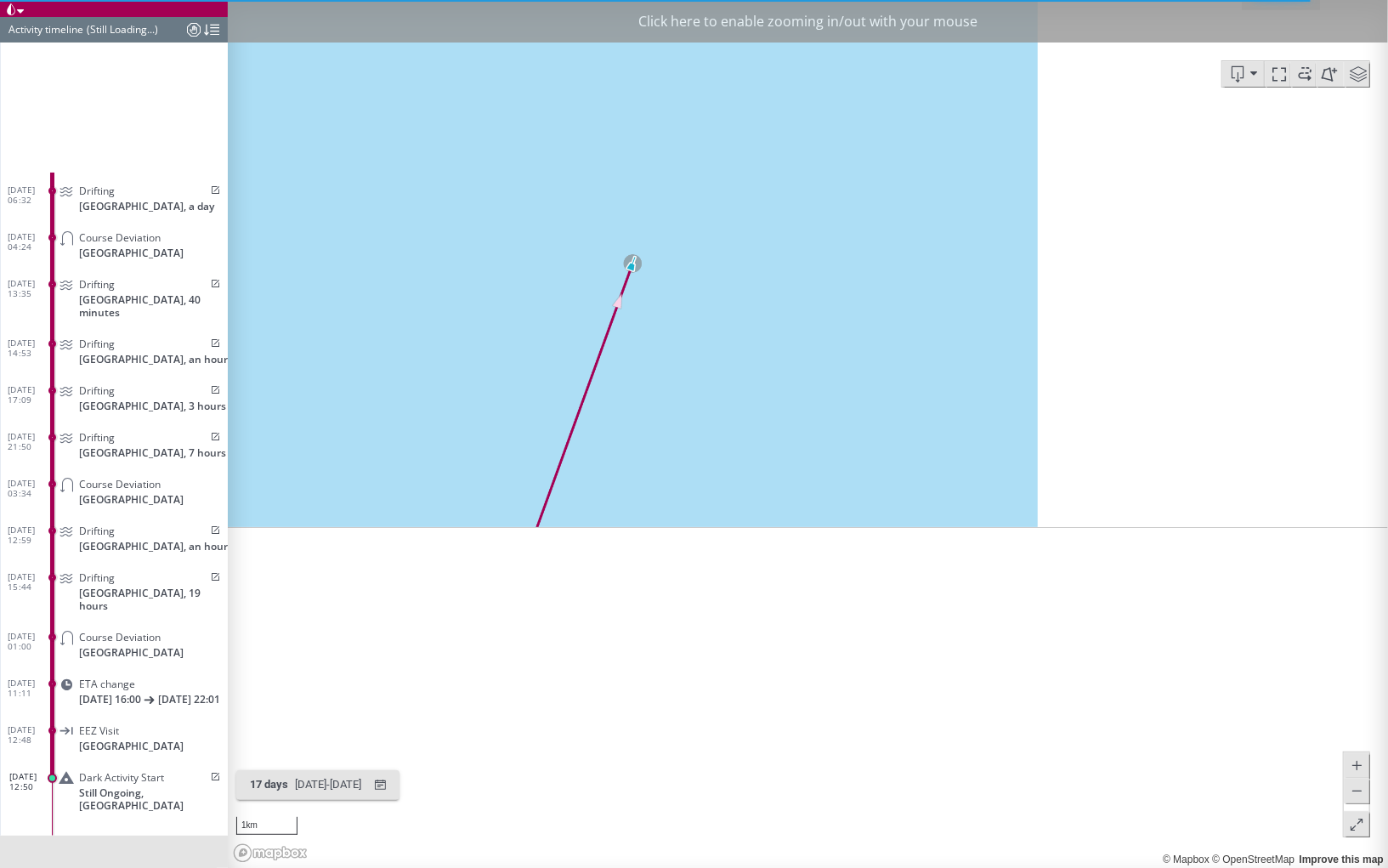
scroll to position [0, 0]
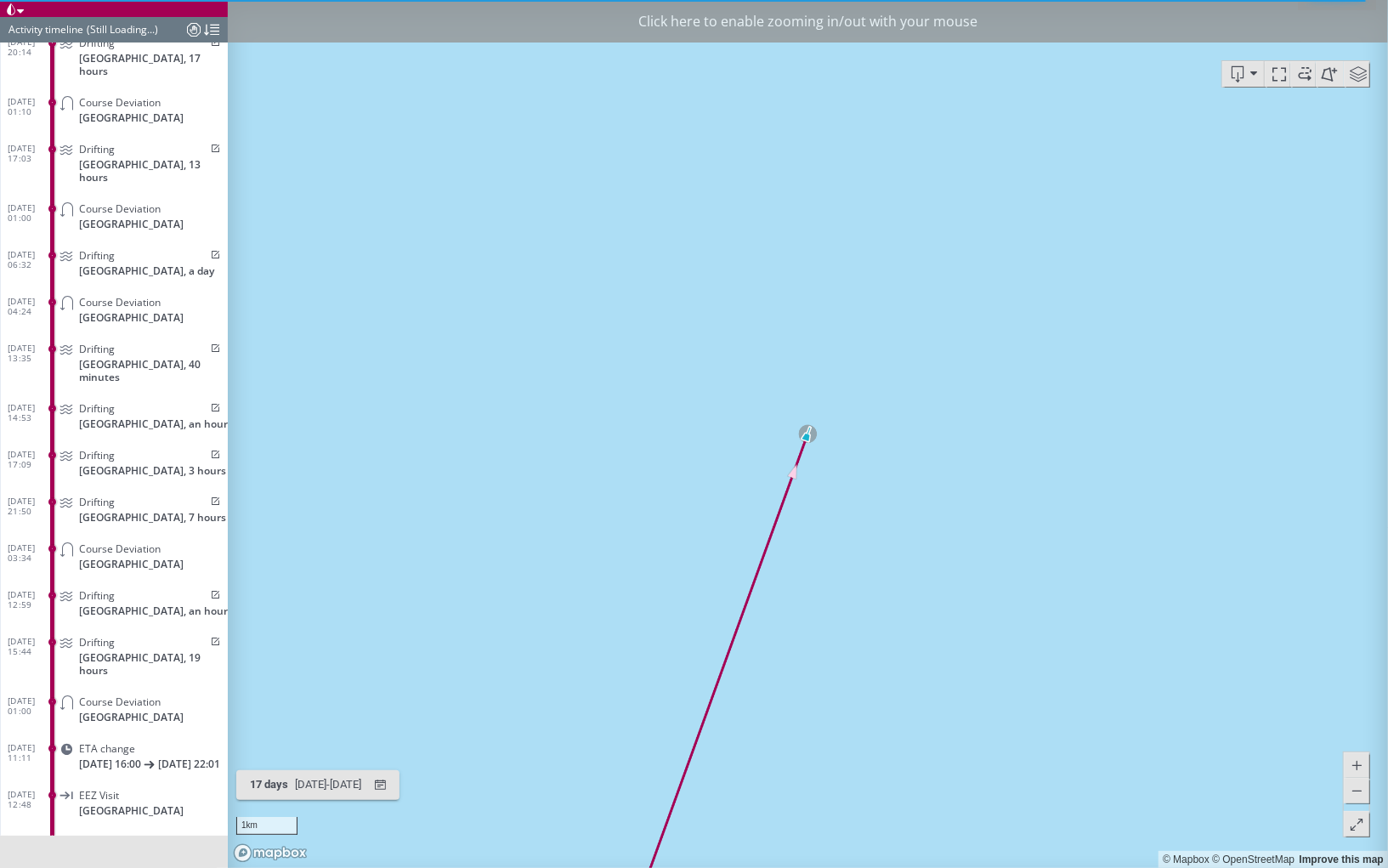
click at [947, 15] on div "Click here to enable zooming in/out with your mouse" at bounding box center [808, 21] width 1160 height 42
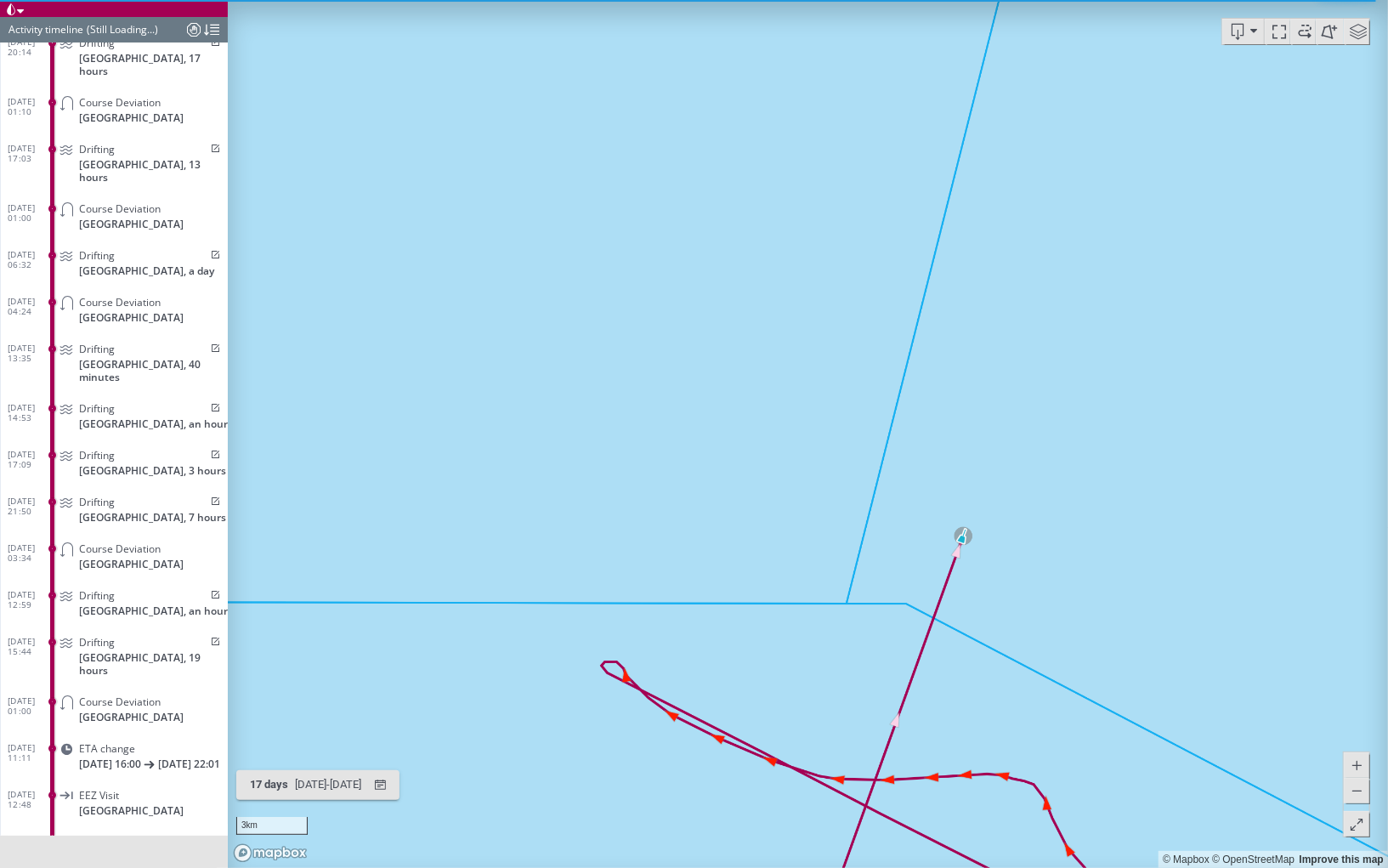
click at [964, 542] on canvas "Map" at bounding box center [808, 434] width 1160 height 868
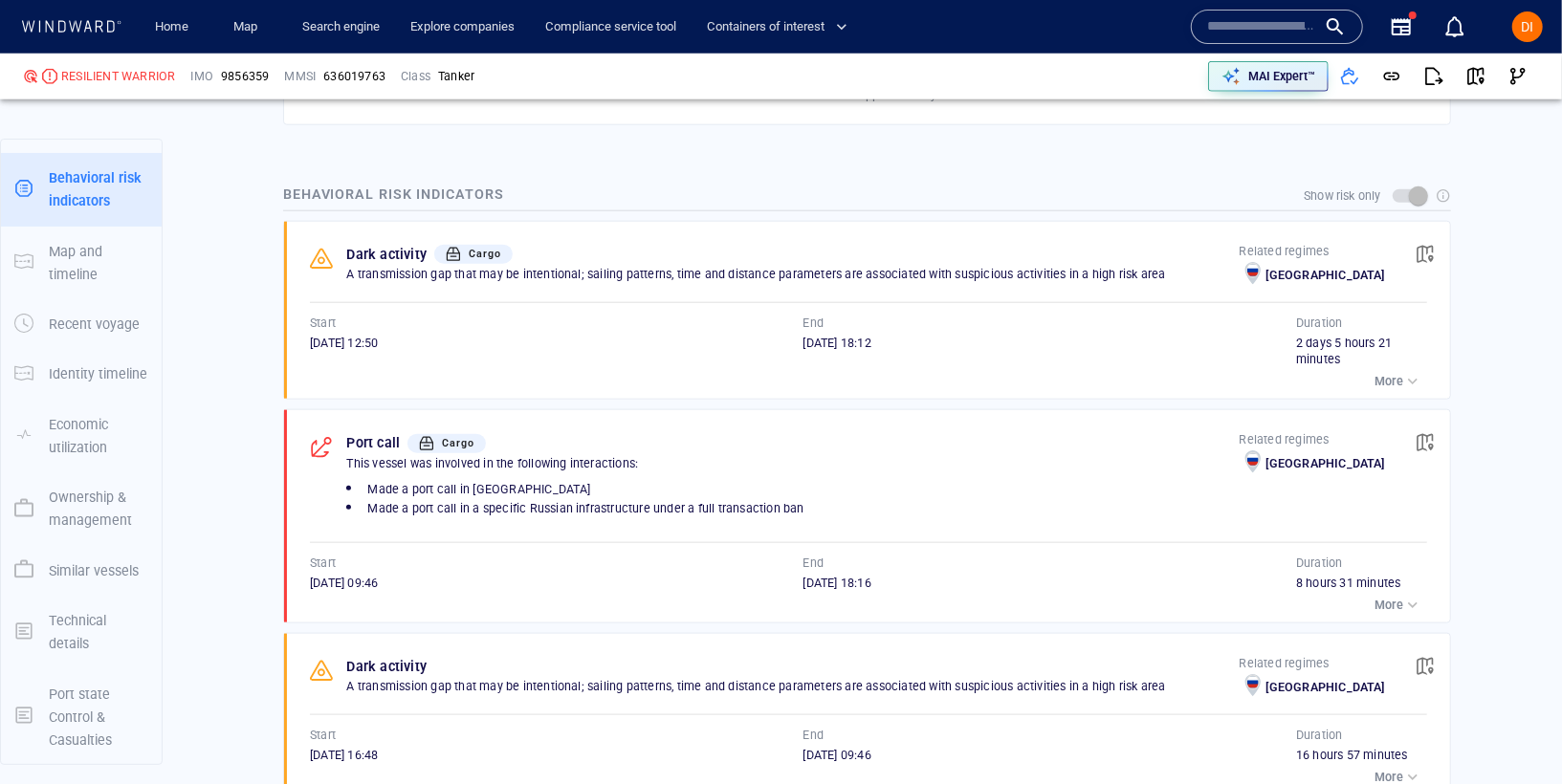
scroll to position [1545, 0]
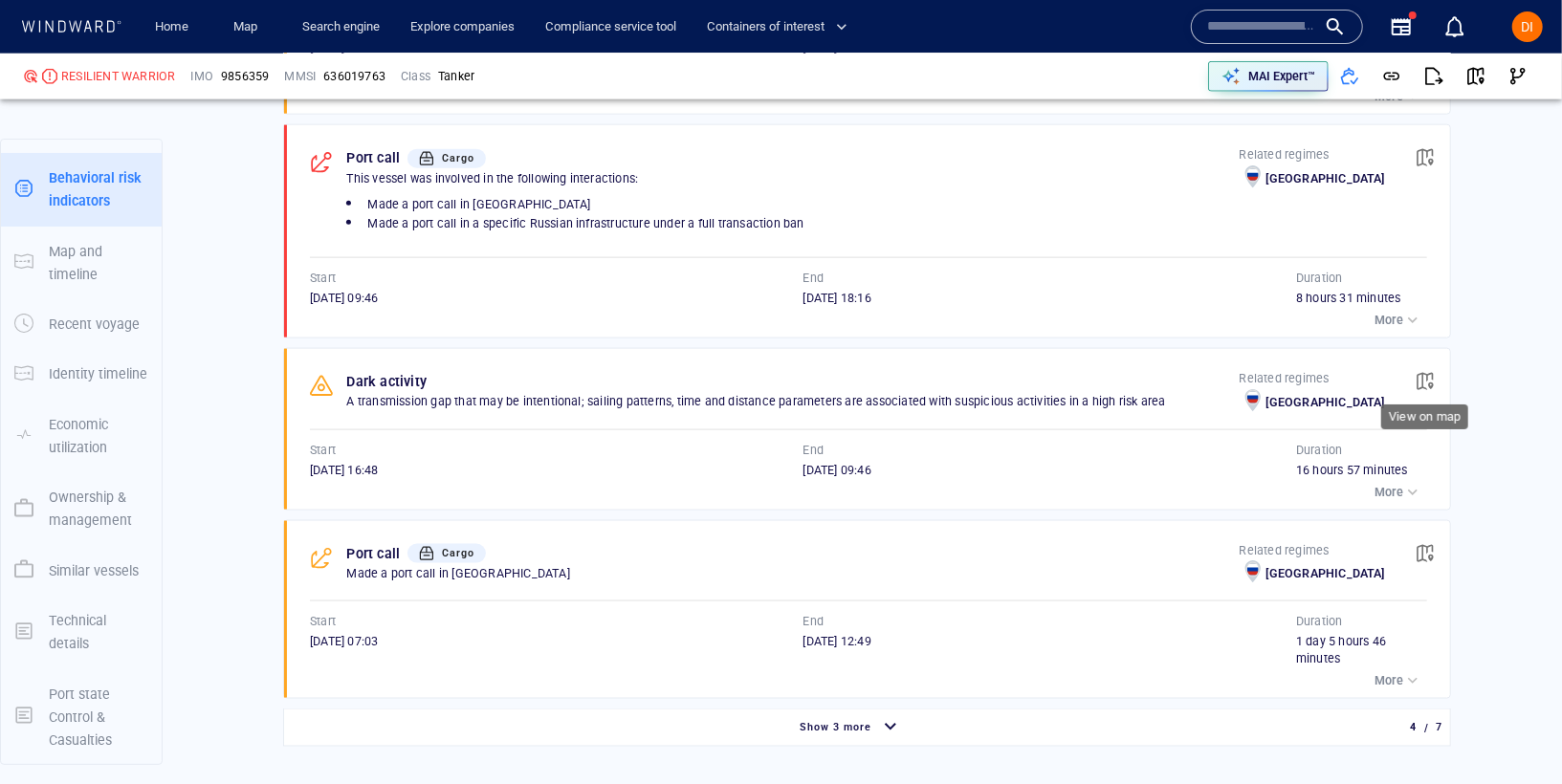
click at [1433, 372] on span "button" at bounding box center [1425, 382] width 19 height 19
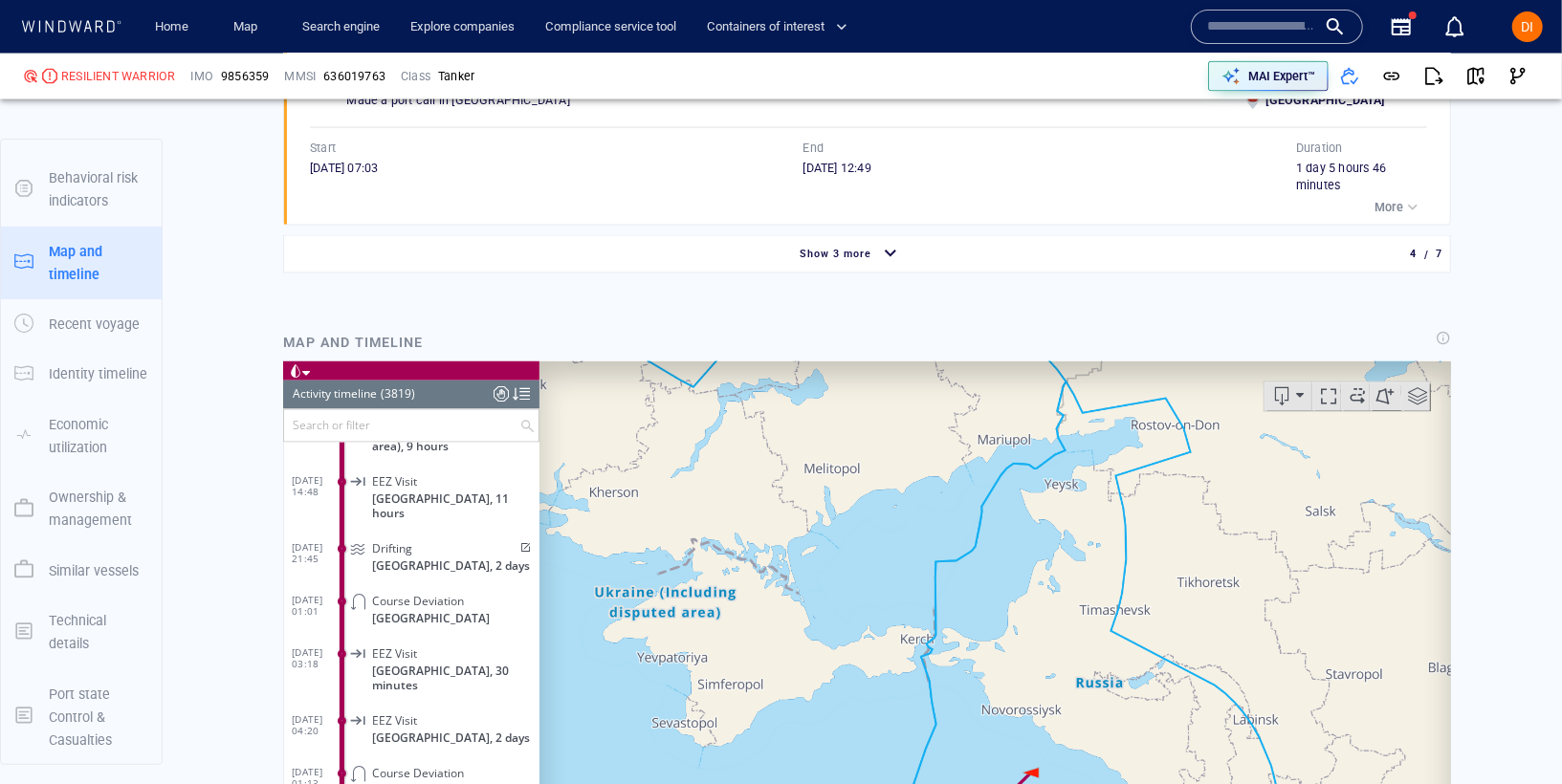
scroll to position [189218, 0]
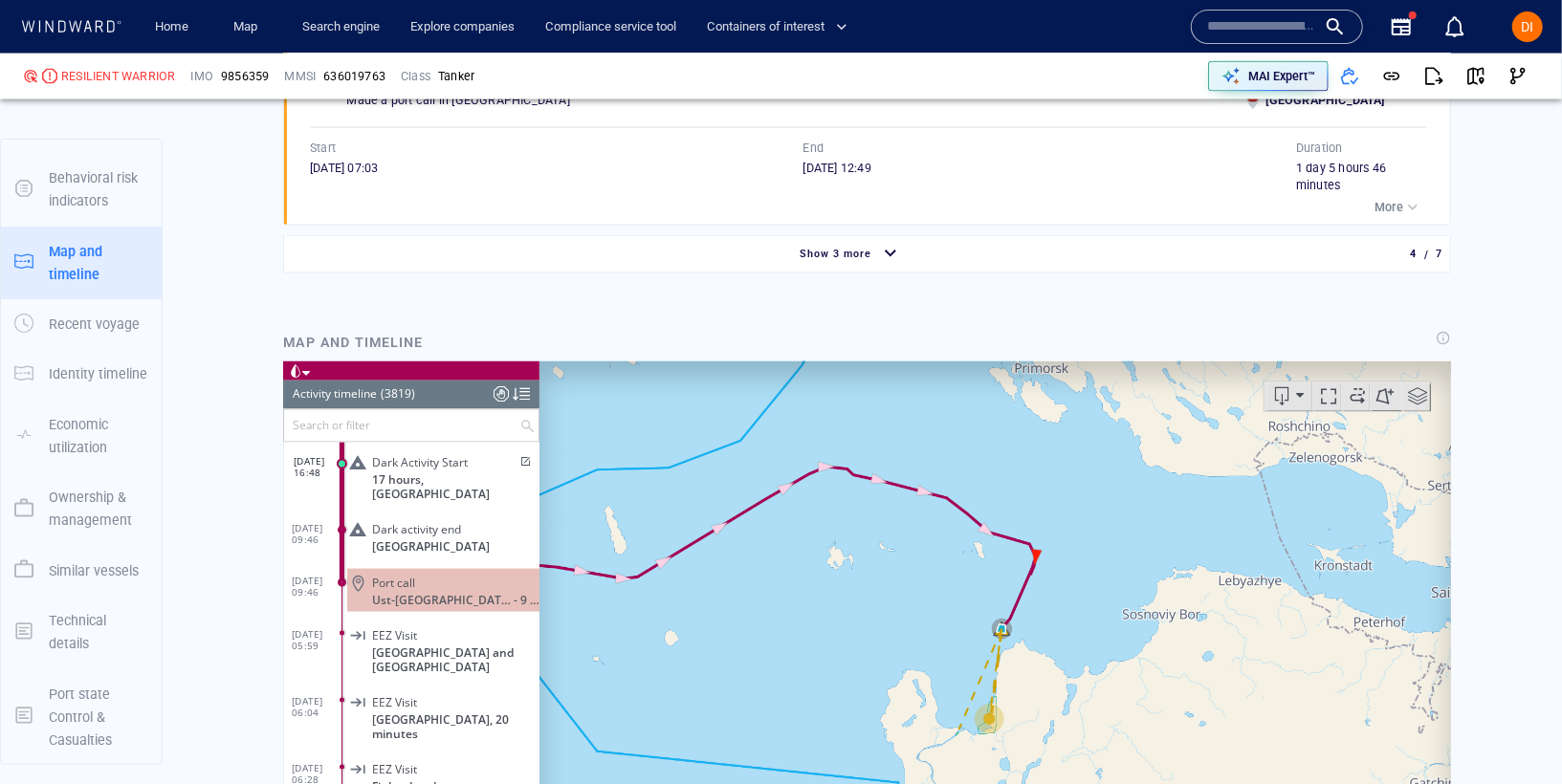
drag, startPoint x: 1035, startPoint y: 727, endPoint x: 1044, endPoint y: 562, distance: 165.2
click at [1044, 562] on canvas "Map" at bounding box center [994, 657] width 911 height 593
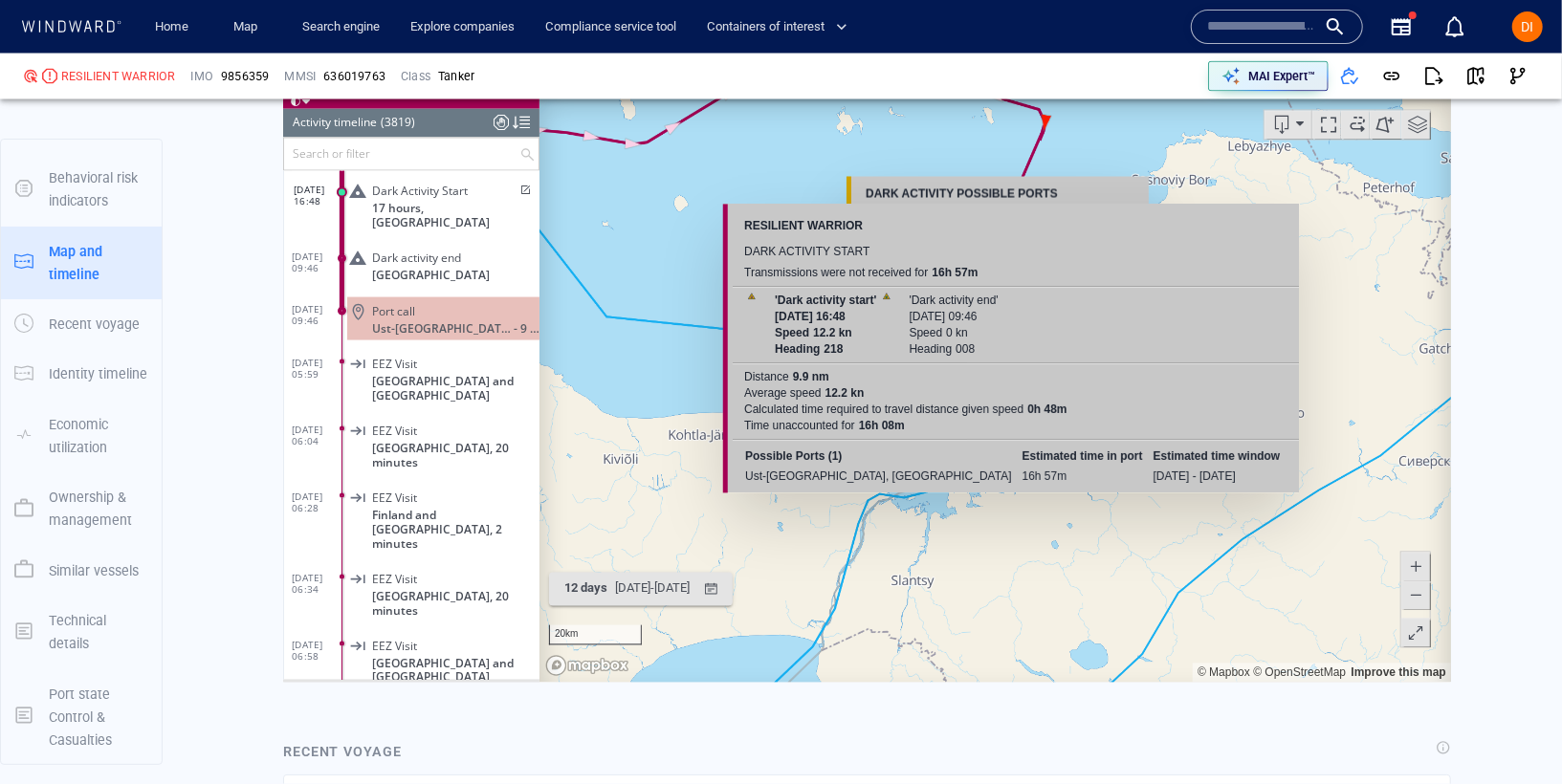
scroll to position [2374, 0]
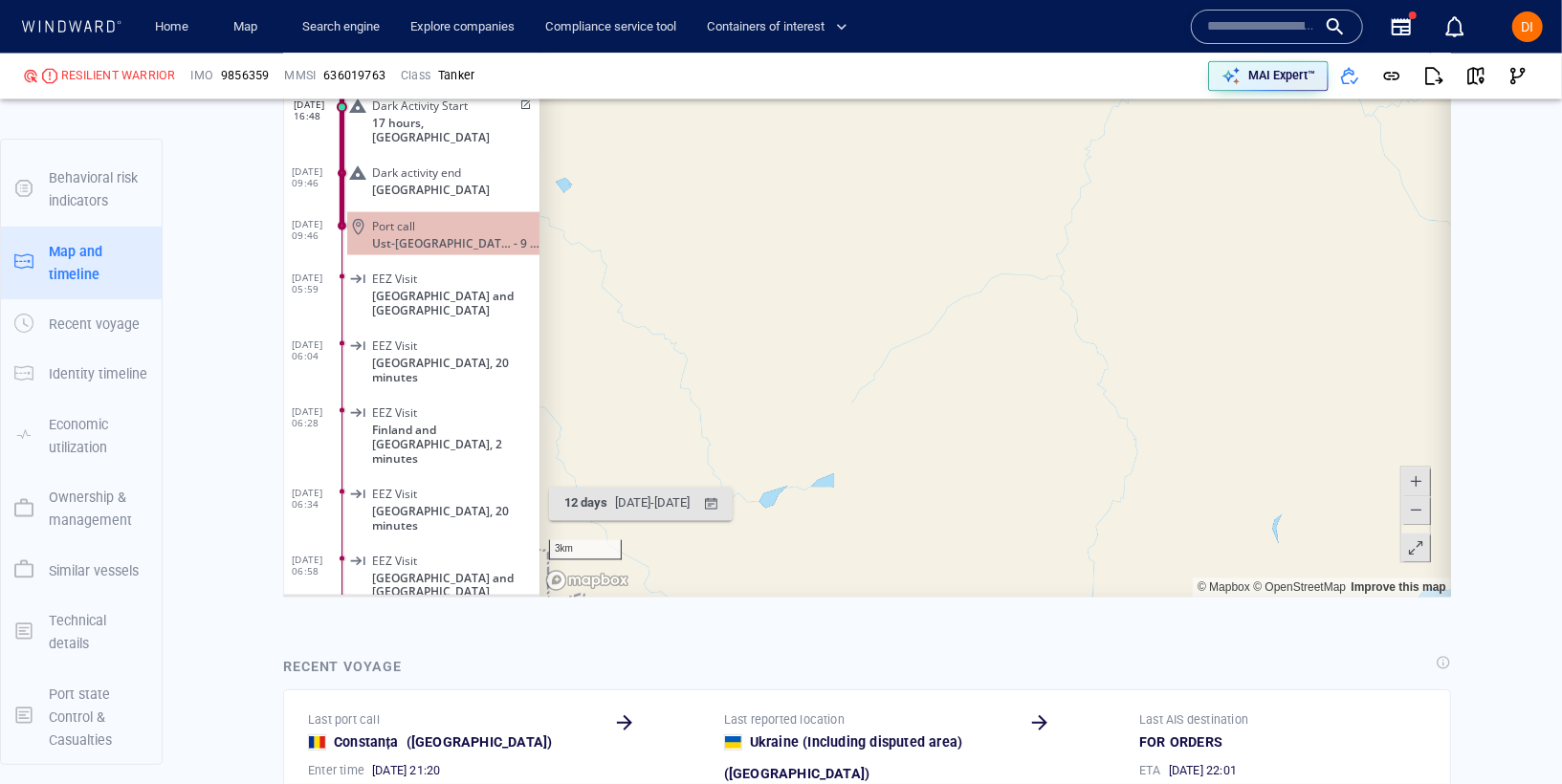
drag, startPoint x: 1058, startPoint y: 322, endPoint x: 1076, endPoint y: 680, distance: 358.5
click at [1076, 597] on html "Loading vessel activities... Activity timeline (3819) (Still Loading...) Search…" at bounding box center [866, 301] width 1167 height 593
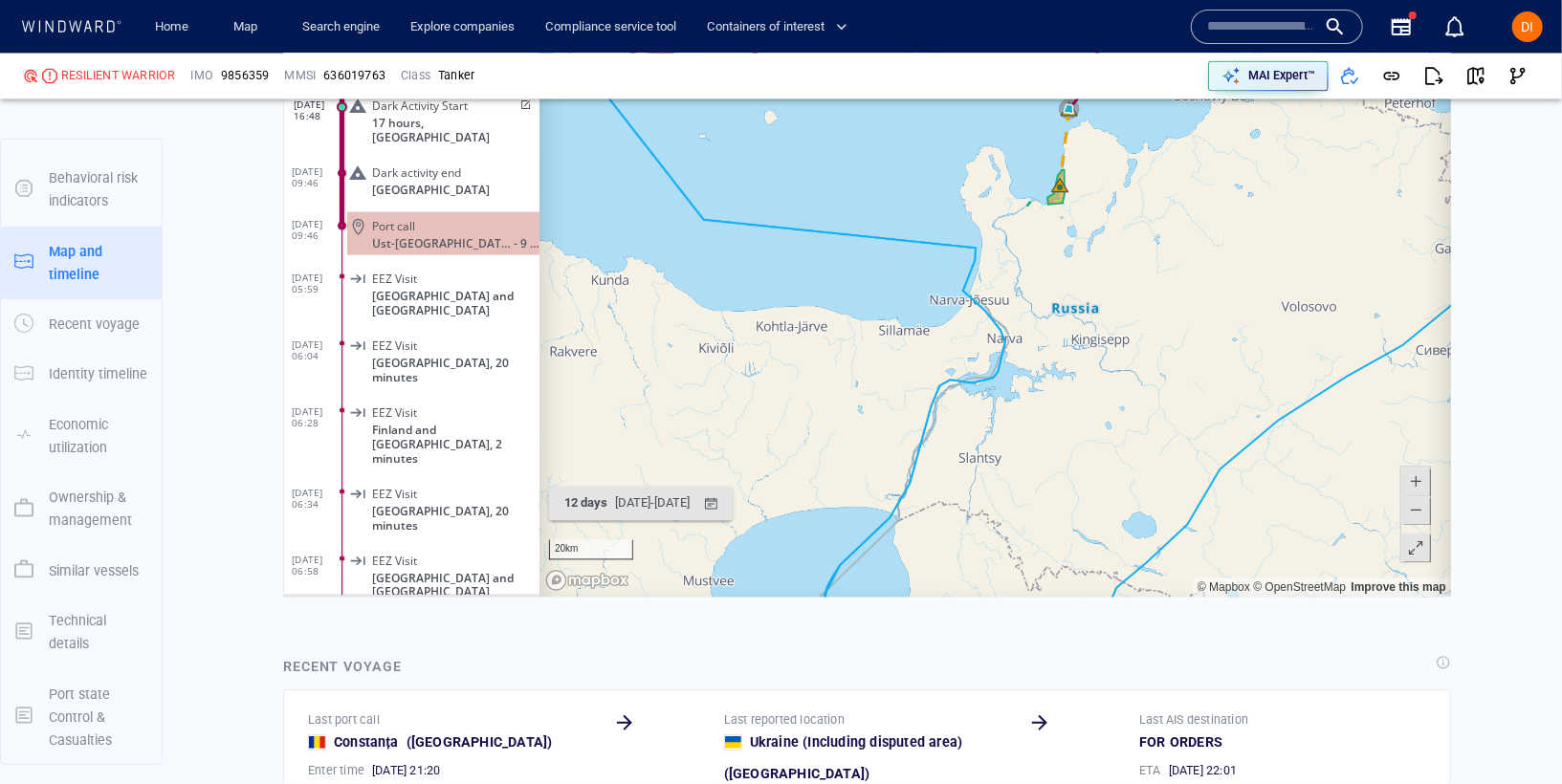
drag, startPoint x: 935, startPoint y: 193, endPoint x: 930, endPoint y: 349, distance: 156.1
click at [930, 350] on canvas "Map" at bounding box center [994, 301] width 911 height 593
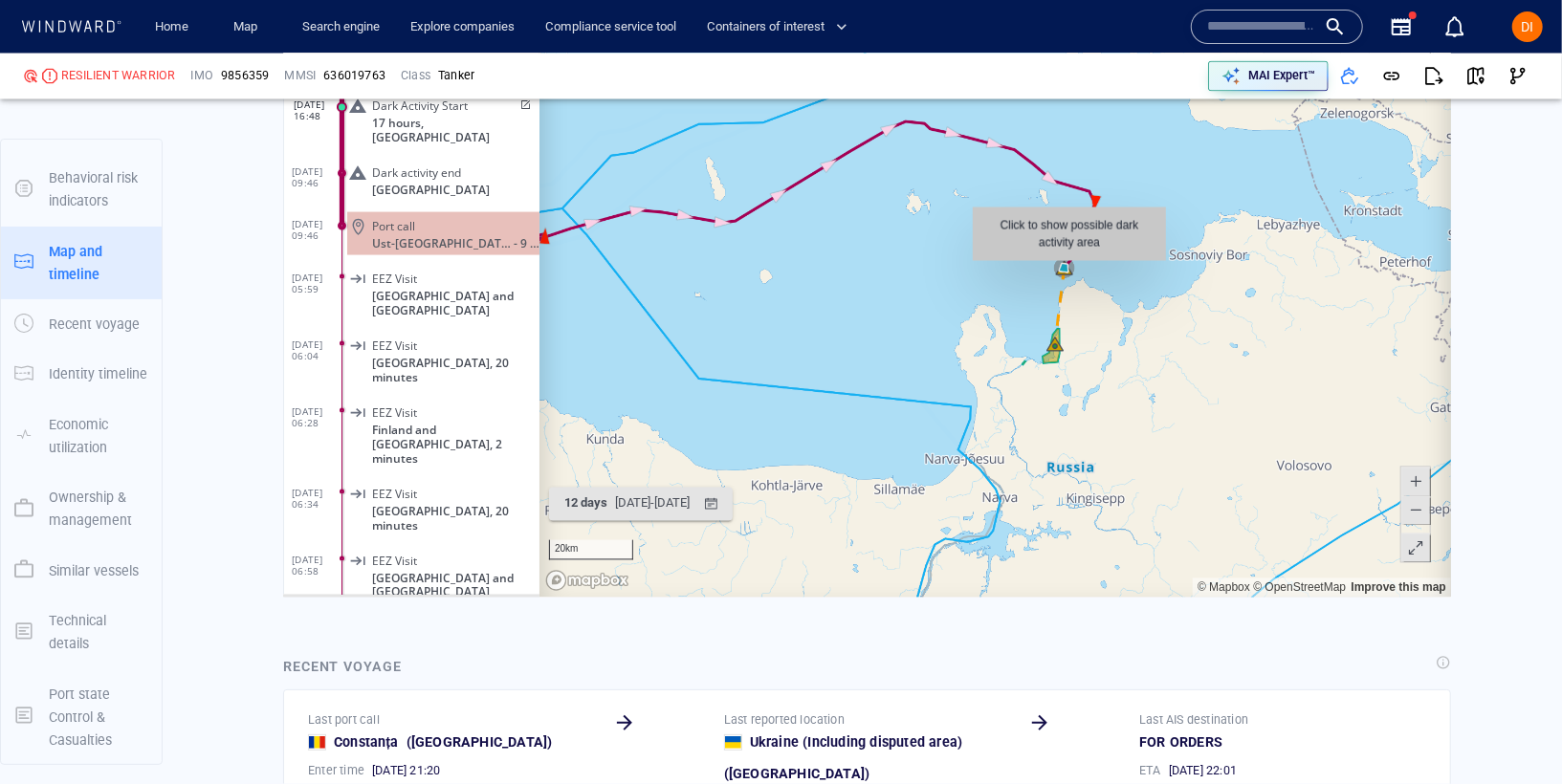
click at [1066, 268] on canvas "Map" at bounding box center [994, 301] width 911 height 593
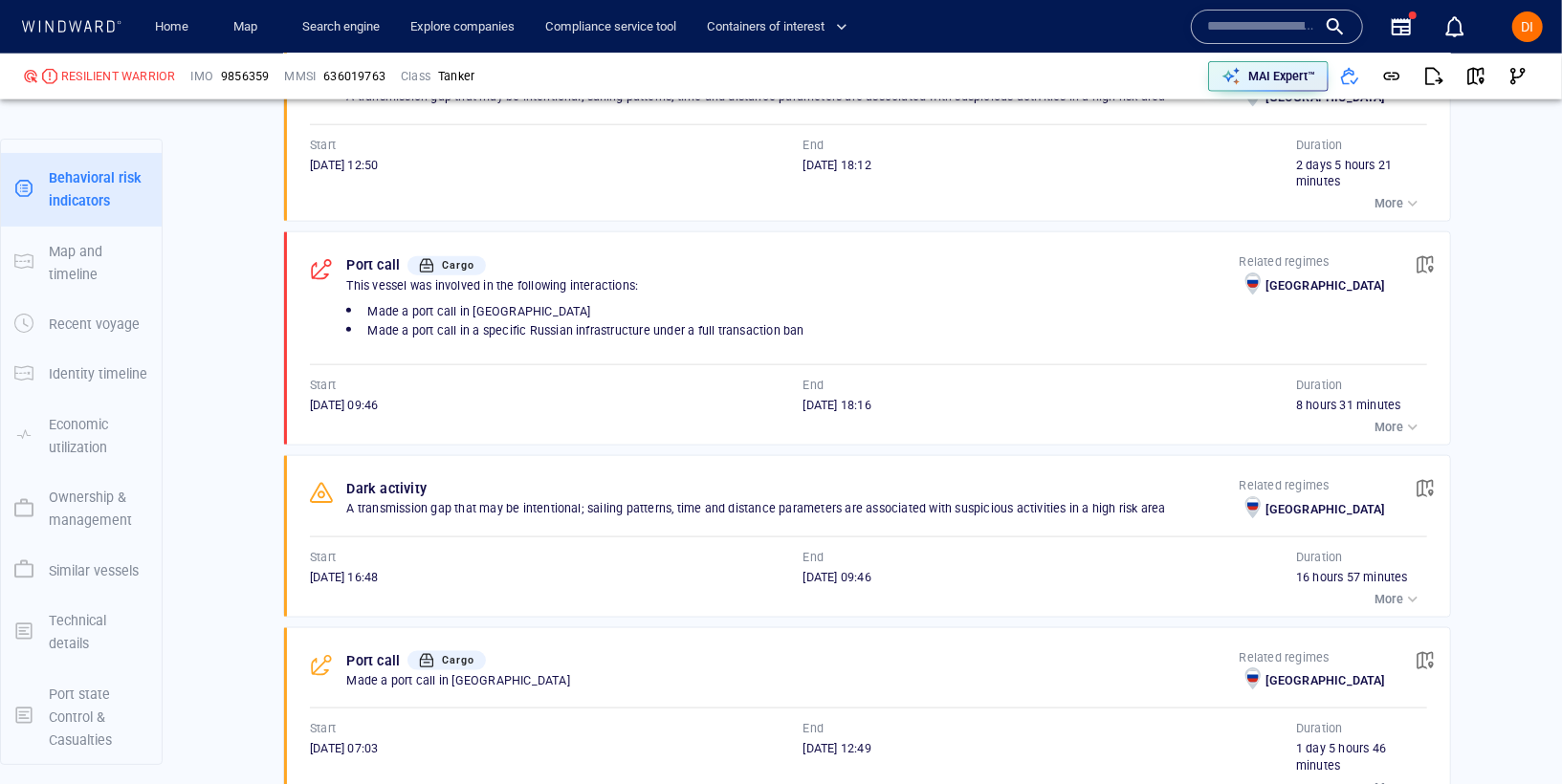
scroll to position [1451, 0]
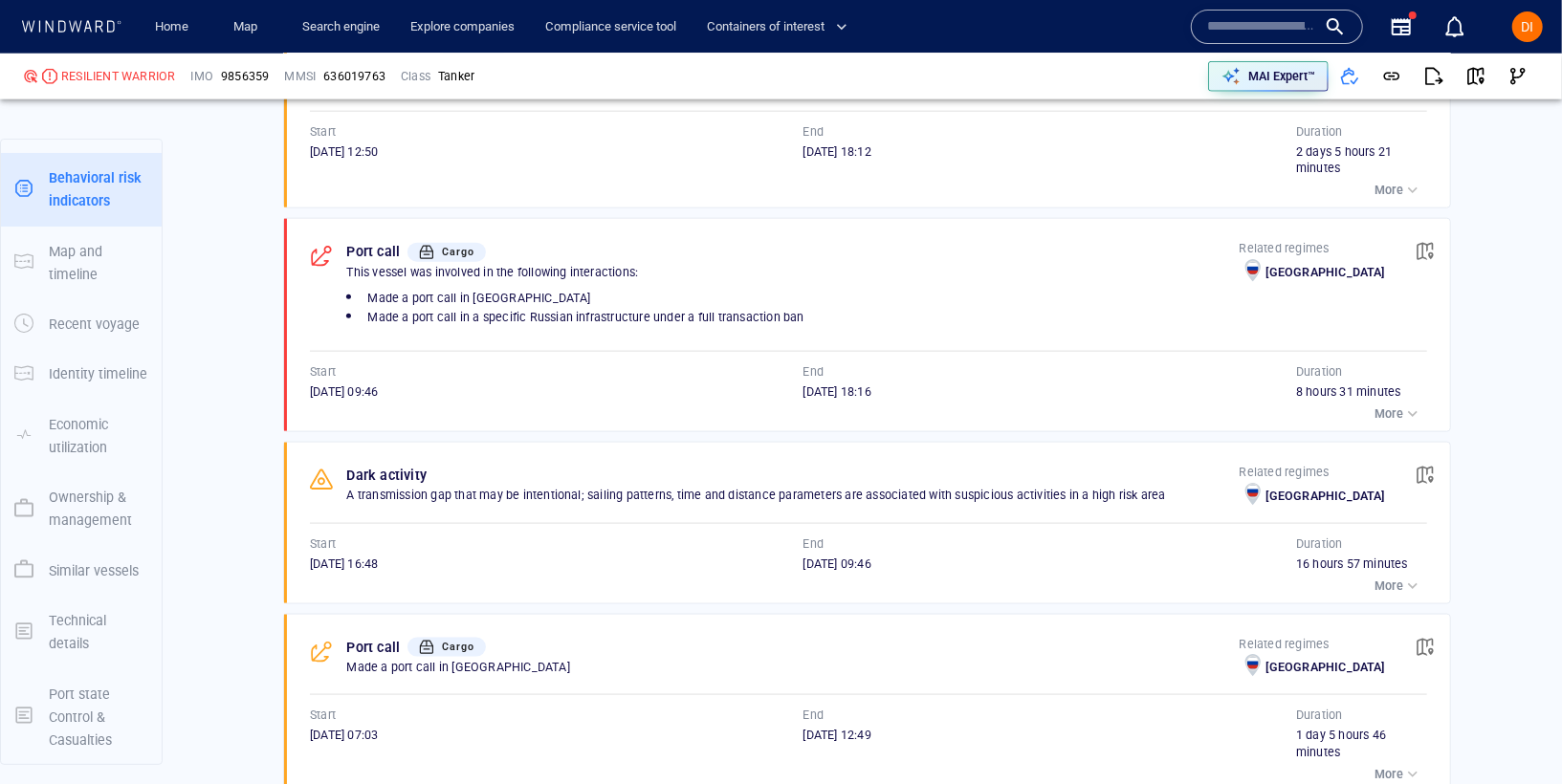
click at [368, 556] on span "[DATE] 16:48" at bounding box center [343, 563] width 68 height 15
copy span "[DATE] 16:48"
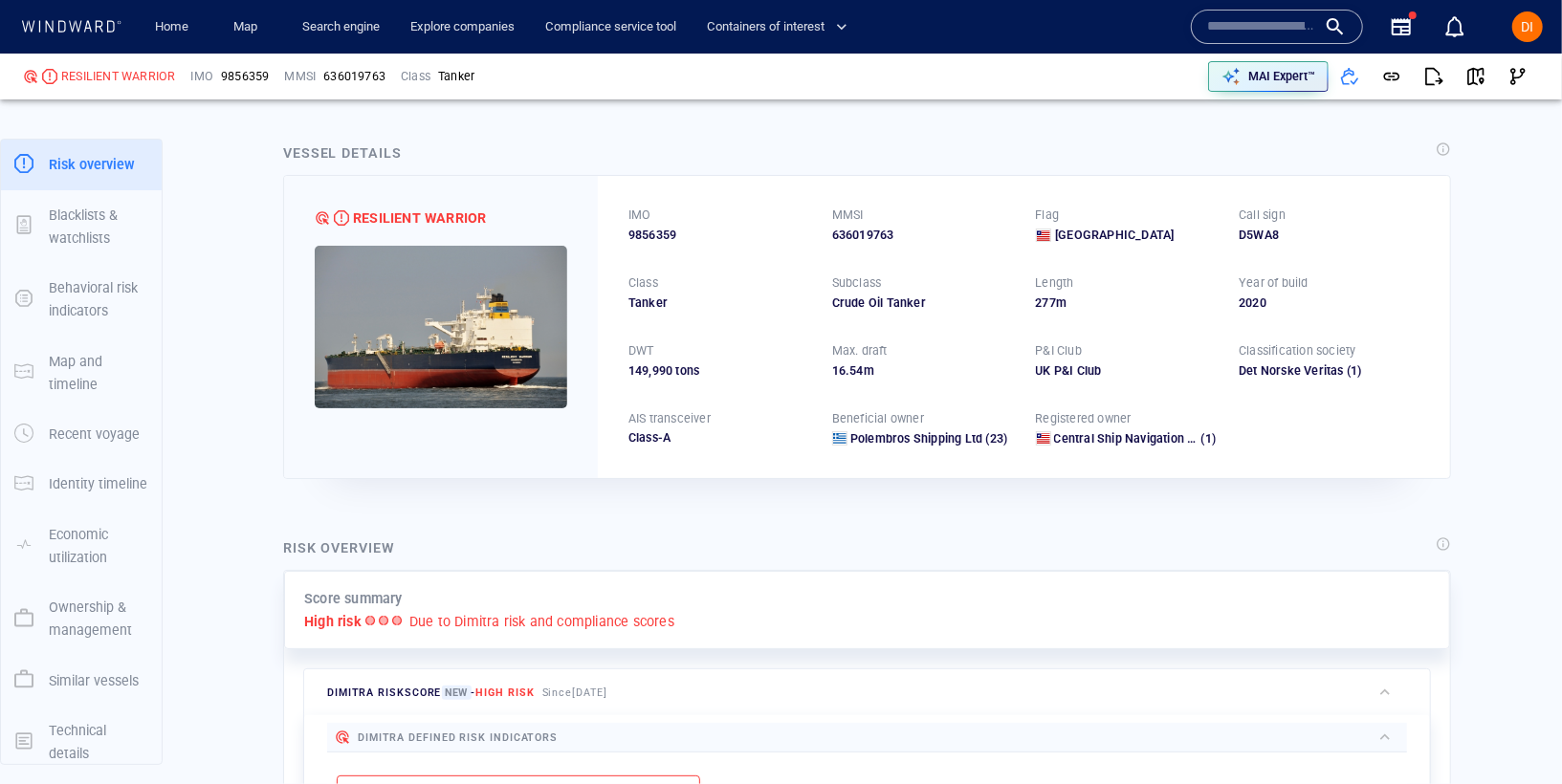
scroll to position [0, 0]
